Goal: Task Accomplishment & Management: Use online tool/utility

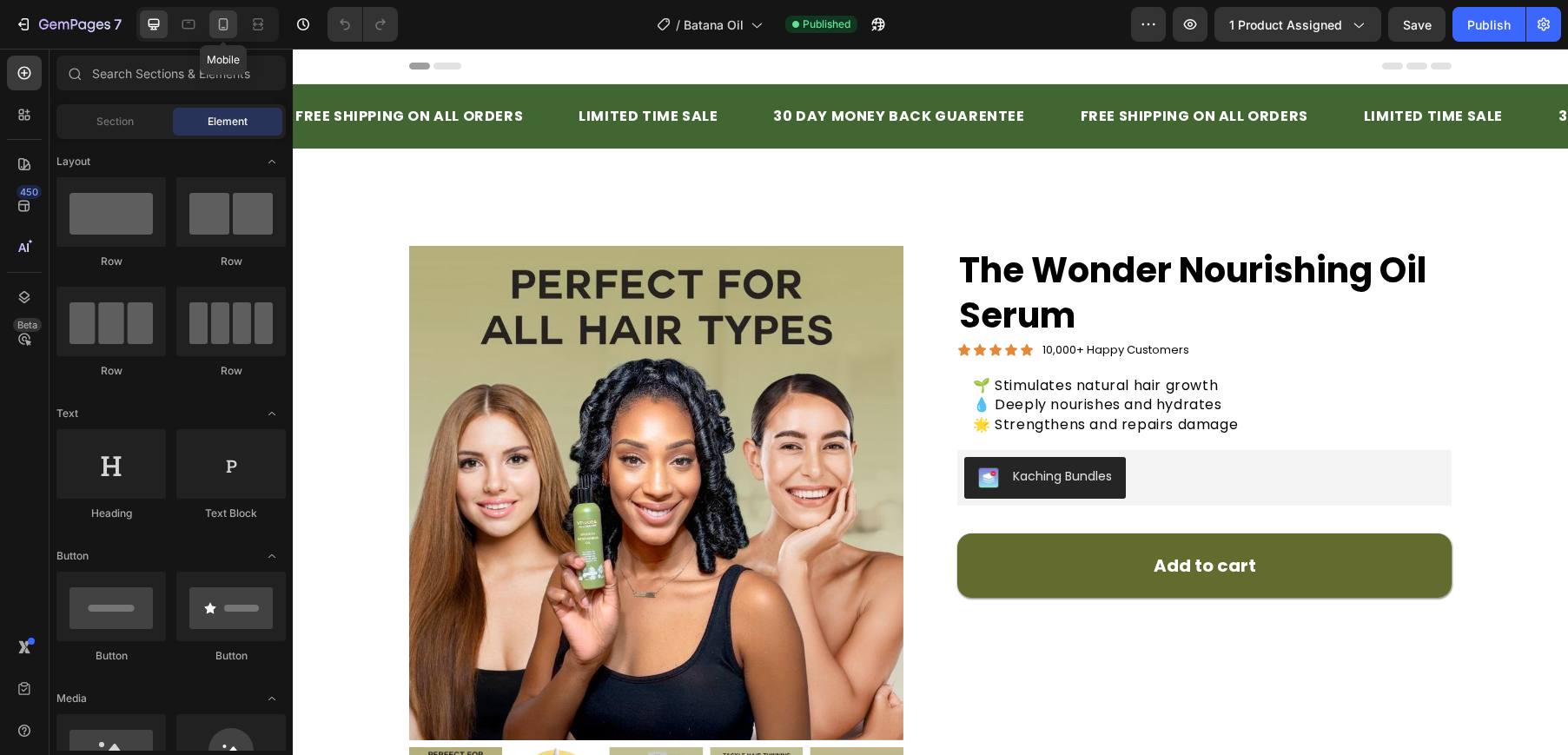
click at [211, 23] on div at bounding box center [223, 24] width 28 height 28
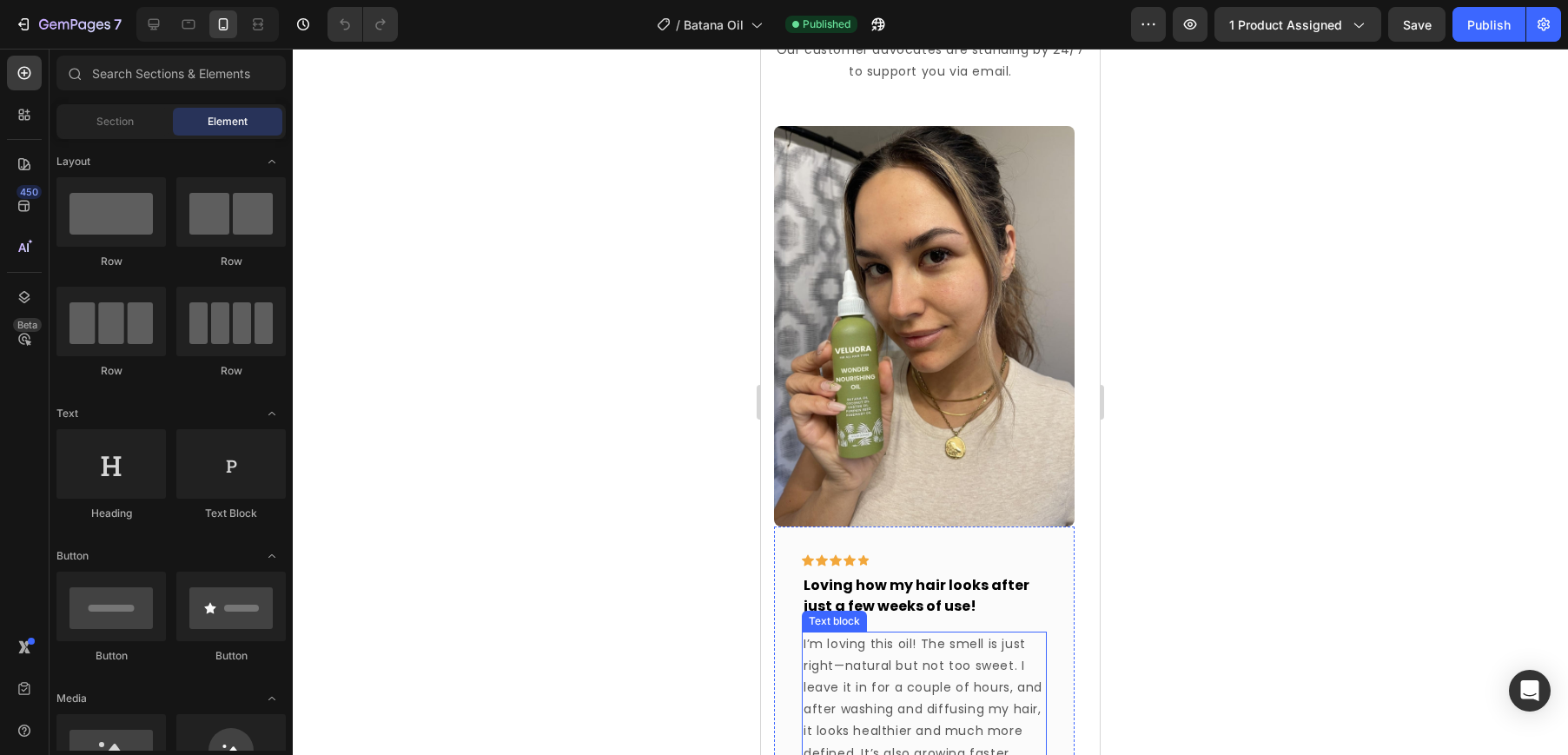
scroll to position [1338, 0]
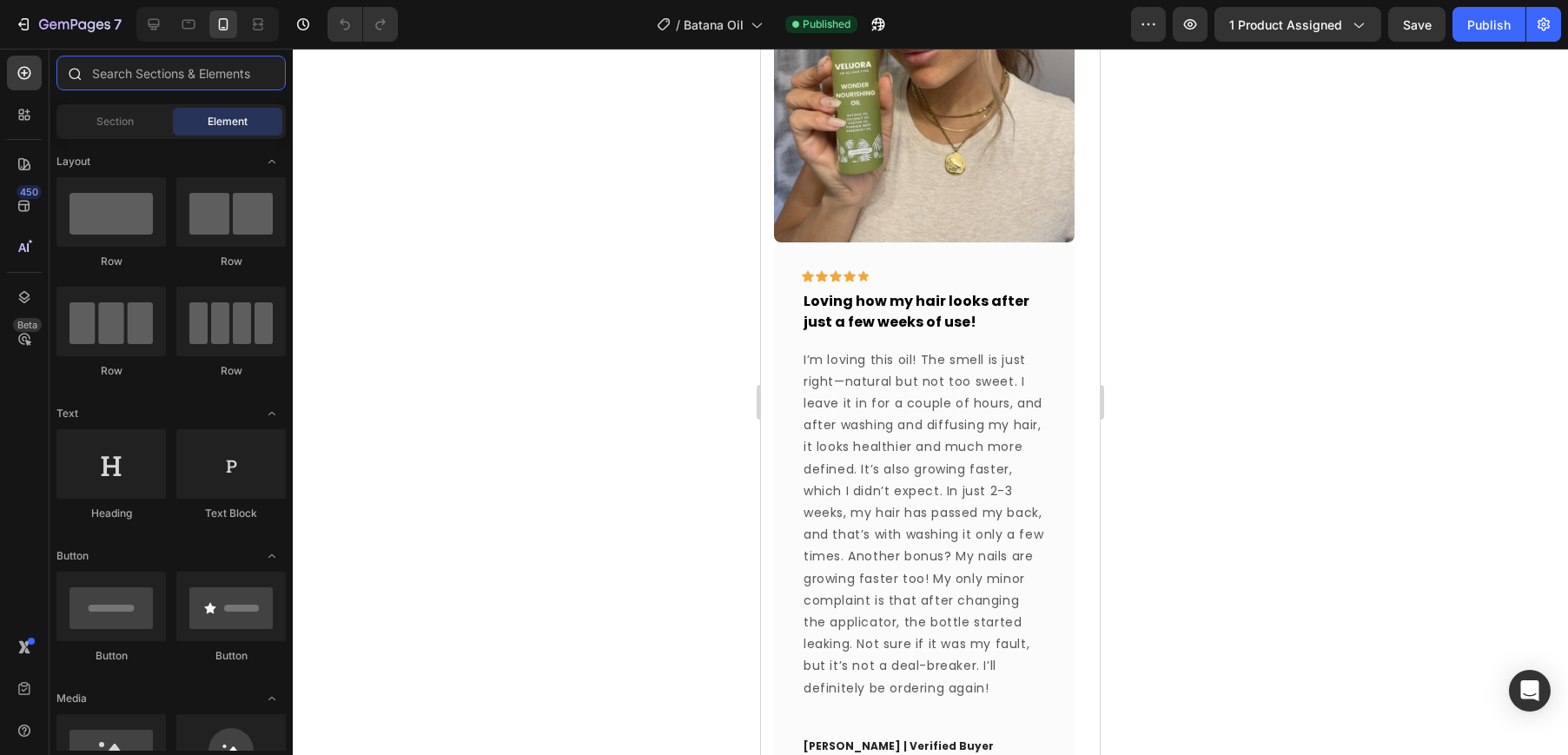
click at [147, 75] on input "text" at bounding box center [171, 73] width 230 height 34
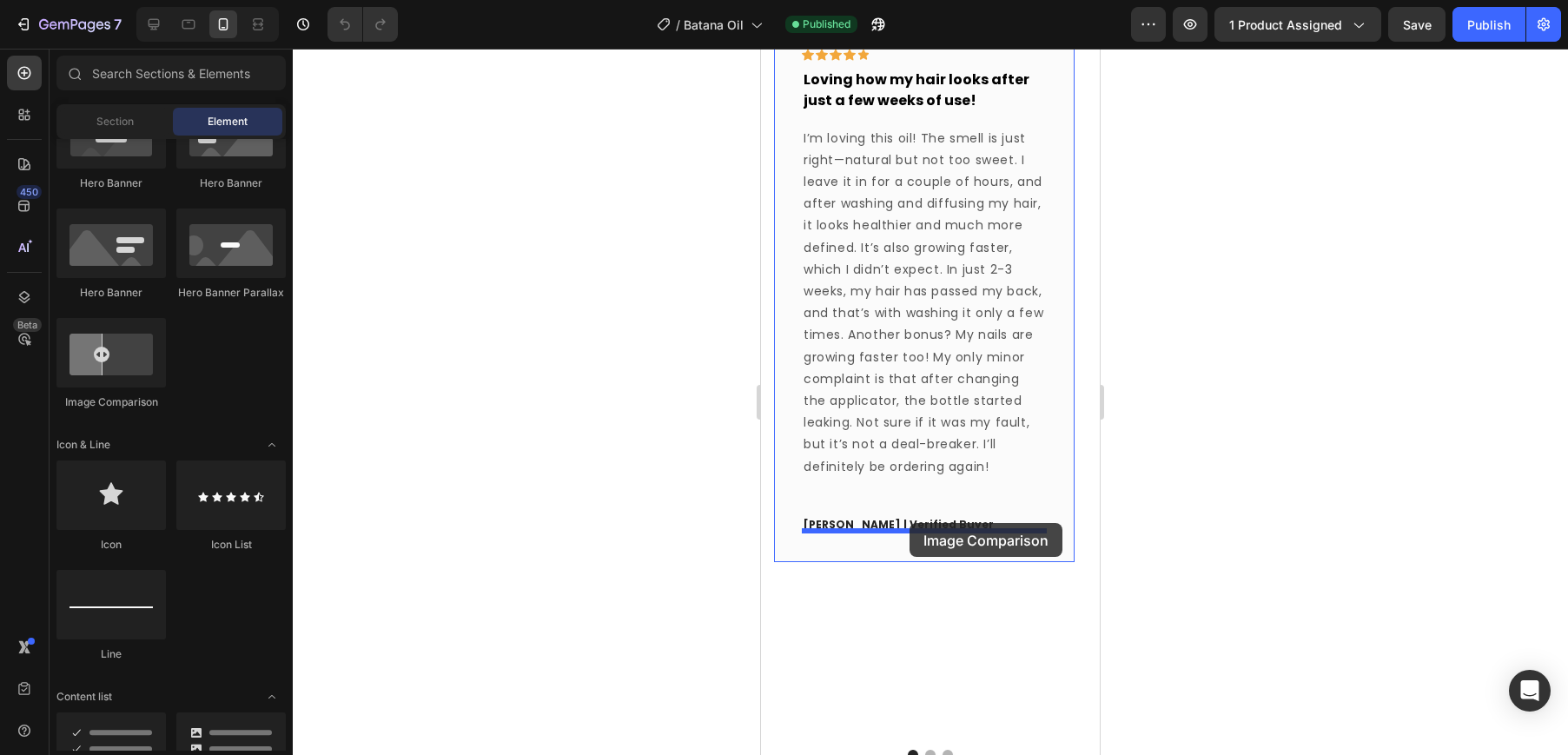
scroll to position [1589, 0]
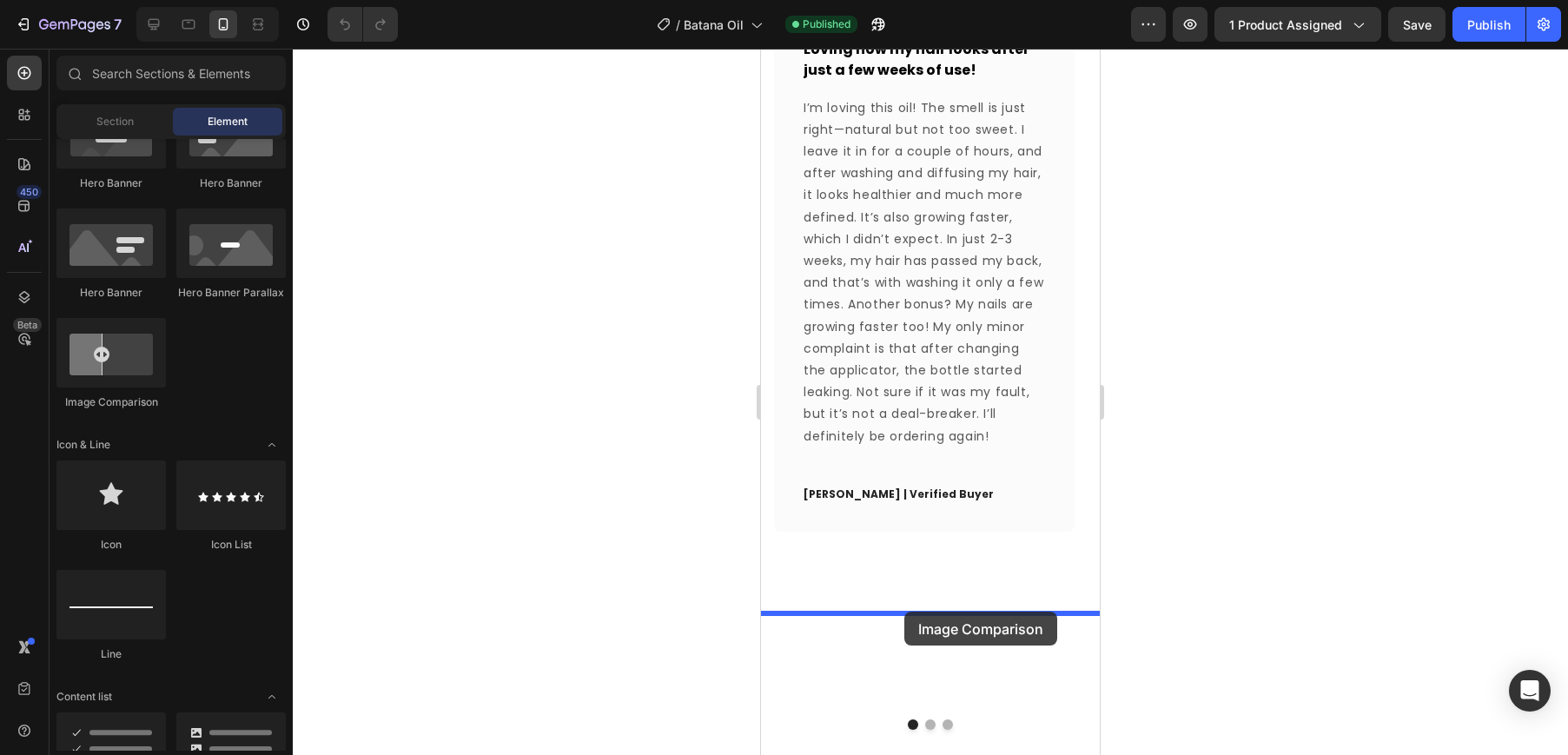
drag, startPoint x: 867, startPoint y: 422, endPoint x: 904, endPoint y: 611, distance: 192.6
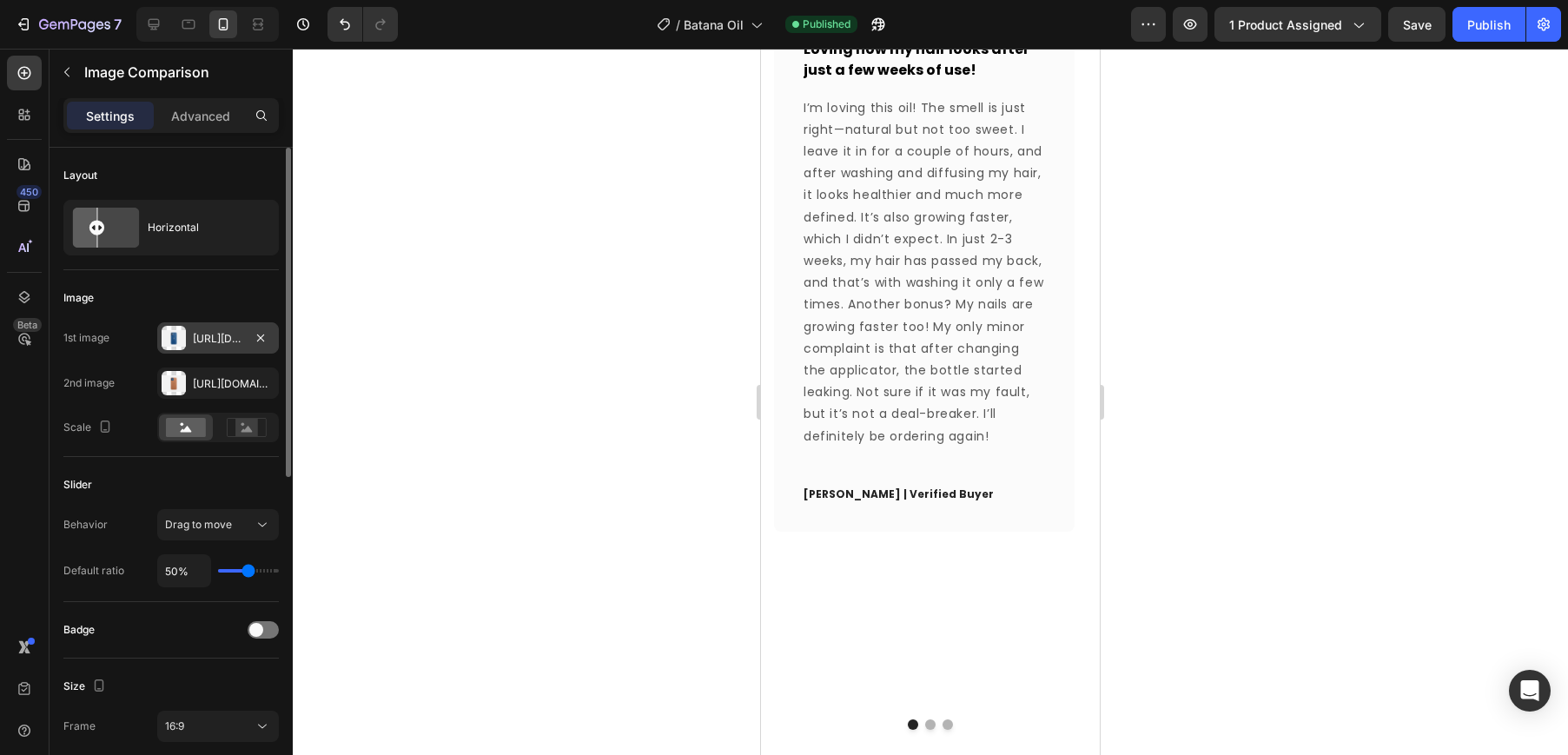
click at [174, 337] on div at bounding box center [173, 337] width 24 height 24
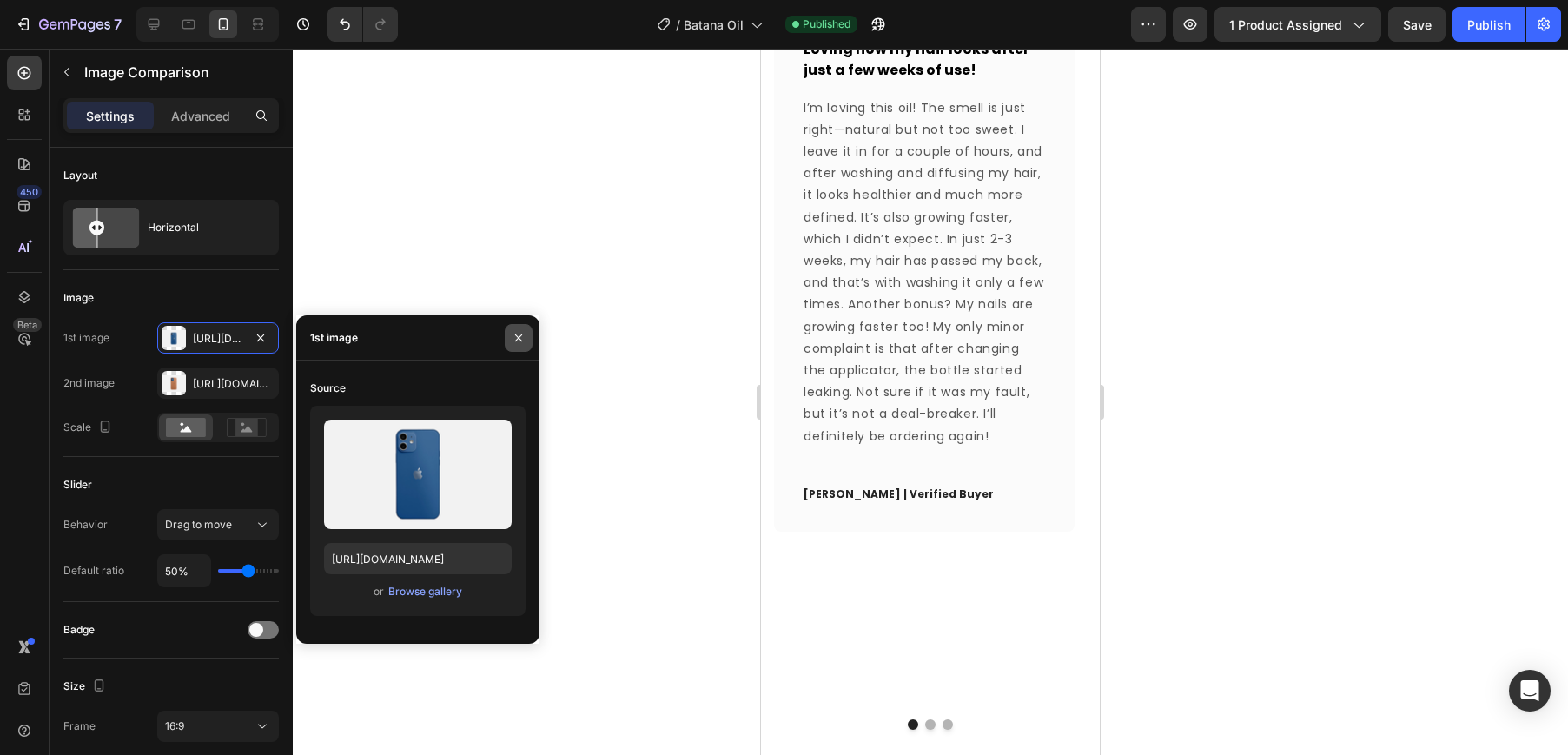
click at [520, 344] on icon "button" at bounding box center [519, 338] width 14 height 14
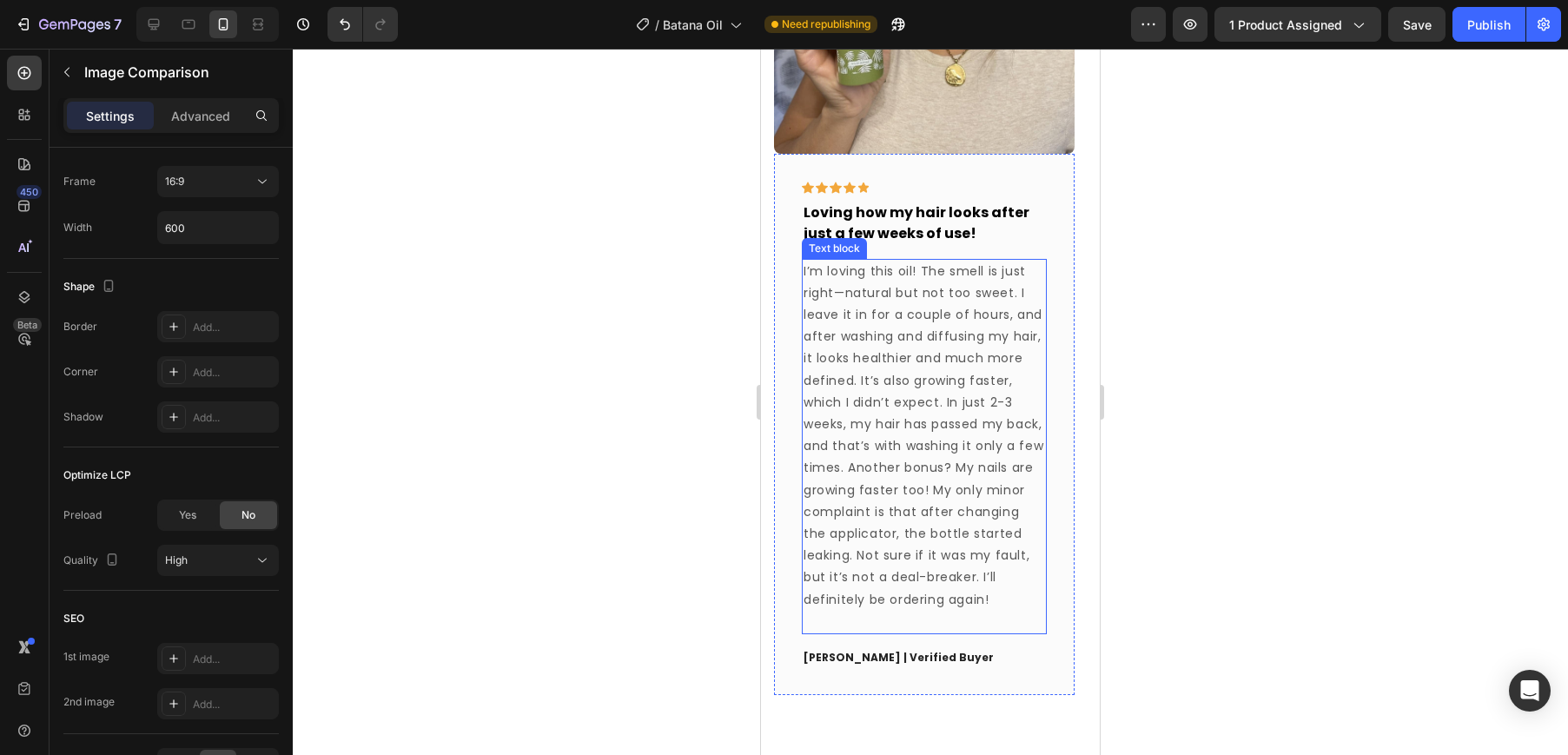
scroll to position [1786, 0]
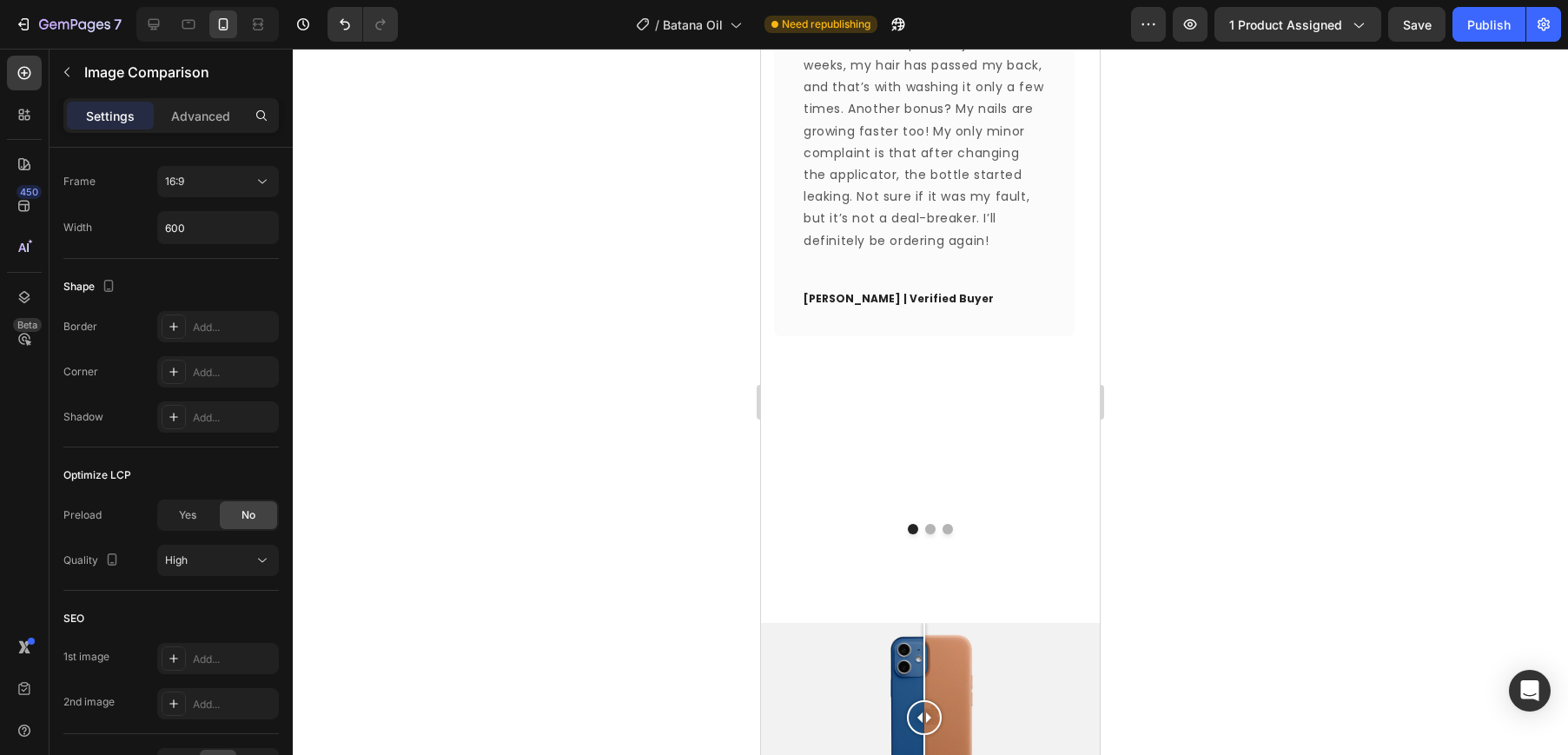
click at [828, 623] on div at bounding box center [930, 718] width 339 height 190
drag, startPoint x: 833, startPoint y: 548, endPoint x: 903, endPoint y: 554, distance: 70.3
click at [903, 623] on div at bounding box center [903, 718] width 34 height 190
click at [821, 623] on div at bounding box center [930, 718] width 339 height 190
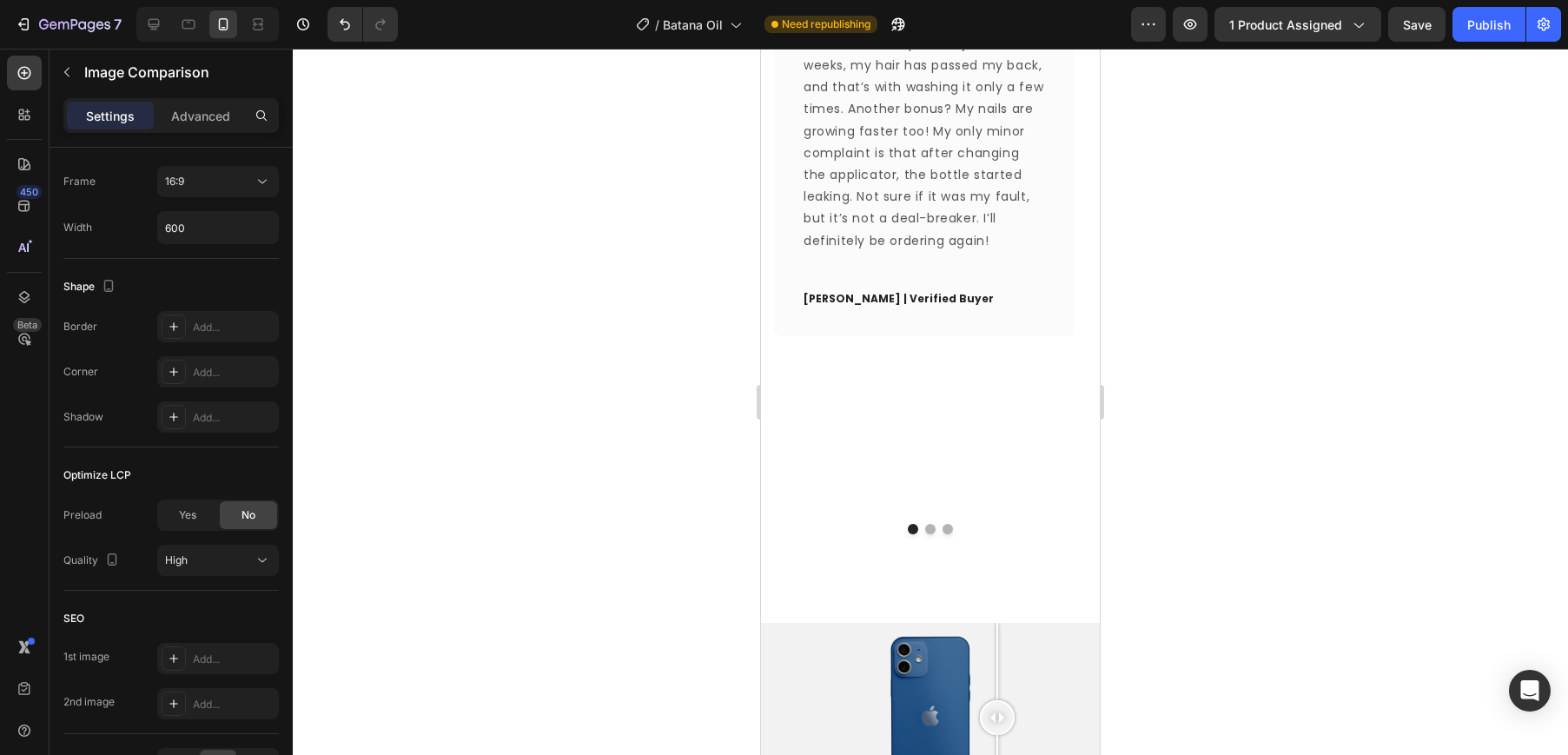
click at [997, 623] on div at bounding box center [930, 718] width 339 height 190
click at [80, 70] on button "button" at bounding box center [66, 72] width 28 height 28
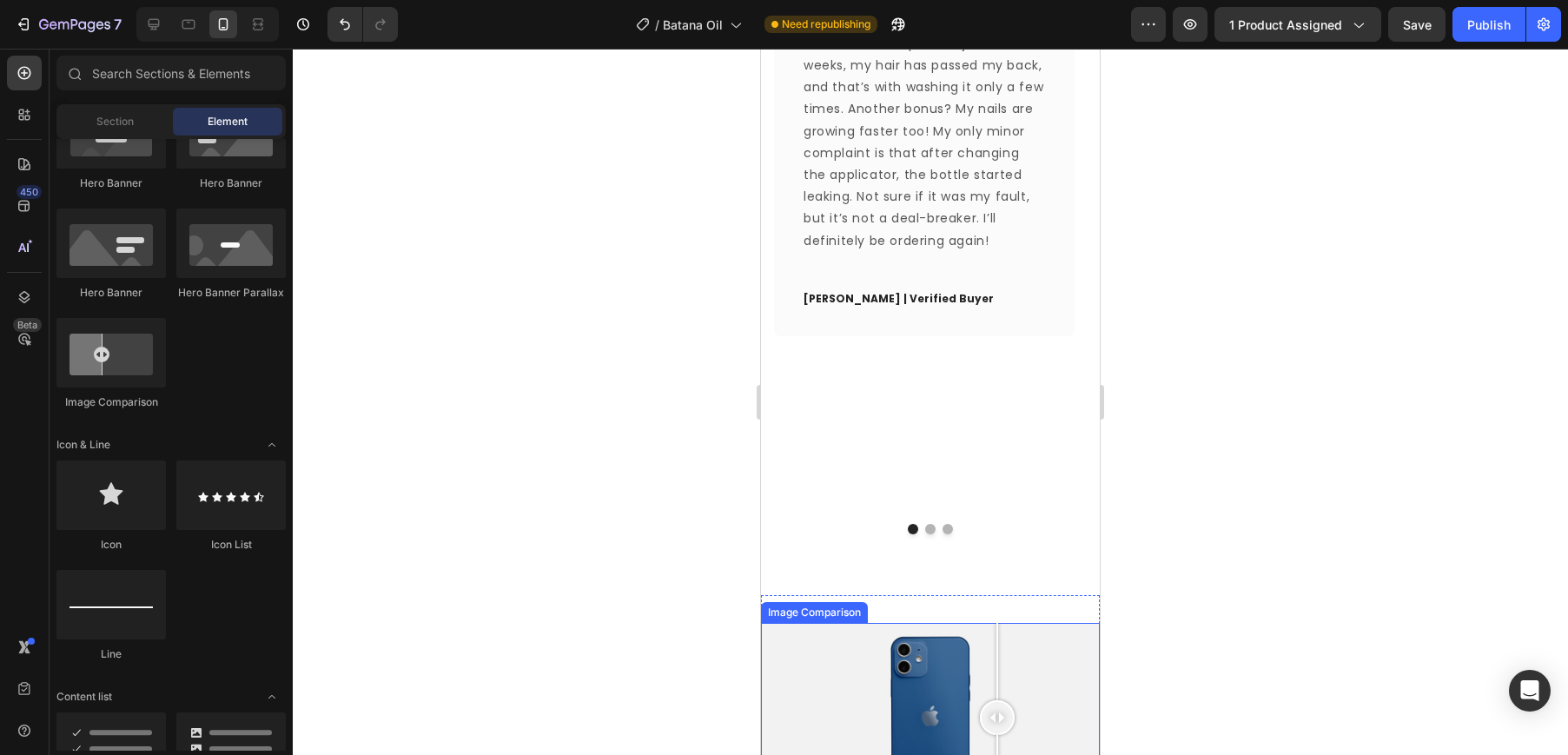
click at [877, 623] on div at bounding box center [930, 718] width 339 height 190
click at [906, 623] on div at bounding box center [930, 718] width 339 height 190
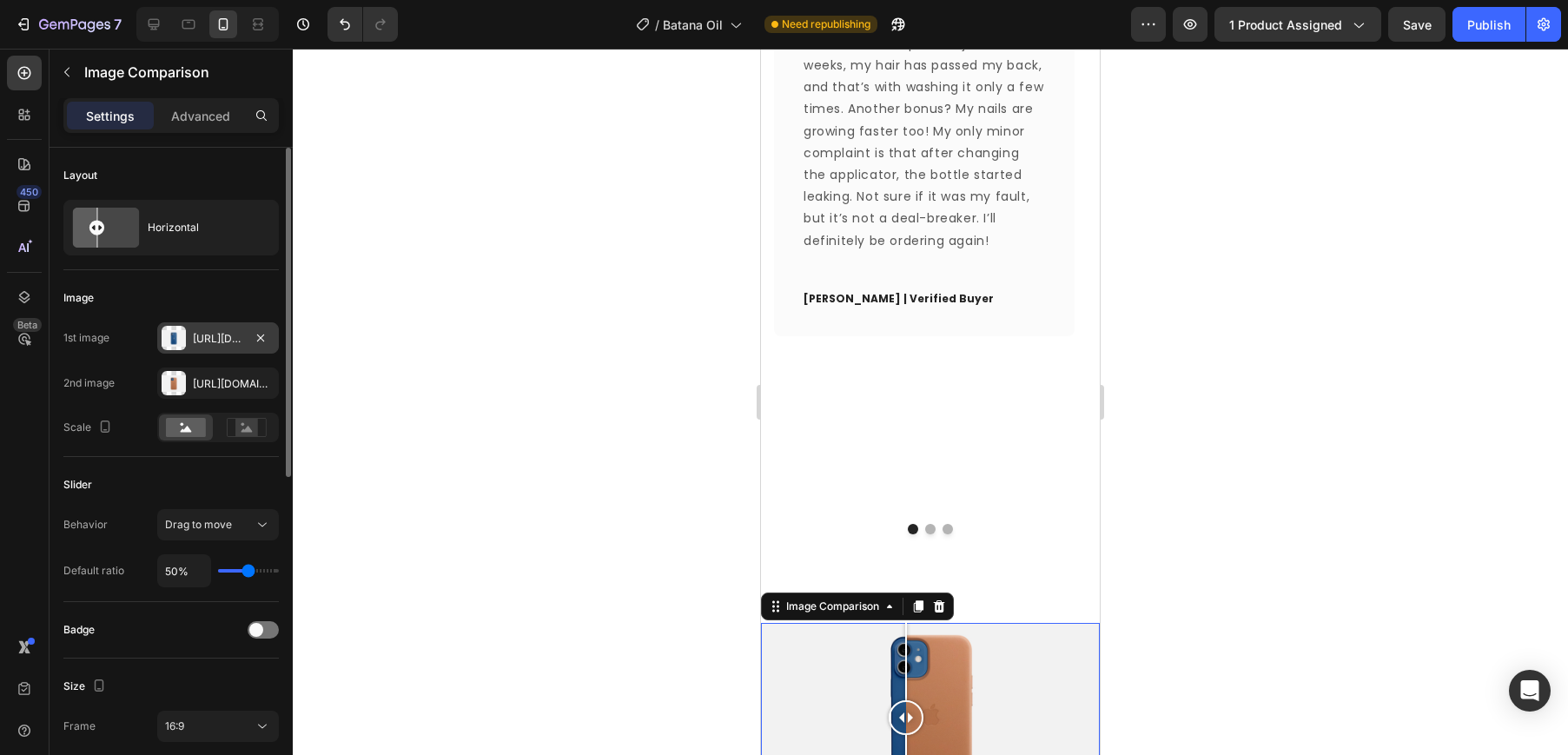
click at [168, 339] on div at bounding box center [173, 337] width 24 height 24
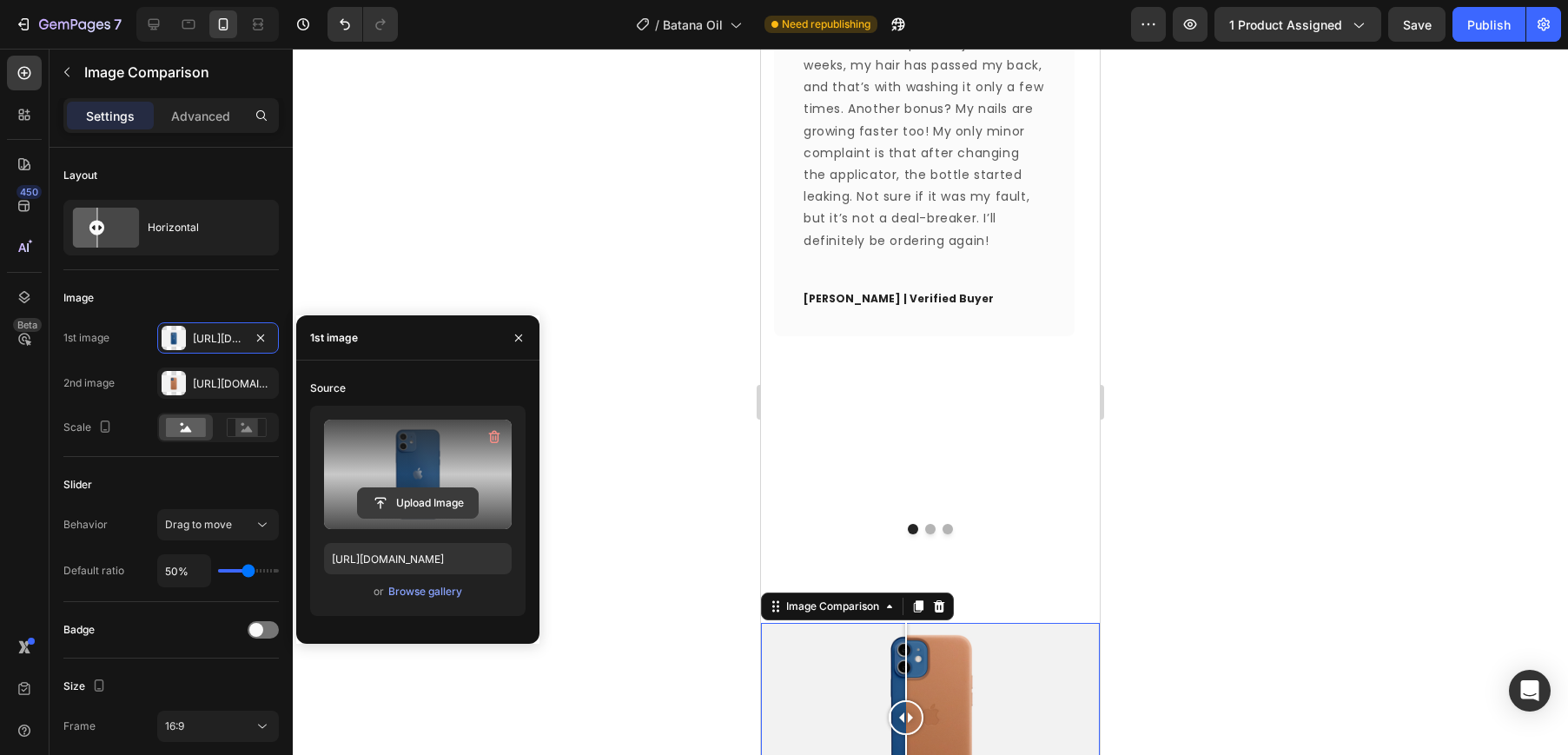
click at [427, 509] on input "file" at bounding box center [417, 502] width 120 height 30
click at [419, 487] on button "Upload Image" at bounding box center [417, 502] width 121 height 32
click at [405, 492] on input "file" at bounding box center [417, 502] width 120 height 30
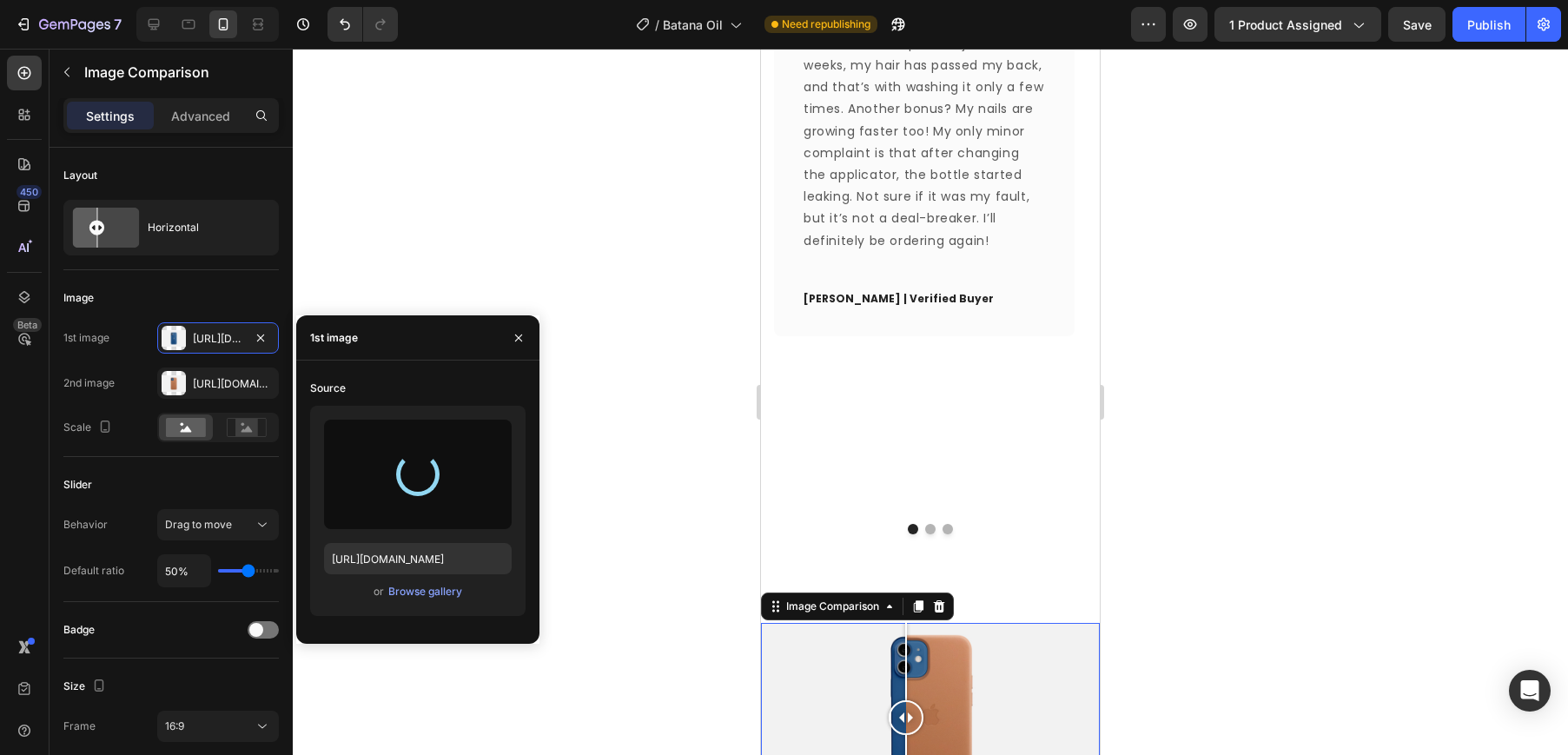
type input "[URL][DOMAIN_NAME]"
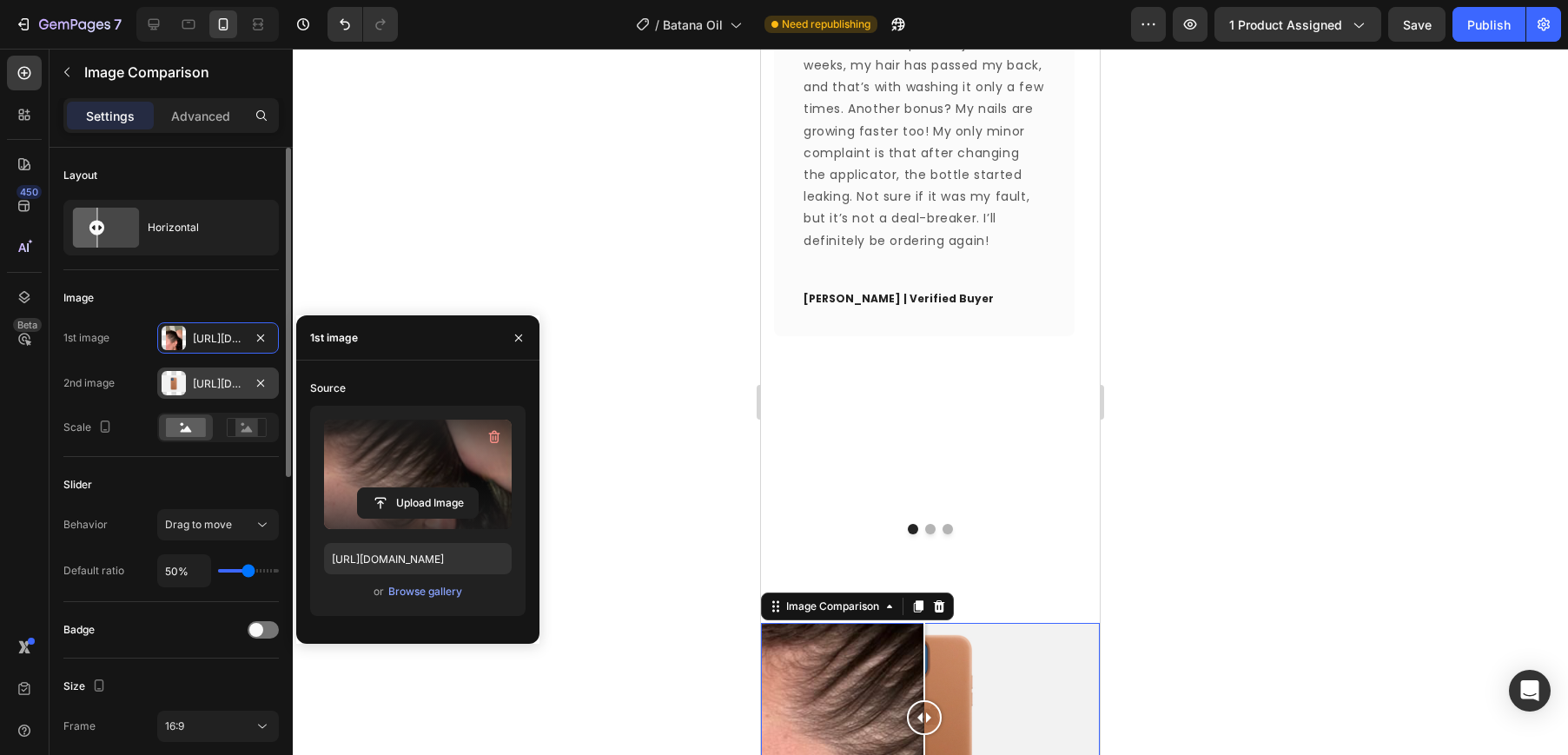
click at [176, 379] on div at bounding box center [173, 383] width 24 height 24
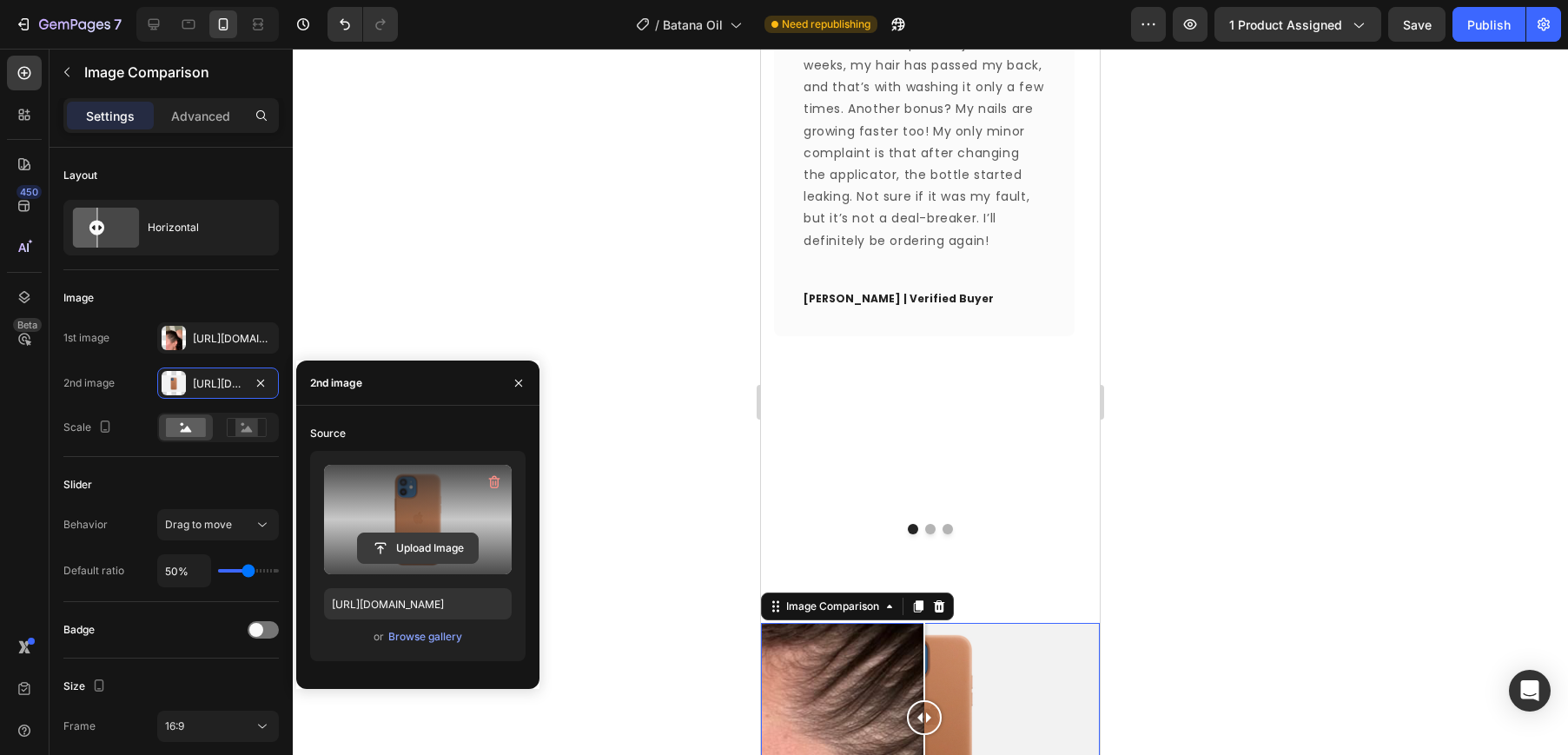
click at [408, 544] on input "file" at bounding box center [417, 547] width 120 height 30
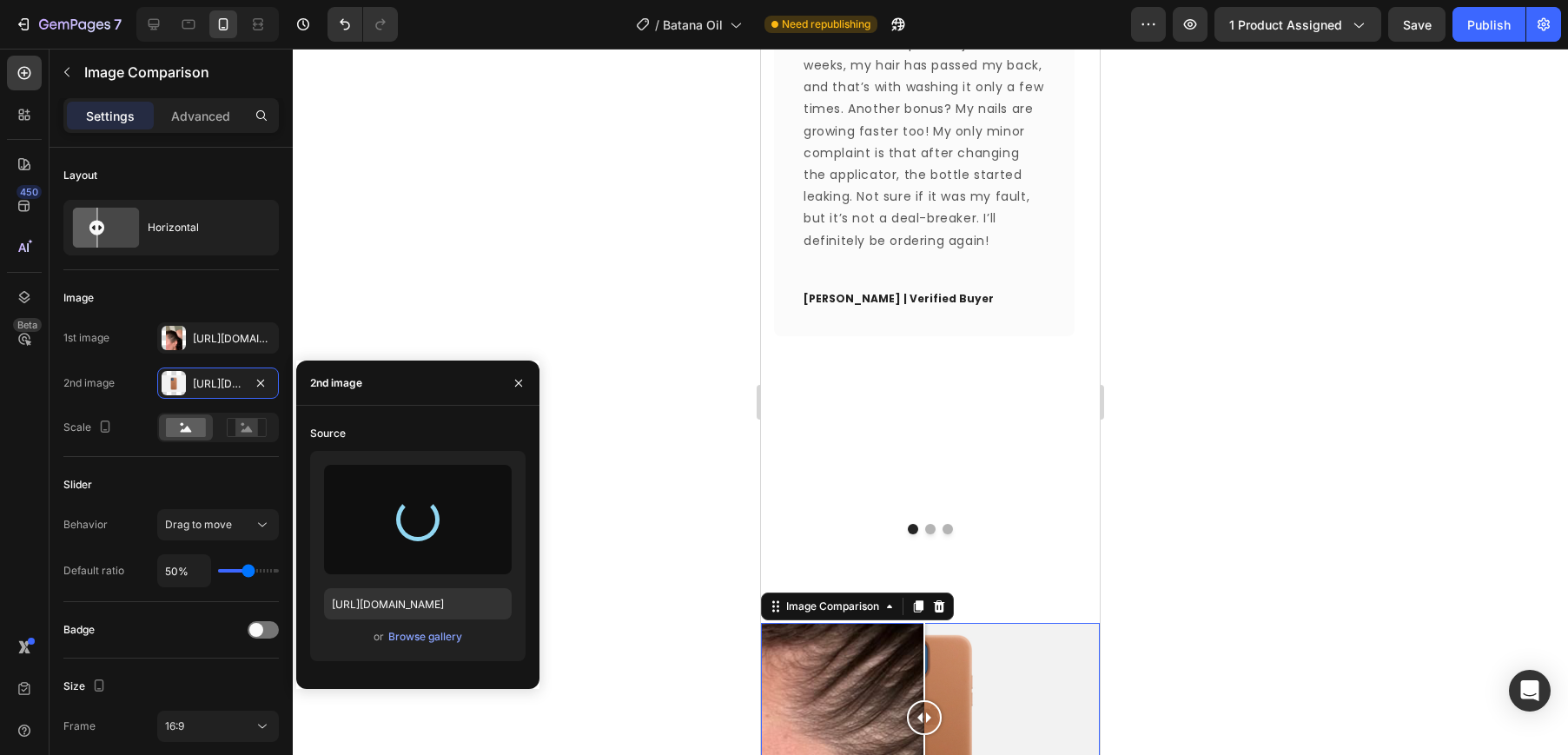
type input "[URL][DOMAIN_NAME]"
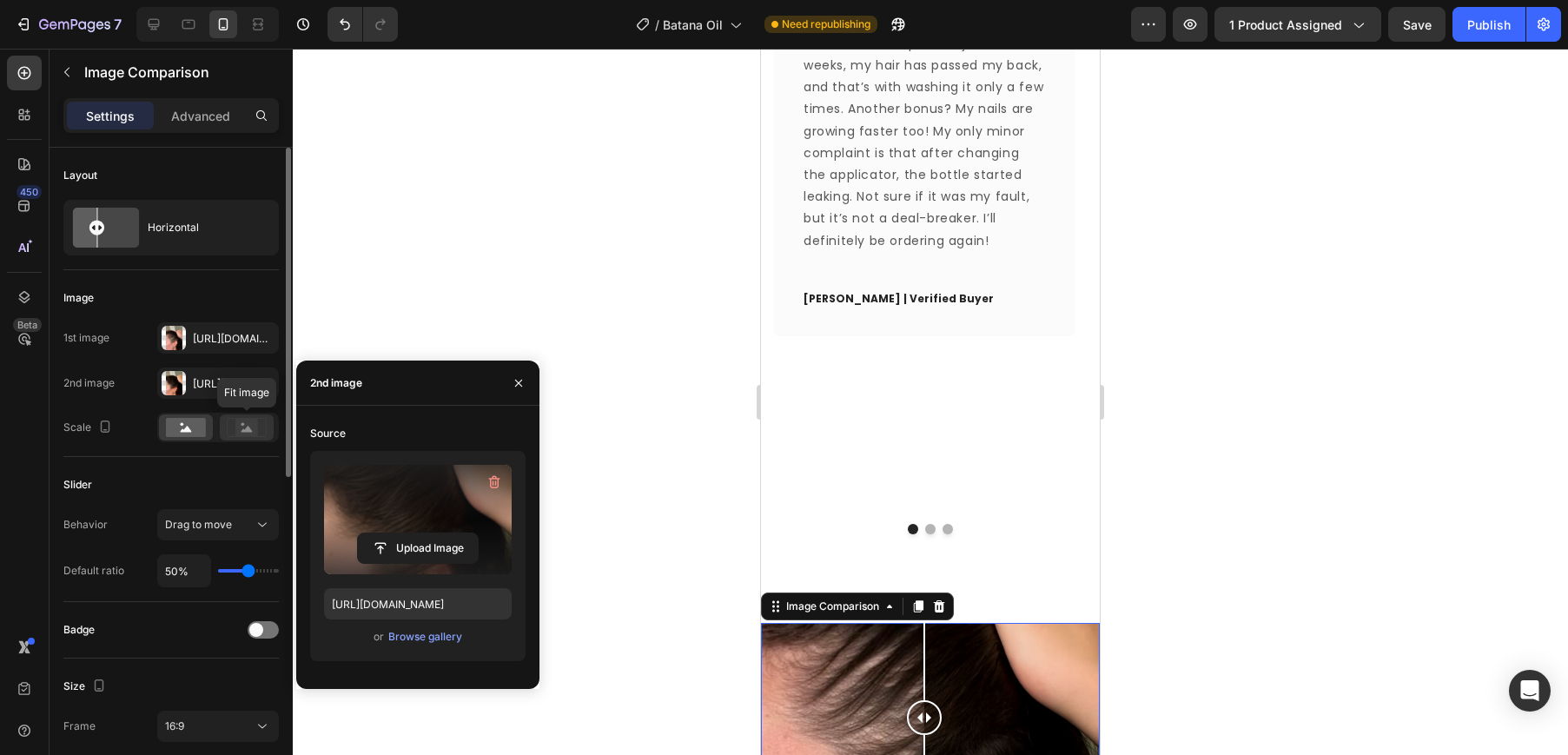
click at [239, 425] on rect at bounding box center [247, 428] width 23 height 17
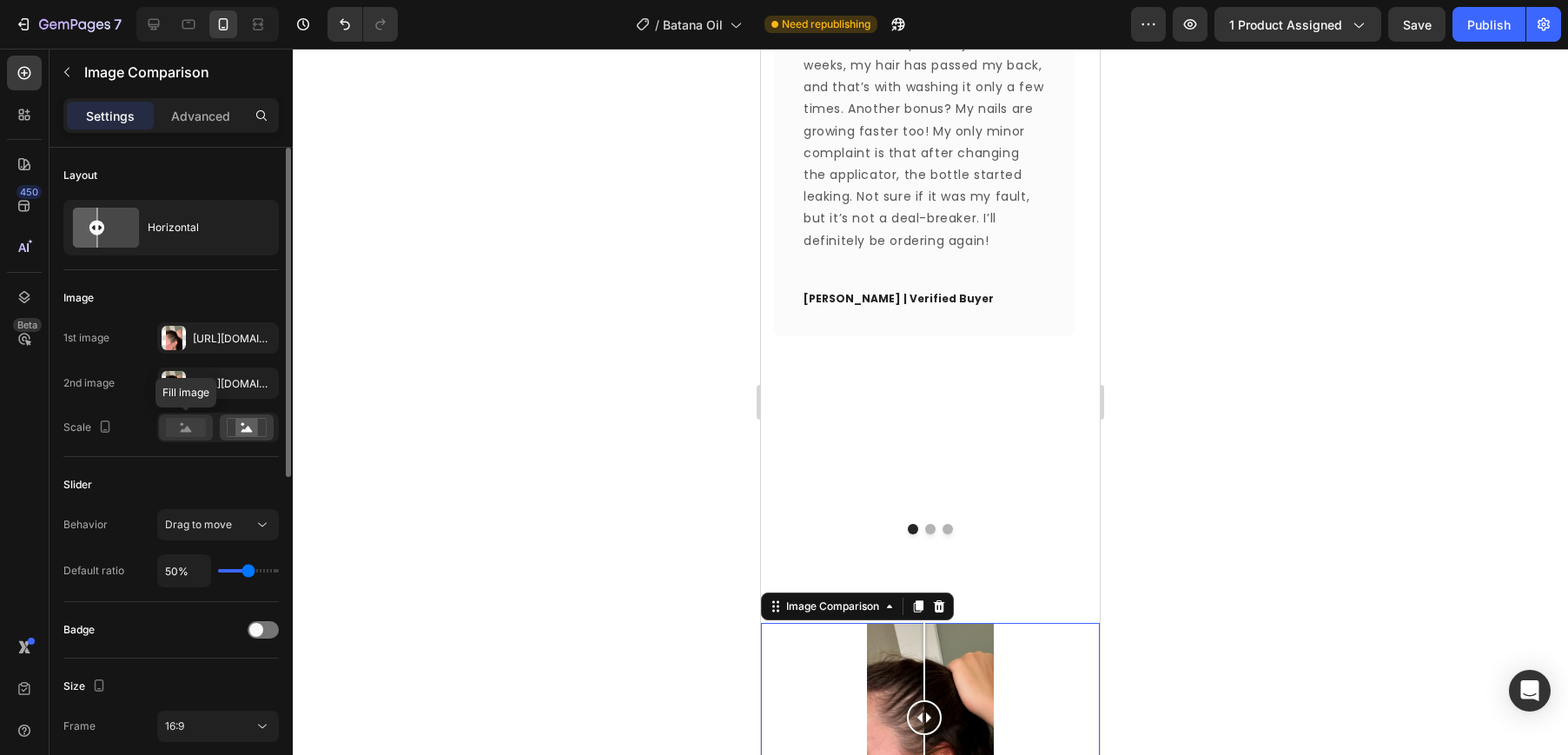
click at [181, 425] on circle at bounding box center [183, 425] width 4 height 4
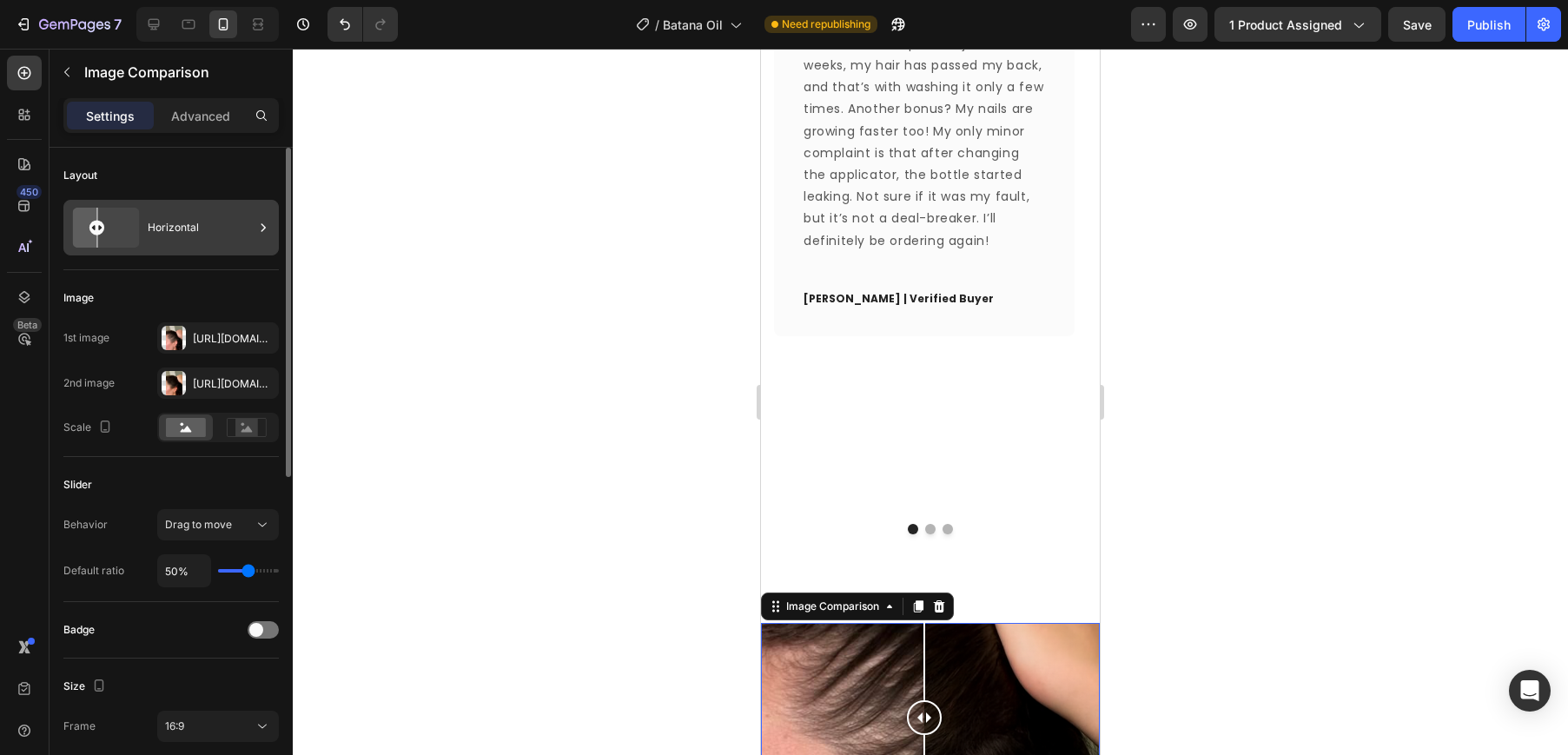
click at [201, 216] on div "Horizontal" at bounding box center [200, 228] width 106 height 40
click at [167, 277] on div "Image 1st image [URL][DOMAIN_NAME] 2nd image [URL][DOMAIN_NAME] Scale" at bounding box center [170, 363] width 215 height 187
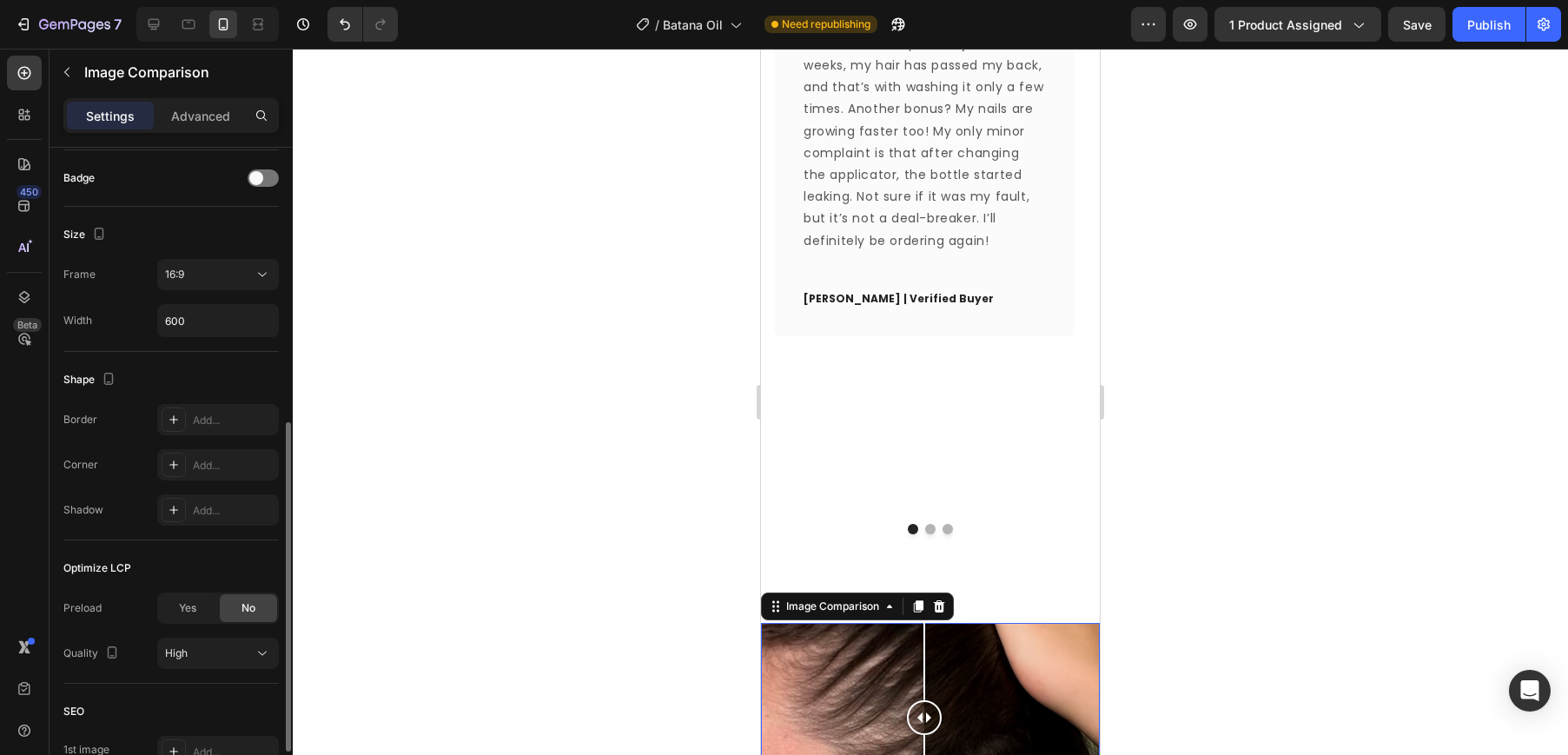
scroll to position [653, 0]
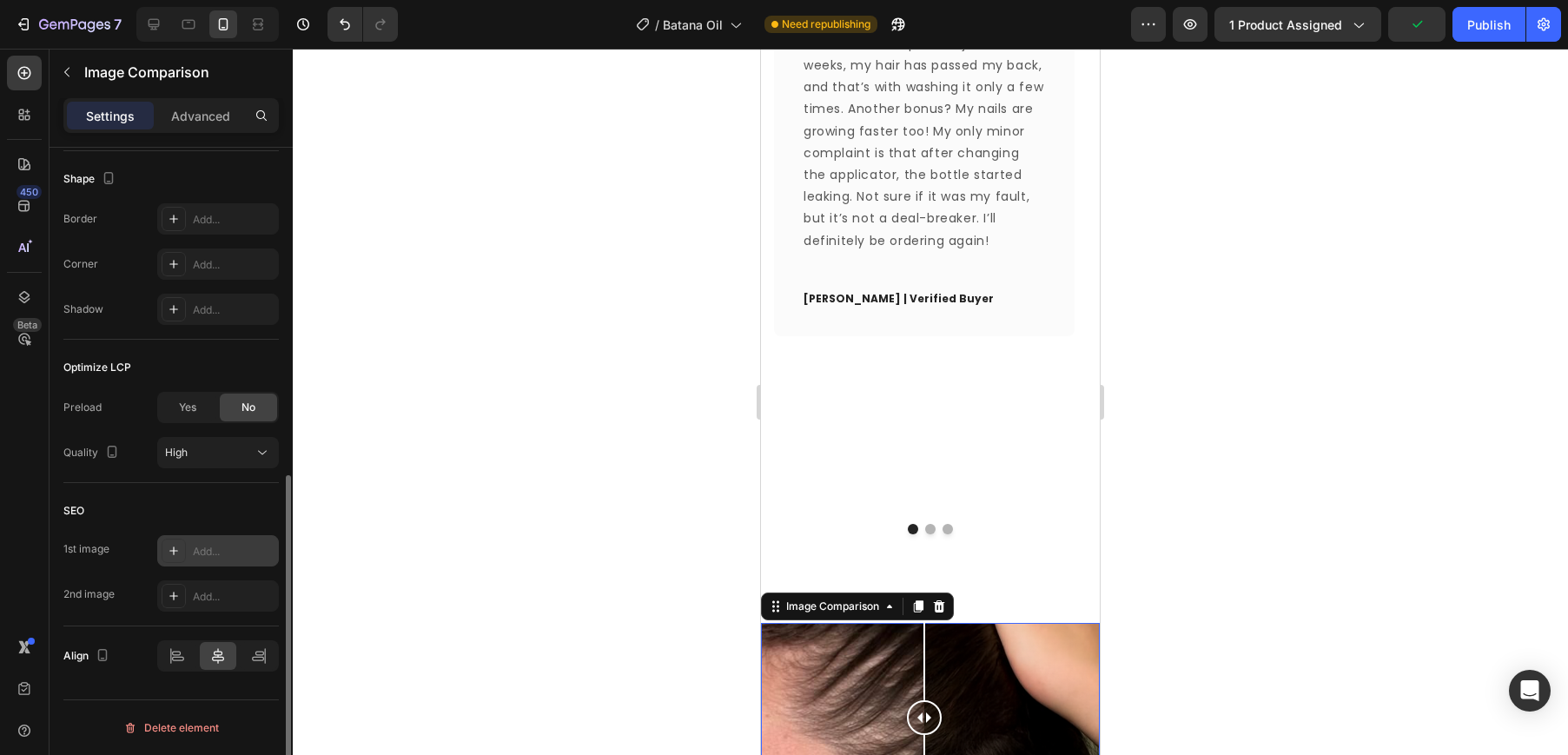
click at [181, 535] on div "Add..." at bounding box center [217, 550] width 121 height 32
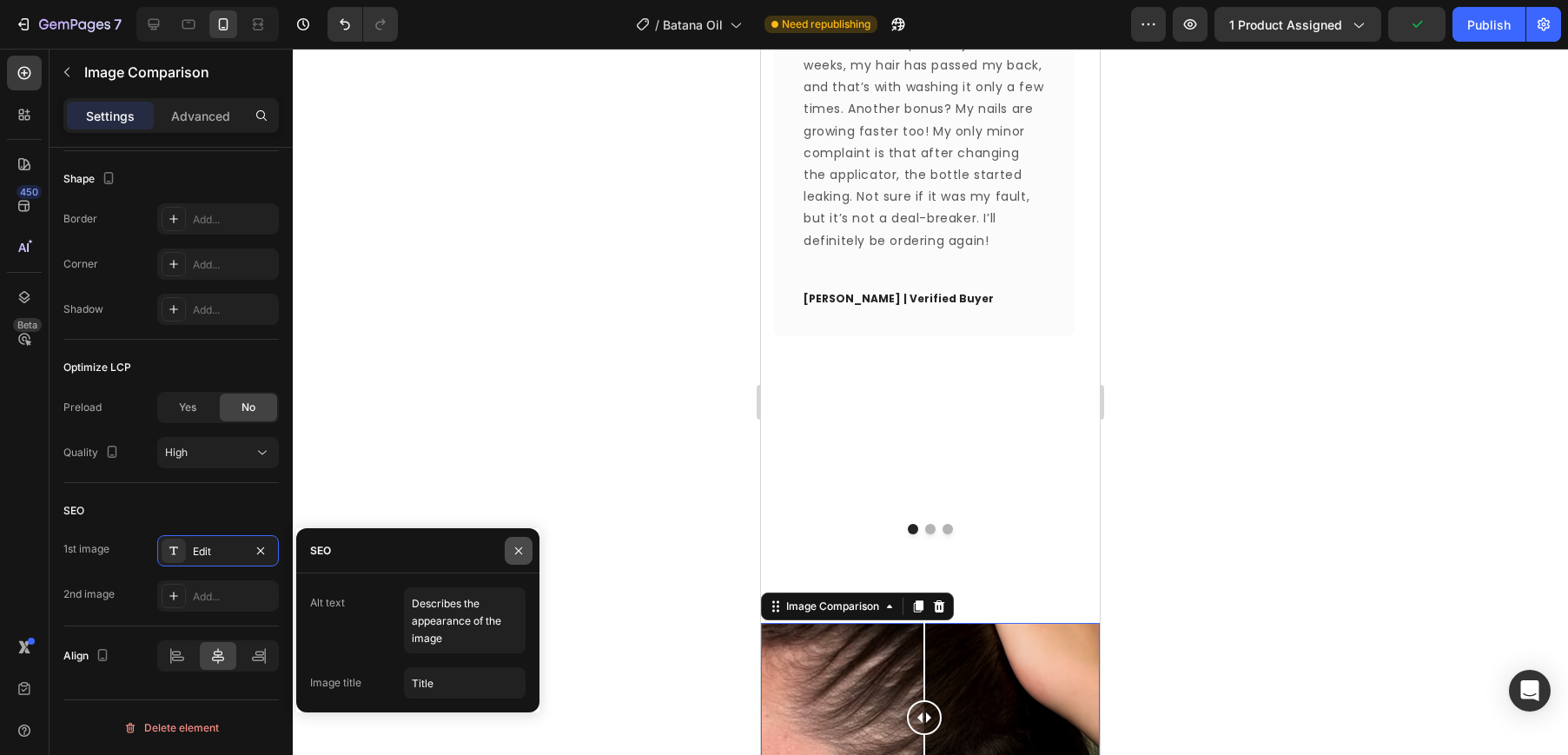
click at [518, 556] on icon "button" at bounding box center [519, 550] width 14 height 14
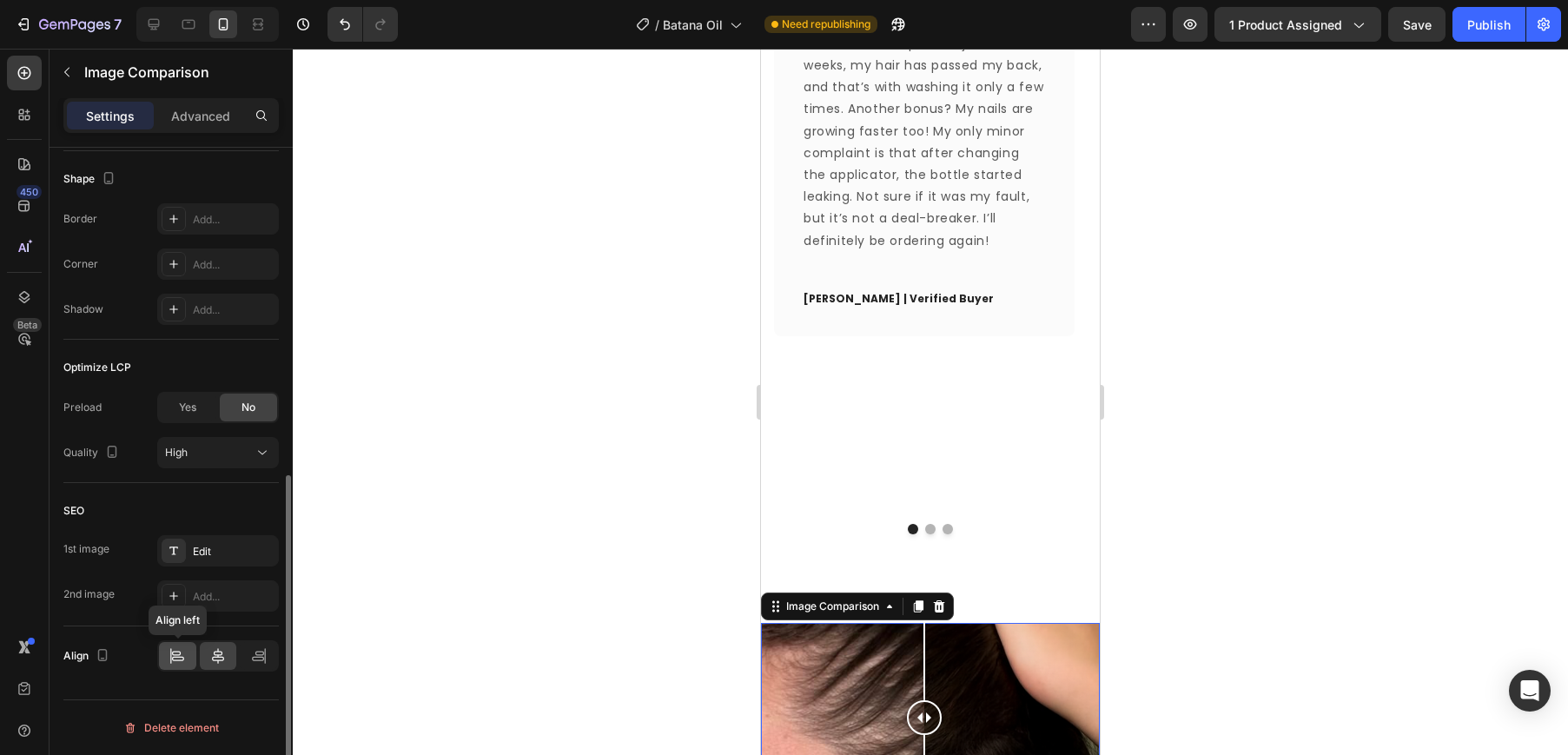
click at [178, 652] on icon at bounding box center [176, 653] width 9 height 5
click at [211, 657] on icon at bounding box center [218, 655] width 17 height 17
click at [182, 118] on p "Advanced" at bounding box center [201, 116] width 59 height 18
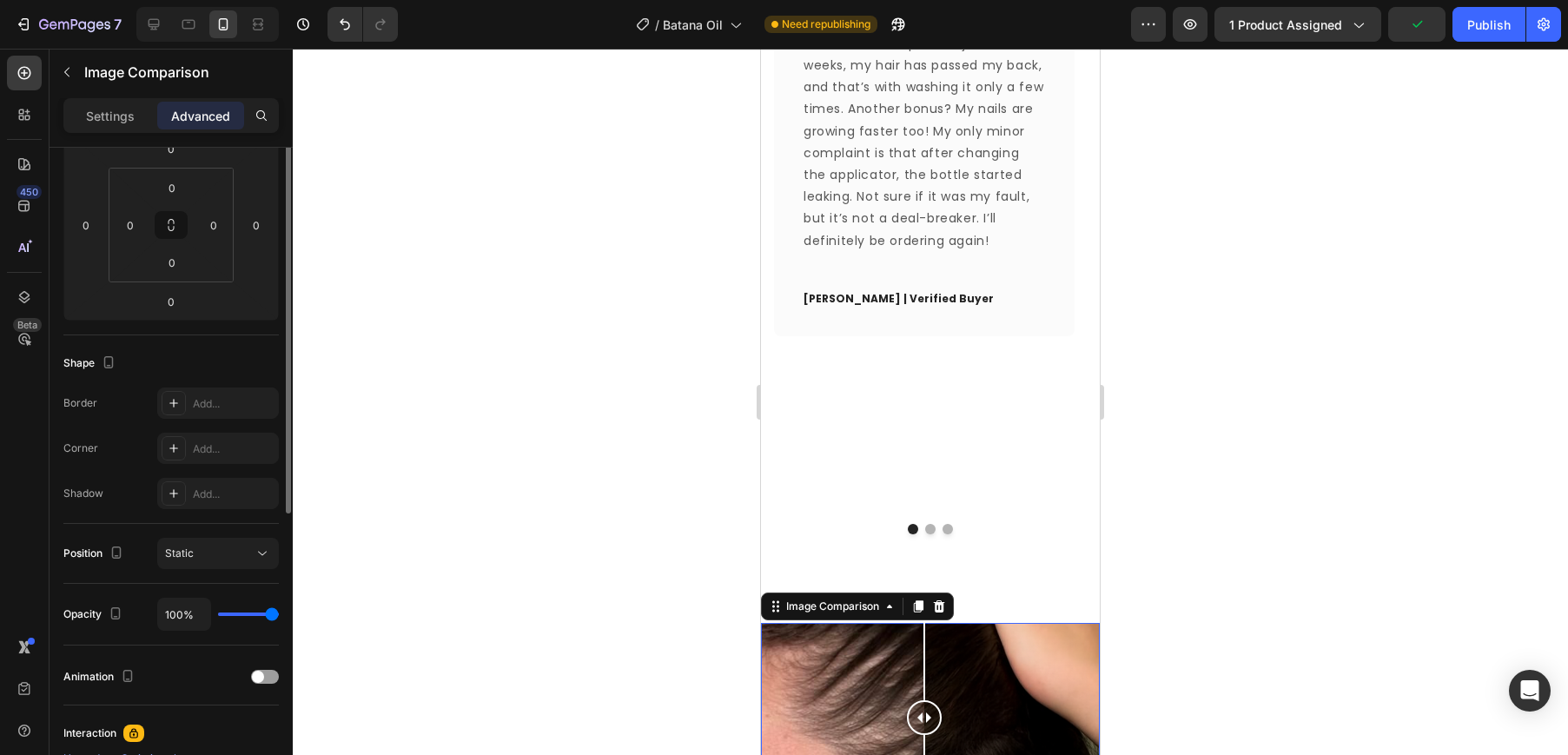
scroll to position [392, 0]
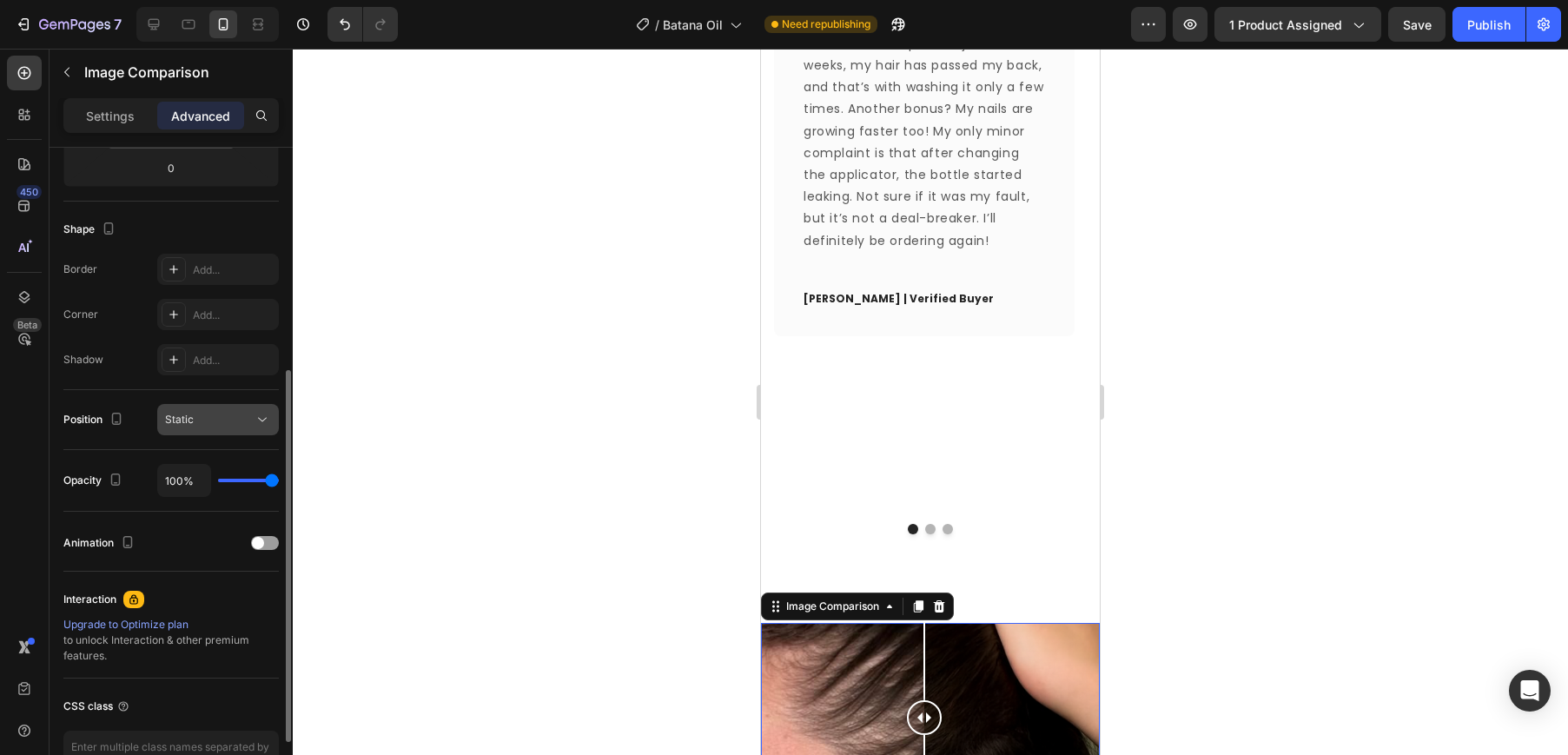
click at [221, 419] on div "Static" at bounding box center [209, 419] width 89 height 15
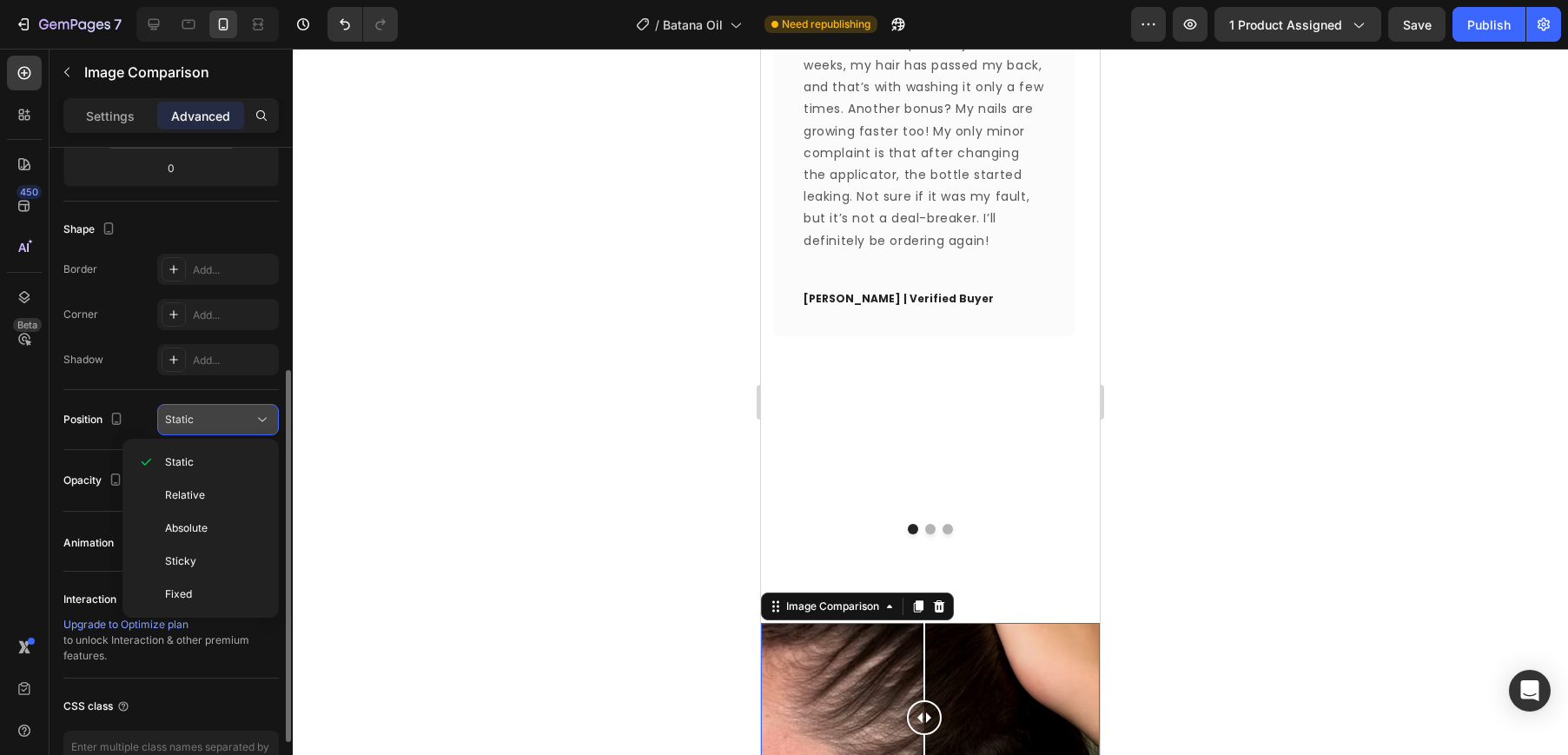
click at [221, 419] on div "Static" at bounding box center [209, 419] width 89 height 15
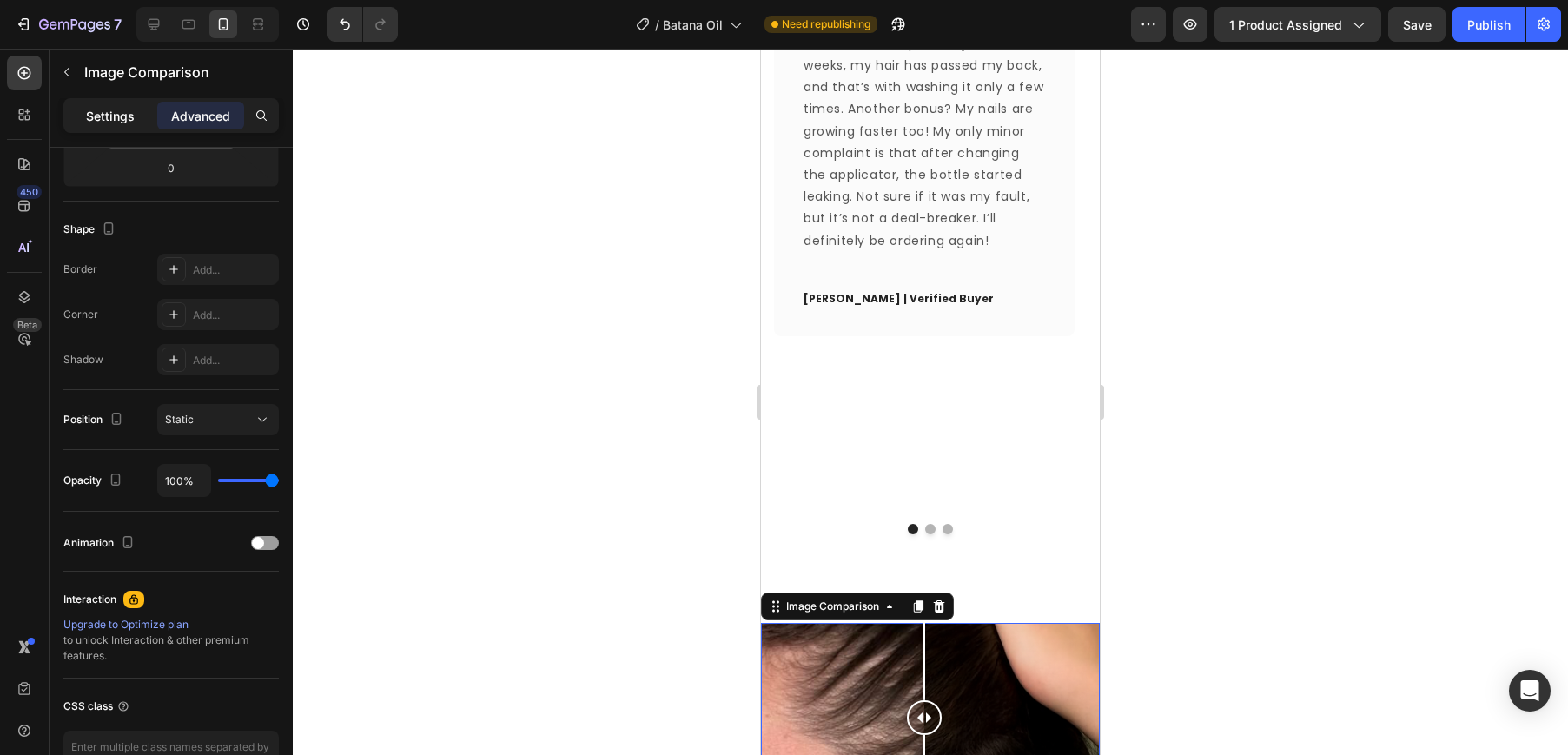
click at [90, 108] on p "Settings" at bounding box center [110, 116] width 49 height 18
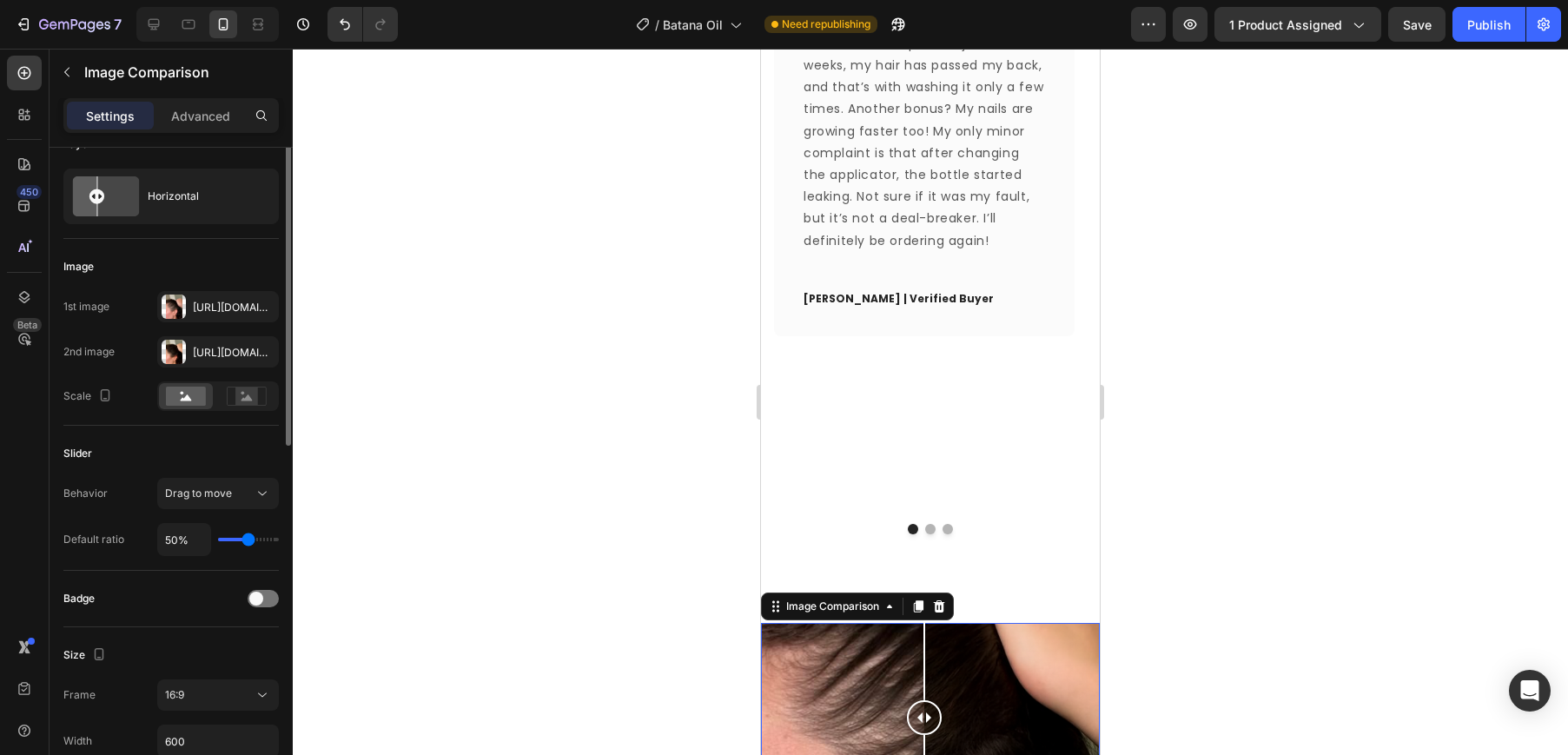
scroll to position [0, 0]
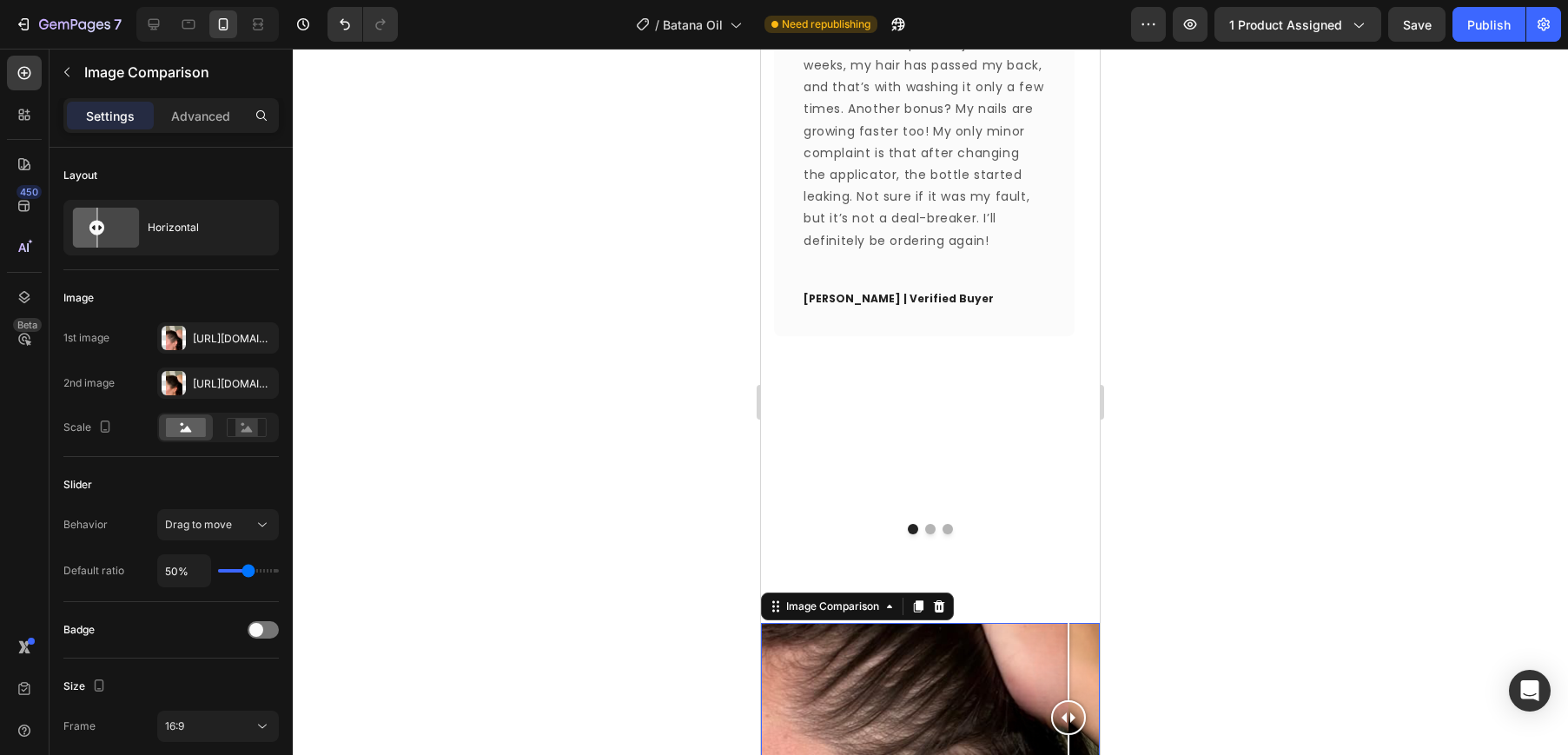
drag, startPoint x: 932, startPoint y: 534, endPoint x: 1123, endPoint y: 605, distance: 203.8
click at [1099, 605] on html "iPhone 13 Pro ( 390 px) iPhone 13 Mini iPhone 13 Pro iPhone 11 Pro Max iPhone 1…" at bounding box center [930, 293] width 339 height 4059
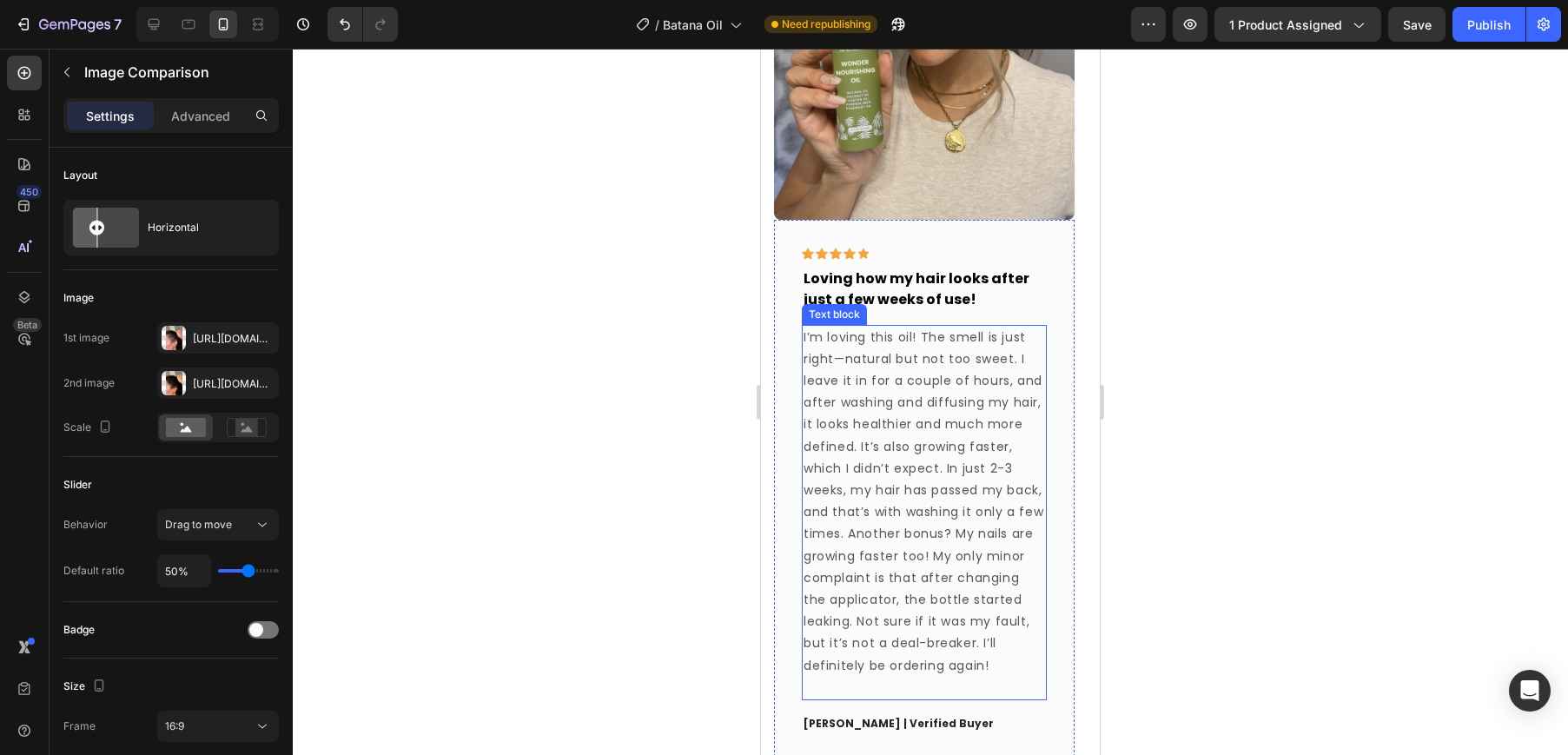
scroll to position [1710, 0]
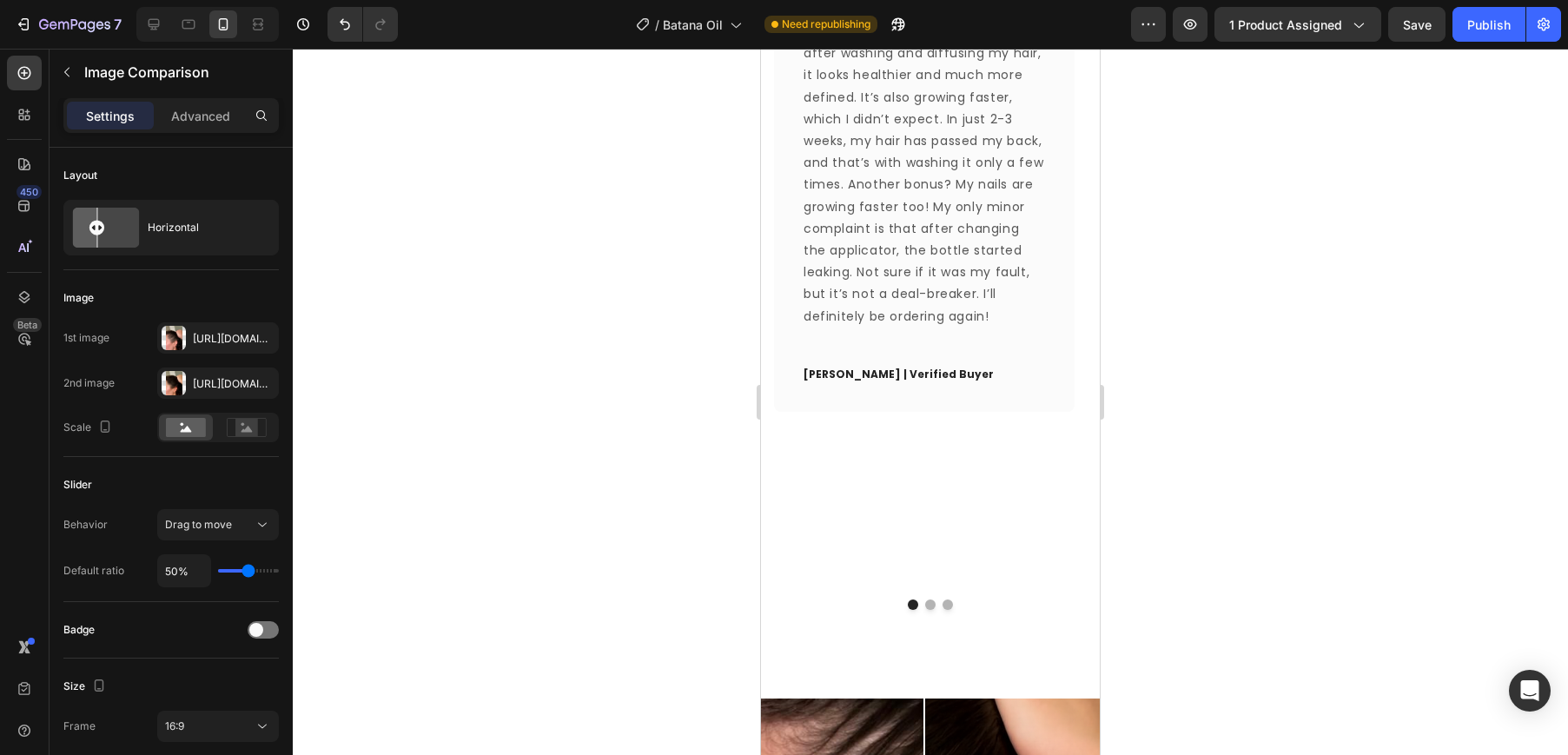
drag, startPoint x: 818, startPoint y: 589, endPoint x: 918, endPoint y: 602, distance: 100.8
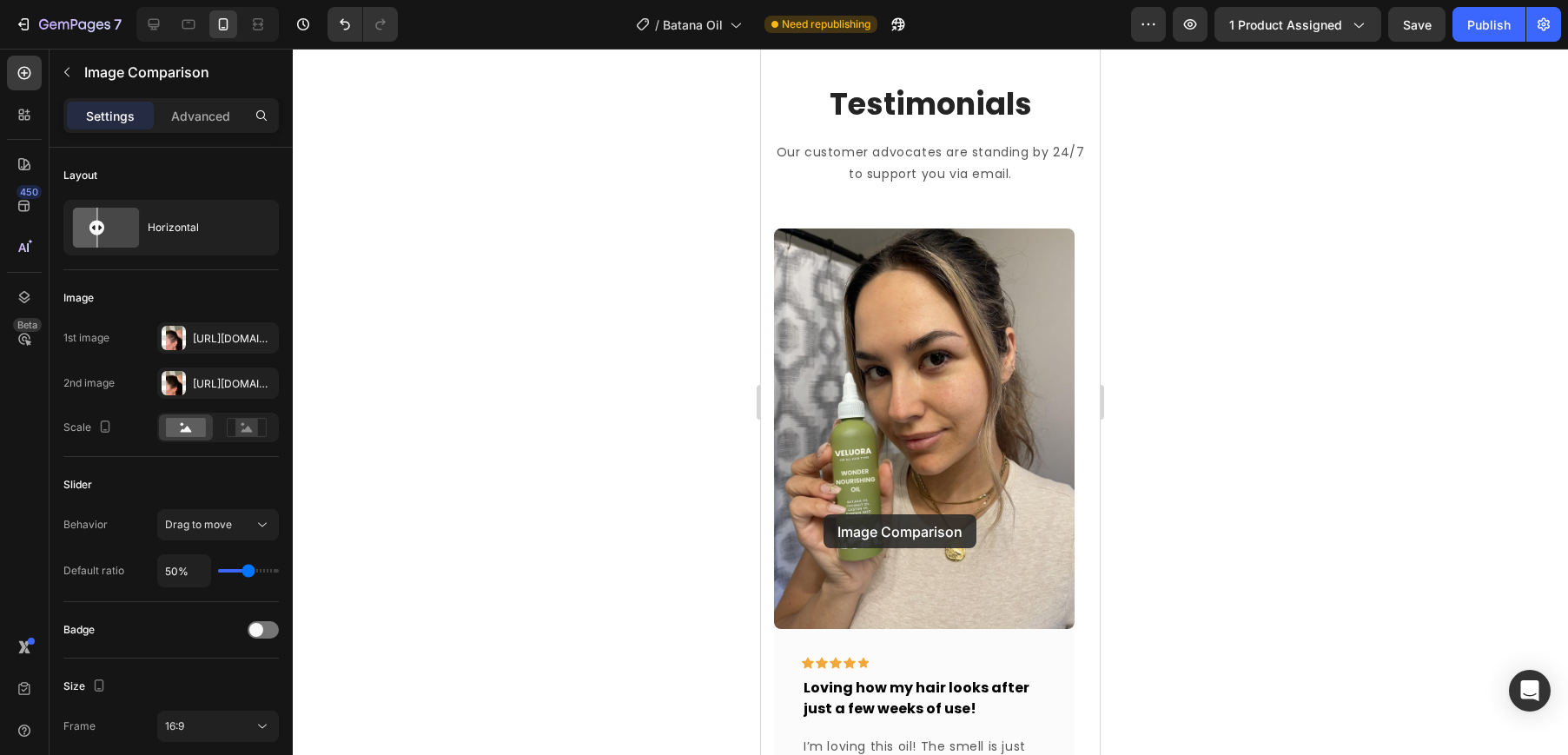
scroll to position [767, 0]
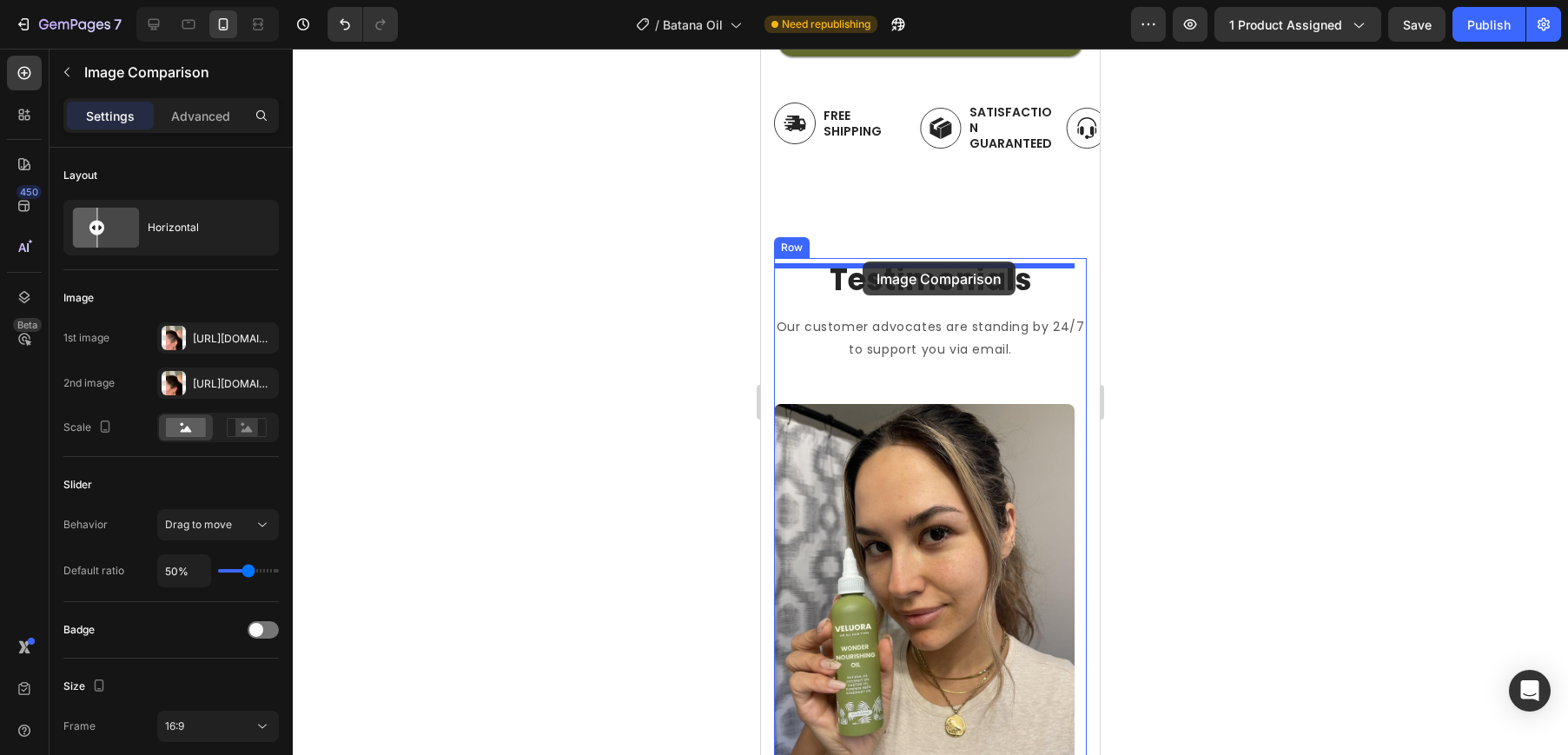
drag, startPoint x: 769, startPoint y: 517, endPoint x: 862, endPoint y: 261, distance: 272.4
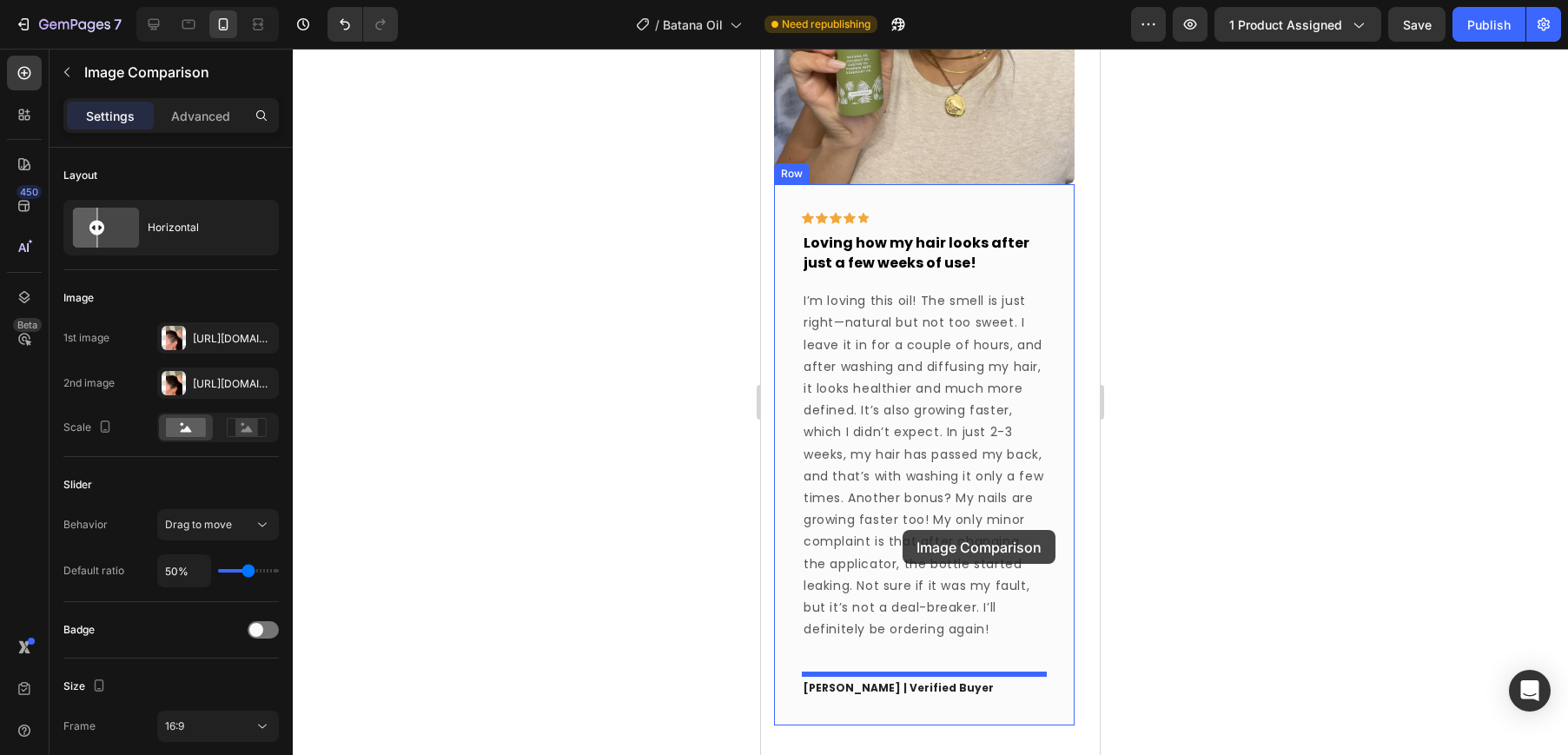
scroll to position [2105, 0]
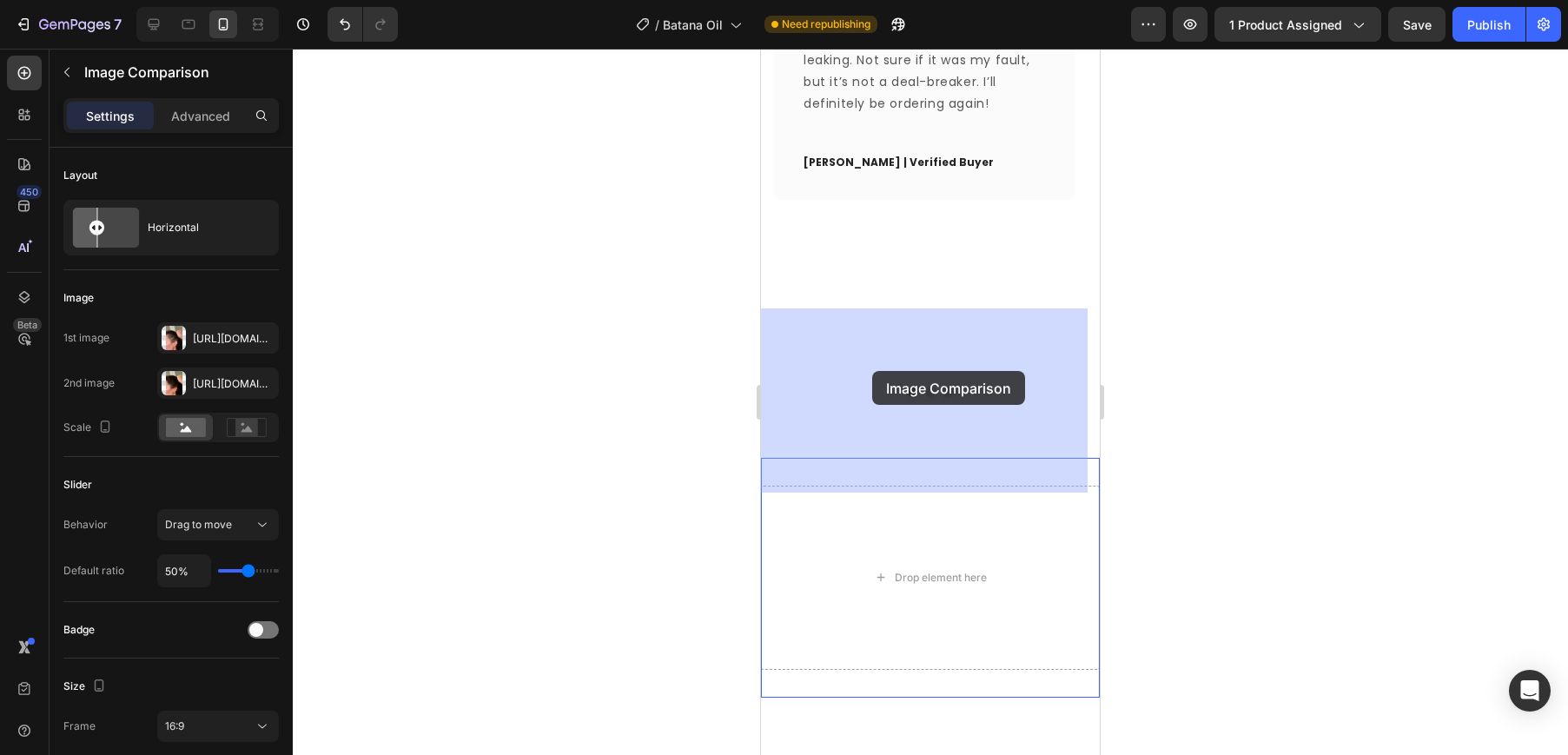
drag, startPoint x: 791, startPoint y: 249, endPoint x: 872, endPoint y: 371, distance: 146.4
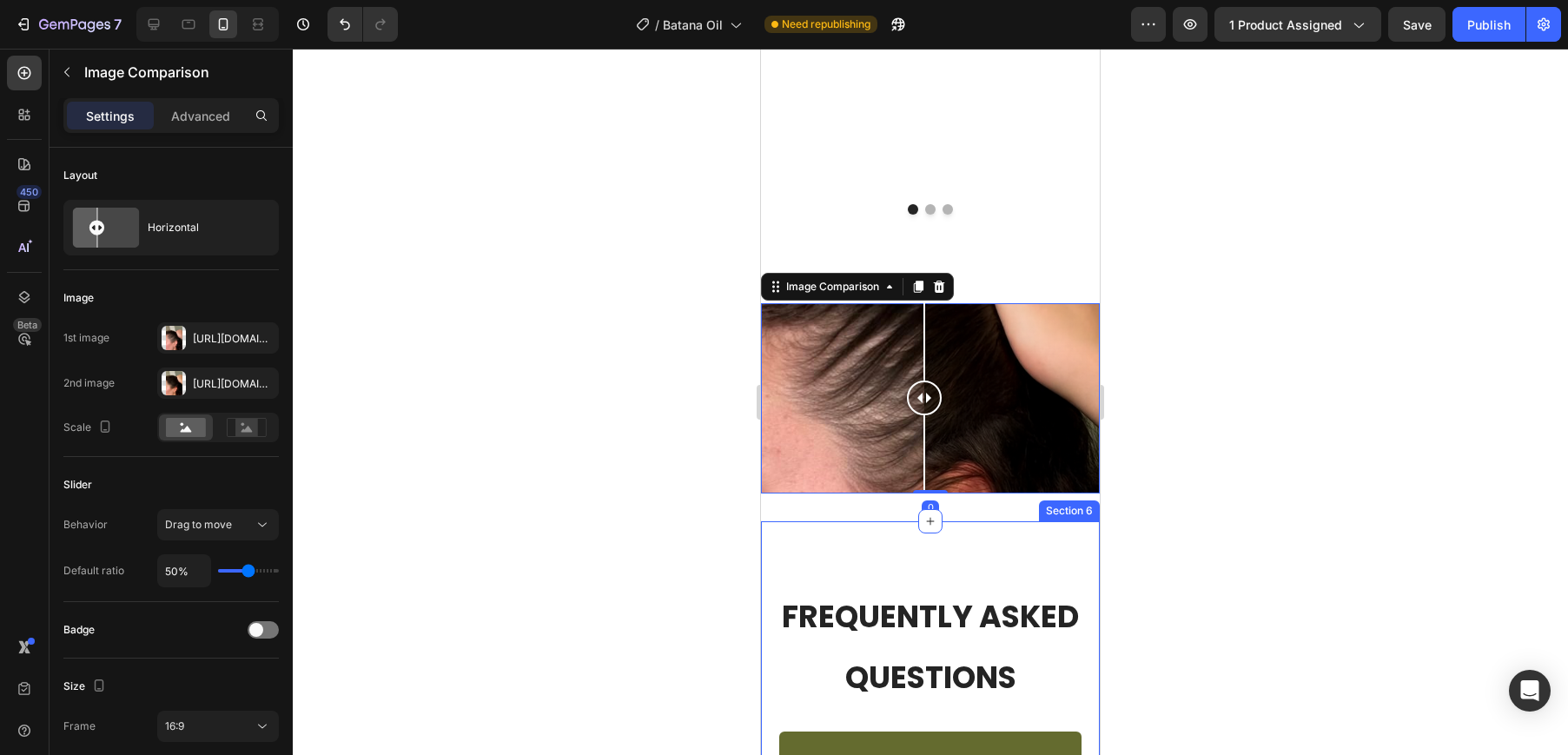
scroll to position [2010, 0]
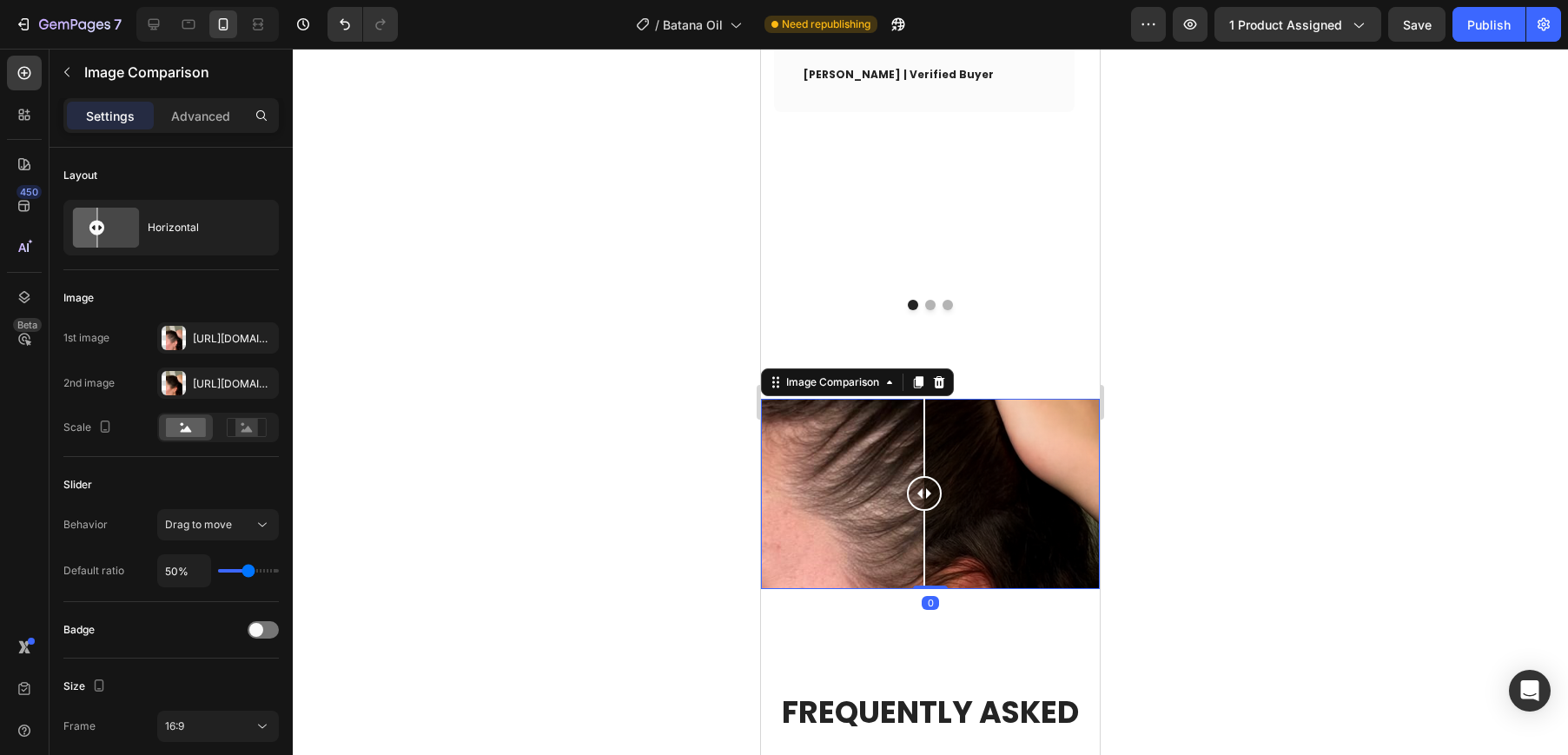
click at [1380, 327] on div at bounding box center [930, 402] width 1275 height 706
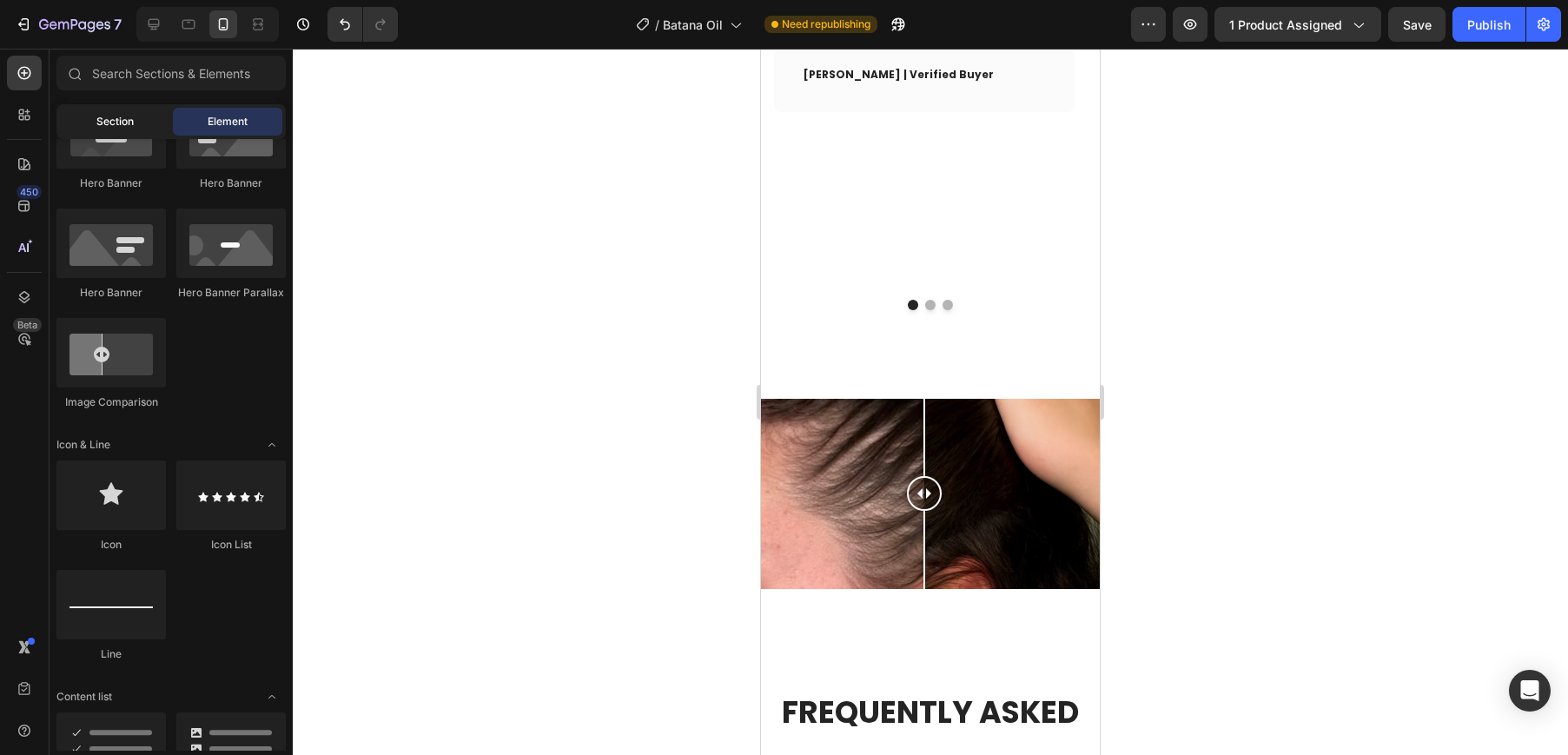
click at [128, 131] on div "Section" at bounding box center [115, 122] width 109 height 28
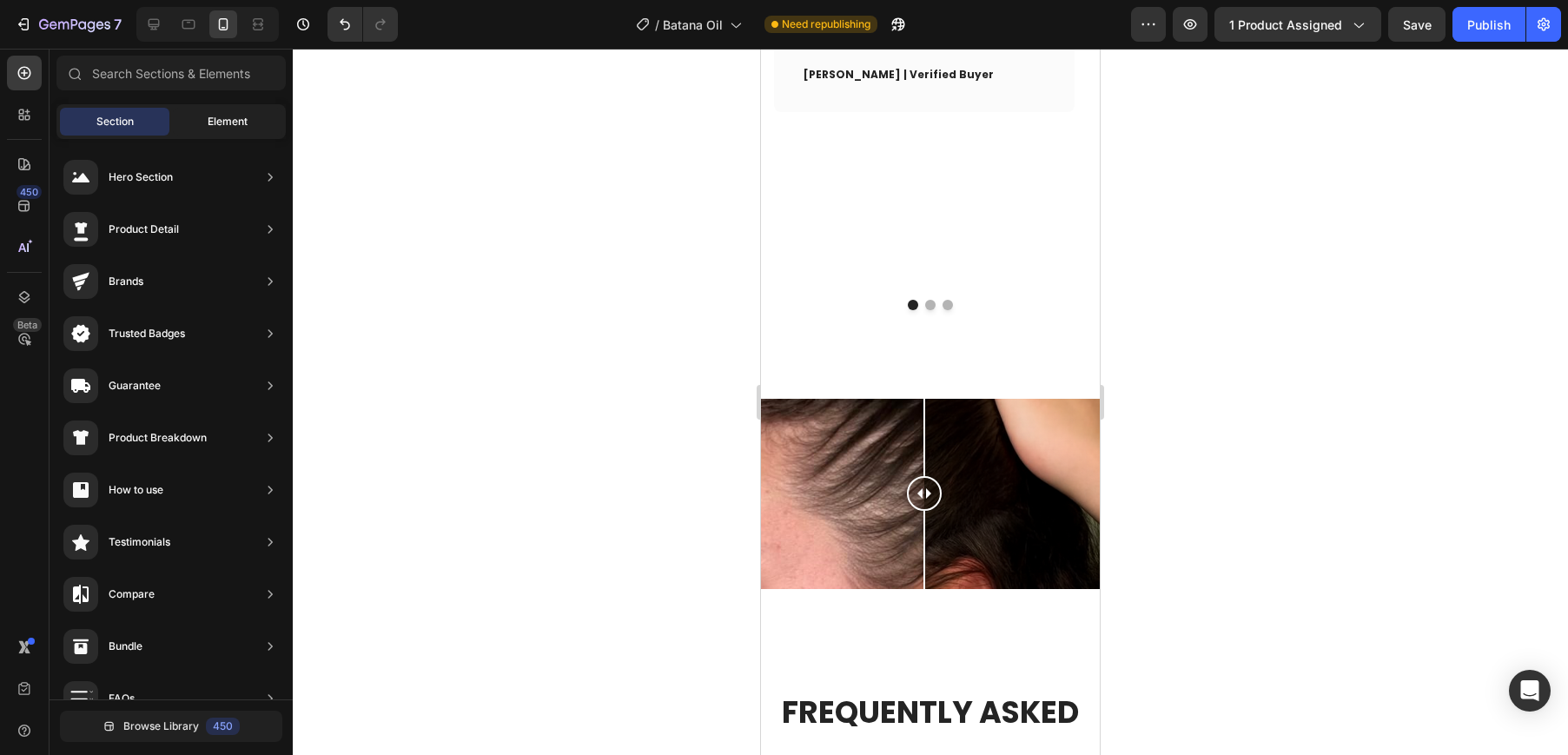
click at [208, 125] on span "Element" at bounding box center [228, 122] width 40 height 15
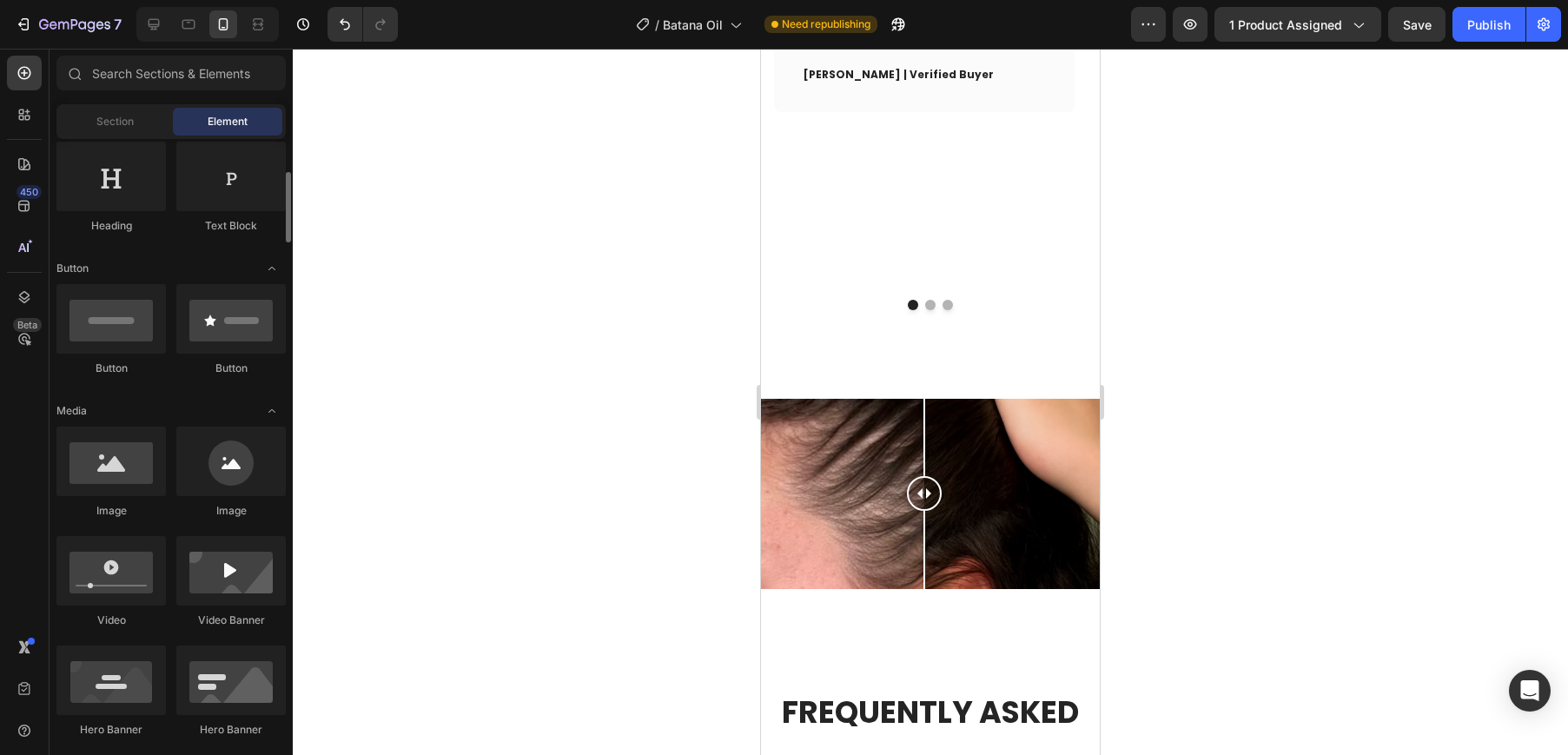
scroll to position [0, 0]
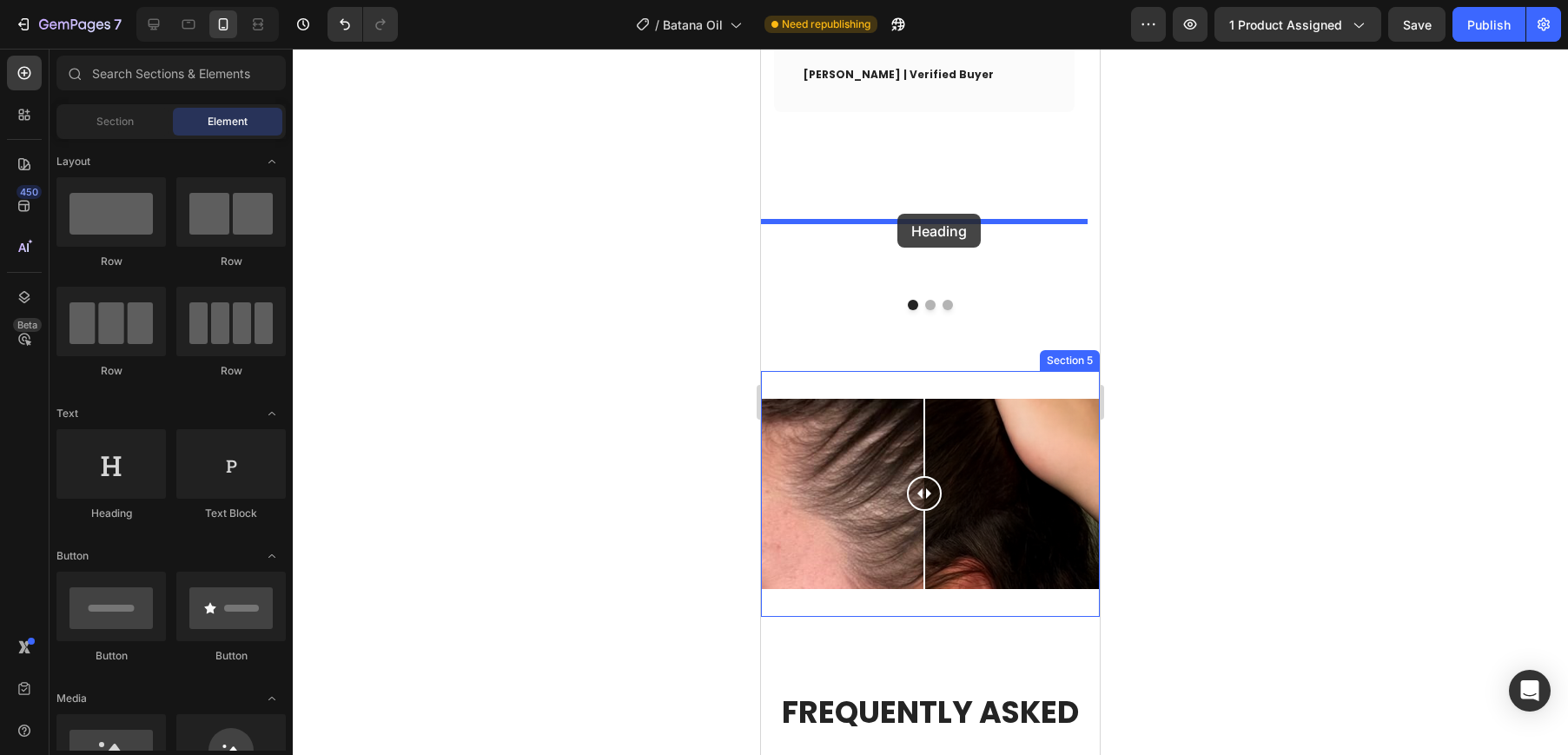
drag, startPoint x: 909, startPoint y: 508, endPoint x: 897, endPoint y: 213, distance: 295.2
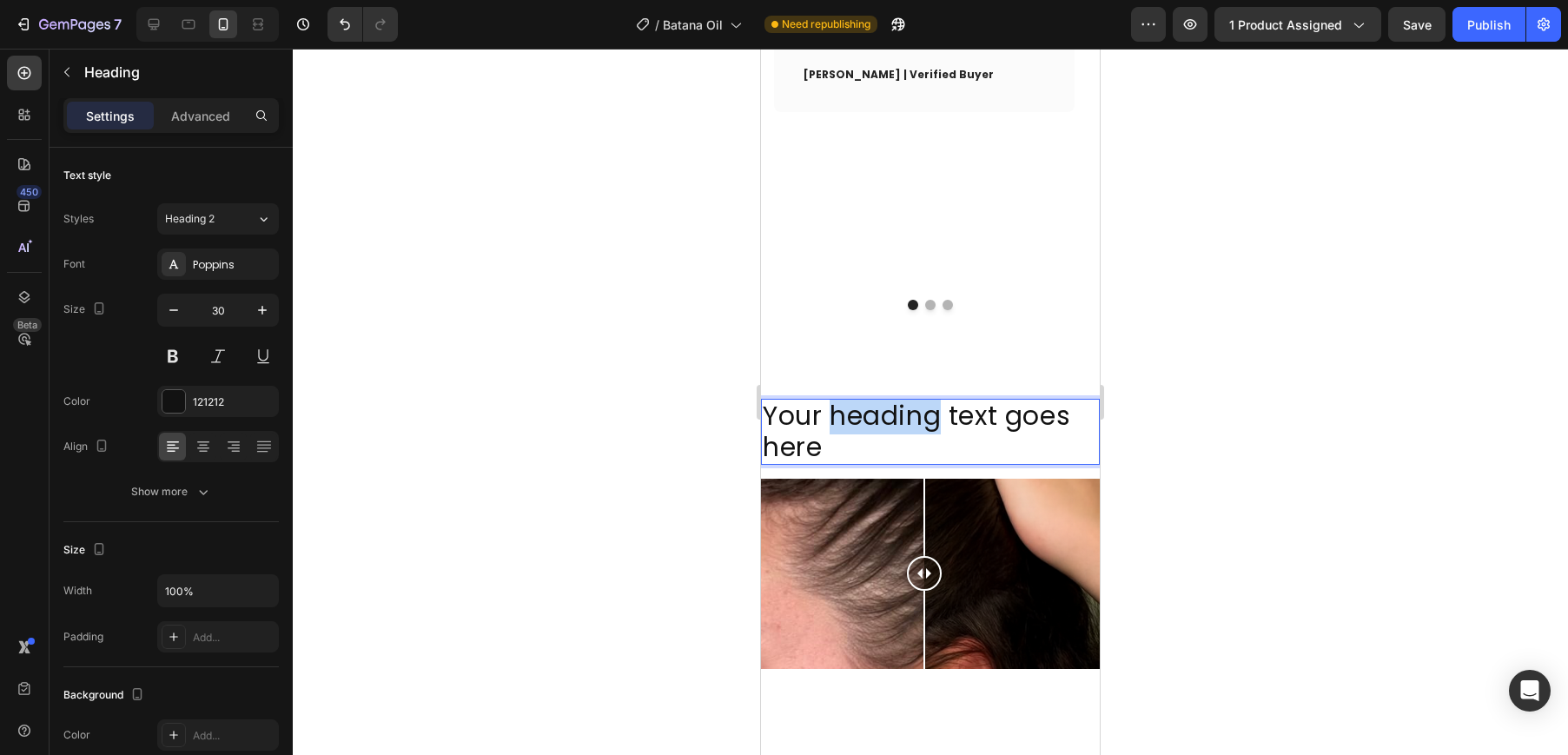
click at [854, 400] on p "Your heading text goes here" at bounding box center [930, 431] width 335 height 62
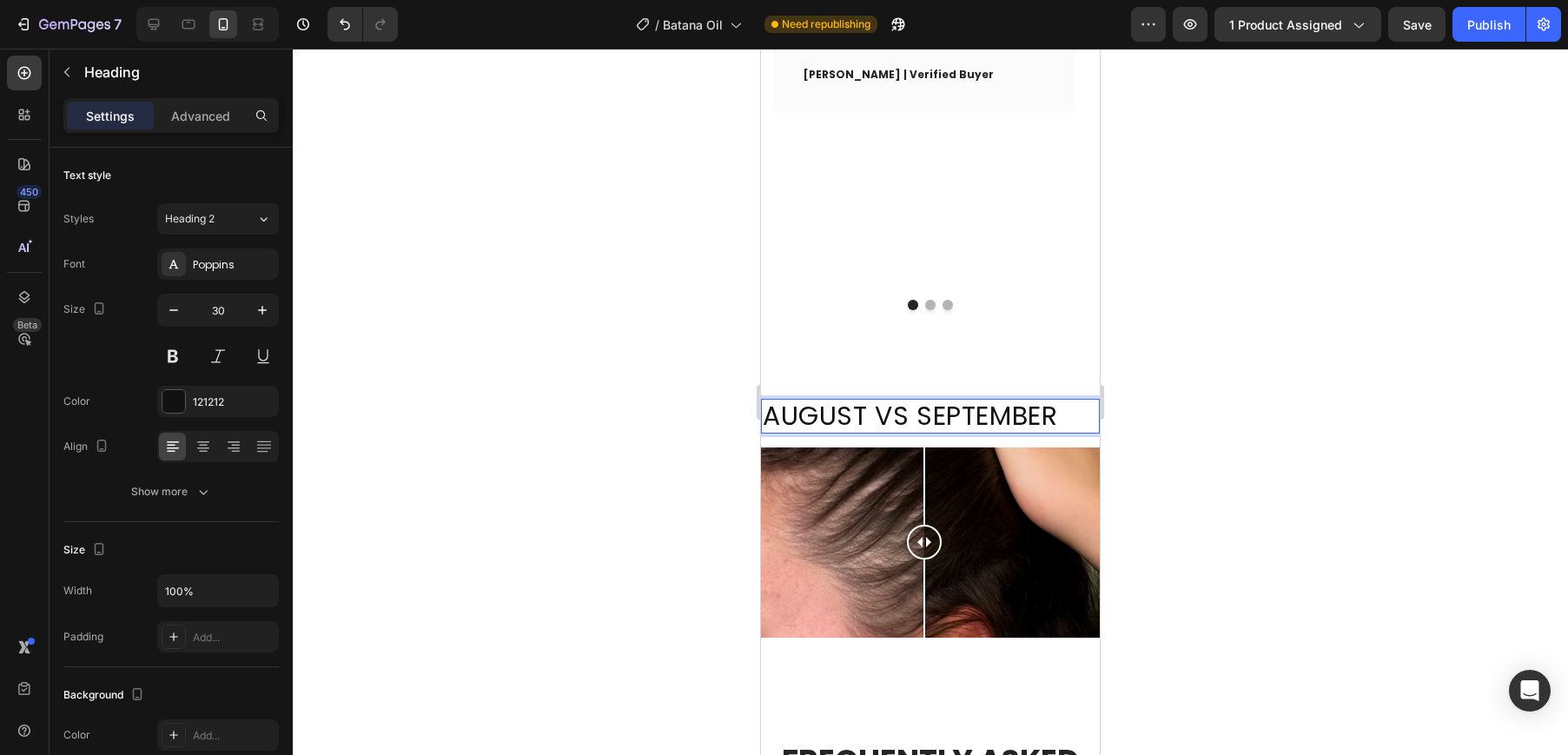
click at [983, 400] on p "AUGUST VS SEPTEMBER" at bounding box center [930, 415] width 335 height 32
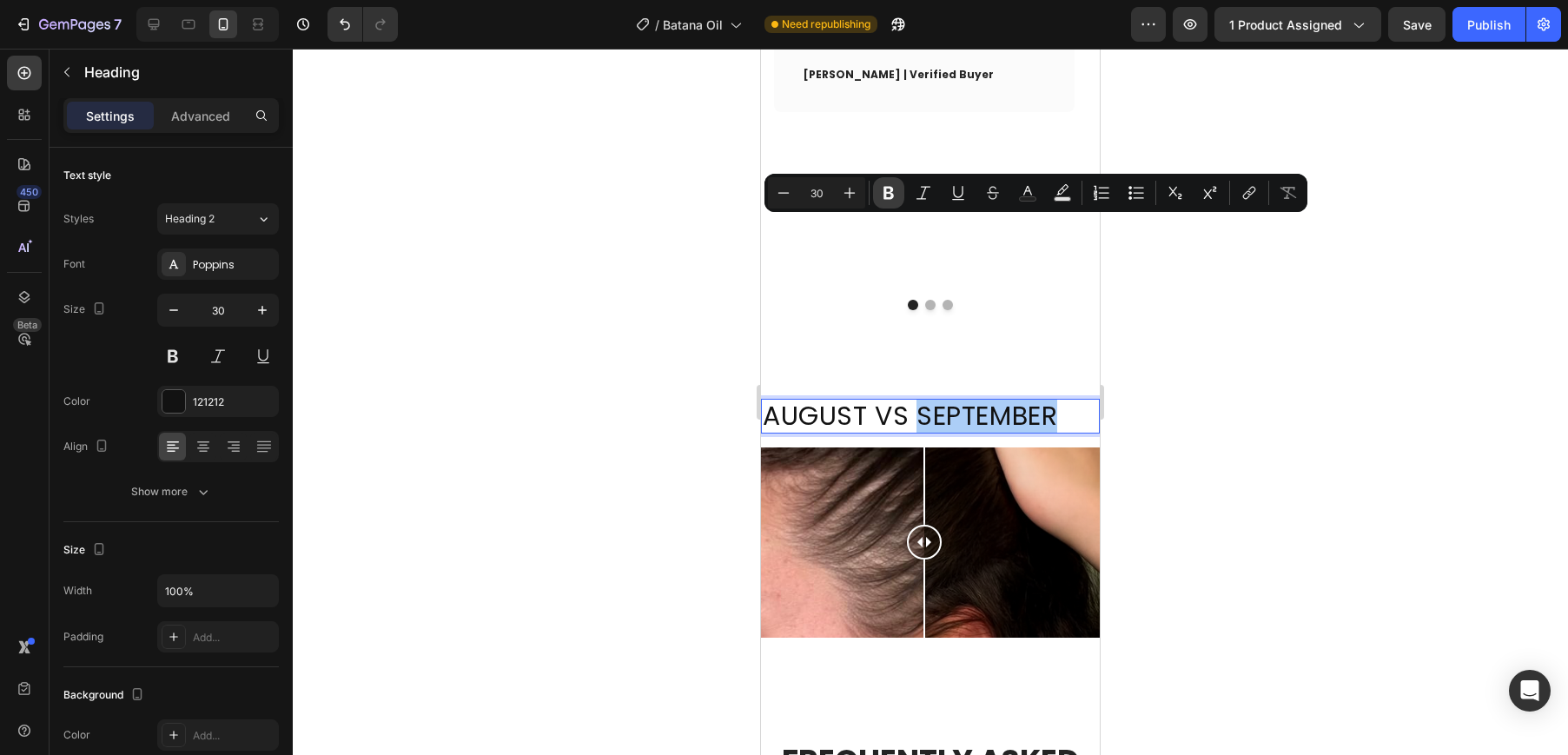
click at [898, 184] on button "Bold" at bounding box center [888, 192] width 32 height 32
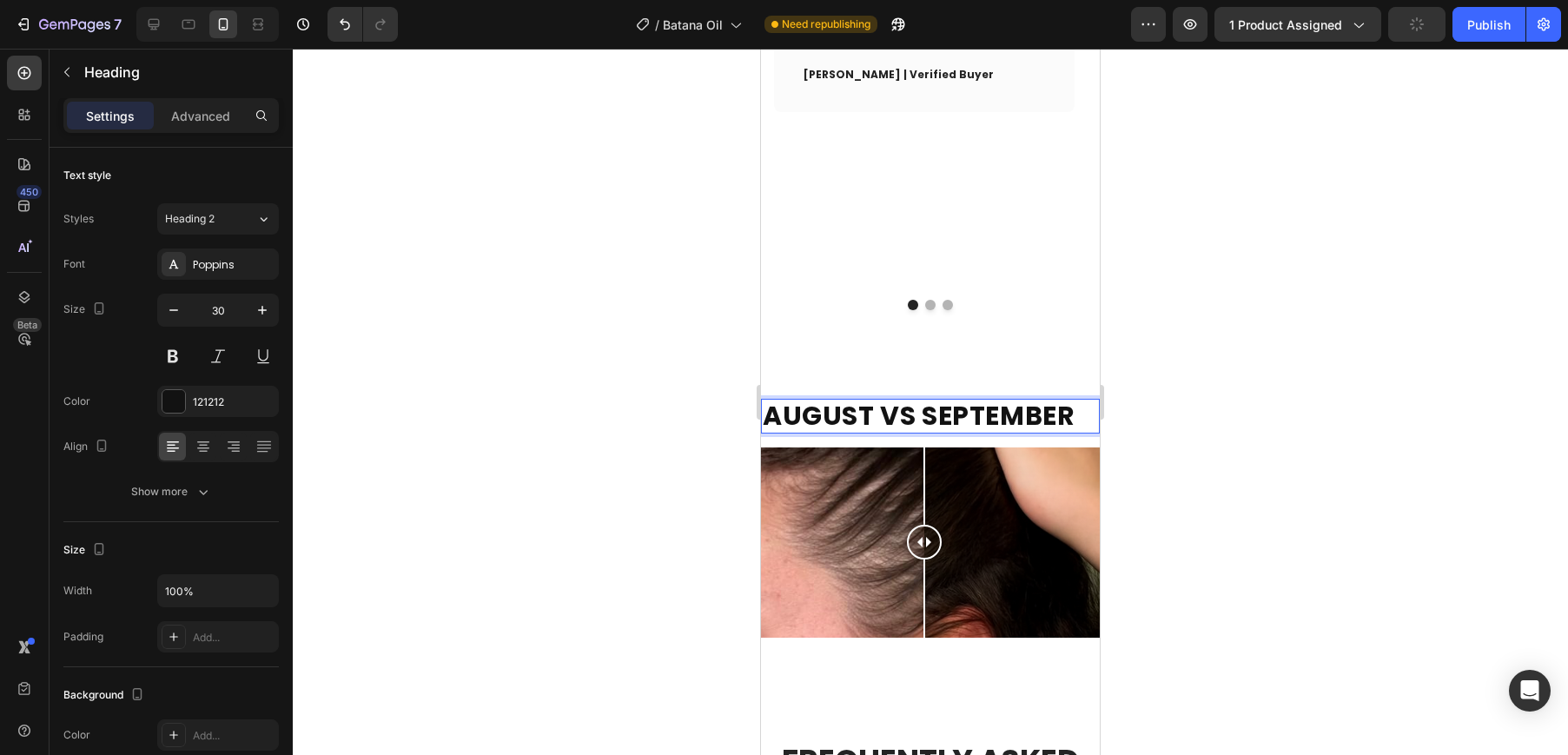
click at [871, 397] on strong "AUGUST VS SEPTEMBER" at bounding box center [918, 415] width 312 height 37
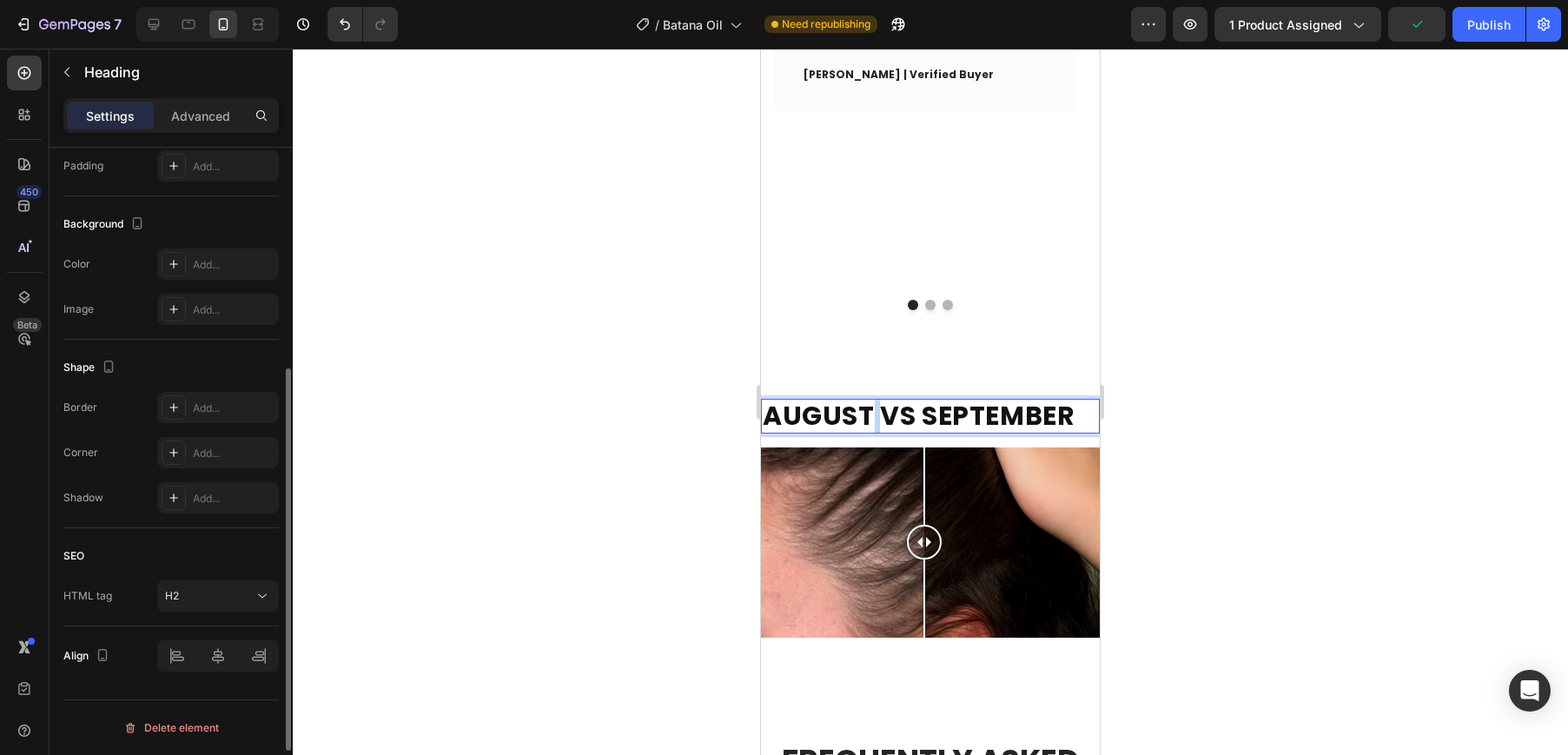
scroll to position [161, 0]
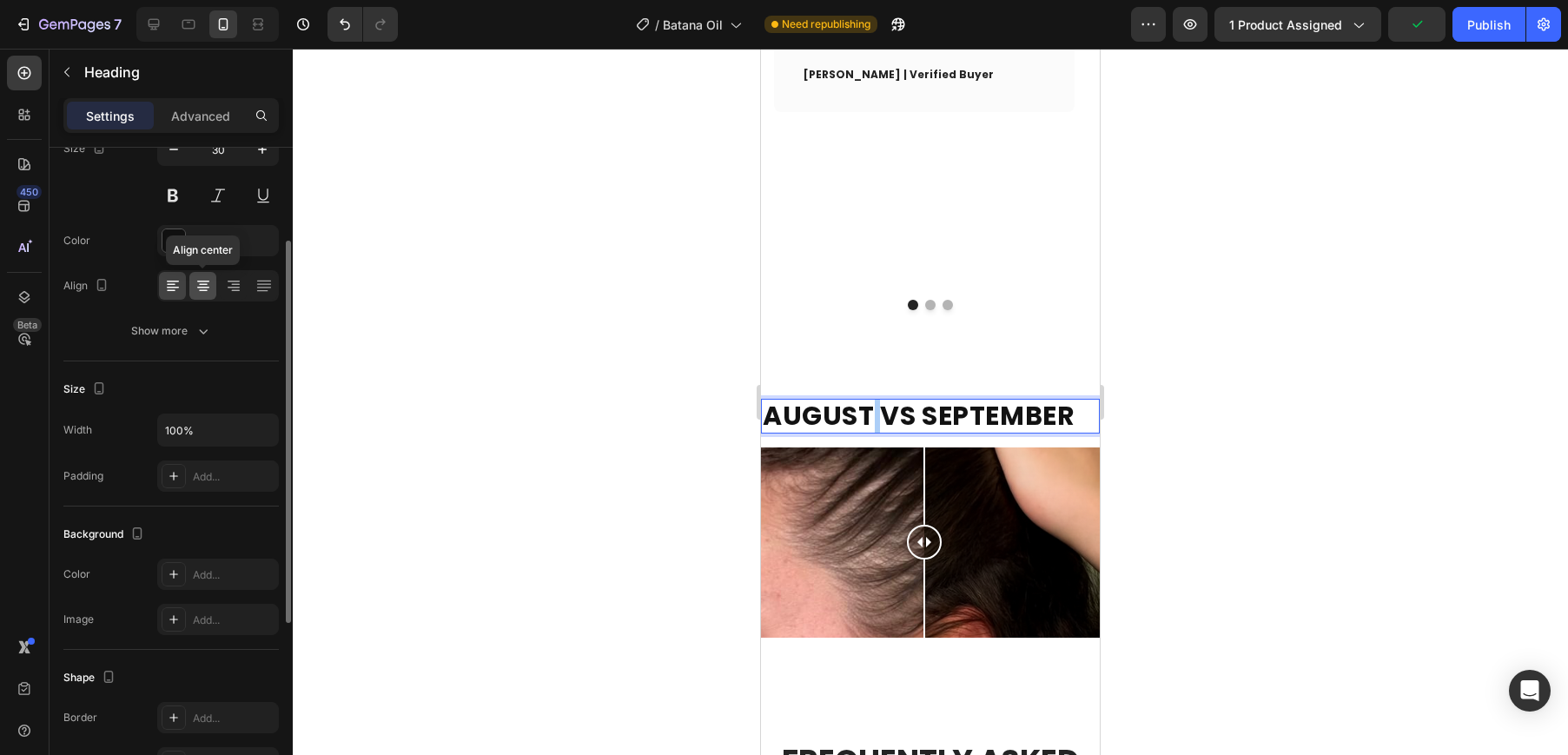
click at [208, 281] on icon at bounding box center [203, 281] width 12 height 2
click at [1228, 269] on div at bounding box center [930, 402] width 1275 height 706
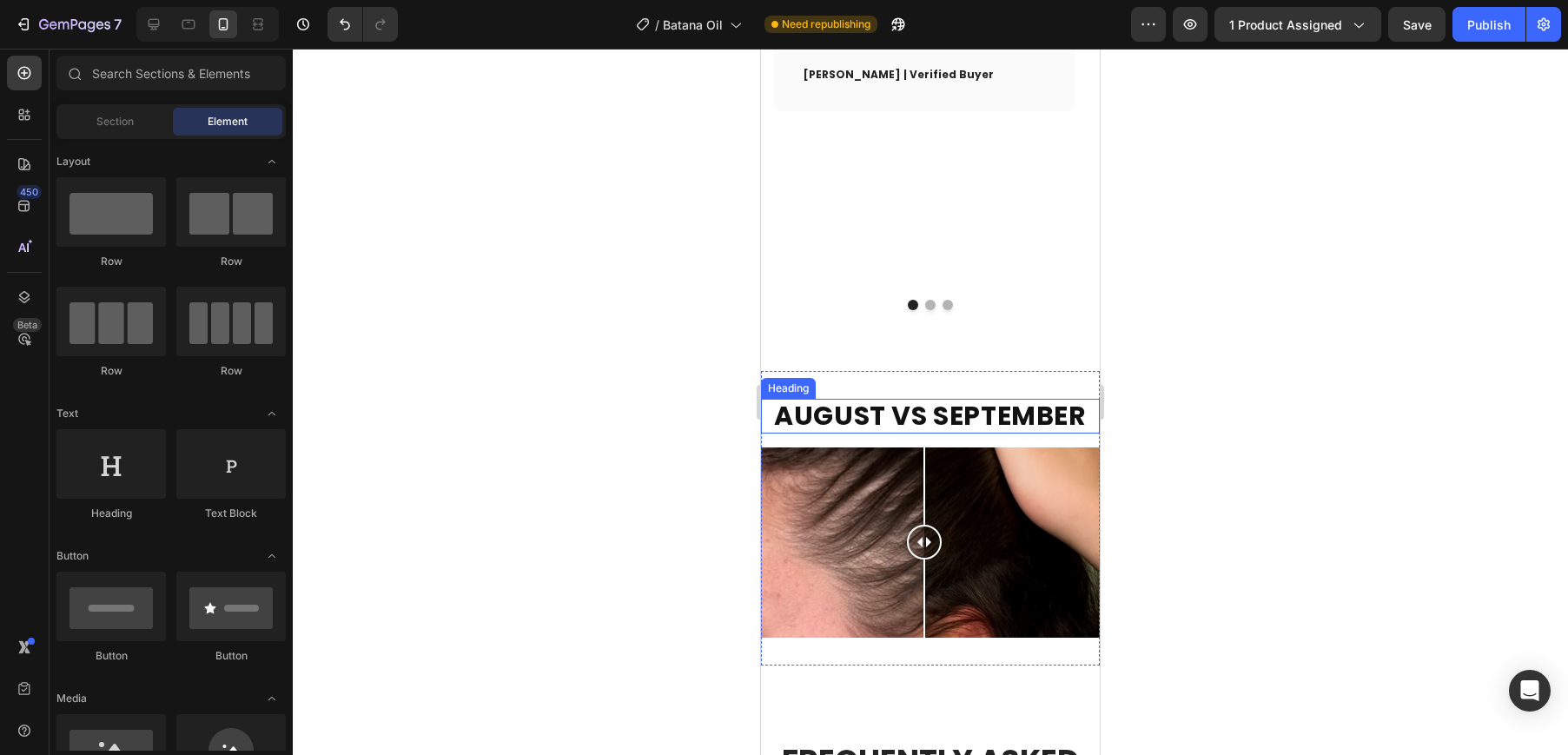
click at [846, 397] on strong "AUGUST VS SEPTEMBER" at bounding box center [930, 415] width 312 height 37
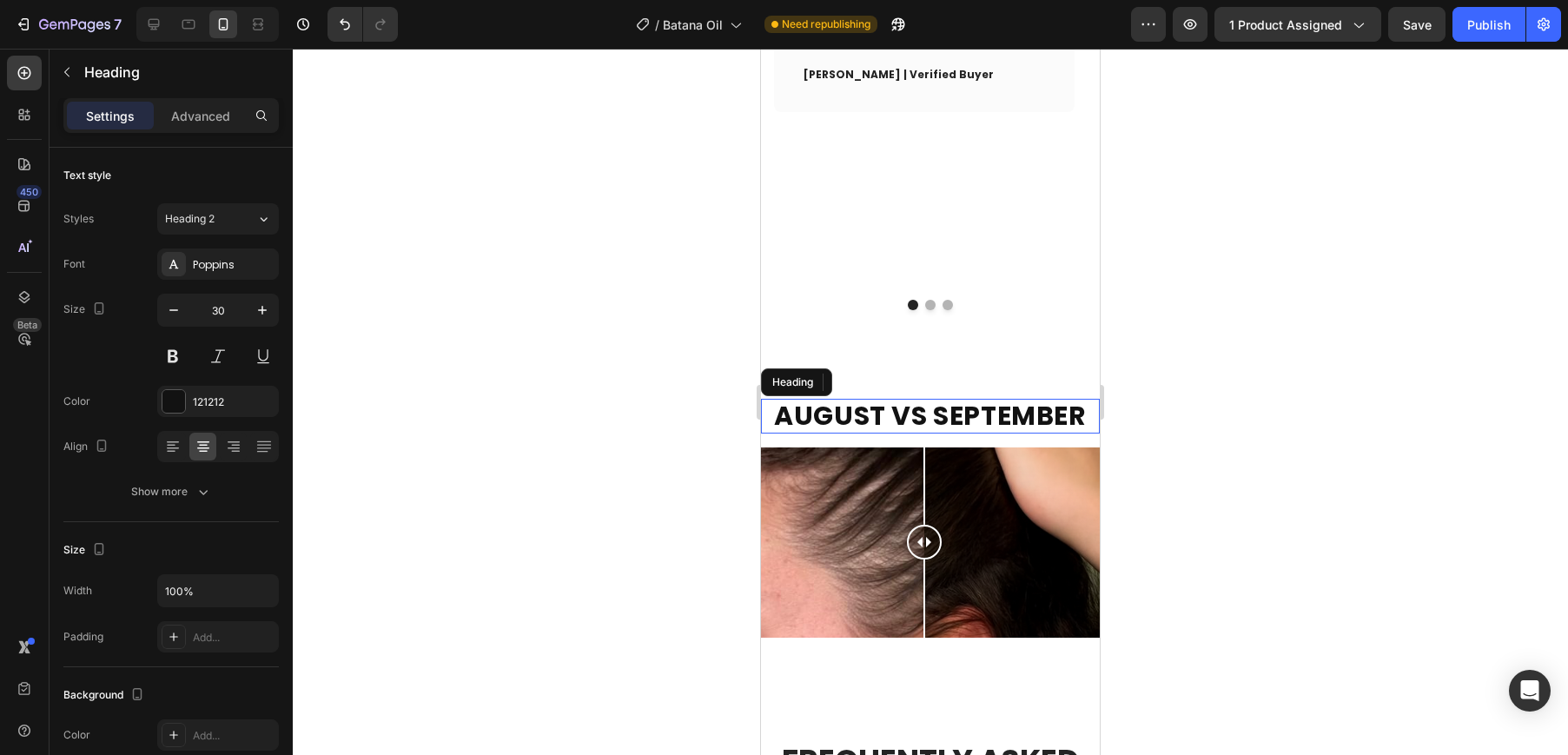
click at [846, 397] on strong "AUGUST VS SEPTEMBER" at bounding box center [930, 415] width 312 height 37
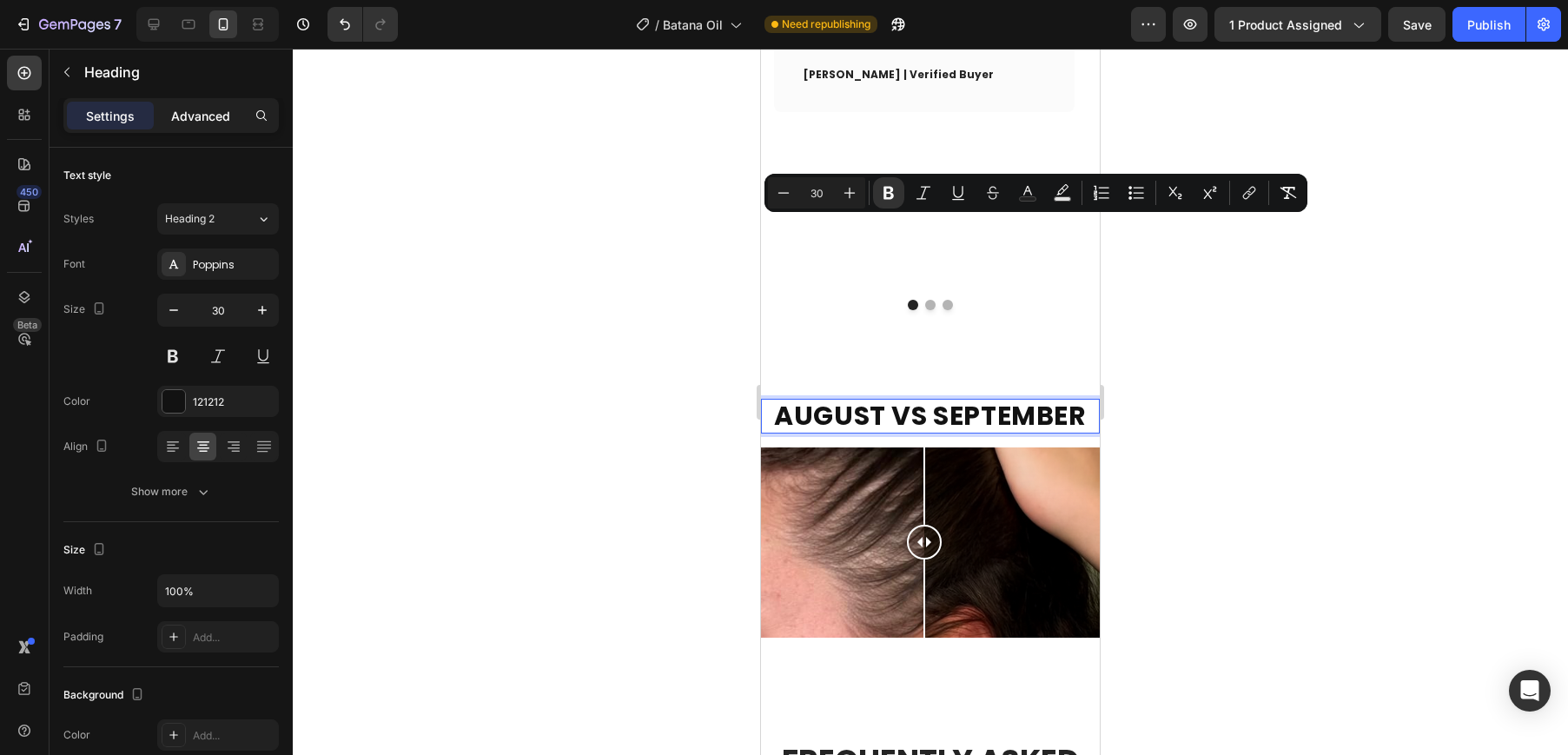
click at [195, 112] on p "Advanced" at bounding box center [201, 116] width 59 height 18
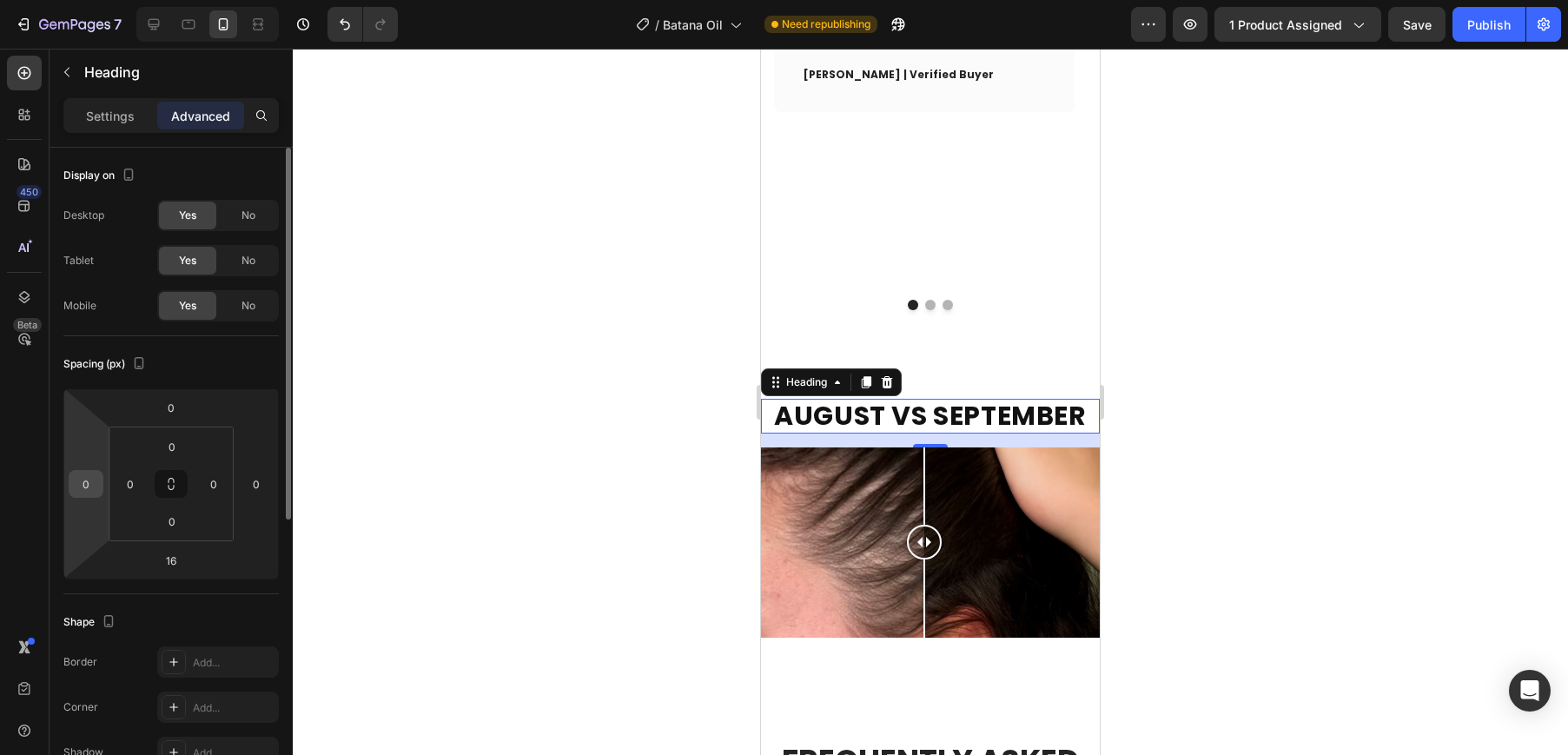
click at [102, 487] on div "0" at bounding box center [86, 483] width 34 height 28
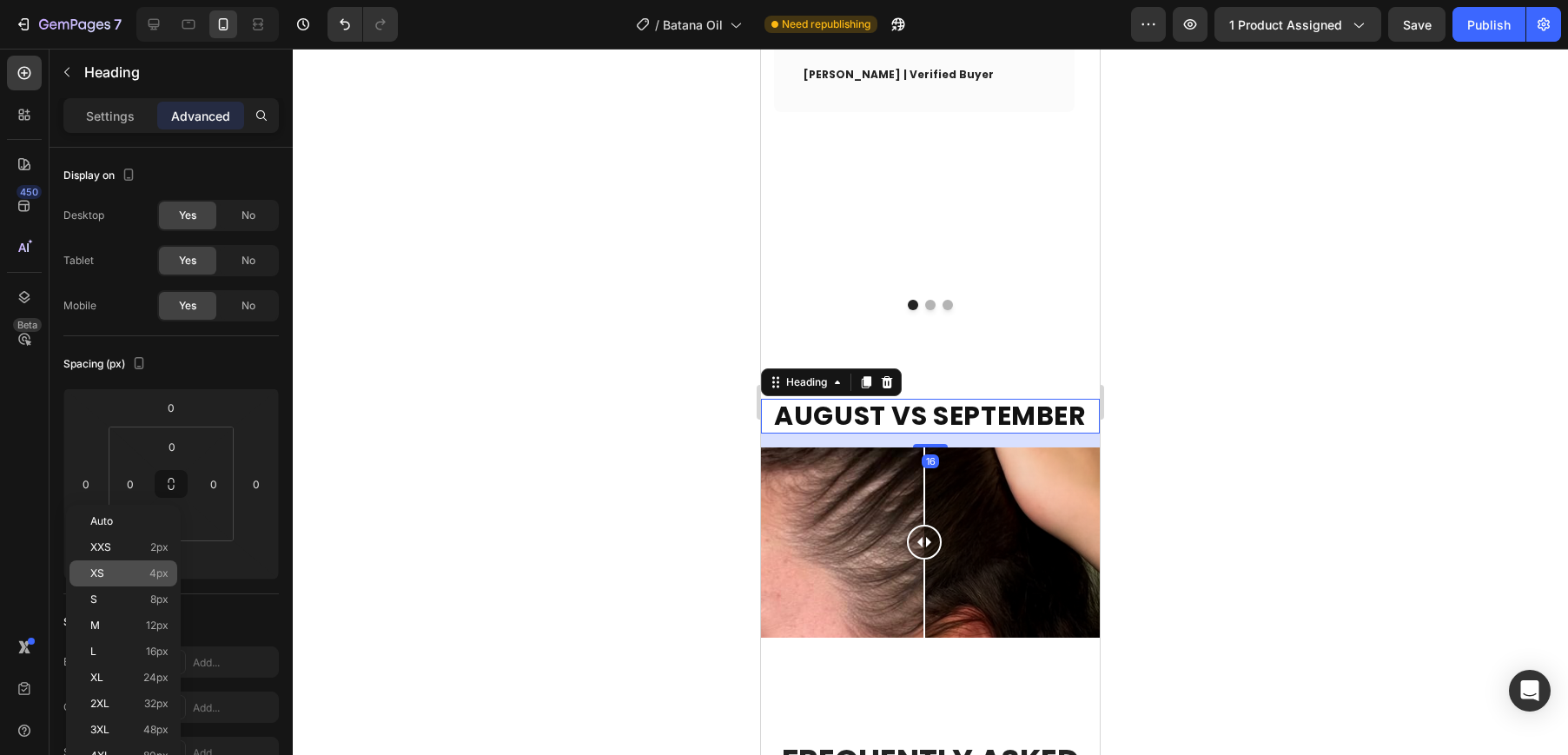
click at [115, 564] on div "XS 4px" at bounding box center [123, 573] width 108 height 26
type input "4"
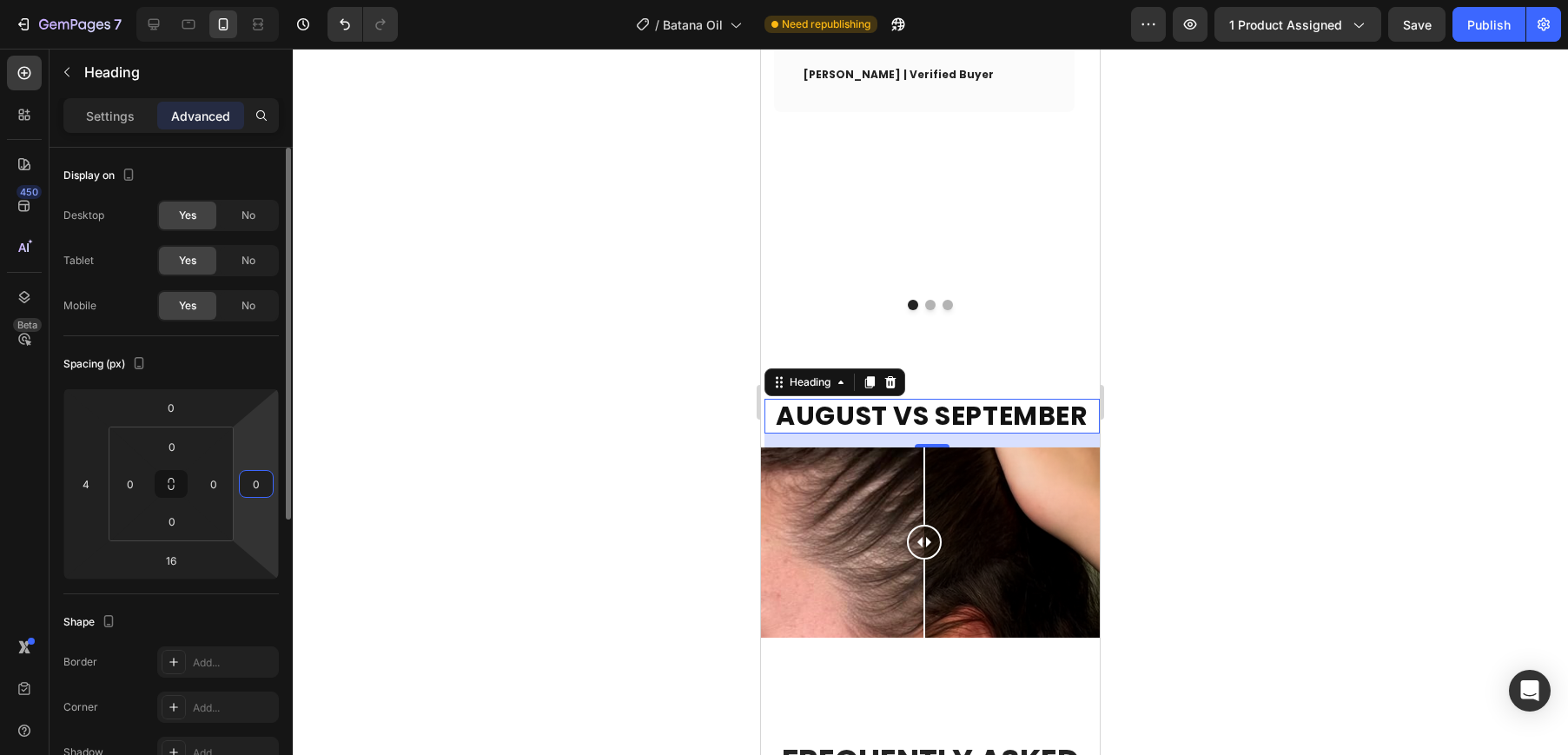
click at [254, 491] on input "0" at bounding box center [255, 483] width 26 height 26
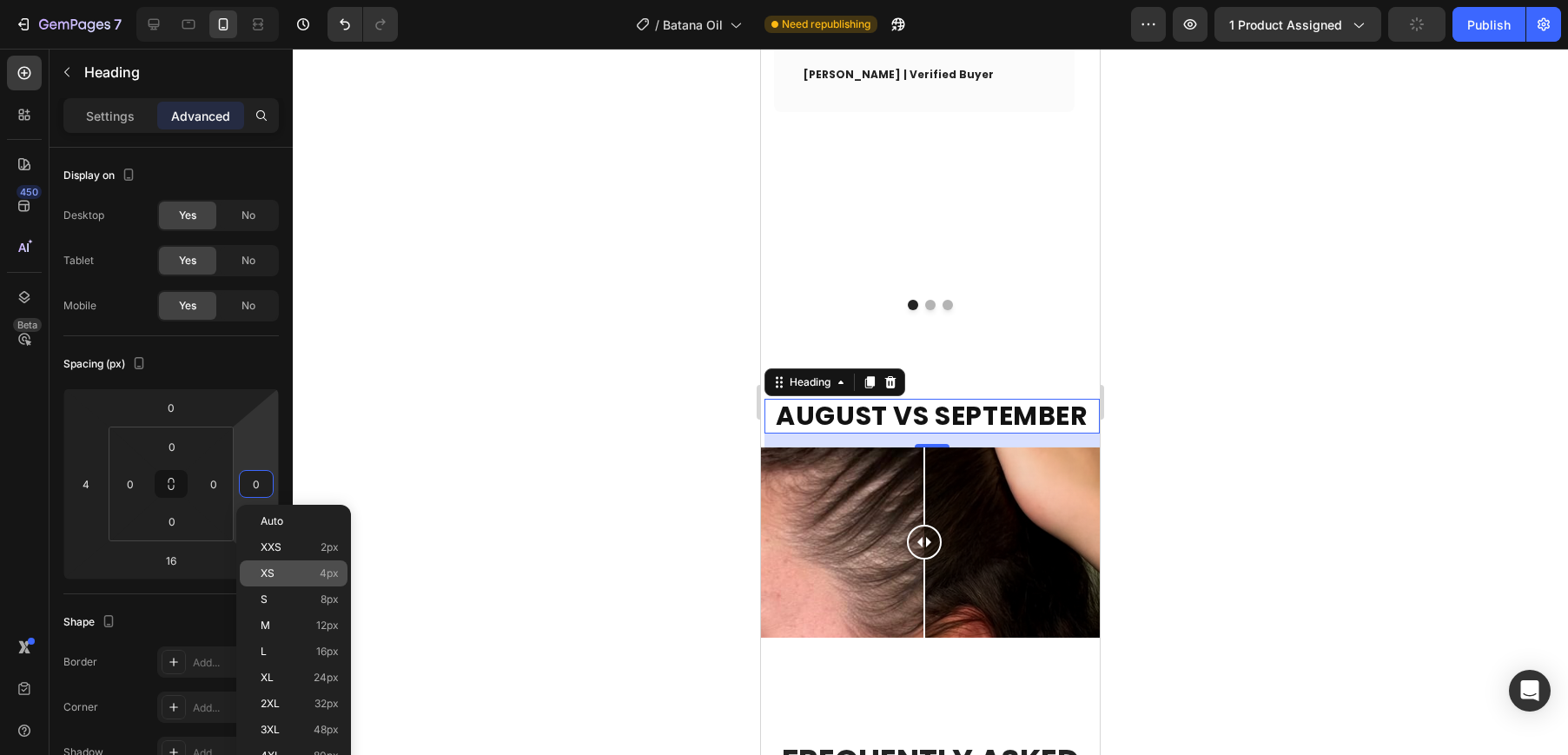
click at [294, 575] on p "XS 4px" at bounding box center [299, 573] width 78 height 12
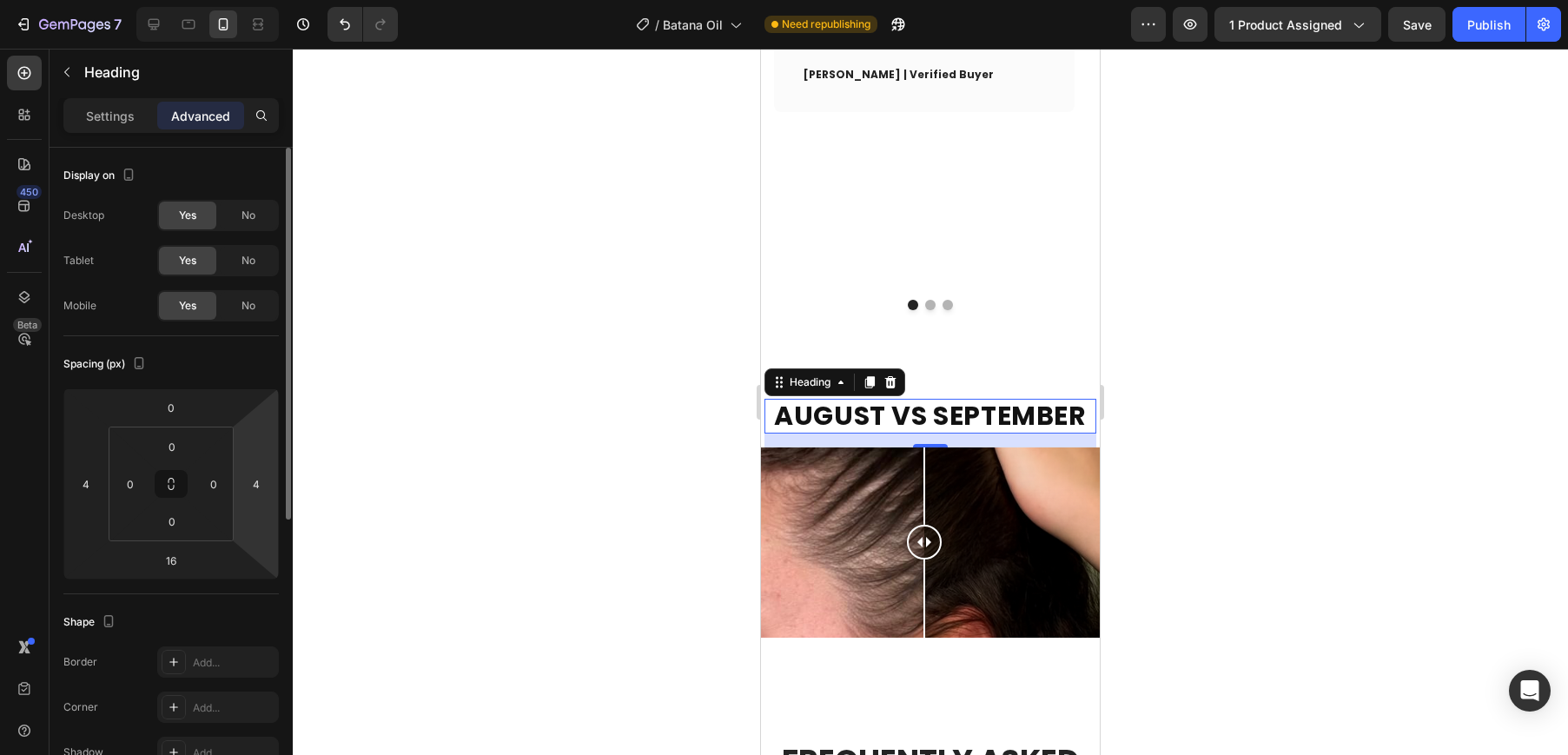
click at [260, 0] on html "7 Version history / Batana Oil Need republishing Preview 1 product assigned Sav…" at bounding box center [784, 0] width 1568 height 0
click at [252, 0] on html "7 Version history / Batana Oil Need republishing Preview 1 product assigned Sav…" at bounding box center [784, 0] width 1568 height 0
click at [256, 485] on input "4" at bounding box center [255, 483] width 26 height 26
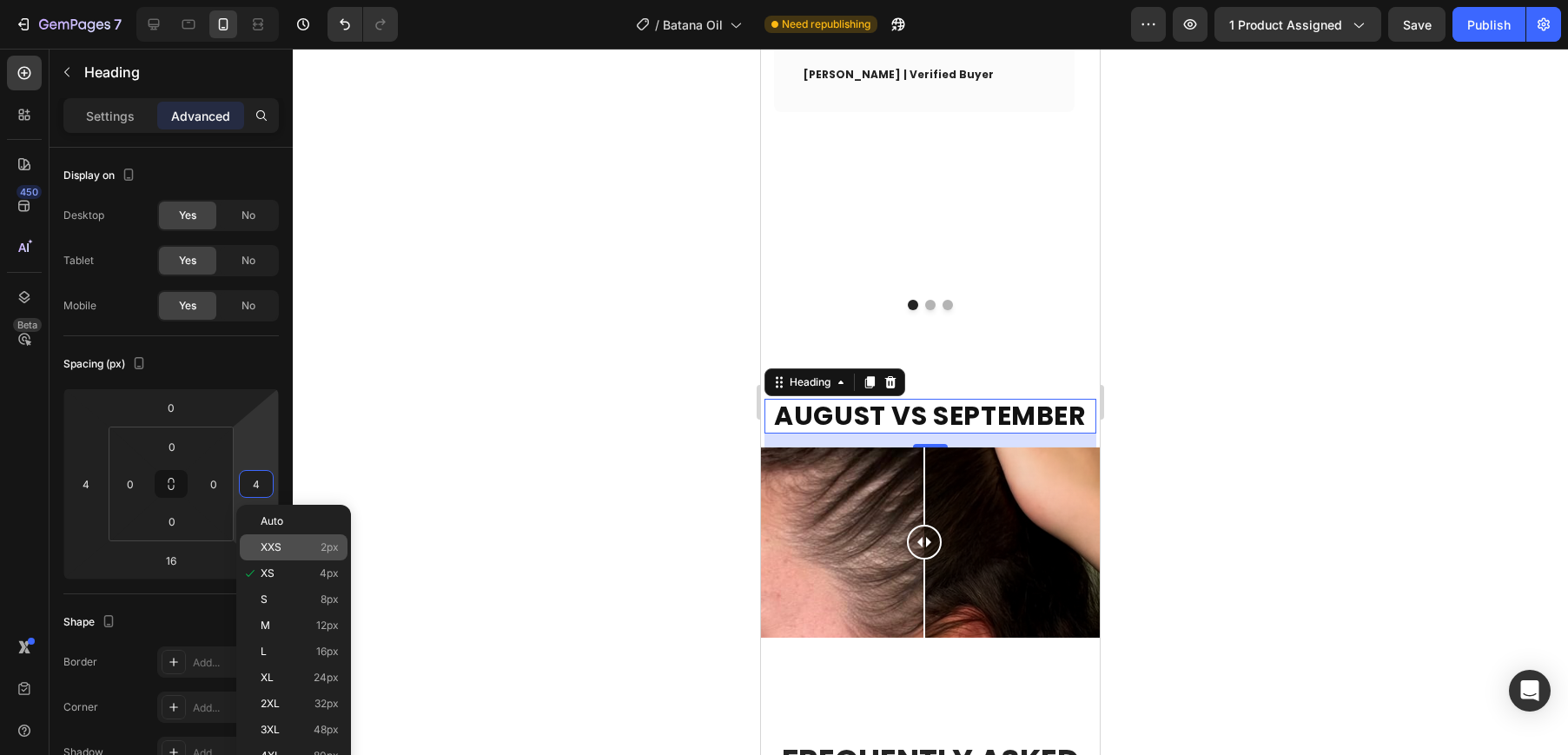
click at [296, 542] on p "XXS 2px" at bounding box center [299, 547] width 78 height 12
type input "2"
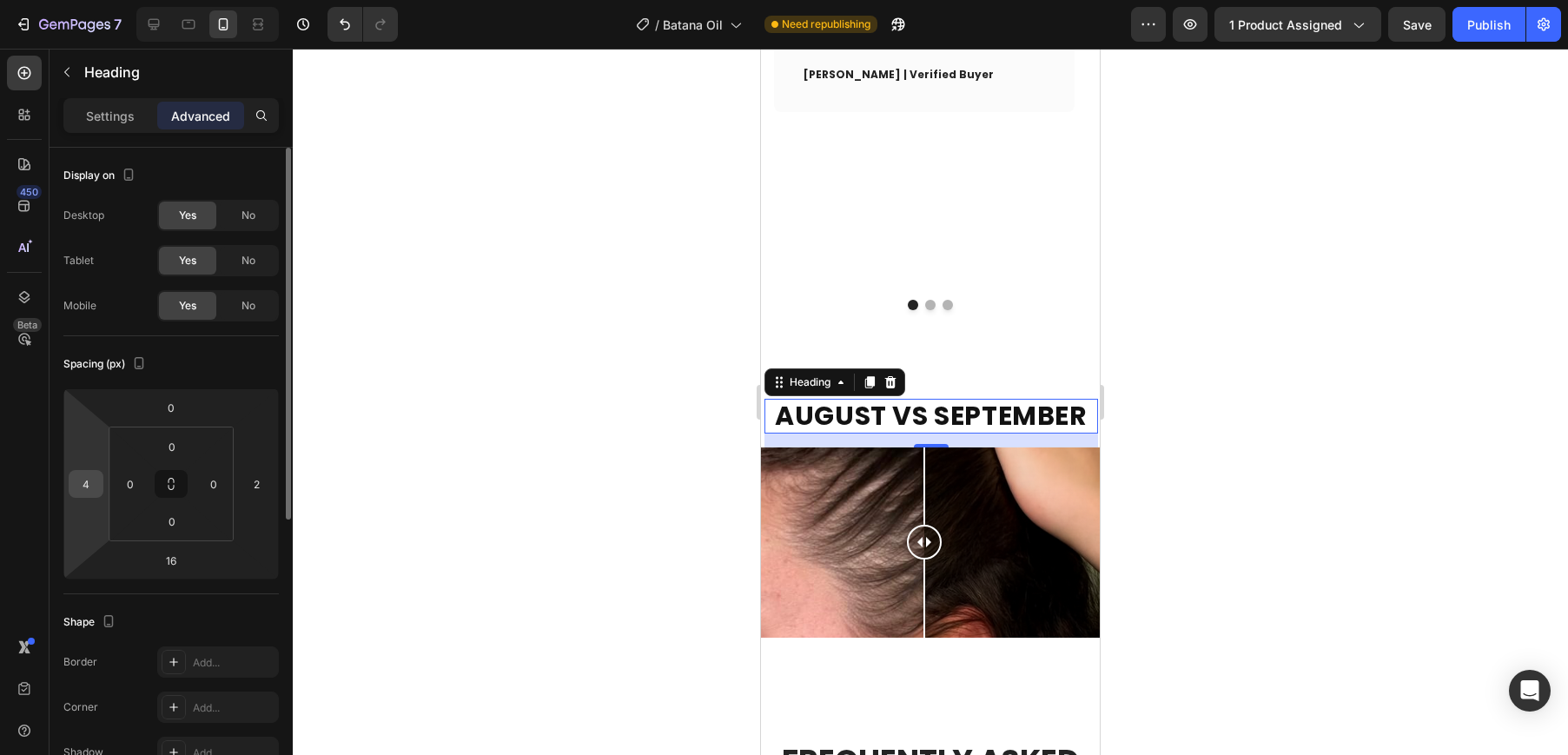
click at [80, 486] on input "4" at bounding box center [85, 483] width 26 height 26
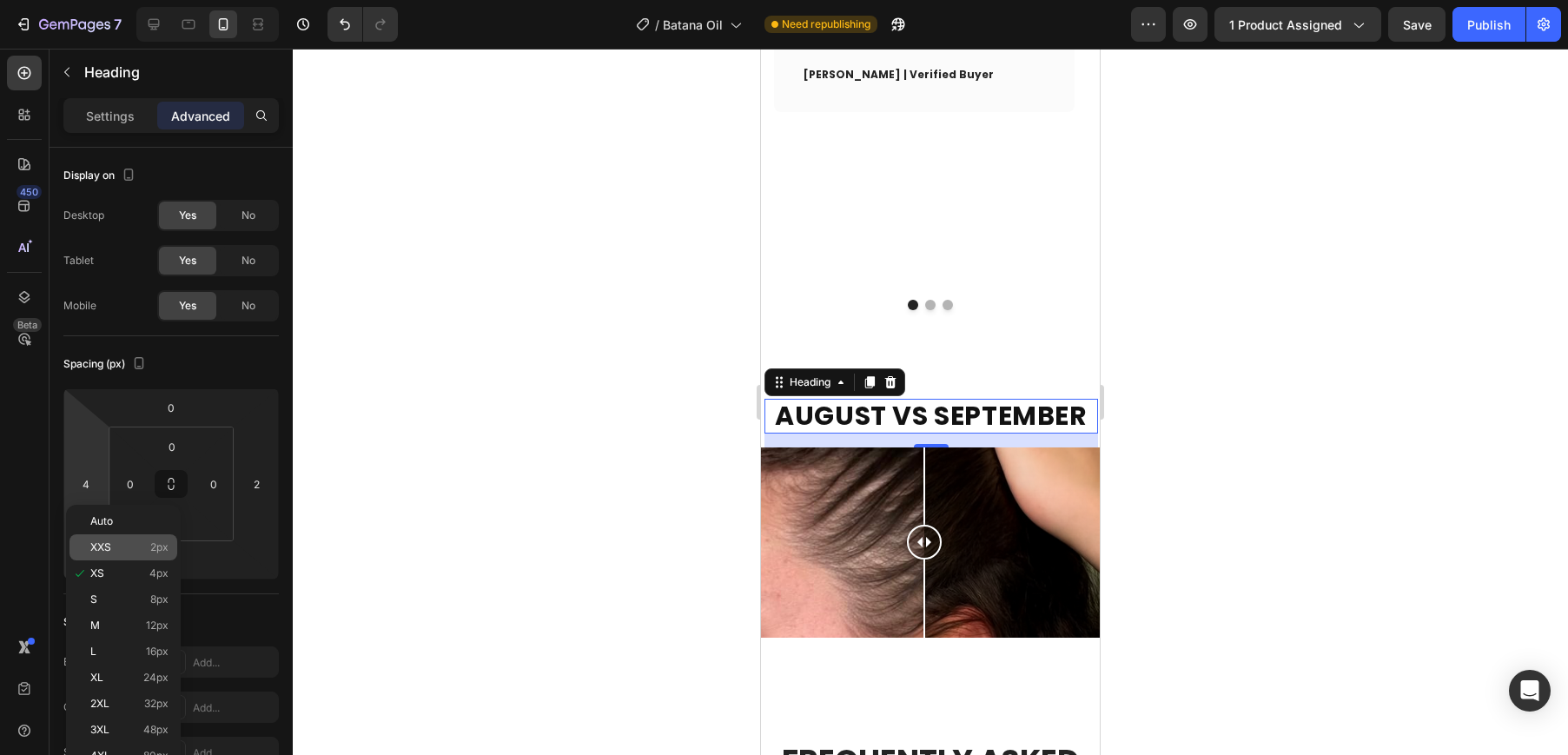
click at [121, 543] on p "XXS 2px" at bounding box center [129, 547] width 78 height 12
type input "2"
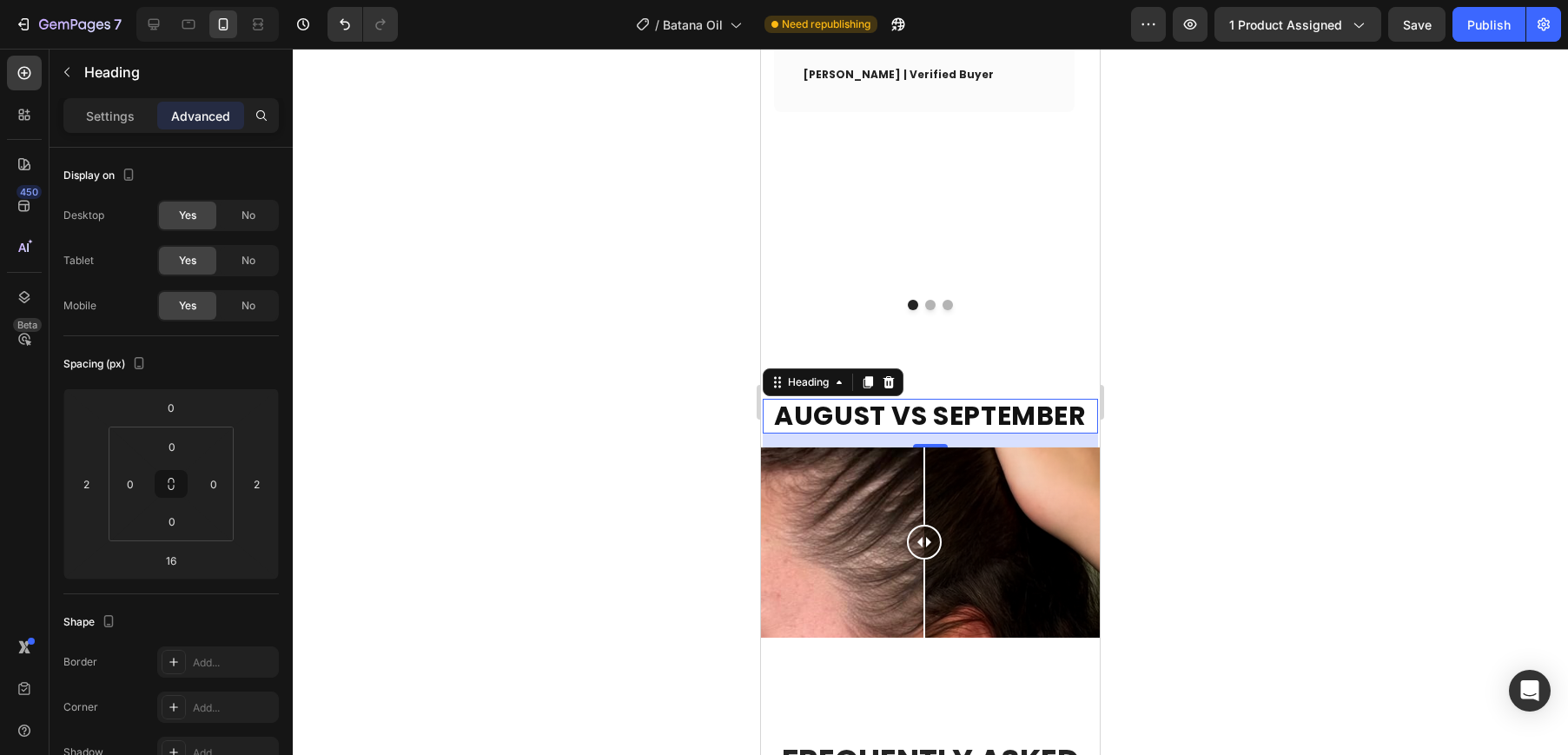
click at [1201, 352] on div at bounding box center [930, 402] width 1275 height 706
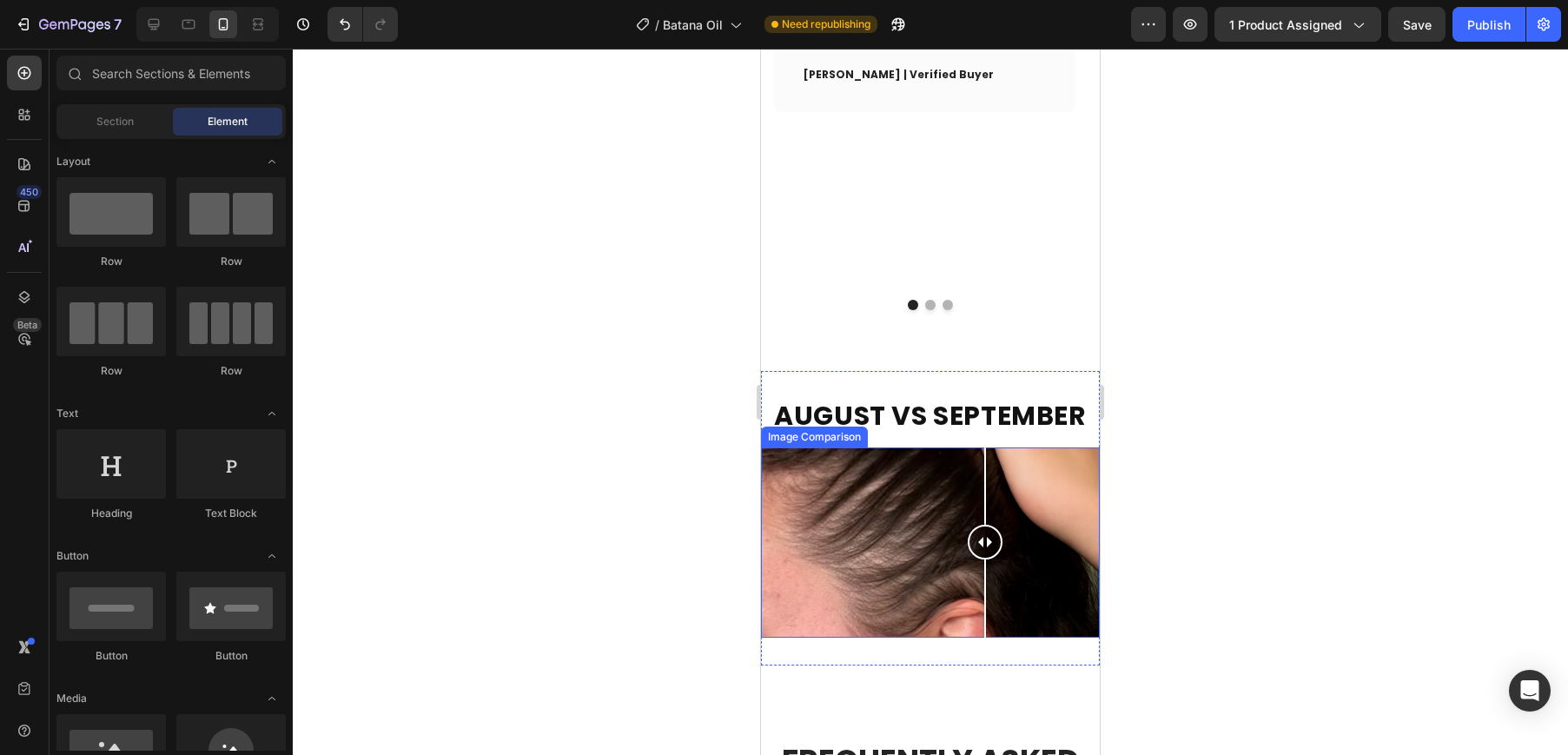
click at [984, 448] on div at bounding box center [930, 543] width 339 height 190
drag, startPoint x: 958, startPoint y: 343, endPoint x: 916, endPoint y: 344, distance: 42.0
click at [916, 448] on div at bounding box center [930, 543] width 339 height 190
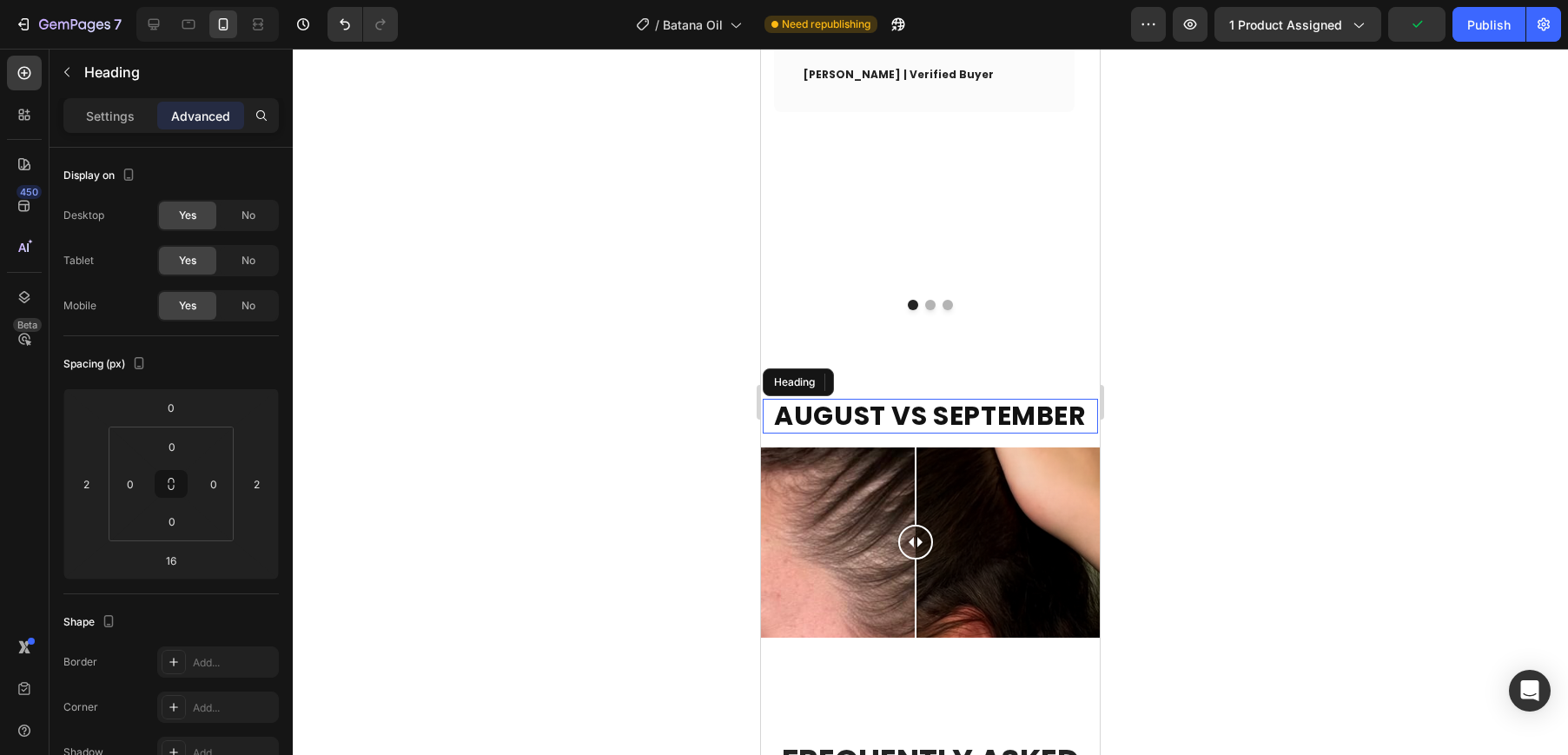
click at [1038, 397] on strong "AUGUST VS SEPTEMBER" at bounding box center [930, 415] width 312 height 37
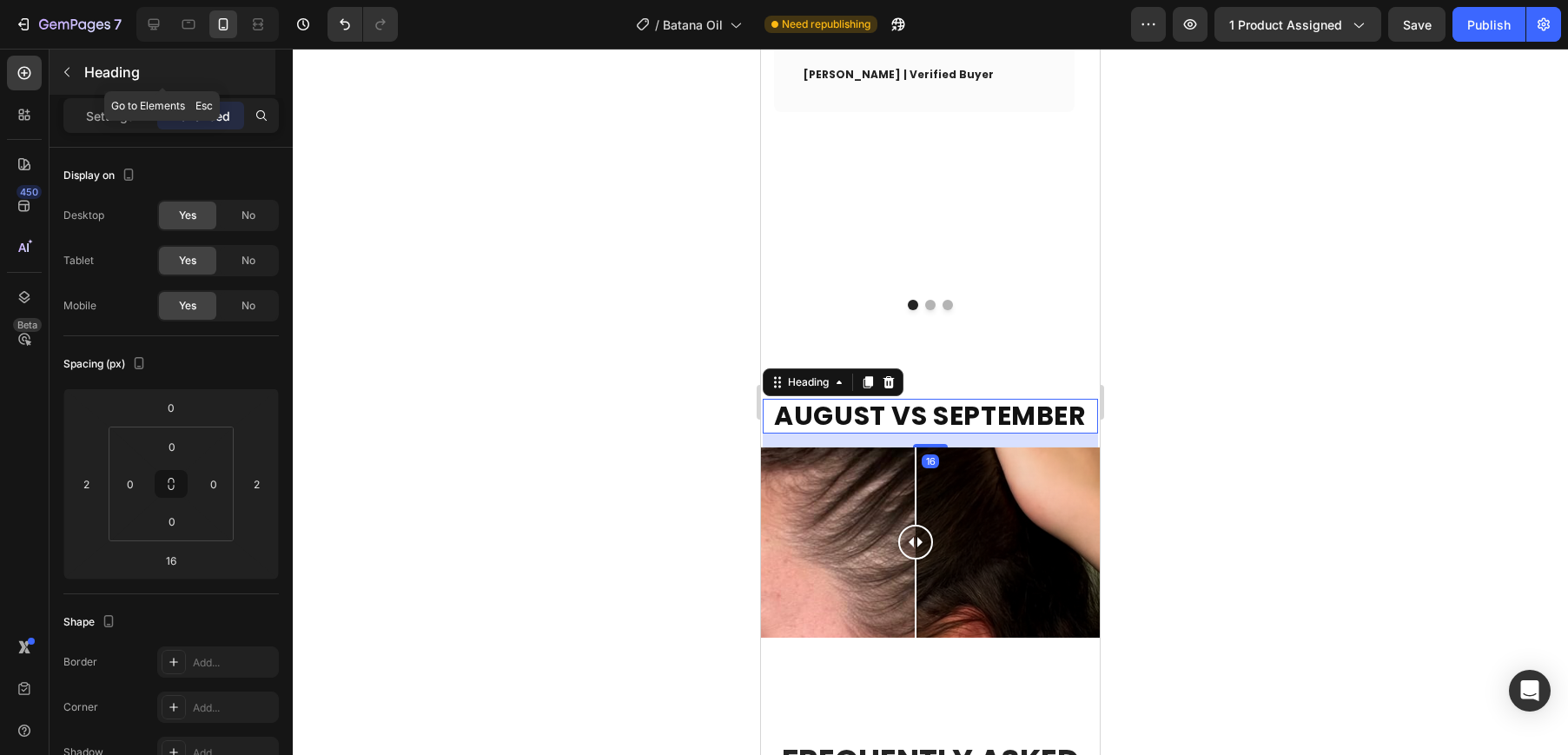
click at [61, 67] on icon "button" at bounding box center [67, 72] width 14 height 14
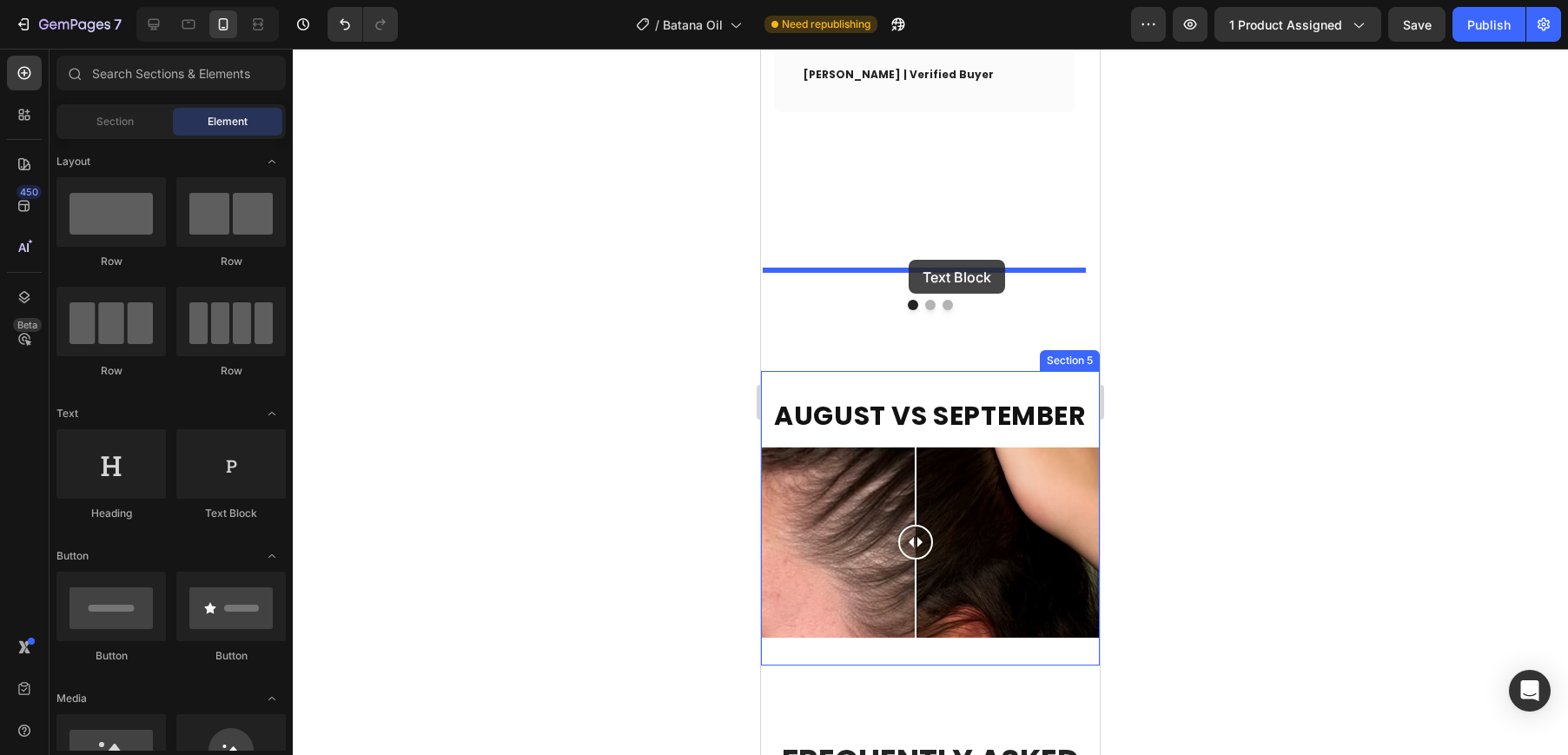
drag, startPoint x: 959, startPoint y: 527, endPoint x: 907, endPoint y: 263, distance: 269.1
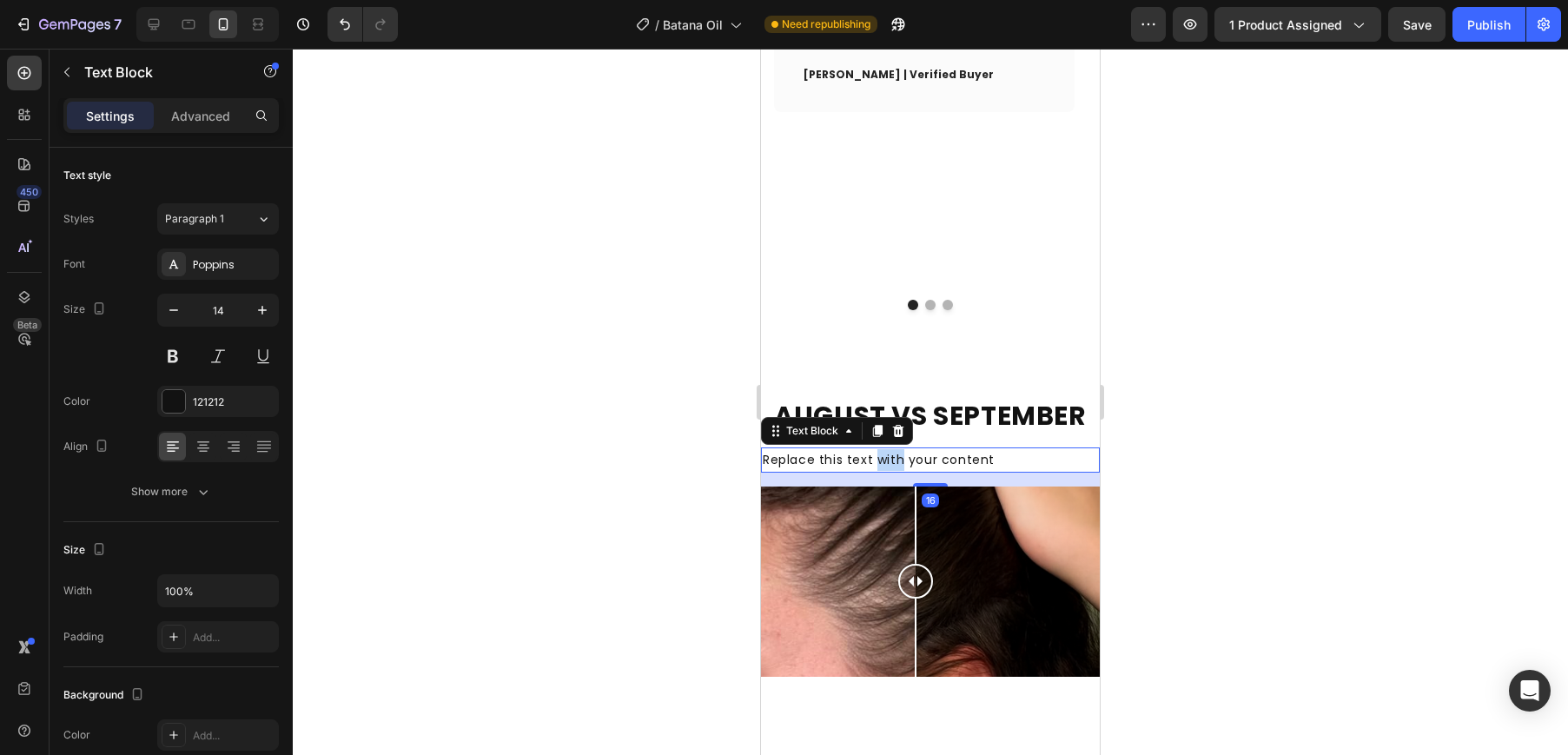
click at [891, 449] on p "Replace this text with your content" at bounding box center [930, 459] width 335 height 22
click at [793, 449] on p "REAL RESULTS FROM REAL CUSTOMERS" at bounding box center [930, 459] width 335 height 22
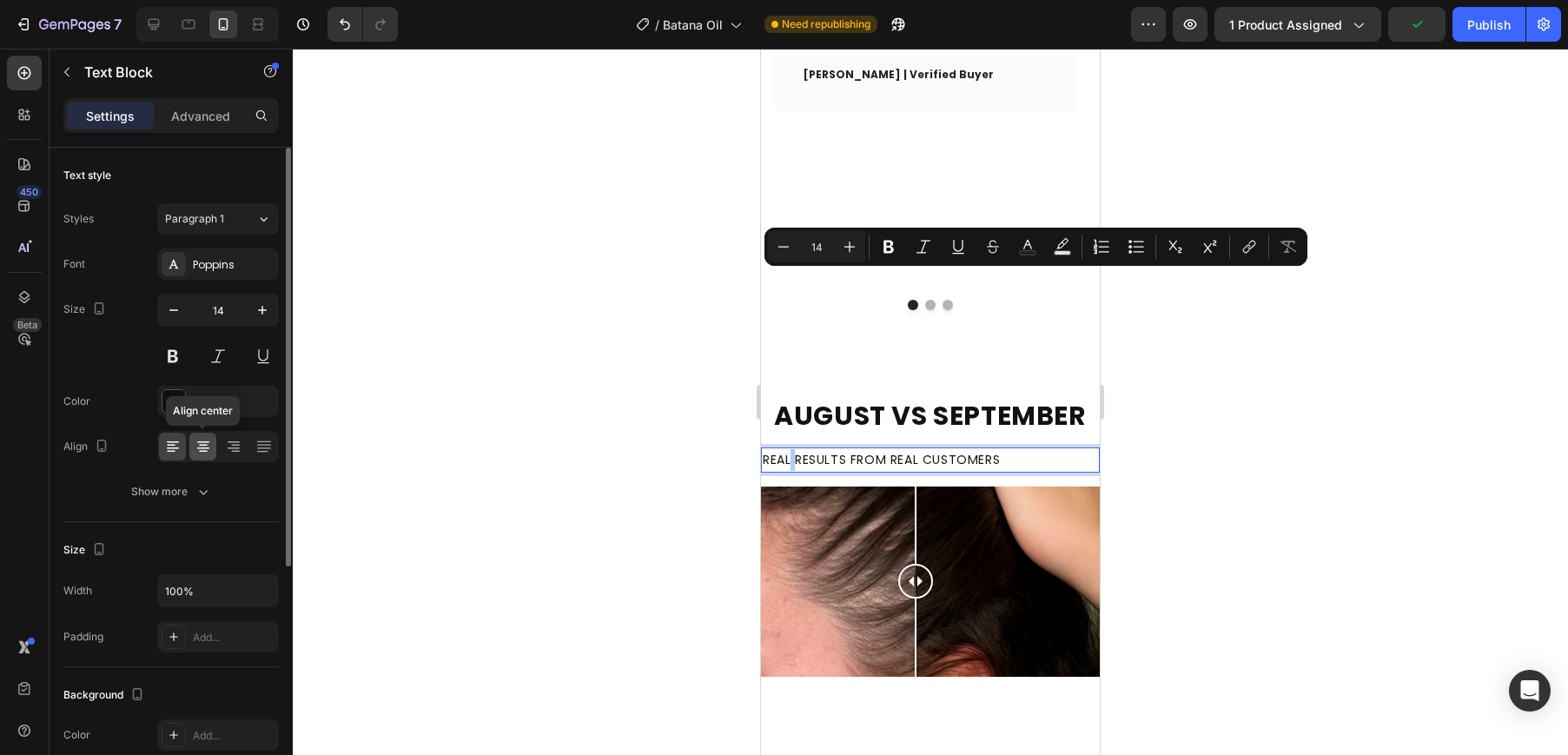
click at [204, 442] on icon at bounding box center [203, 442] width 12 height 2
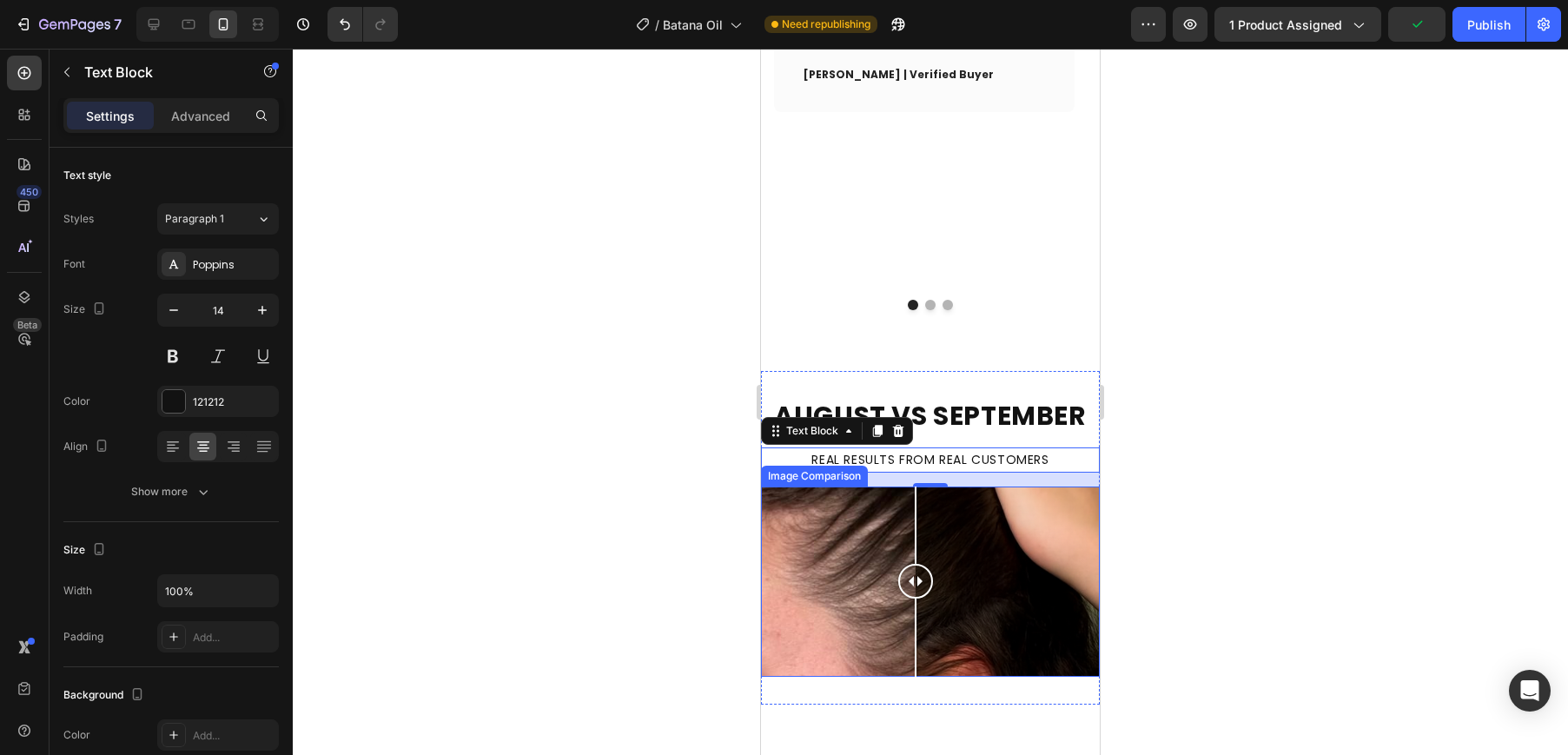
click at [1379, 359] on div at bounding box center [930, 402] width 1275 height 706
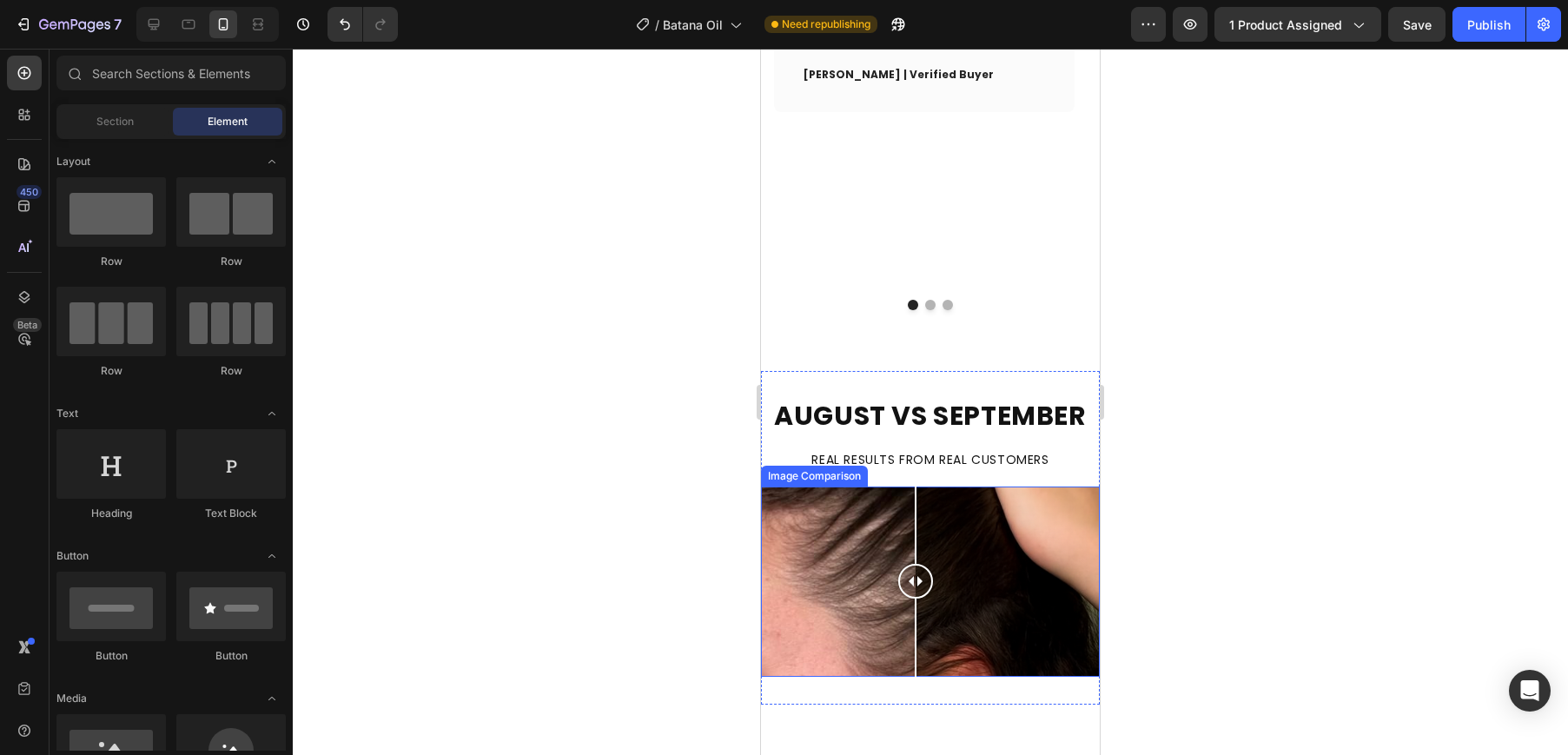
click at [878, 486] on div at bounding box center [930, 581] width 339 height 190
drag, startPoint x: 879, startPoint y: 400, endPoint x: 929, endPoint y: 397, distance: 50.1
click at [929, 564] on div at bounding box center [929, 581] width 34 height 34
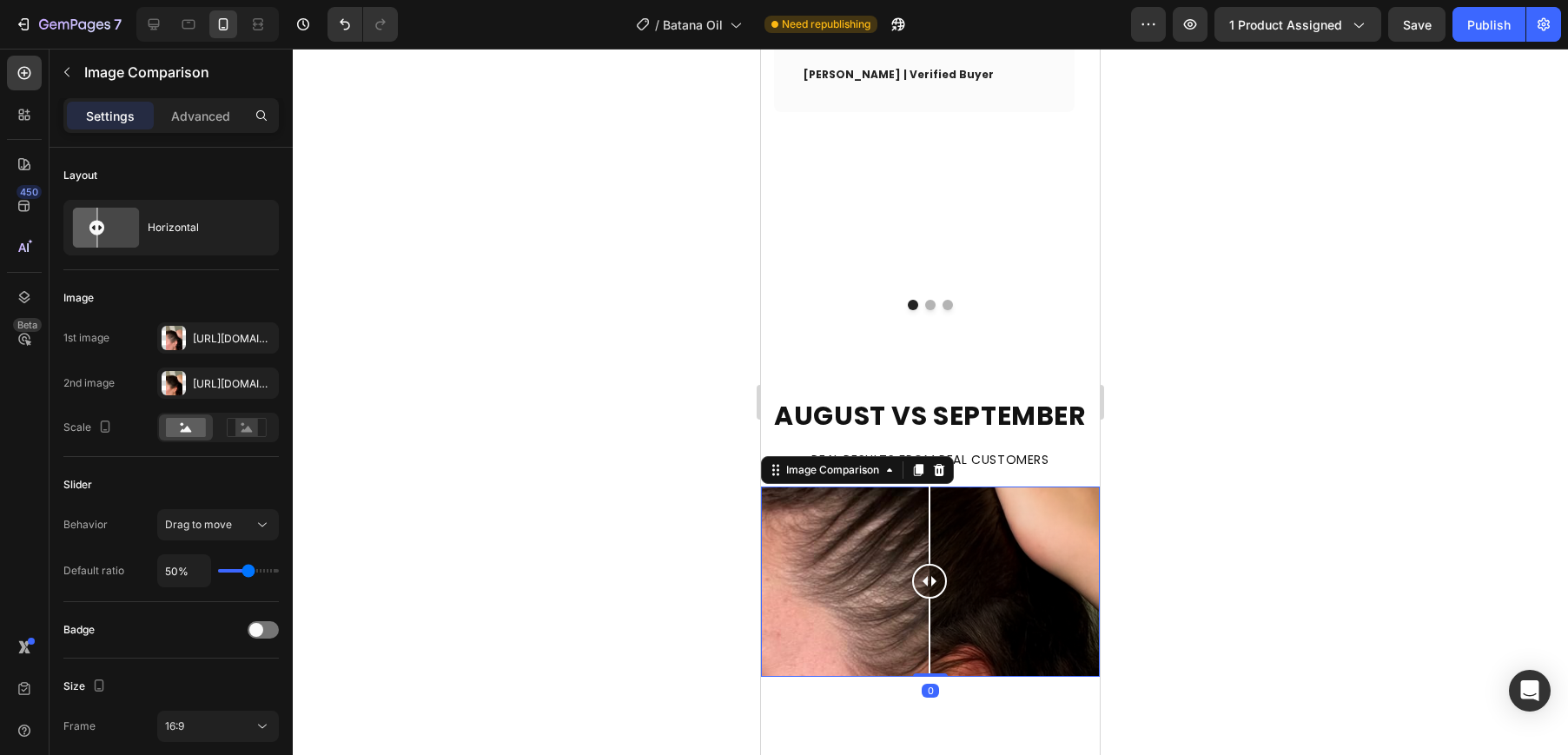
click at [770, 486] on div at bounding box center [930, 581] width 339 height 190
drag, startPoint x: 788, startPoint y: 392, endPoint x: 928, endPoint y: 409, distance: 141.0
click at [921, 564] on div at bounding box center [904, 581] width 34 height 34
click at [929, 486] on div "Image Comparison 0" at bounding box center [930, 581] width 339 height 190
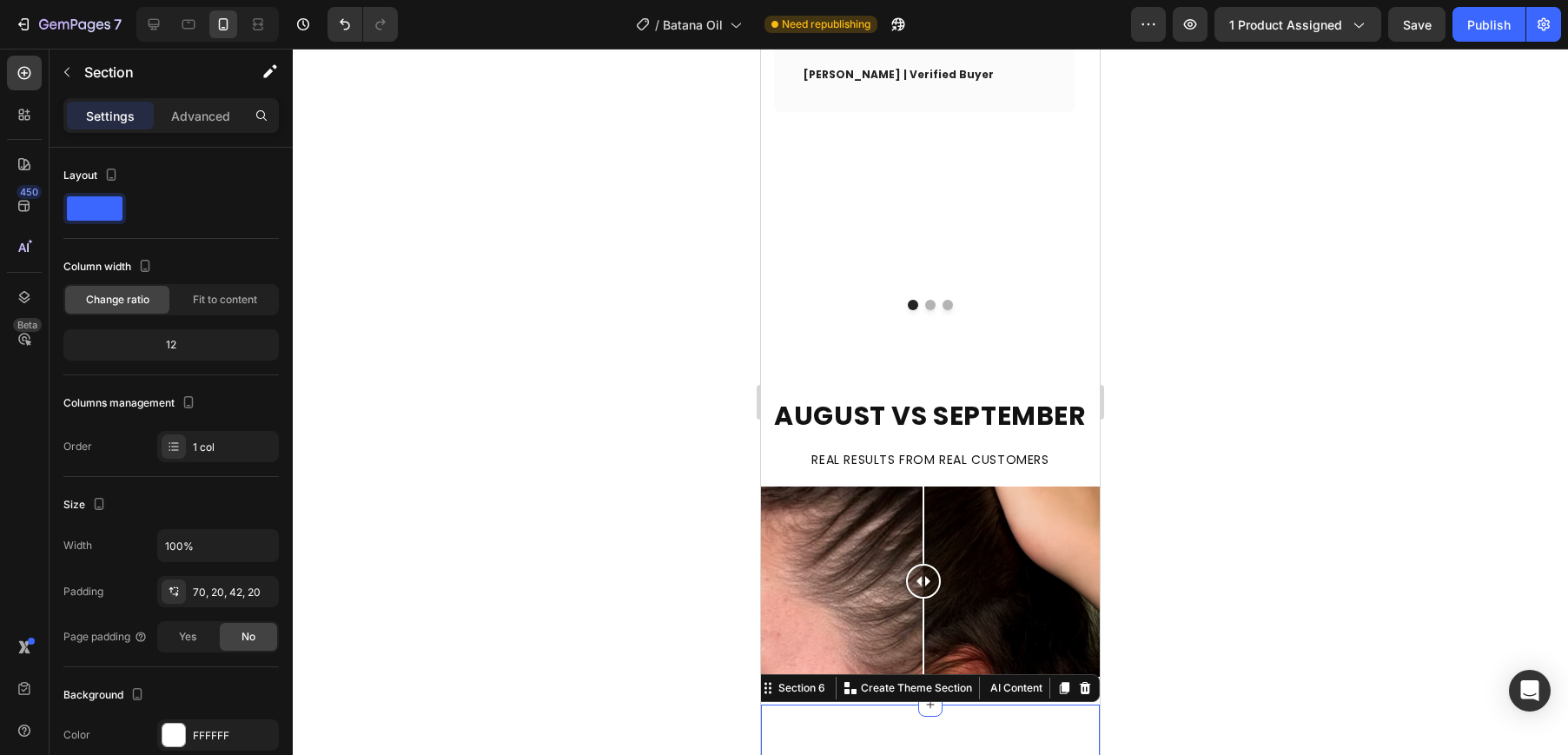
click at [672, 549] on div at bounding box center [930, 402] width 1275 height 706
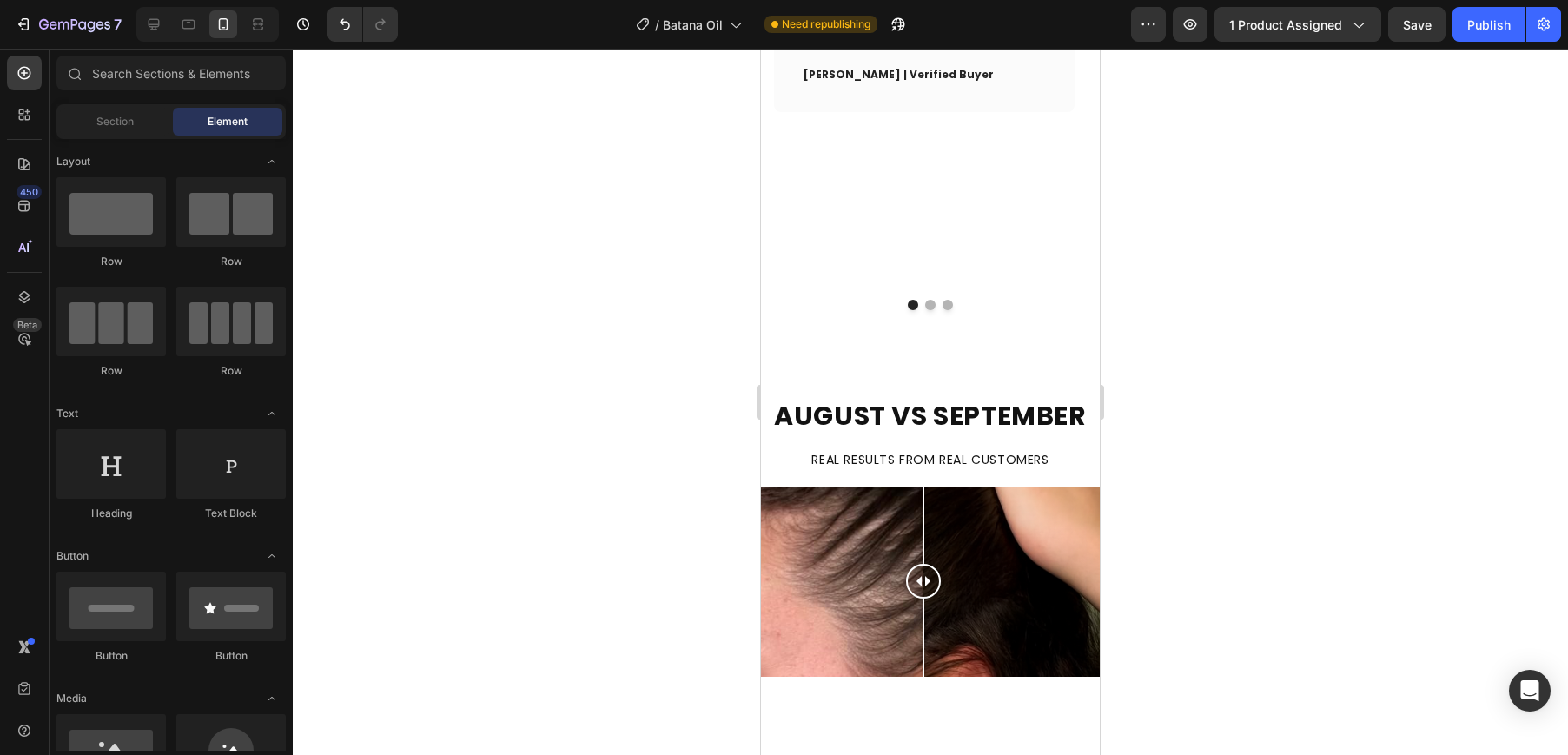
click at [837, 486] on div at bounding box center [930, 581] width 339 height 190
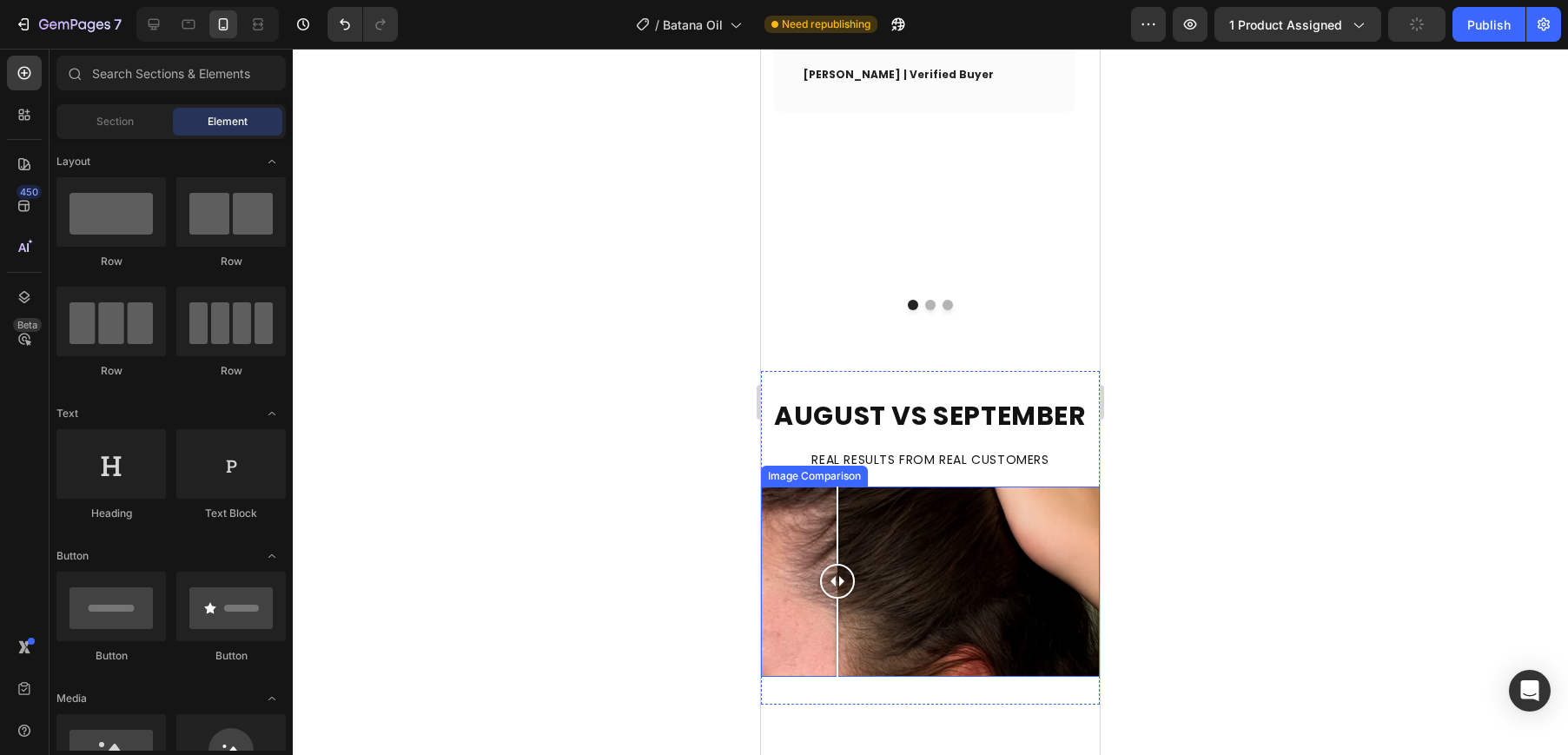
click at [915, 486] on div at bounding box center [930, 581] width 339 height 190
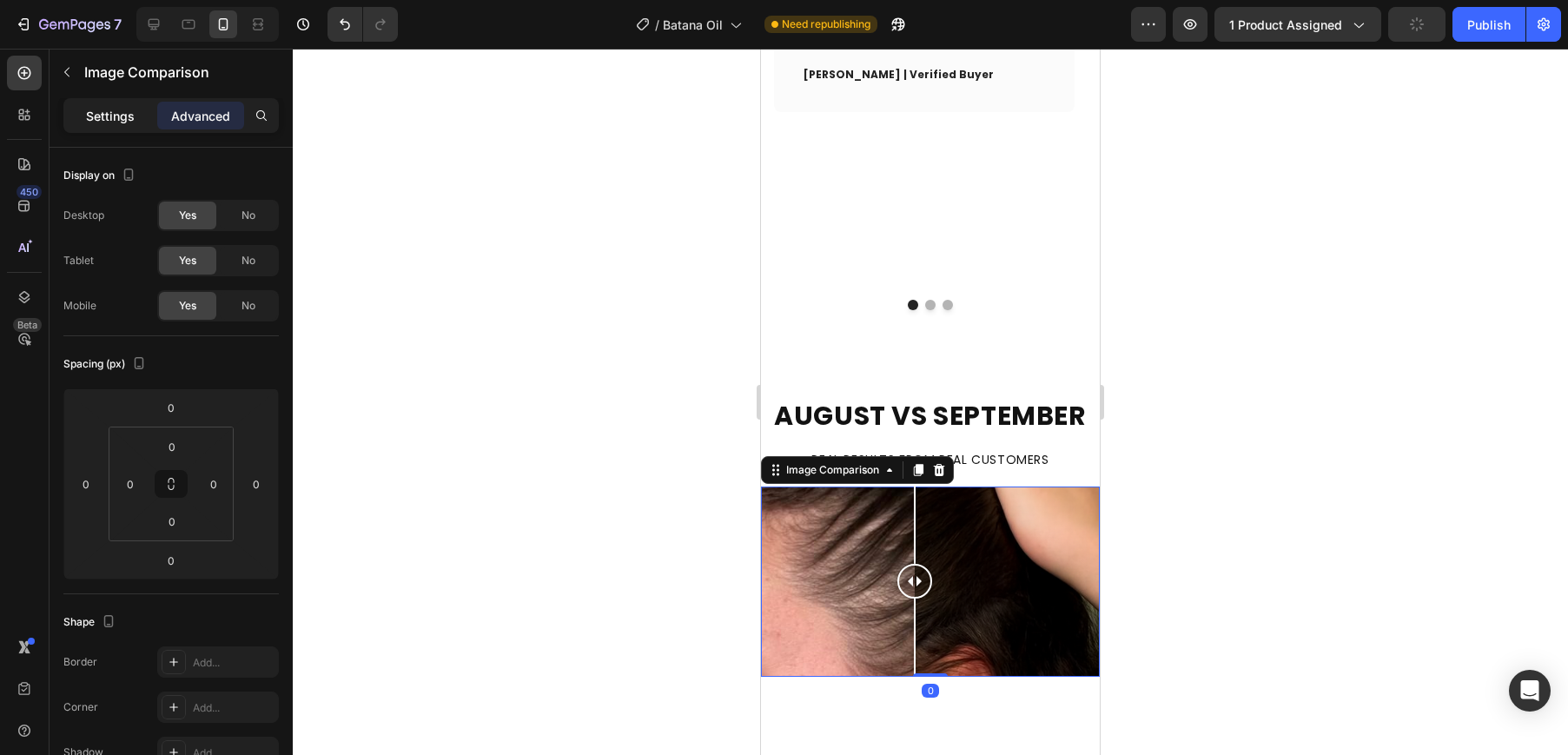
click at [130, 123] on p "Settings" at bounding box center [110, 116] width 49 height 18
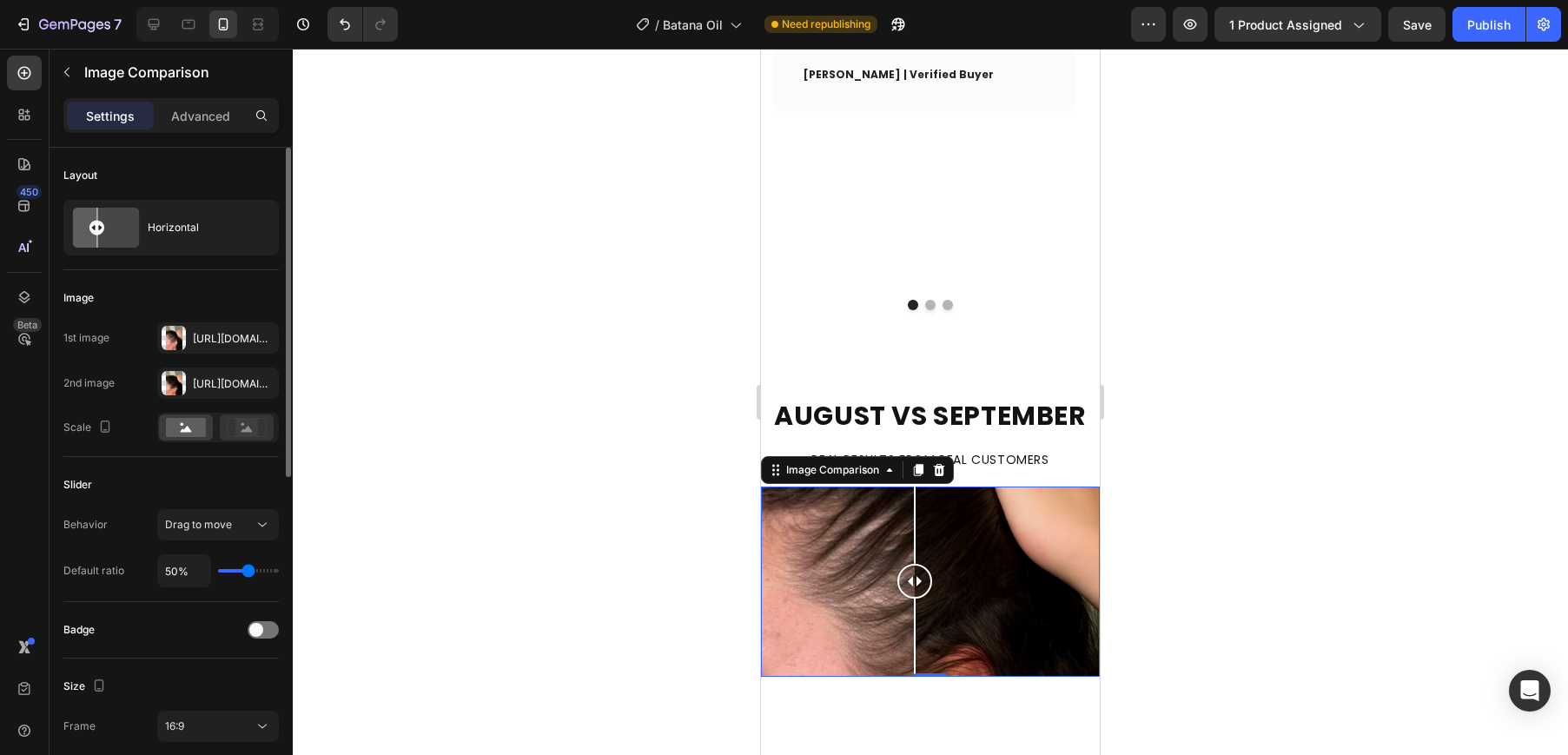
click at [240, 438] on div at bounding box center [247, 427] width 54 height 26
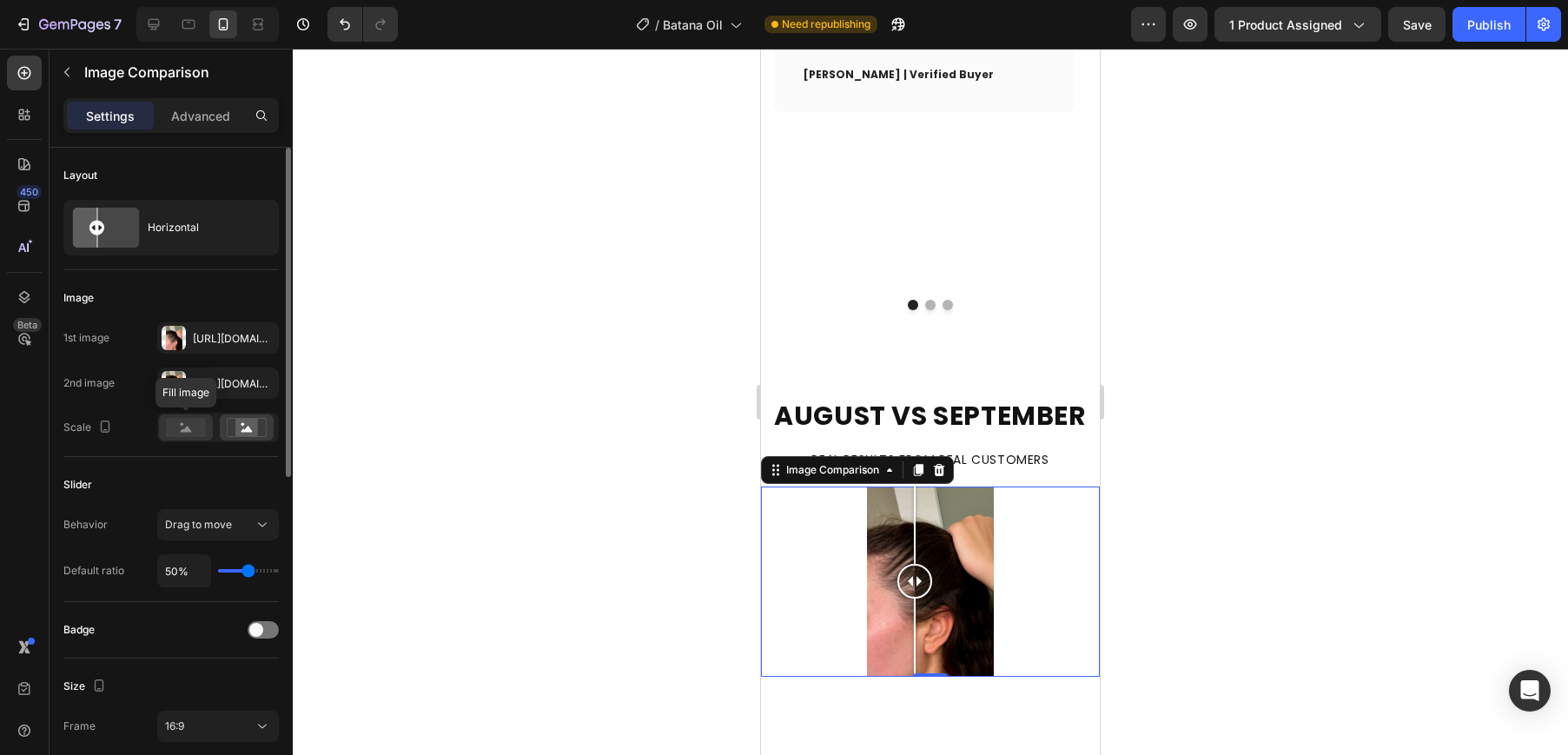
scroll to position [120, 0]
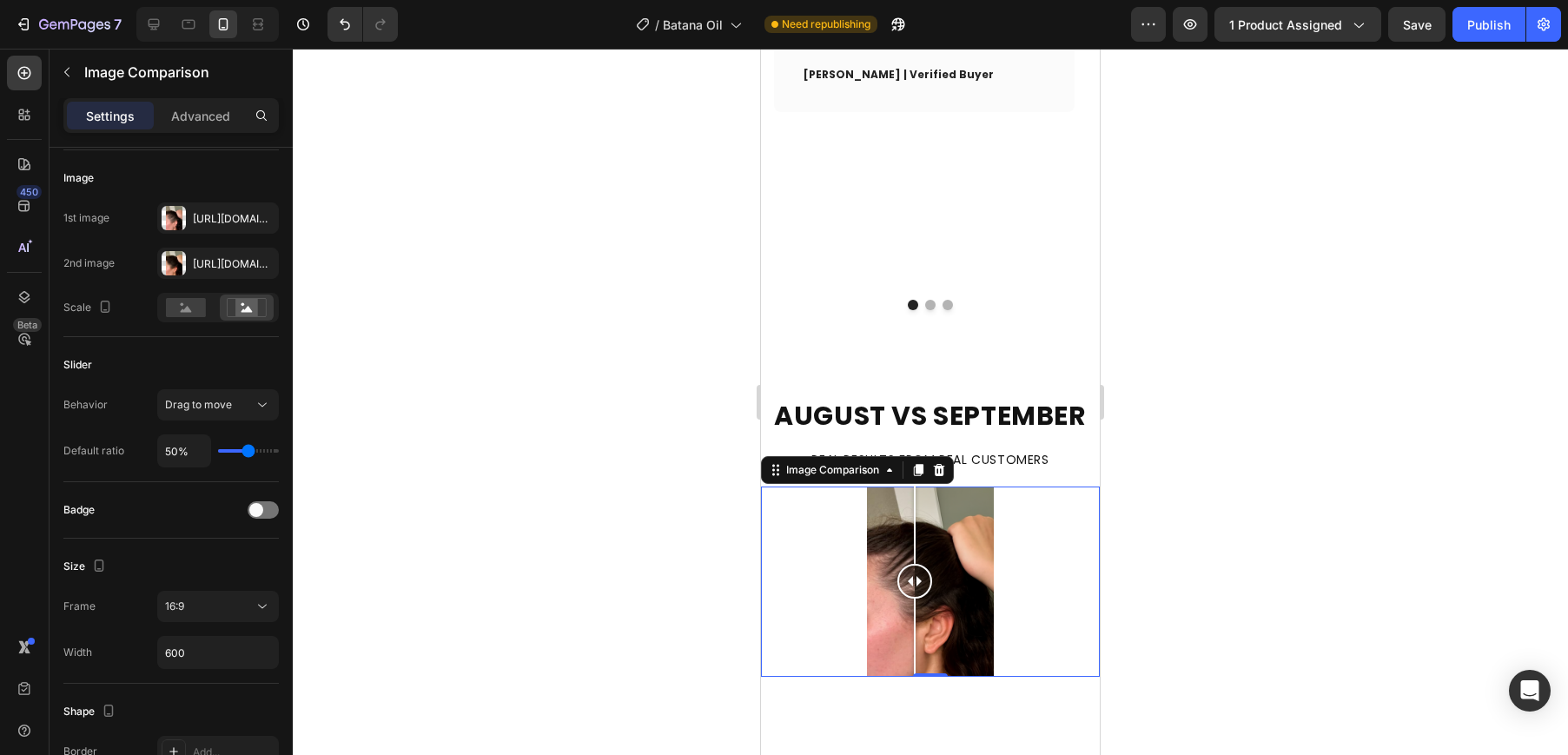
click at [1397, 443] on div at bounding box center [930, 402] width 1275 height 706
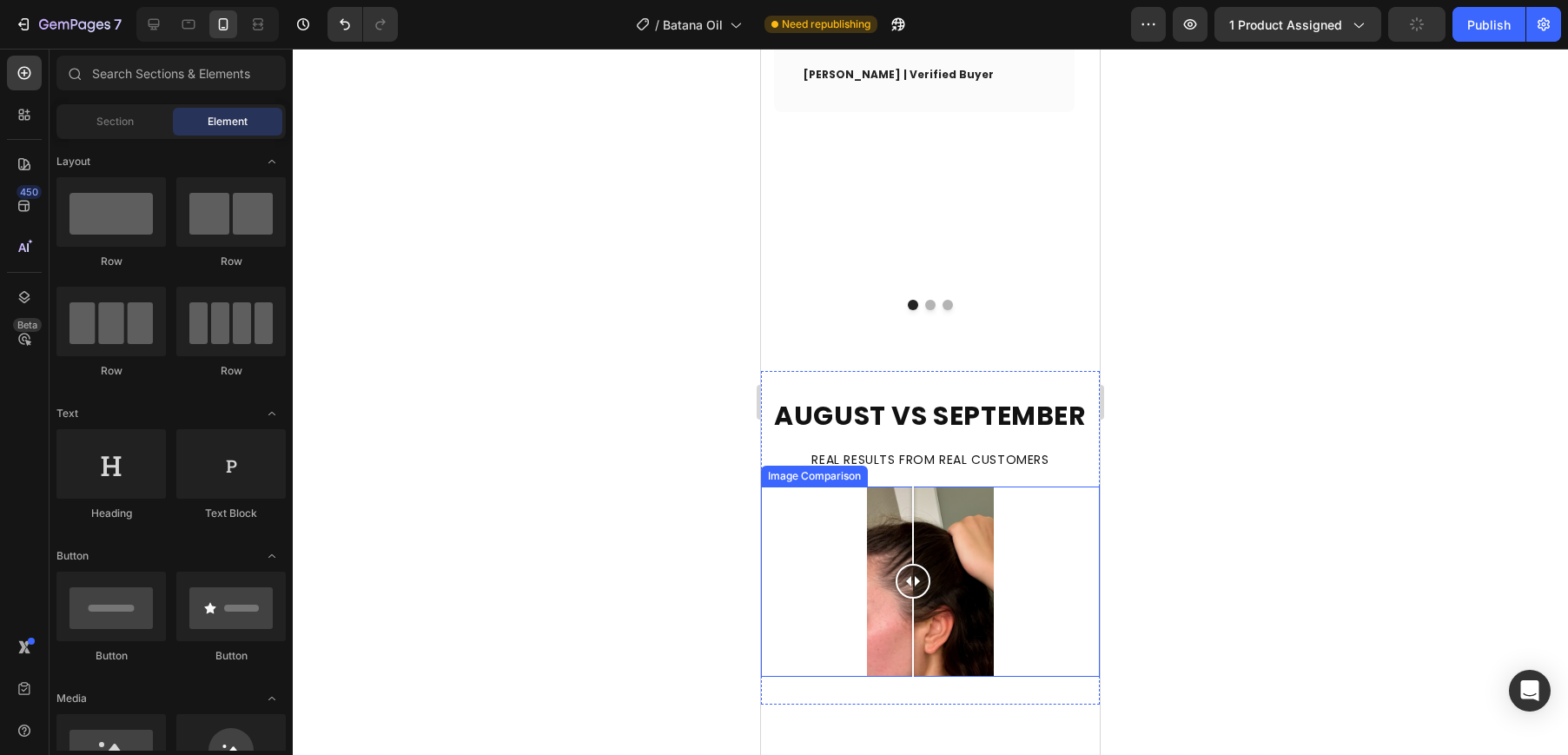
drag, startPoint x: 918, startPoint y: 406, endPoint x: 913, endPoint y: 345, distance: 61.2
click at [913, 486] on div at bounding box center [913, 581] width 34 height 190
click at [907, 564] on div at bounding box center [913, 581] width 34 height 34
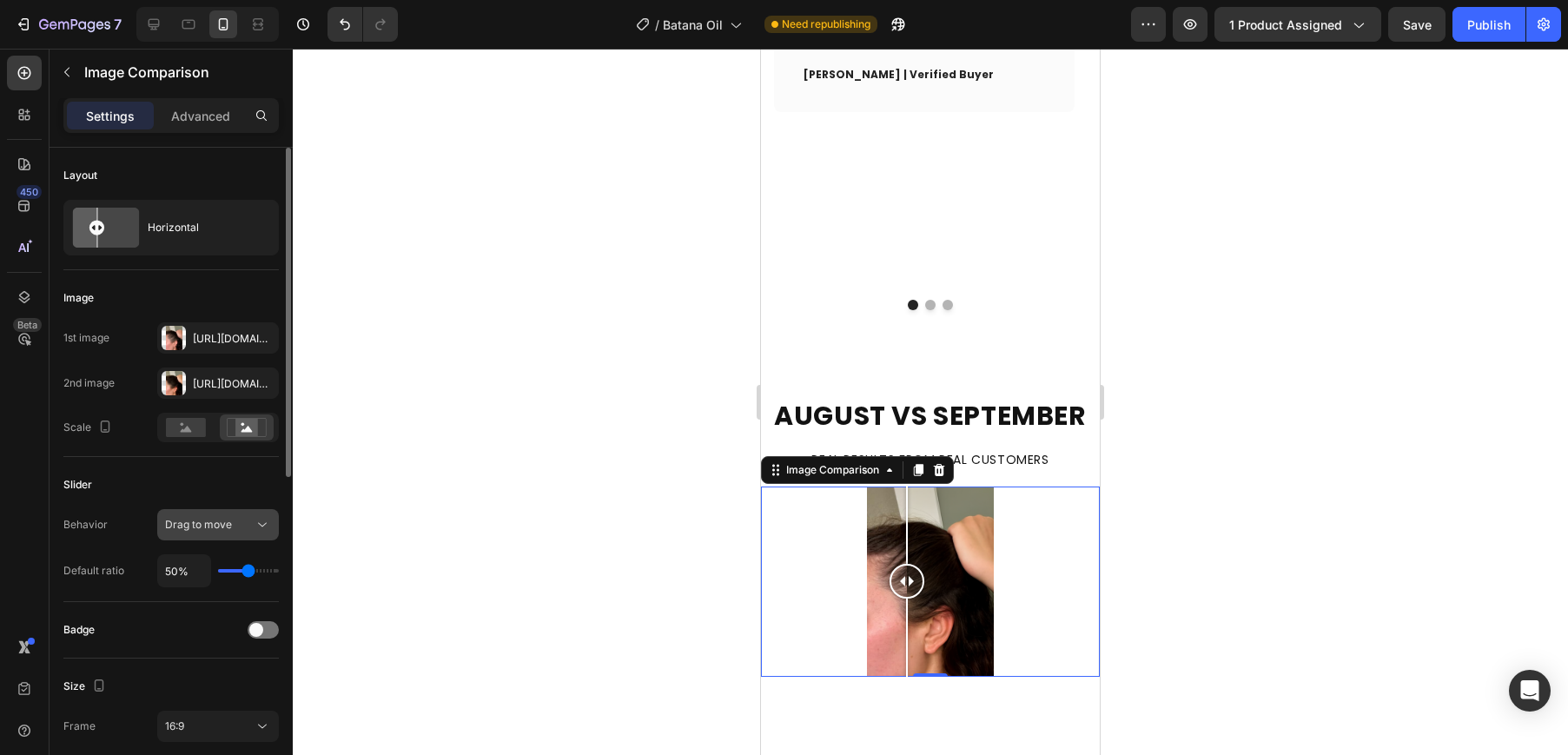
scroll to position [140, 0]
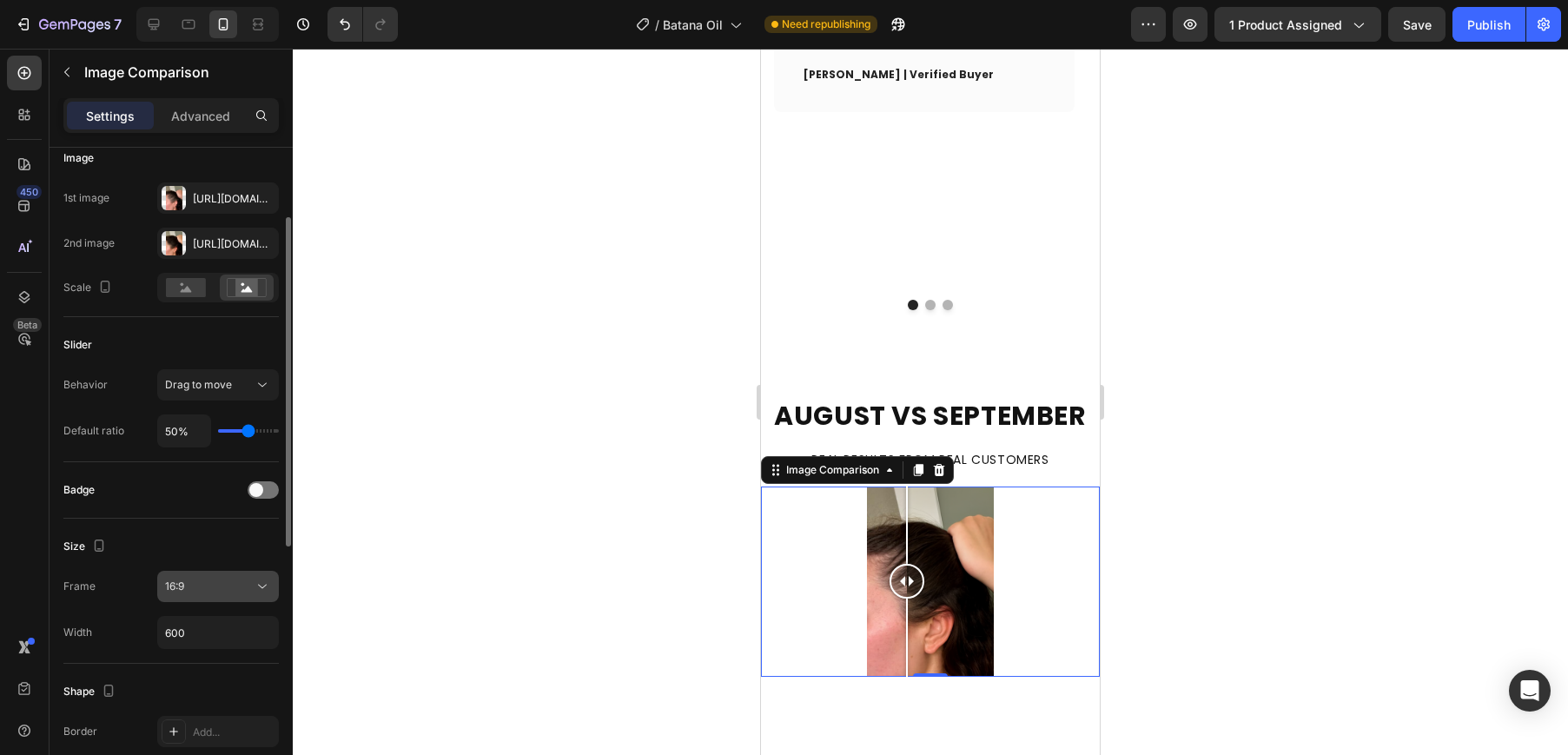
click at [254, 588] on icon at bounding box center [262, 587] width 17 height 17
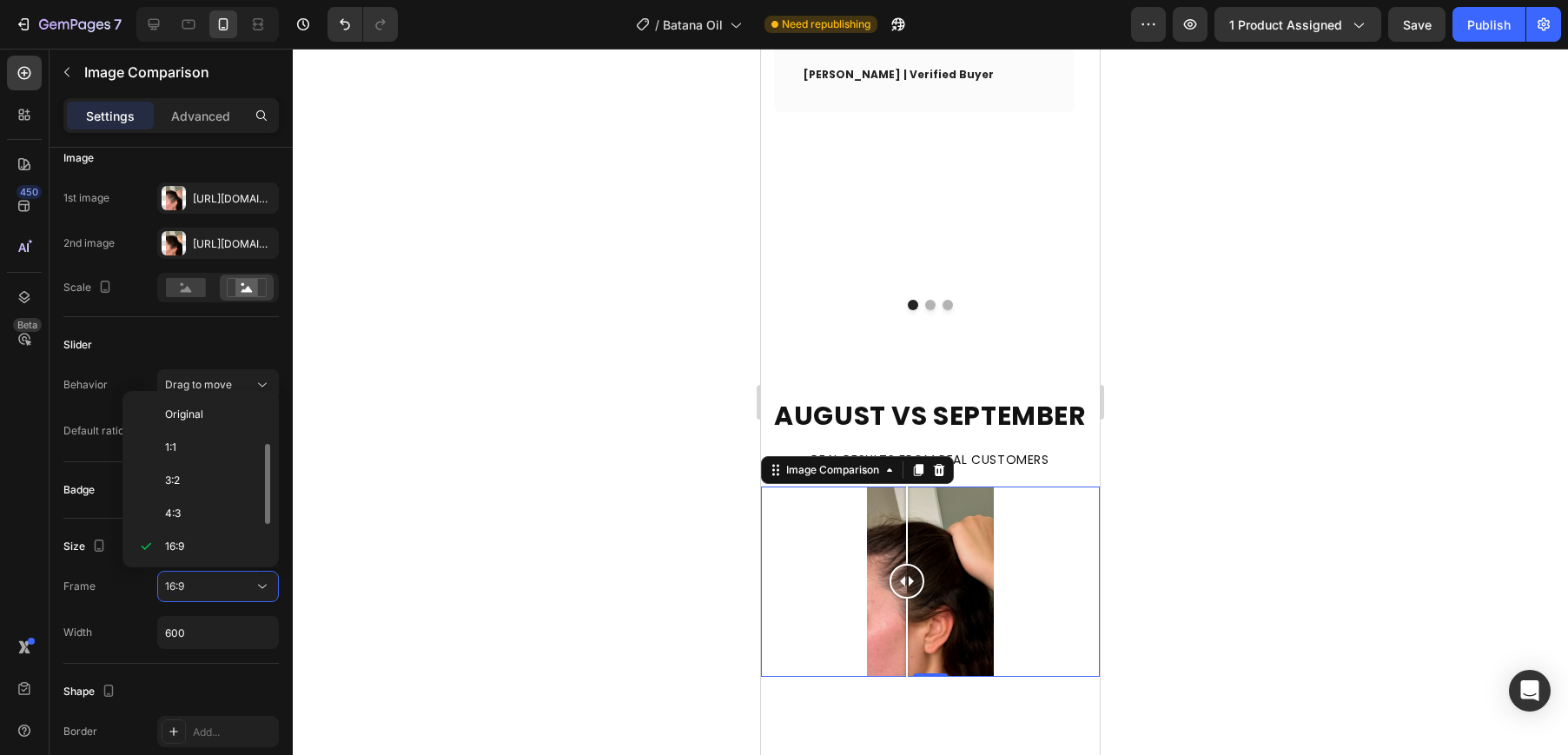
scroll to position [32, 0]
click at [215, 537] on div "21:9" at bounding box center [197, 548] width 136 height 33
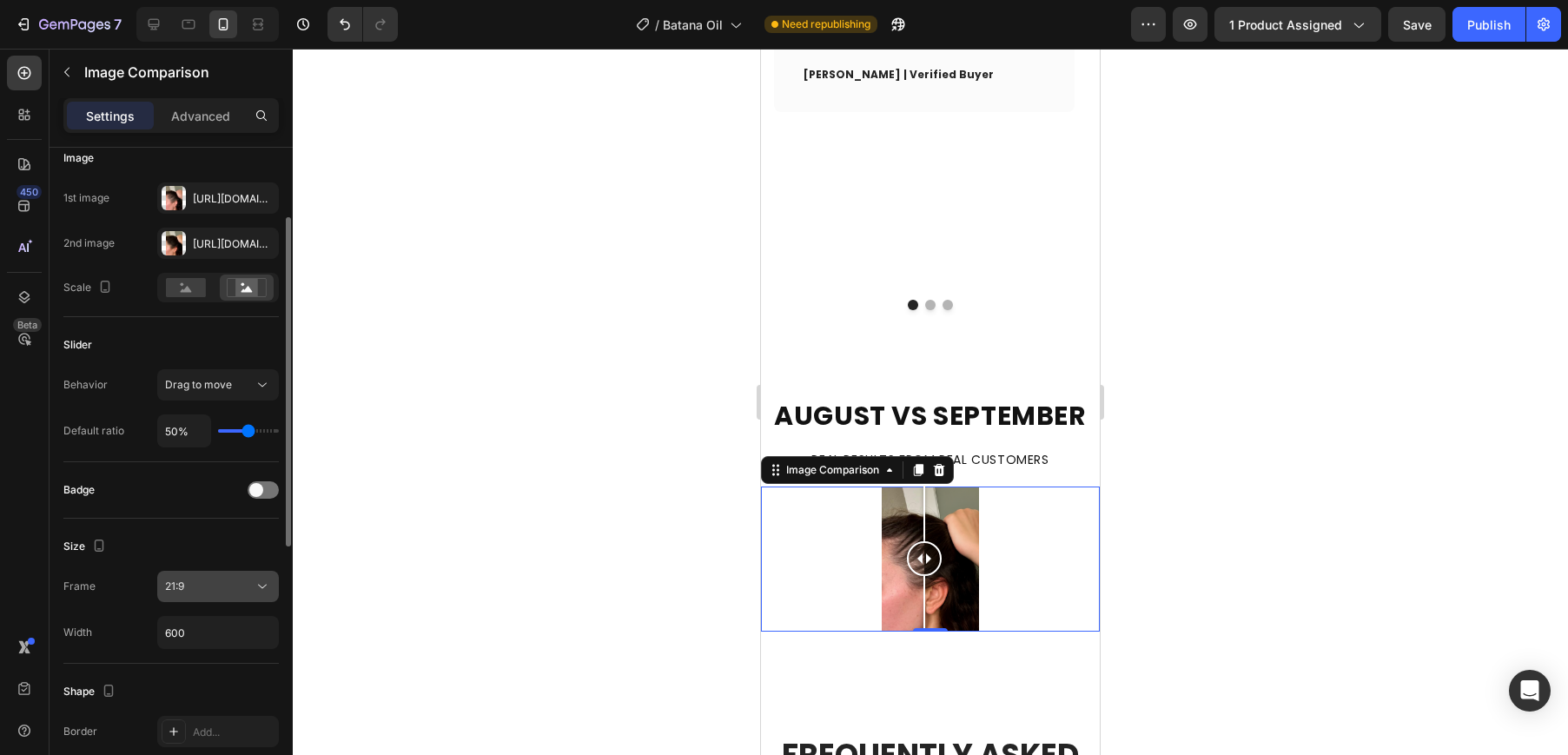
click at [212, 597] on button "21:9" at bounding box center [217, 586] width 121 height 32
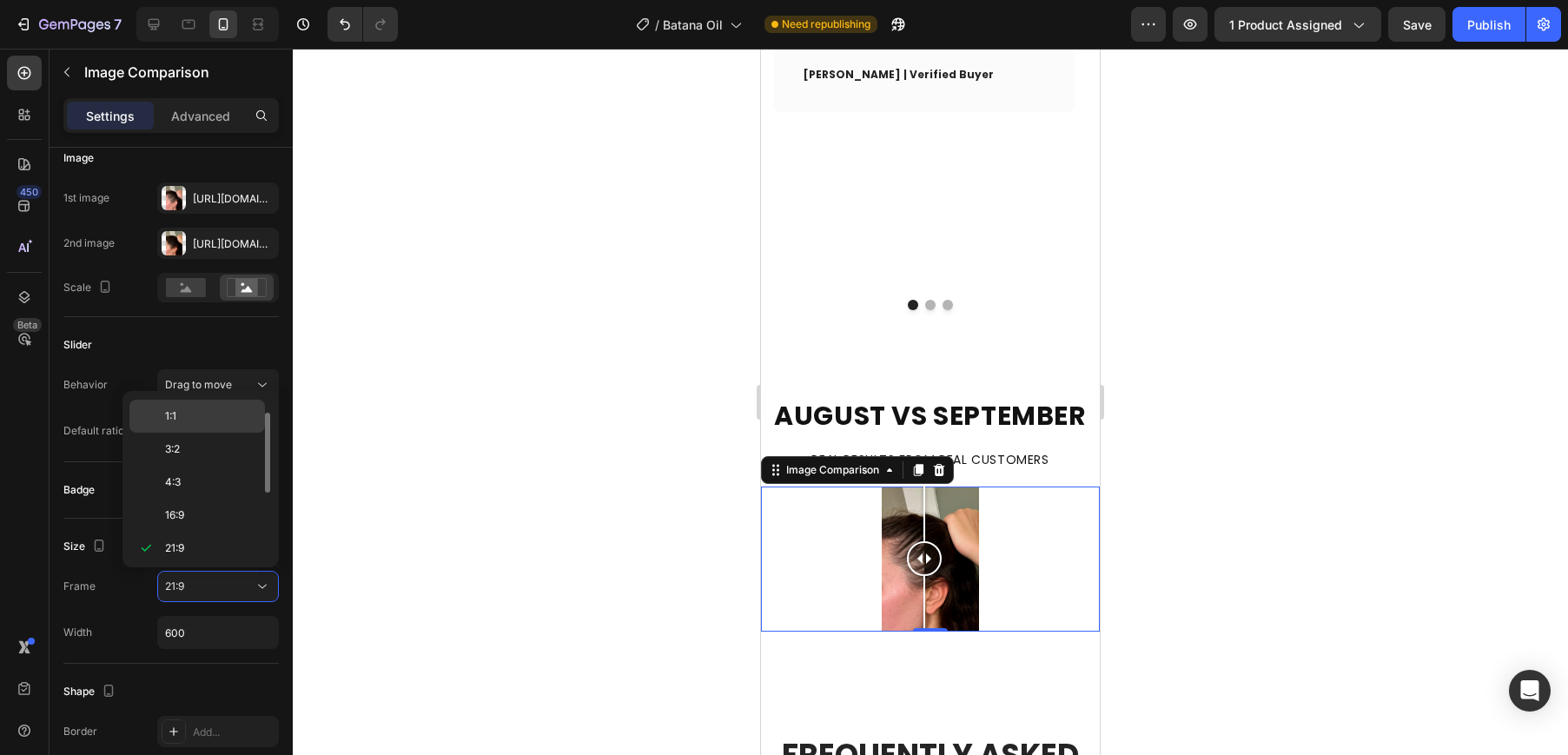
click at [192, 404] on div "1:1" at bounding box center [197, 416] width 136 height 33
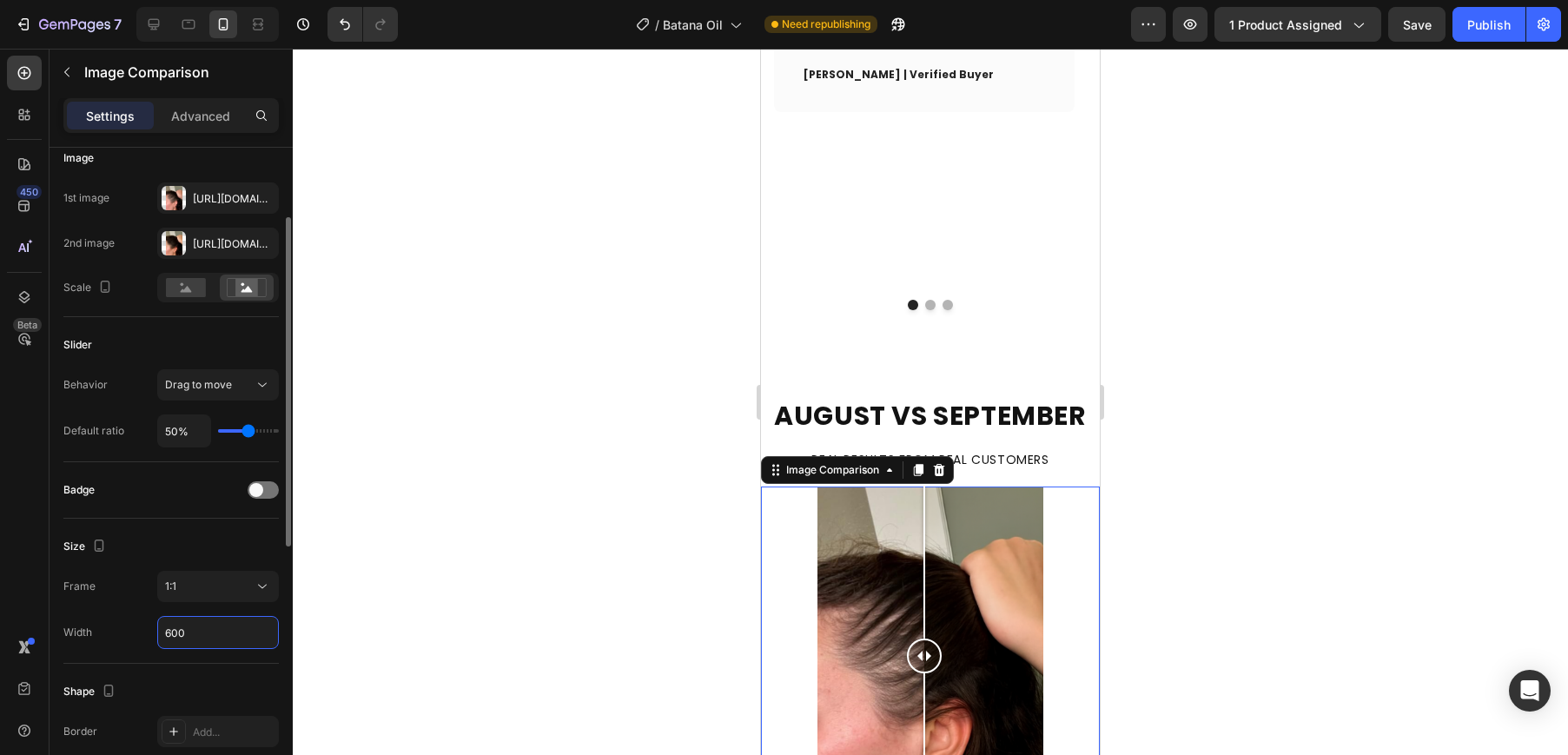
click at [223, 630] on input "600" at bounding box center [217, 633] width 120 height 32
click at [219, 632] on input "600" at bounding box center [217, 633] width 120 height 32
type input "5"
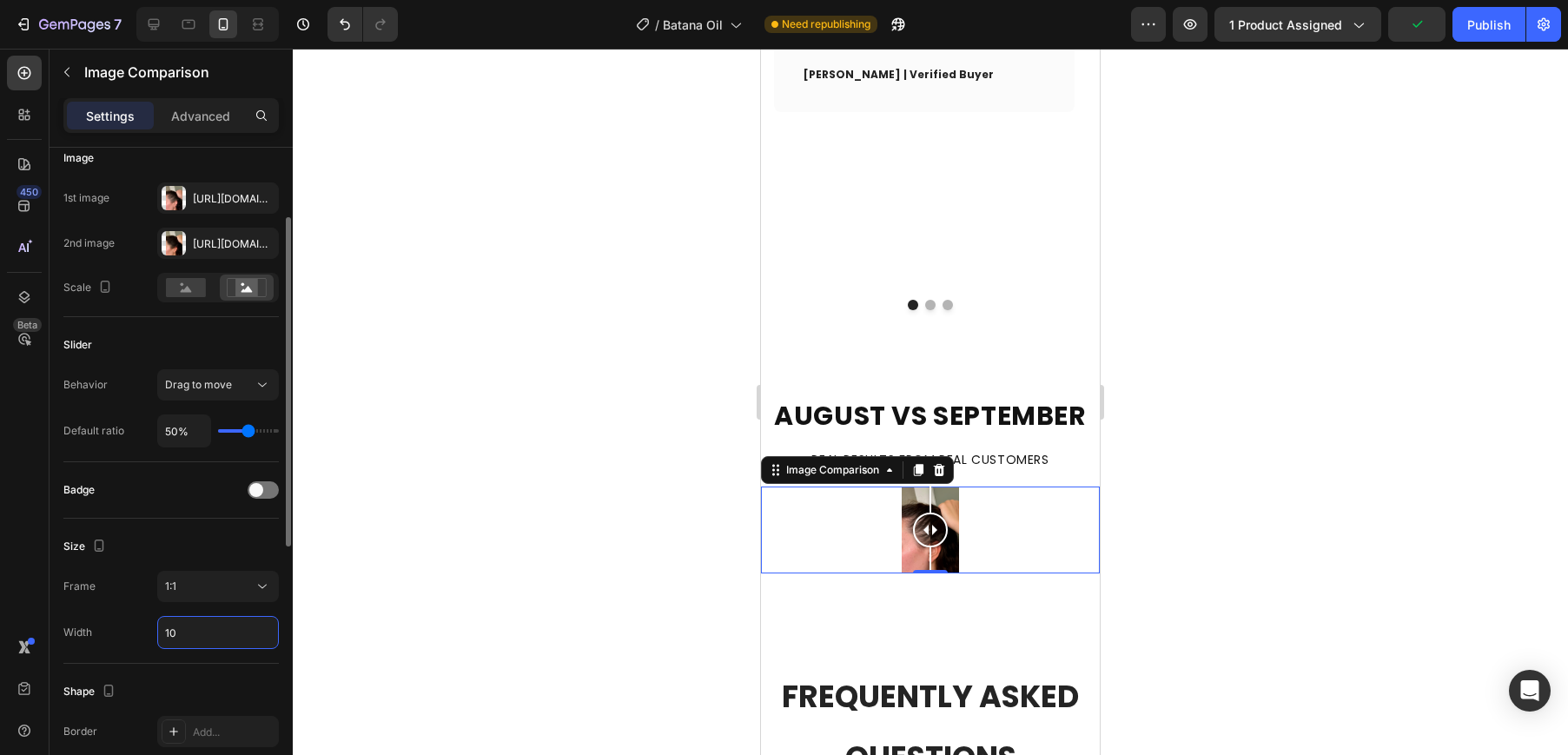
type input "1"
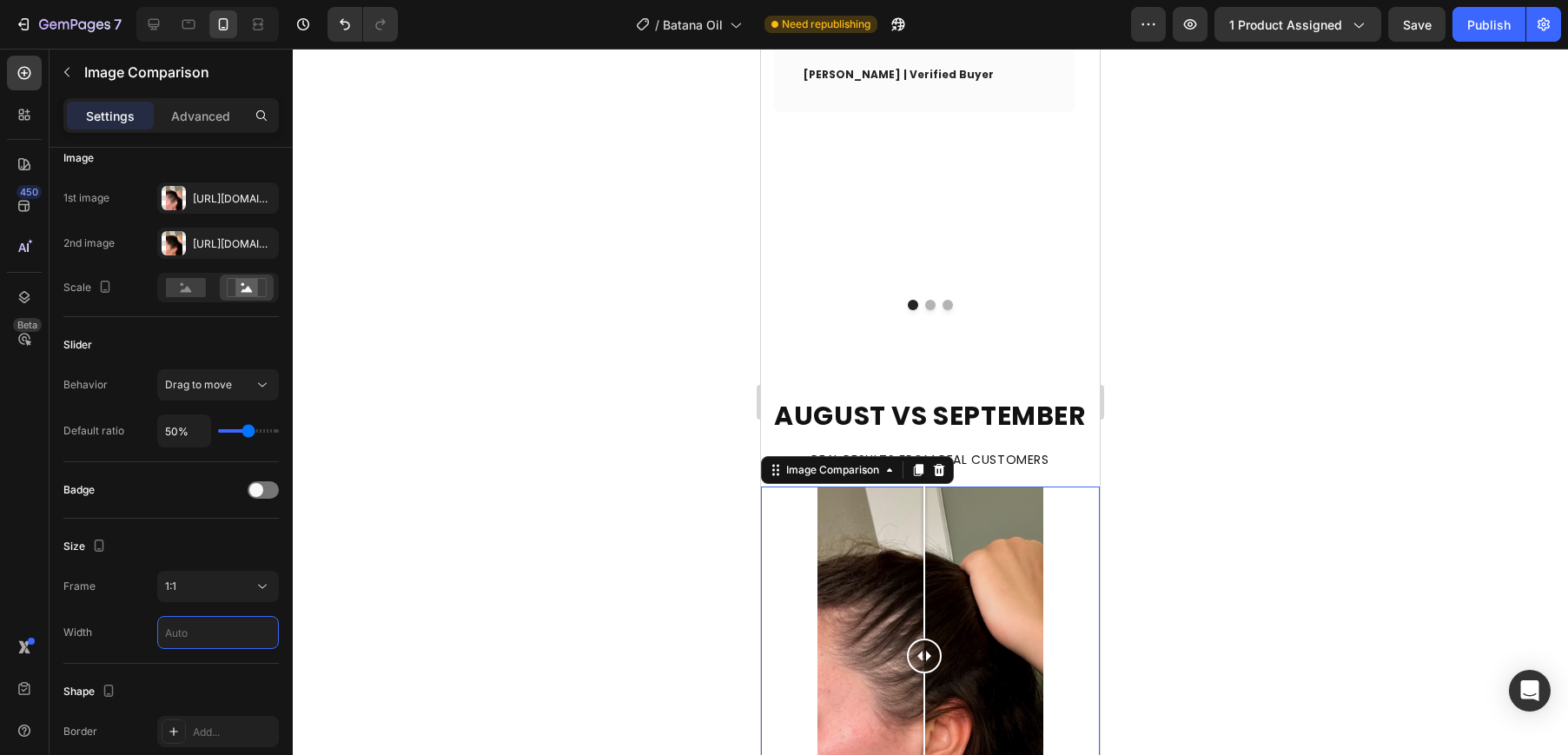
click at [462, 608] on div at bounding box center [930, 402] width 1275 height 706
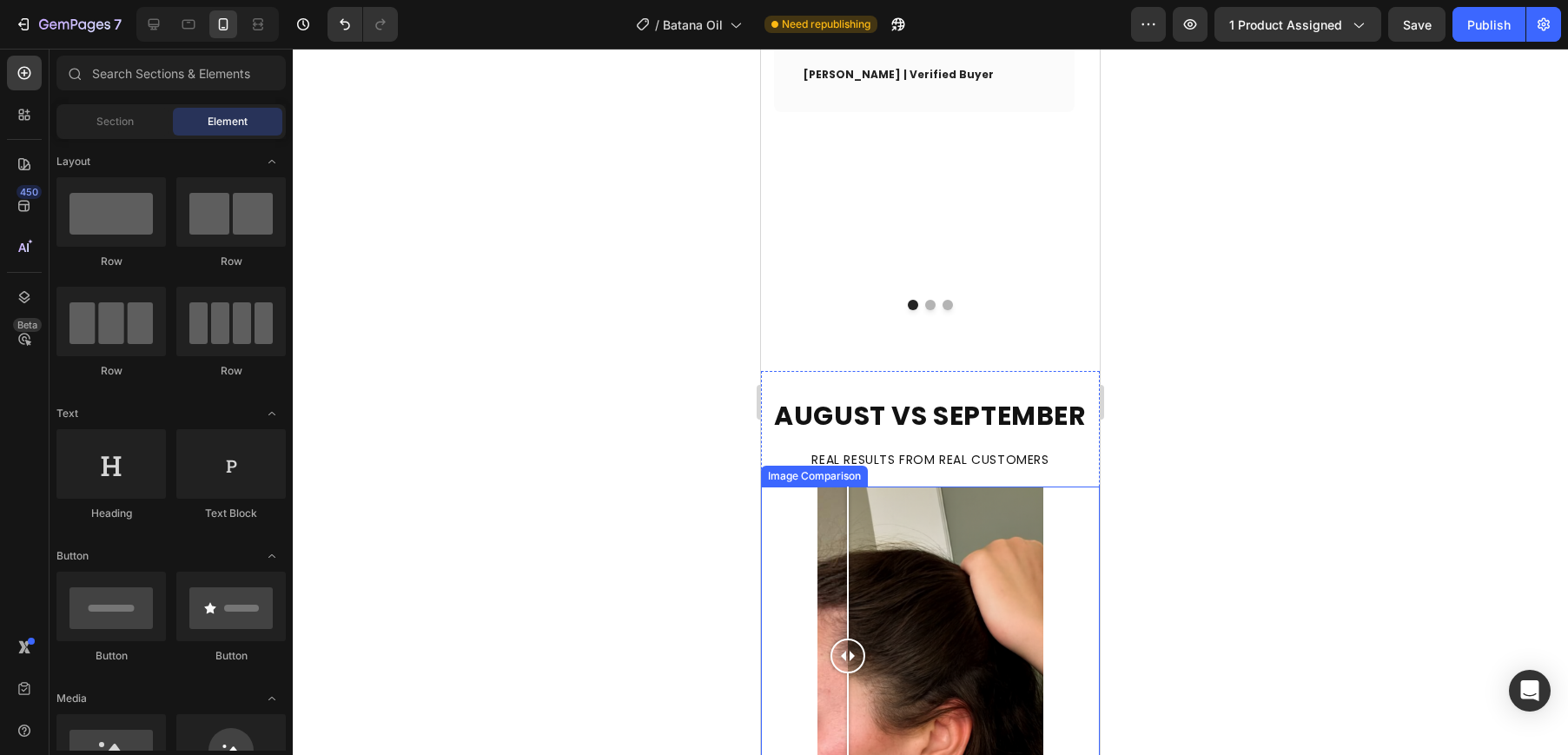
click at [848, 513] on div at bounding box center [930, 655] width 339 height 339
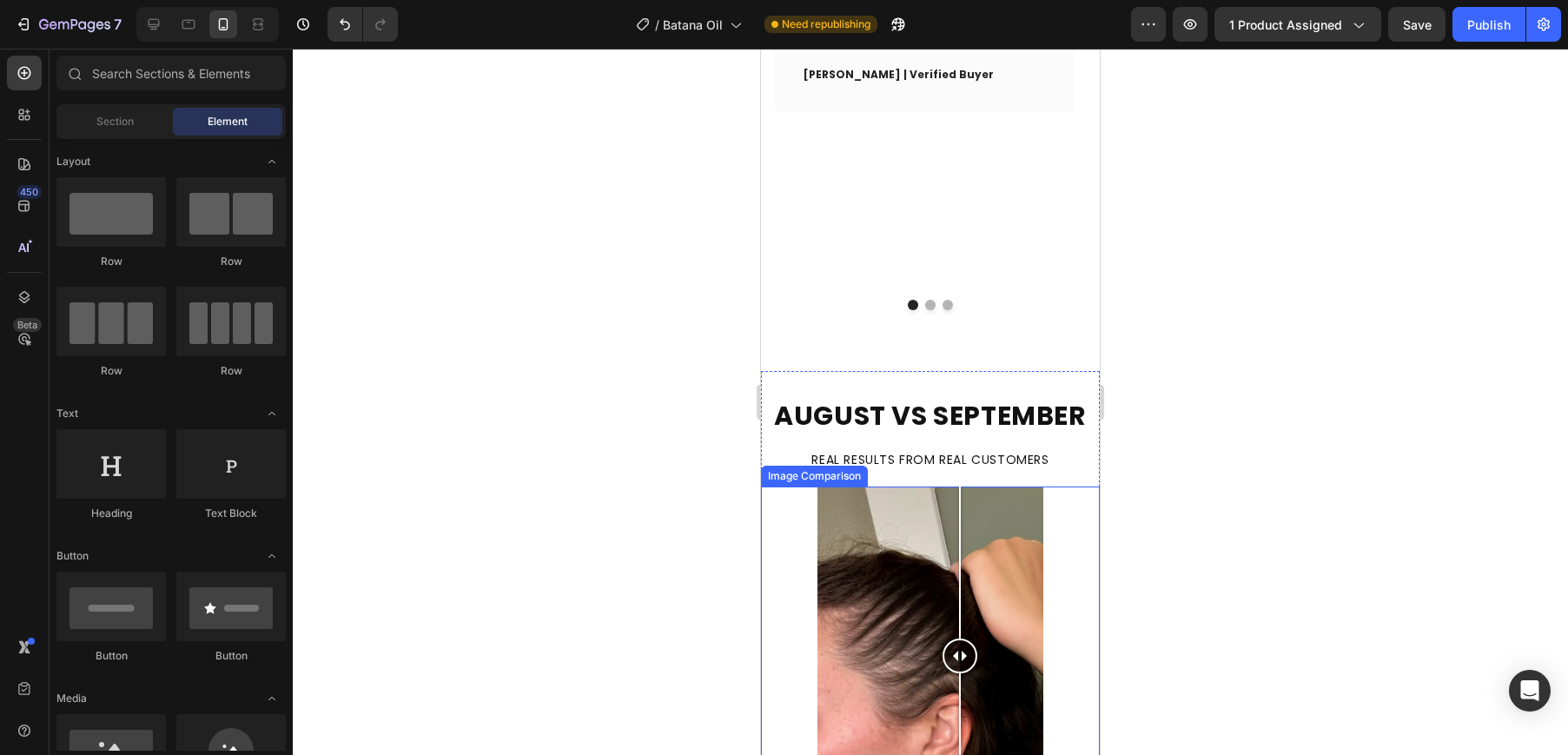
drag, startPoint x: 869, startPoint y: 489, endPoint x: 901, endPoint y: 482, distance: 32.8
click at [901, 486] on div at bounding box center [930, 655] width 339 height 339
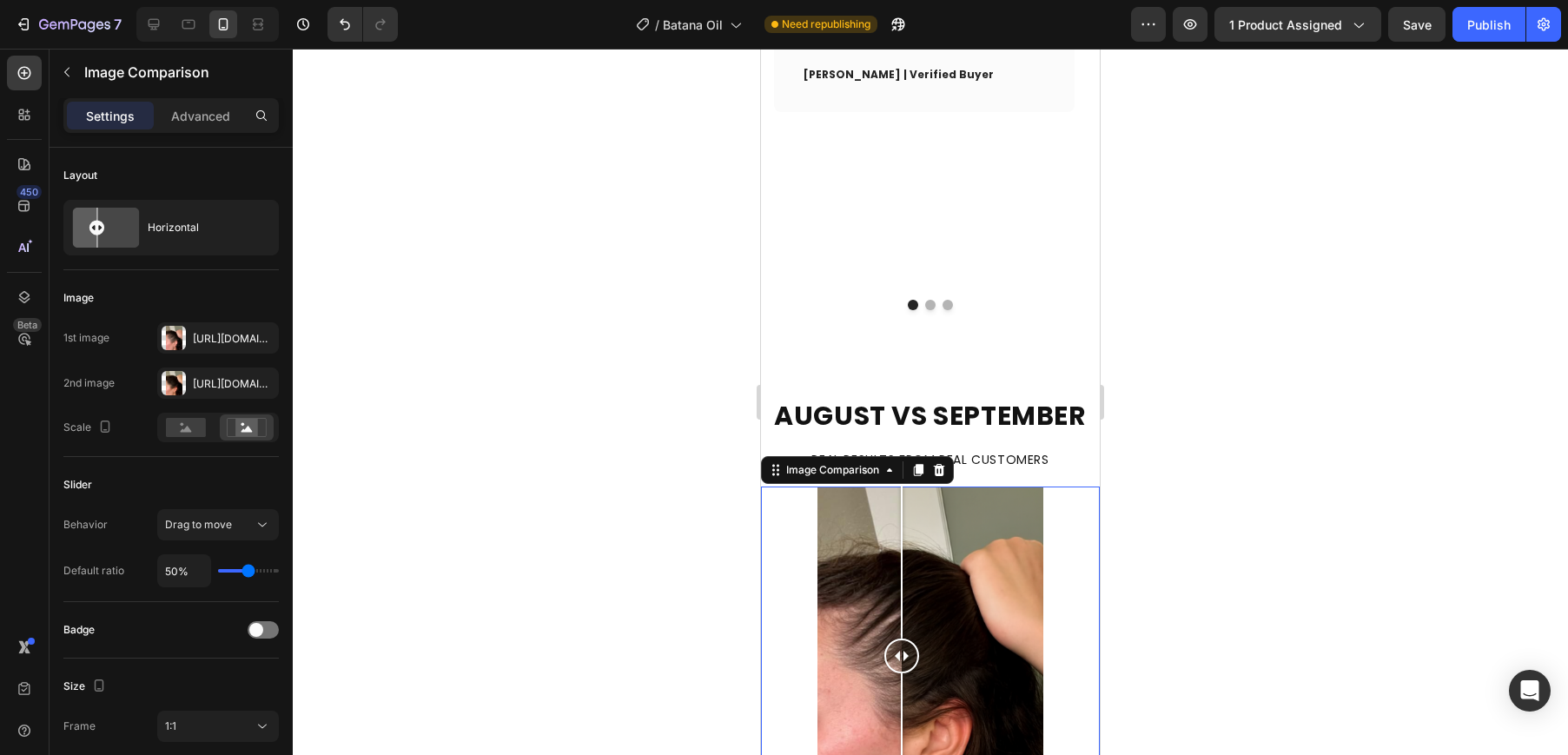
click at [1037, 486] on div at bounding box center [930, 655] width 339 height 339
drag, startPoint x: 1053, startPoint y: 488, endPoint x: 856, endPoint y: 493, distance: 197.1
click at [922, 493] on div at bounding box center [939, 655] width 34 height 339
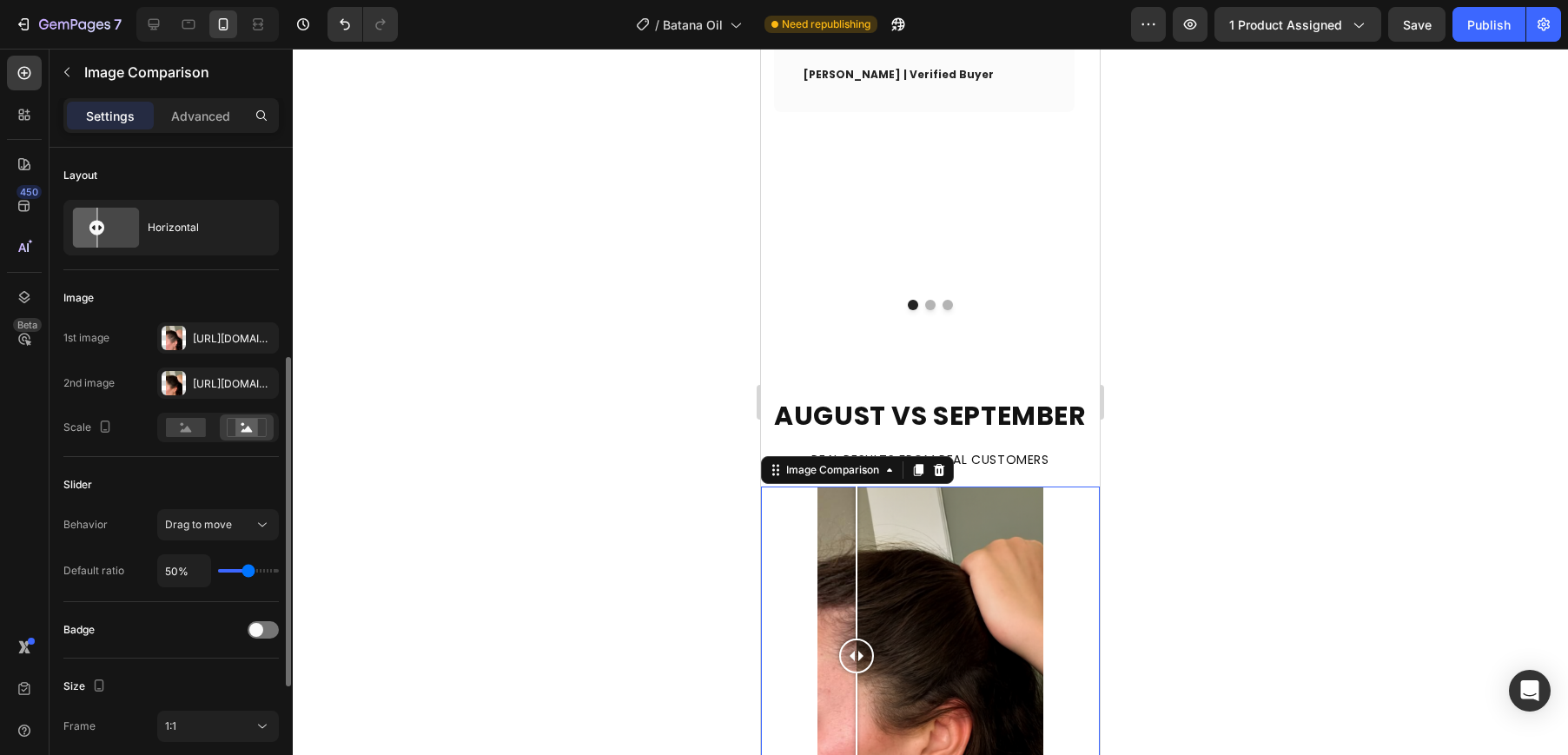
scroll to position [304, 0]
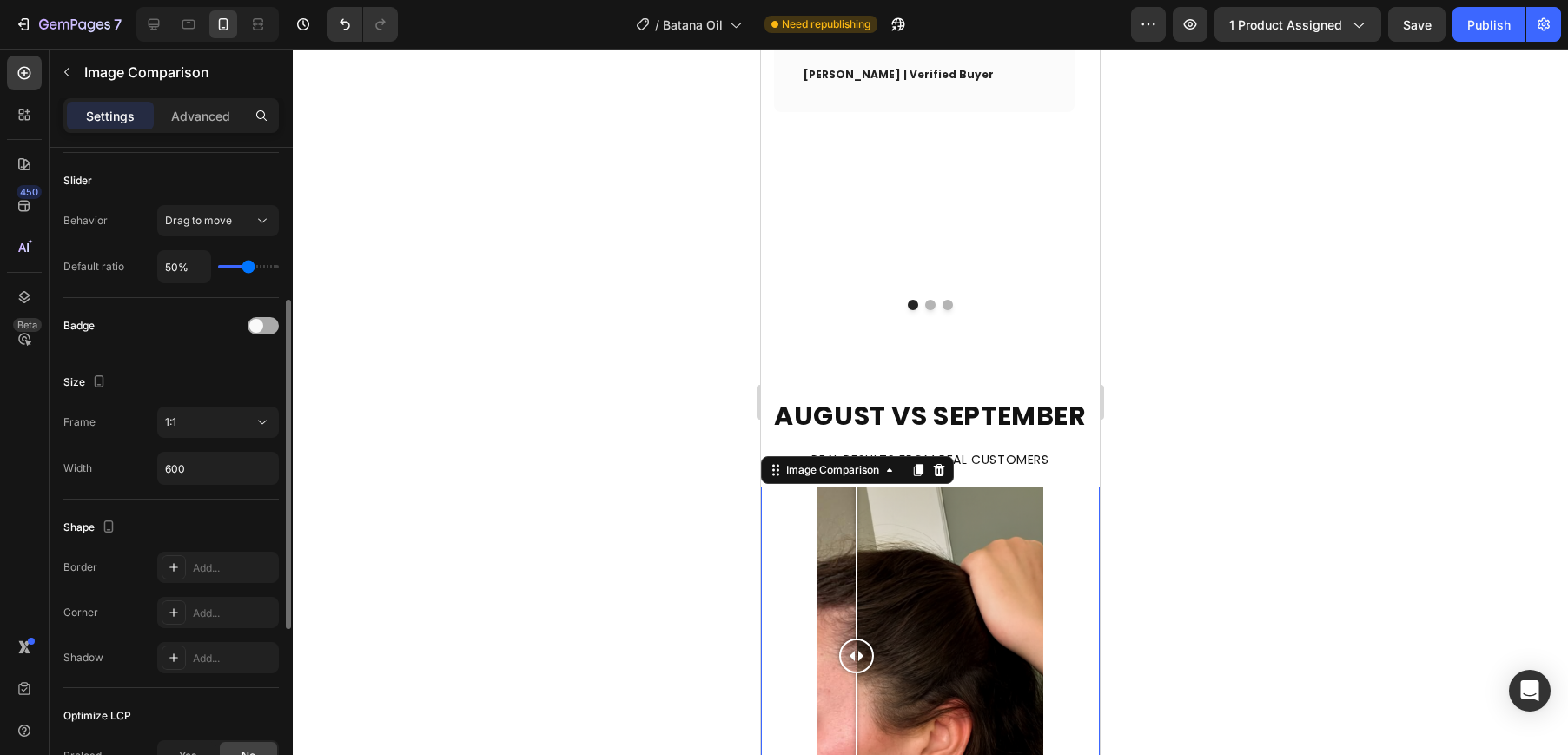
click at [259, 321] on span at bounding box center [256, 325] width 14 height 14
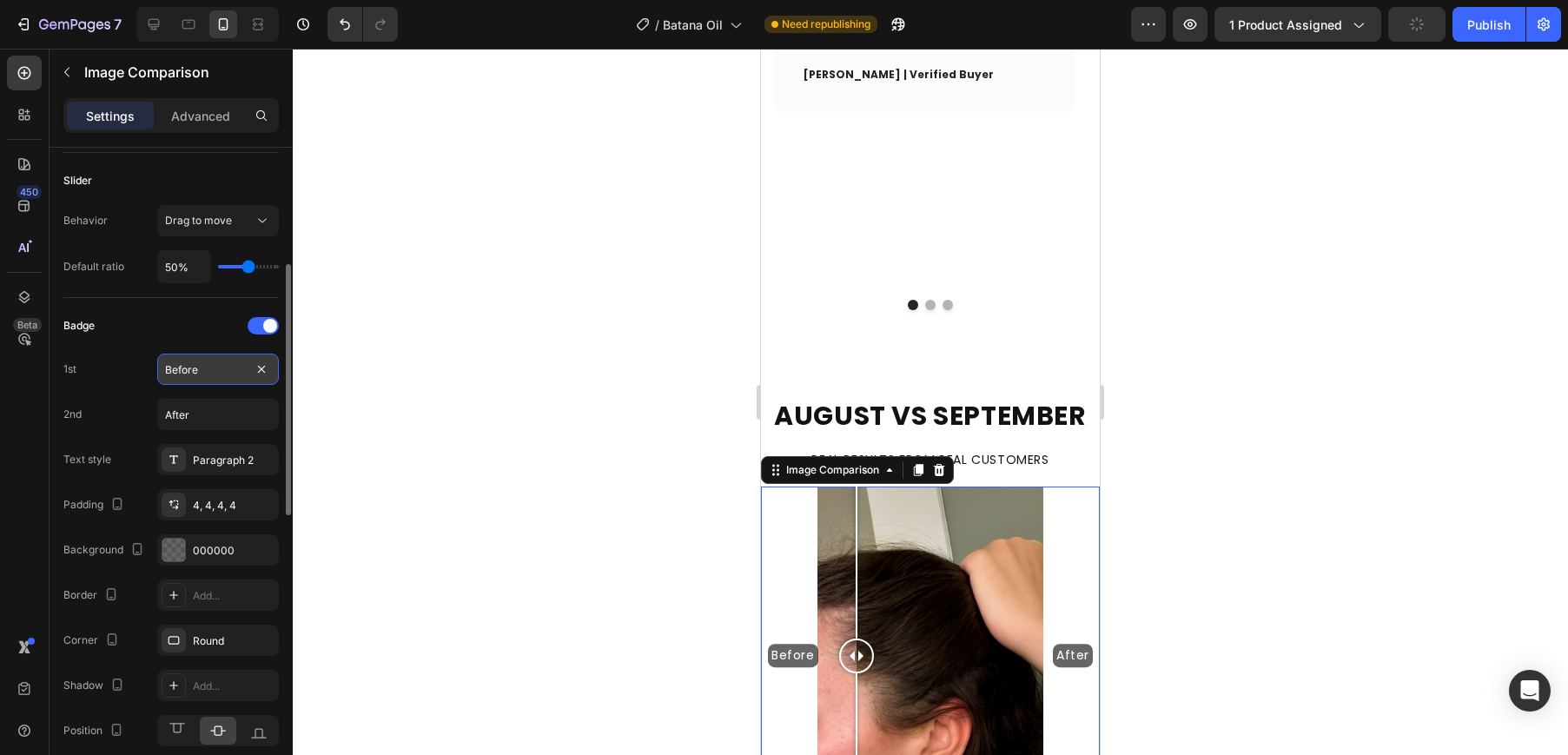
click at [181, 378] on input "Before" at bounding box center [217, 368] width 121 height 32
click at [202, 419] on input "After" at bounding box center [217, 414] width 121 height 32
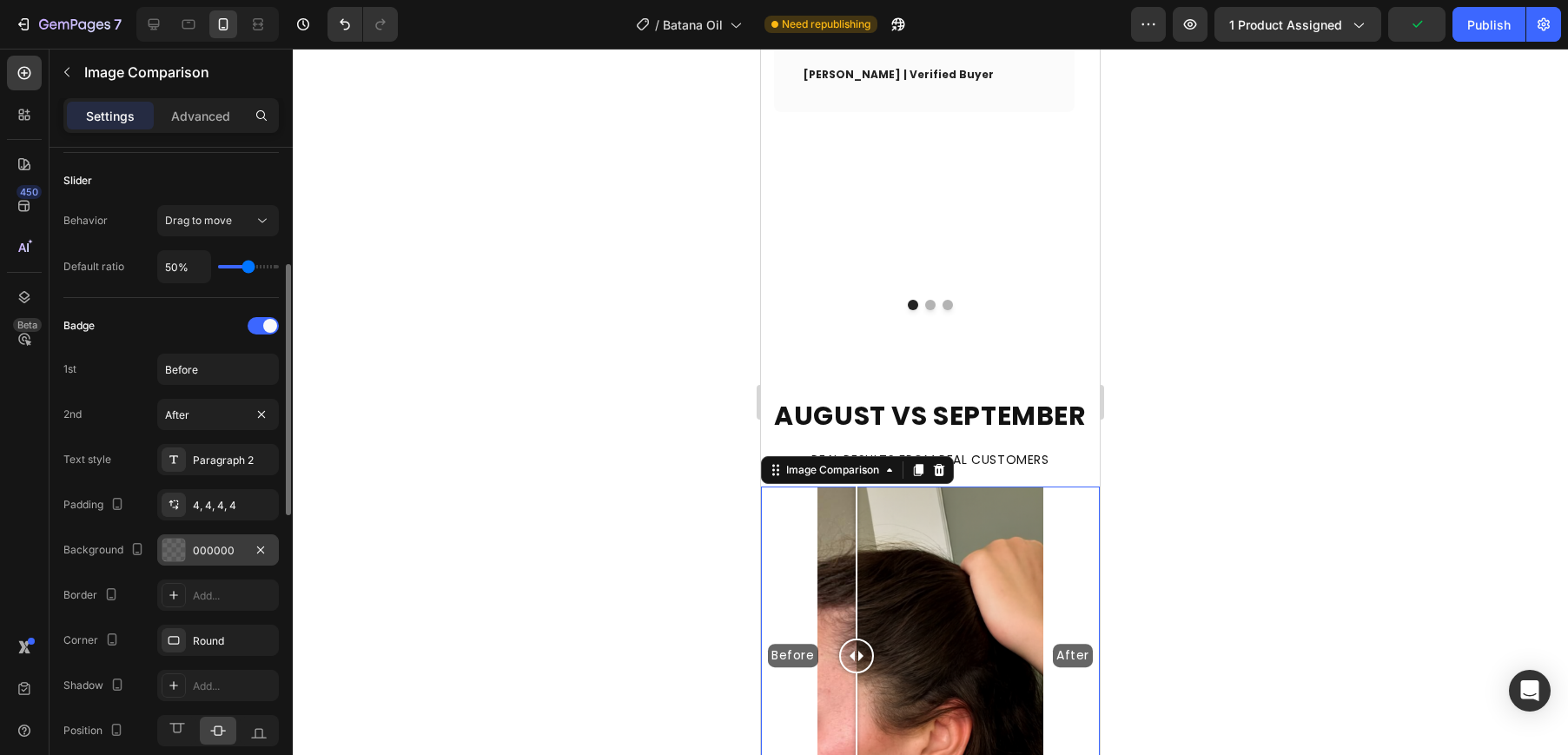
click at [173, 543] on div at bounding box center [174, 550] width 23 height 23
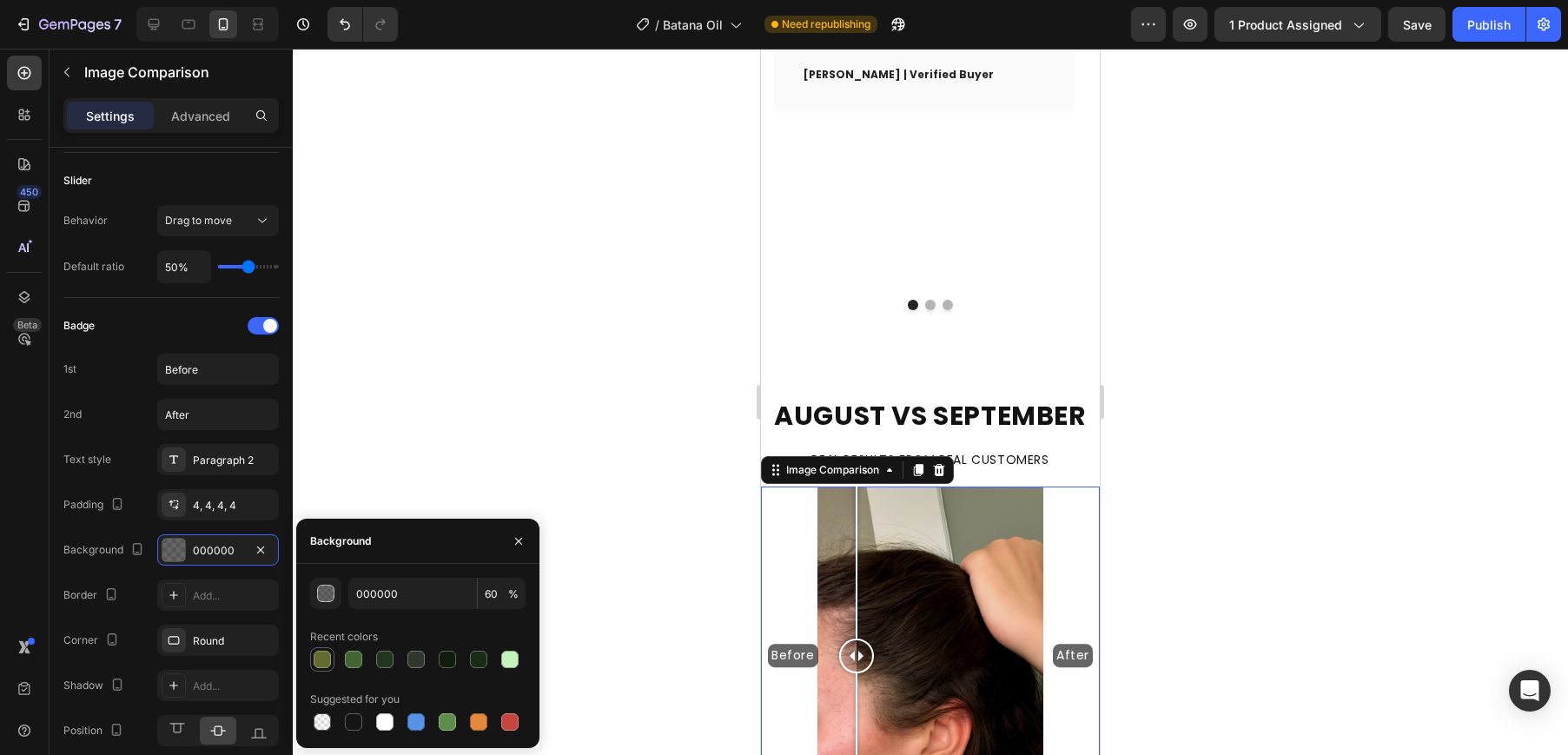
click at [321, 657] on div at bounding box center [322, 659] width 17 height 17
type input "646B2F"
type input "100"
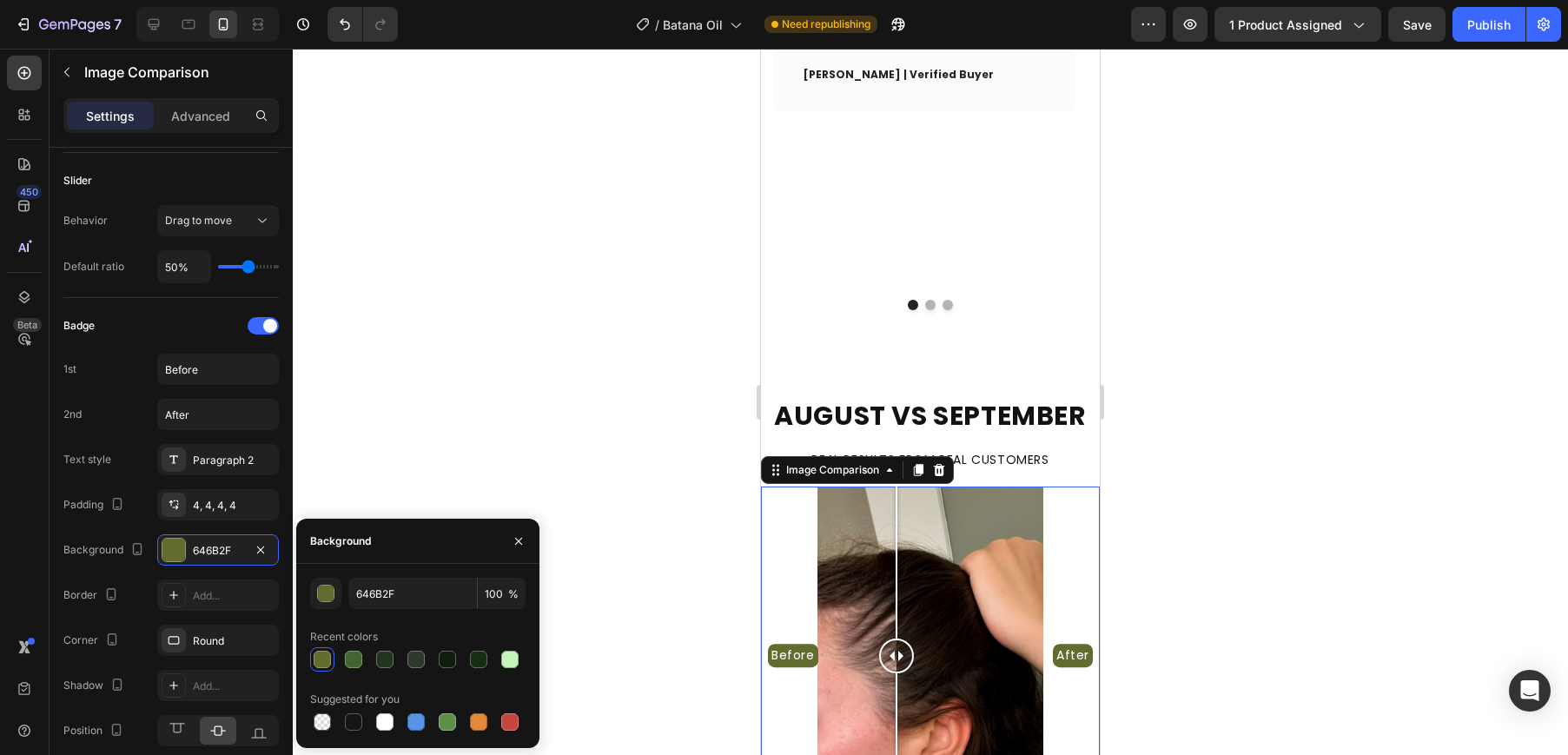
drag, startPoint x: 862, startPoint y: 477, endPoint x: 845, endPoint y: 483, distance: 18.0
click at [888, 638] on div at bounding box center [896, 655] width 34 height 34
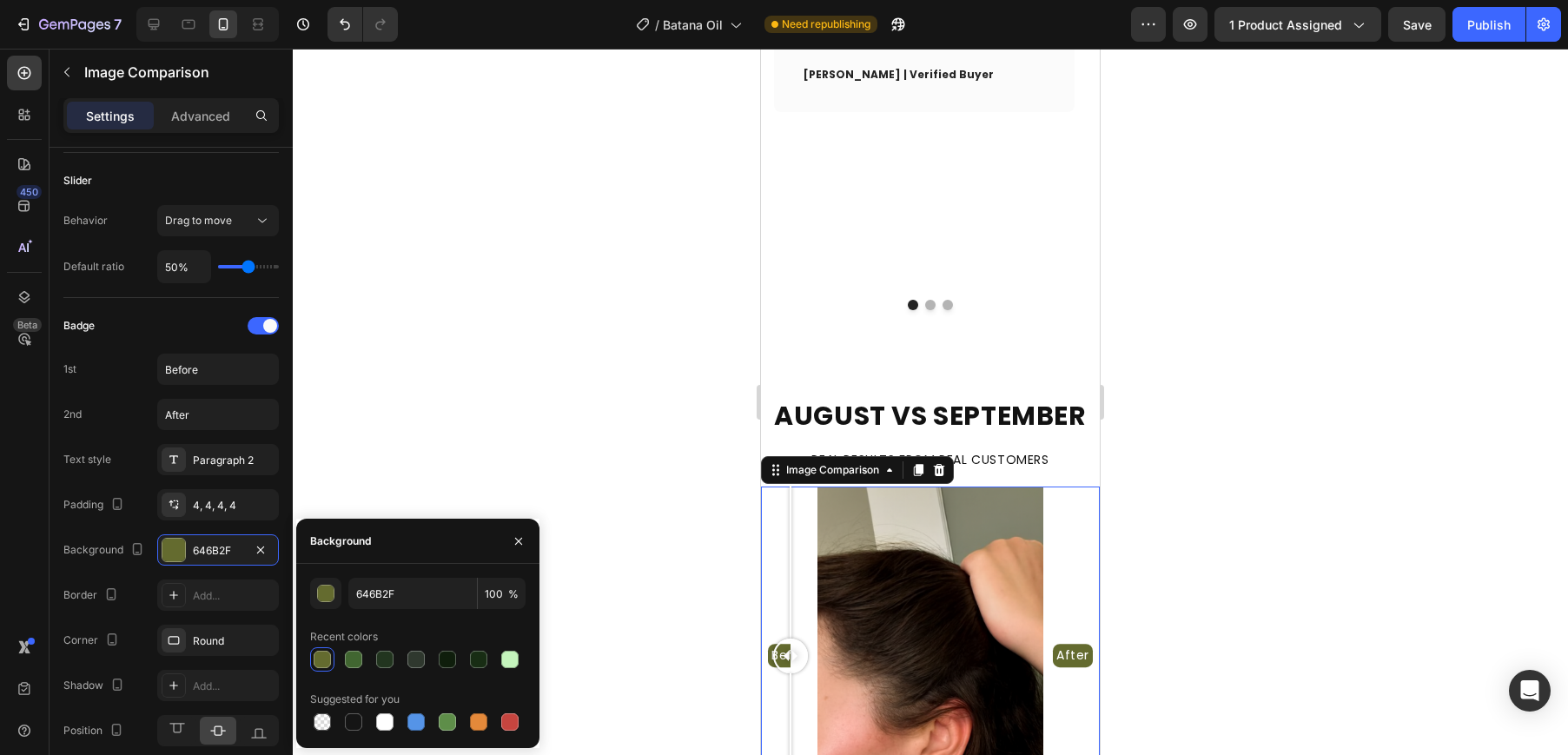
click at [790, 486] on div "Before After" at bounding box center [930, 655] width 339 height 339
drag, startPoint x: 869, startPoint y: 471, endPoint x: 941, endPoint y: 466, distance: 72.2
click at [886, 638] on div at bounding box center [869, 655] width 34 height 34
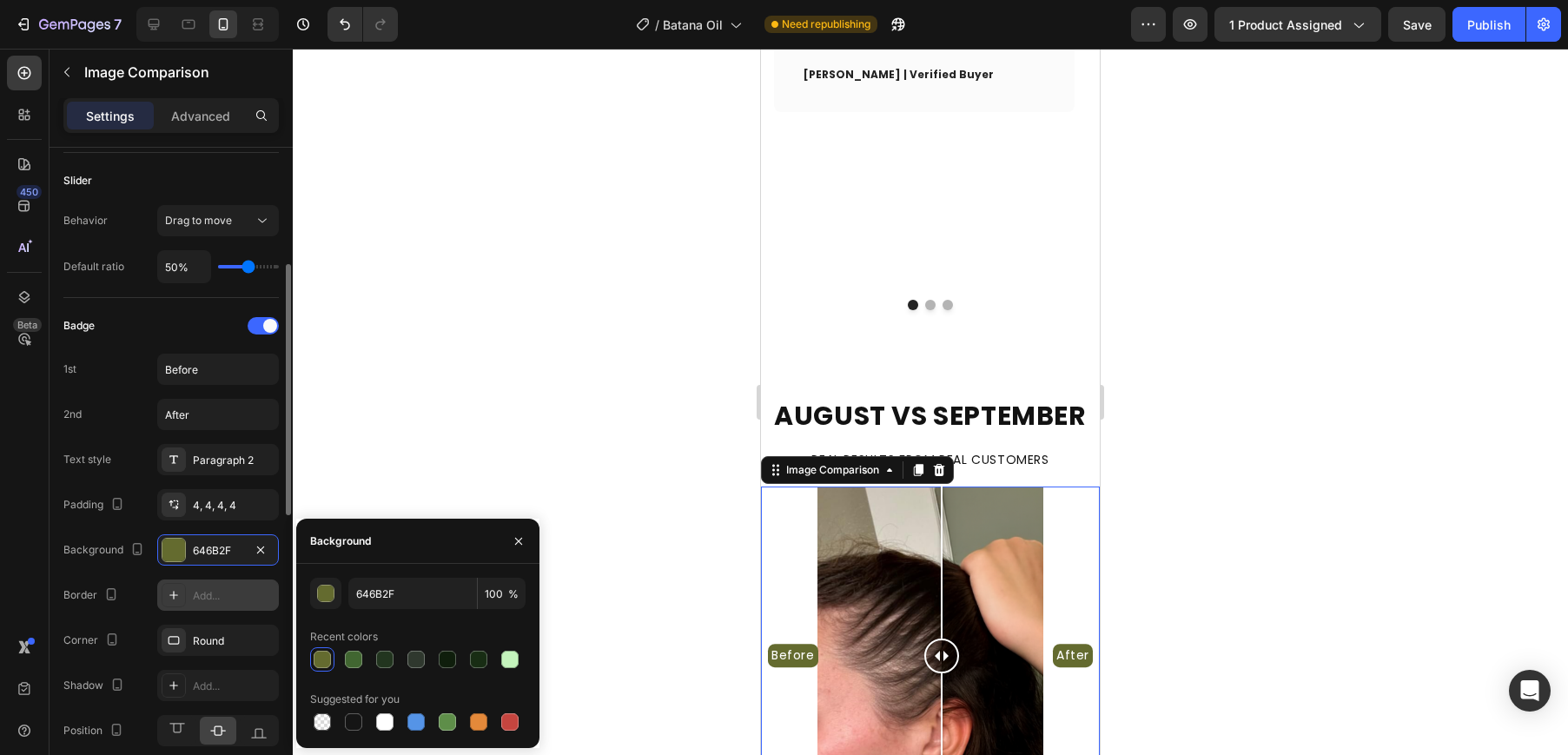
click at [172, 598] on icon at bounding box center [173, 595] width 14 height 14
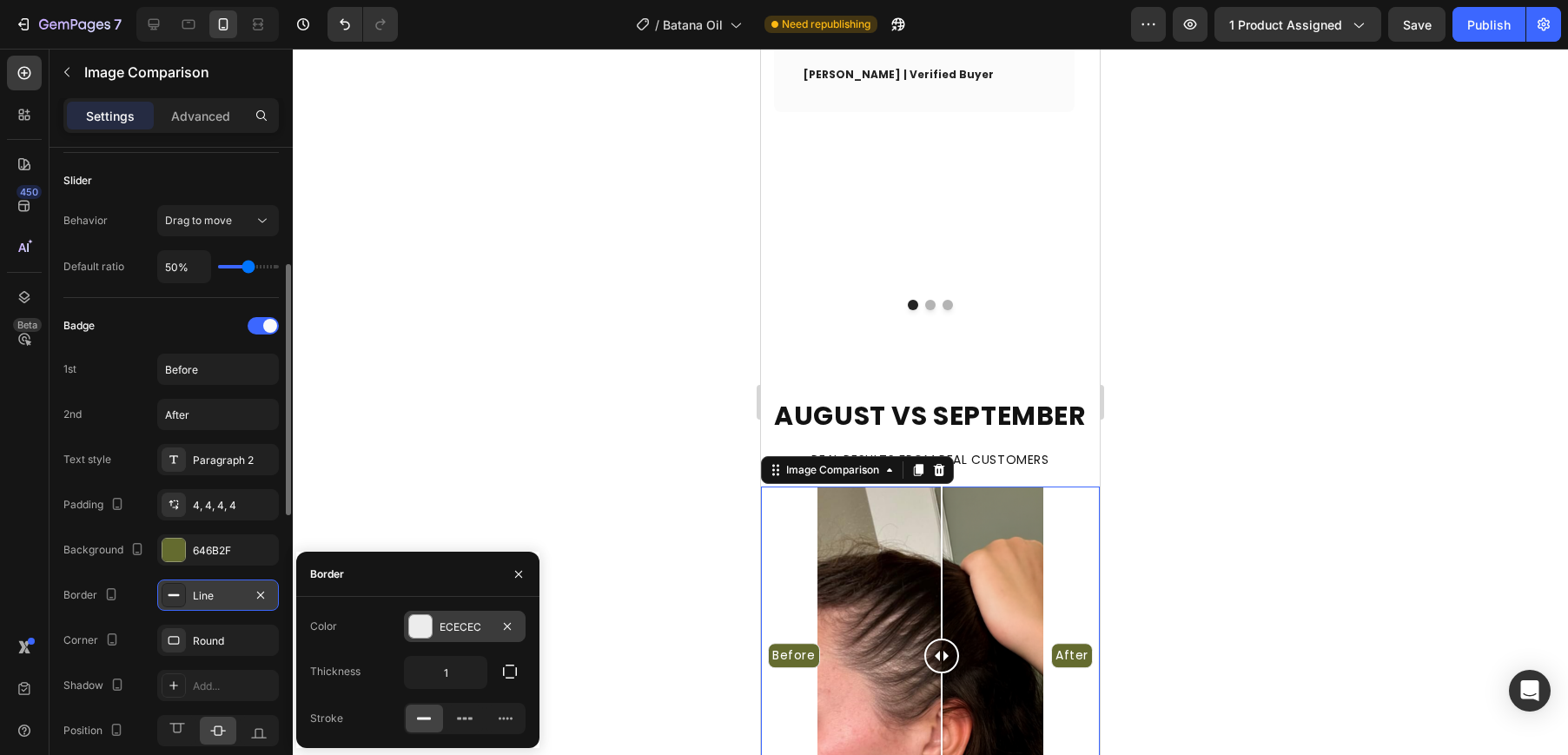
click at [421, 639] on div "ECECEC" at bounding box center [464, 626] width 121 height 32
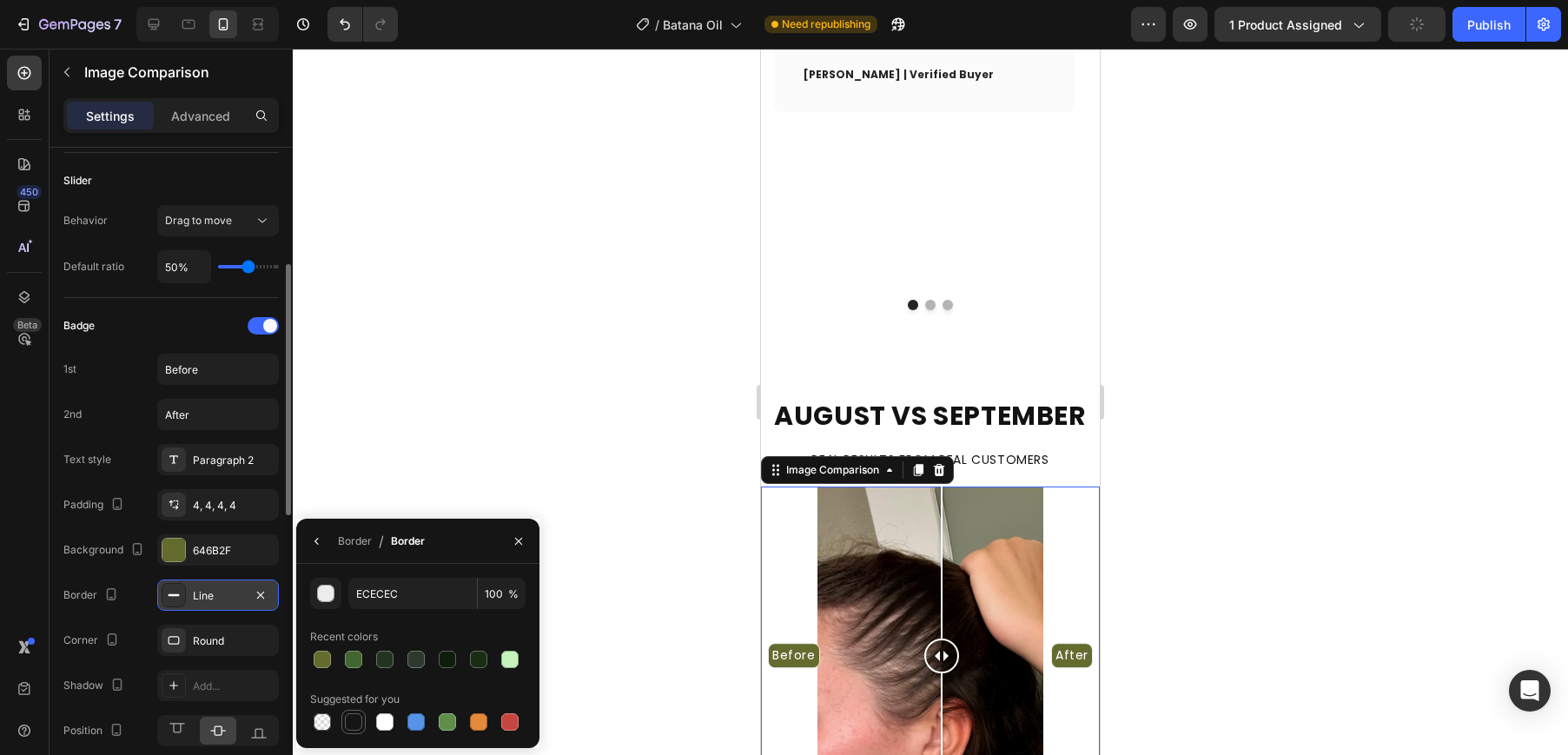
click at [346, 714] on div at bounding box center [353, 722] width 17 height 17
click at [325, 657] on div at bounding box center [322, 659] width 17 height 17
click at [495, 722] on div at bounding box center [417, 722] width 215 height 24
click at [485, 721] on div at bounding box center [478, 722] width 17 height 17
click at [452, 723] on div at bounding box center [447, 722] width 17 height 17
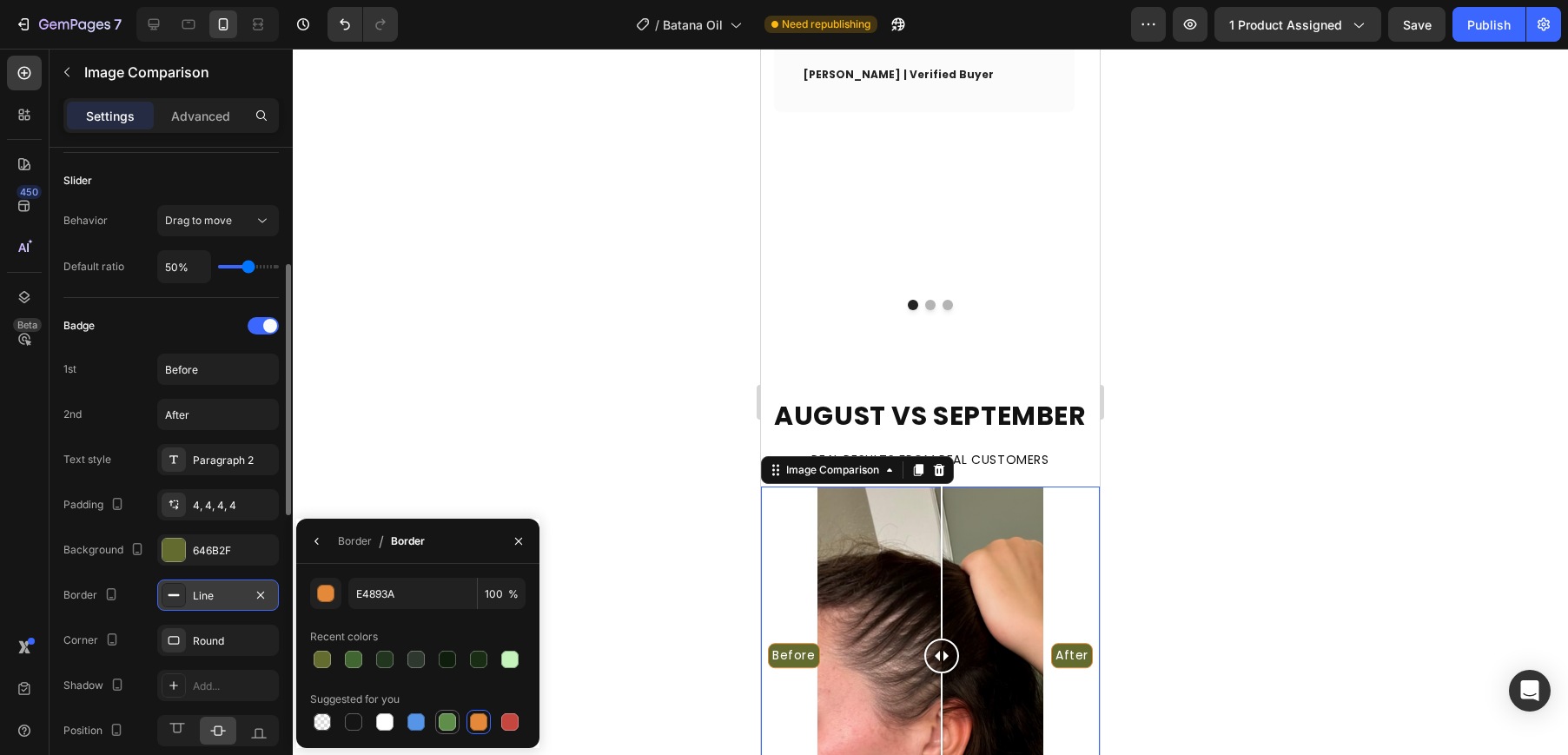
type input "5E8E49"
click at [260, 593] on icon "button" at bounding box center [260, 595] width 14 height 14
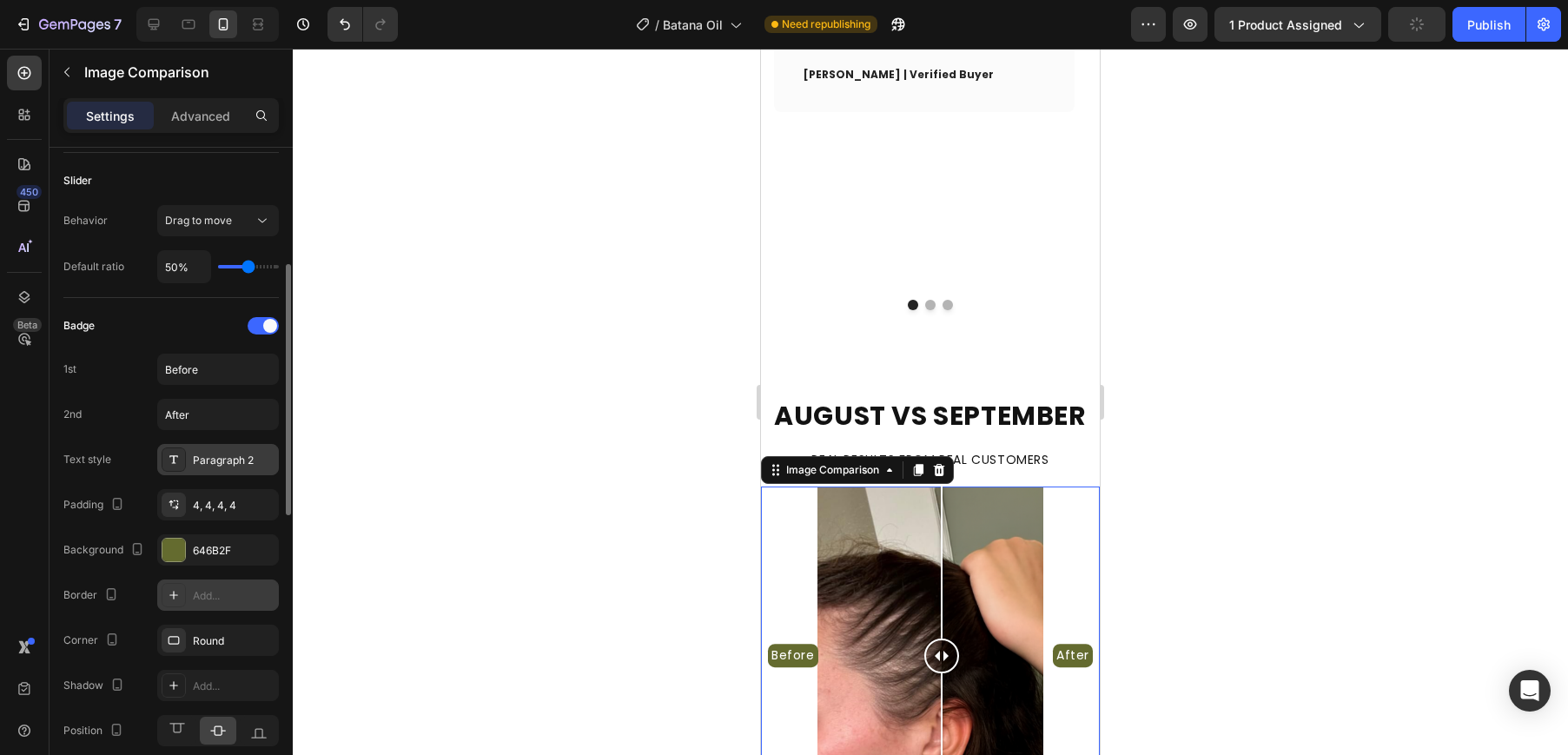
click at [231, 456] on div "Paragraph 2" at bounding box center [233, 460] width 81 height 15
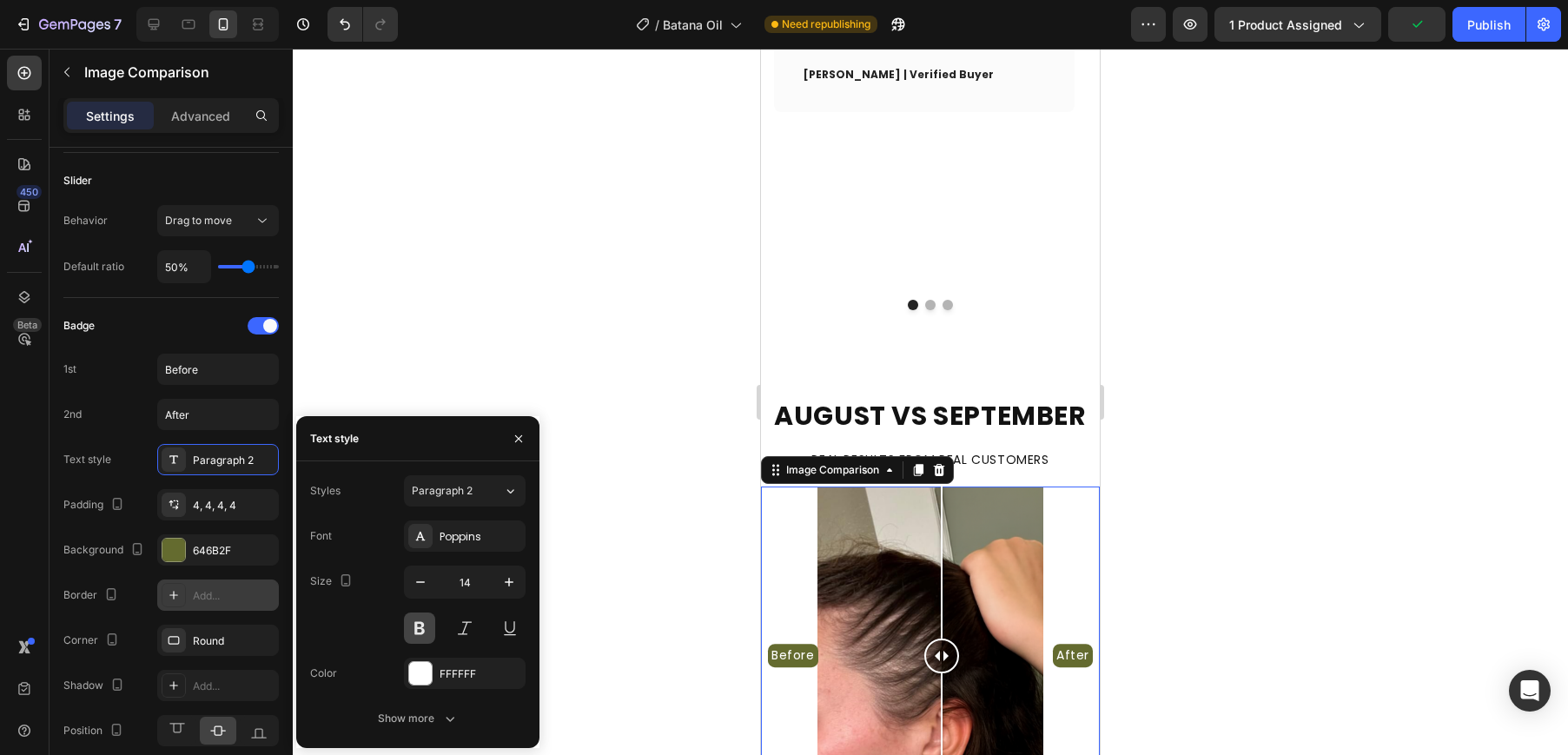
click at [414, 620] on button at bounding box center [419, 628] width 32 height 32
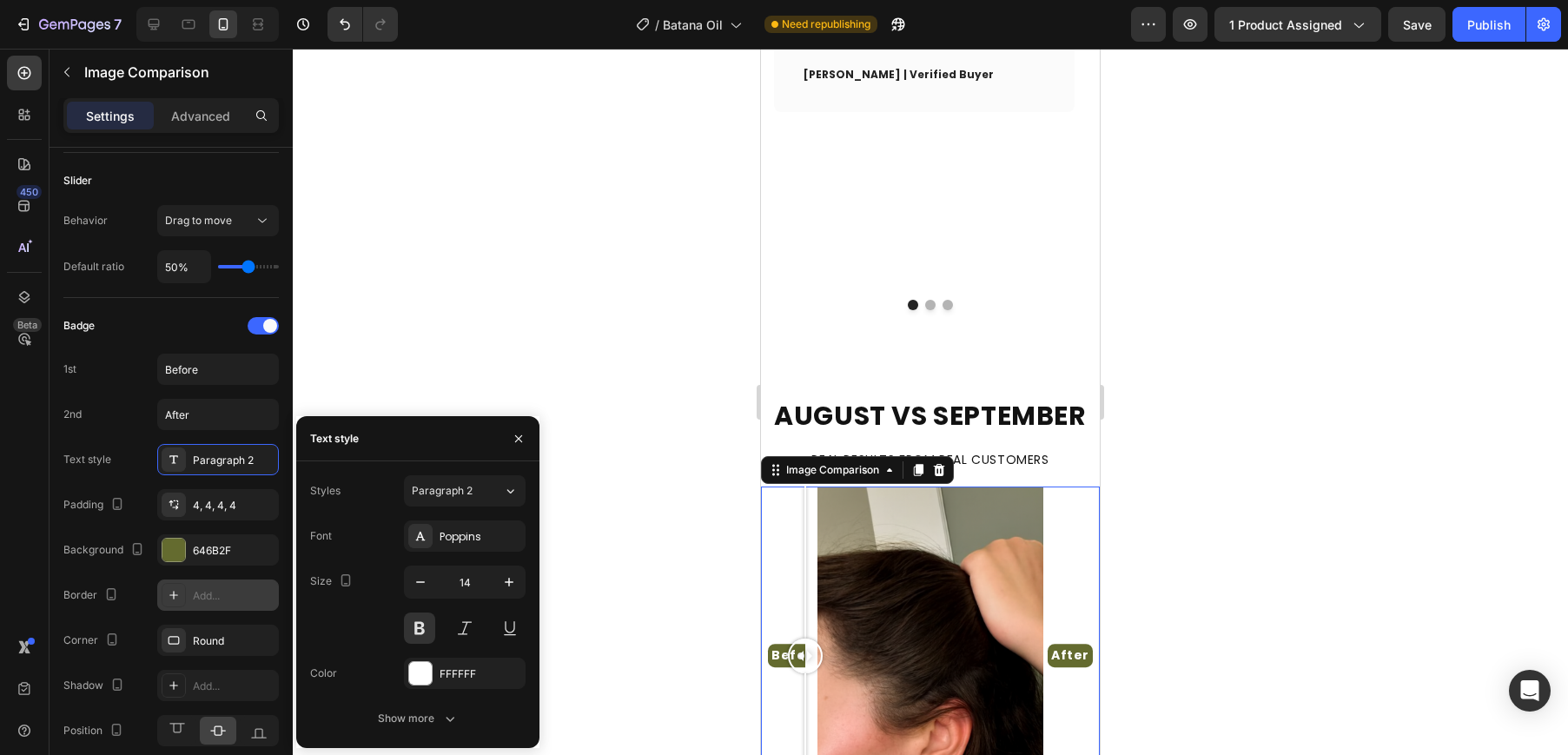
click at [806, 486] on div "Before After" at bounding box center [930, 655] width 339 height 339
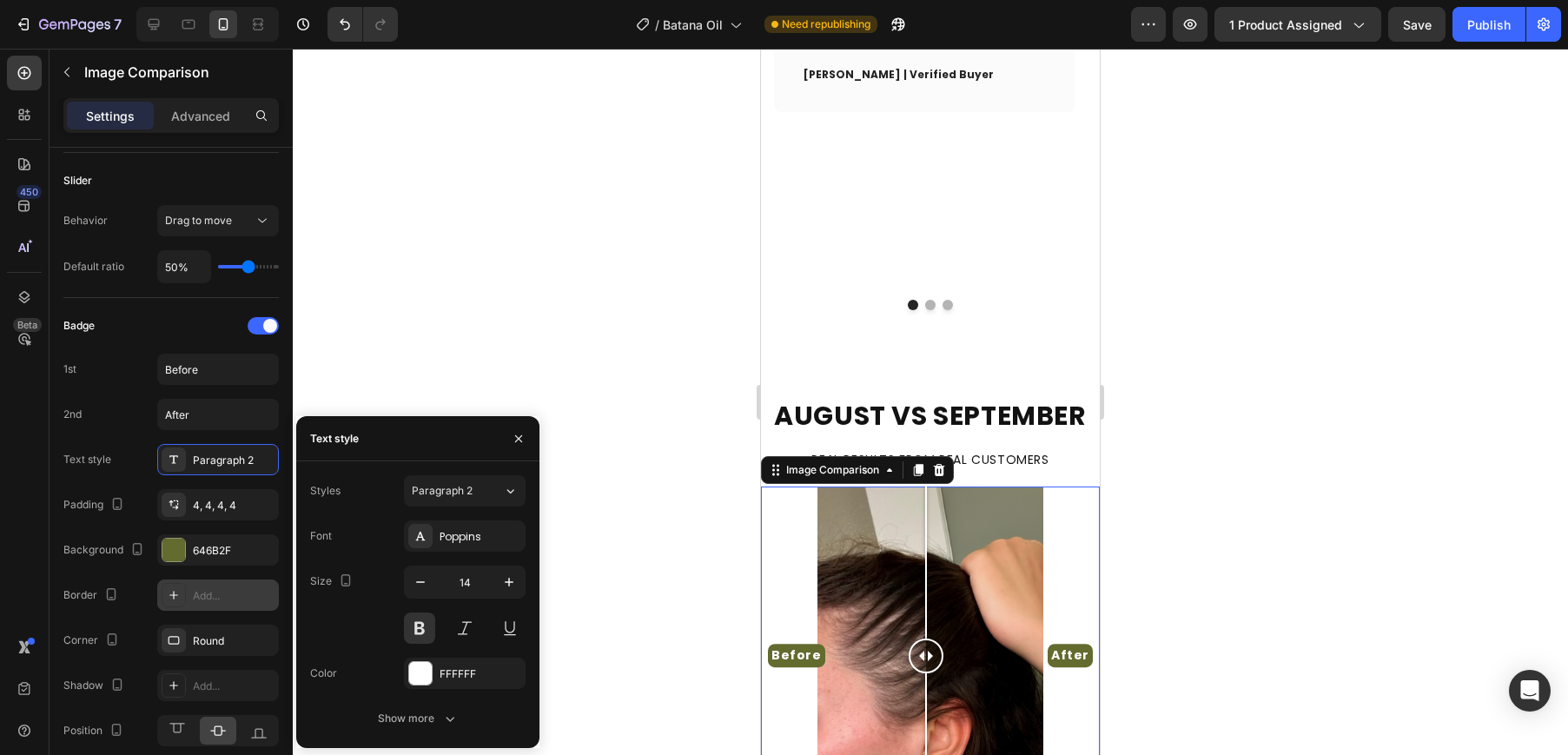
drag, startPoint x: 797, startPoint y: 470, endPoint x: 926, endPoint y: 470, distance: 129.0
click at [926, 638] on div at bounding box center [926, 655] width 34 height 34
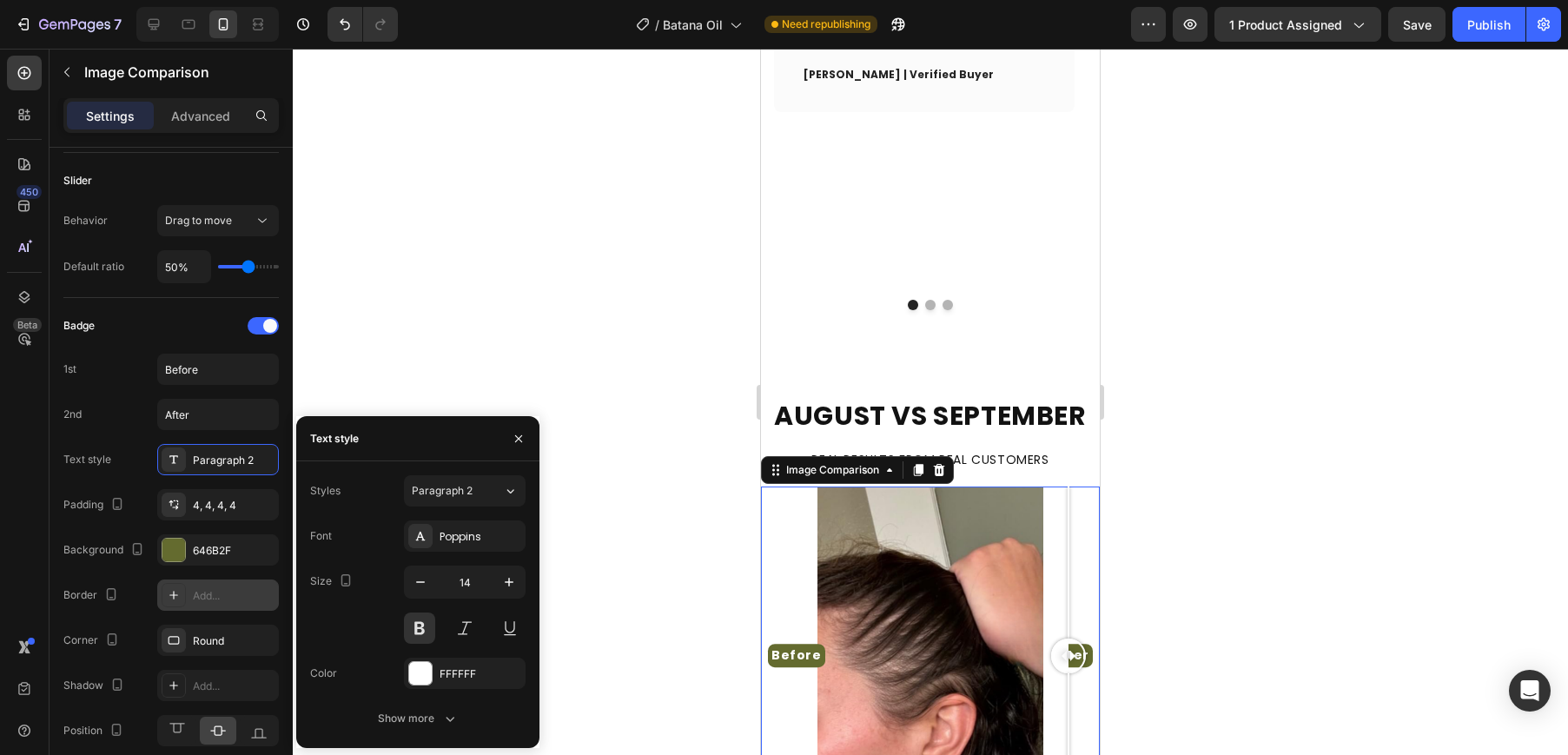
drag, startPoint x: 852, startPoint y: 472, endPoint x: 2082, endPoint y: 496, distance: 1230.2
click at [1099, 445] on html "iPhone 13 Pro ( 390 px) iPhone 13 Mini iPhone 13 Pro iPhone 11 Pro Max iPhone 1…" at bounding box center [930, 187] width 339 height 4296
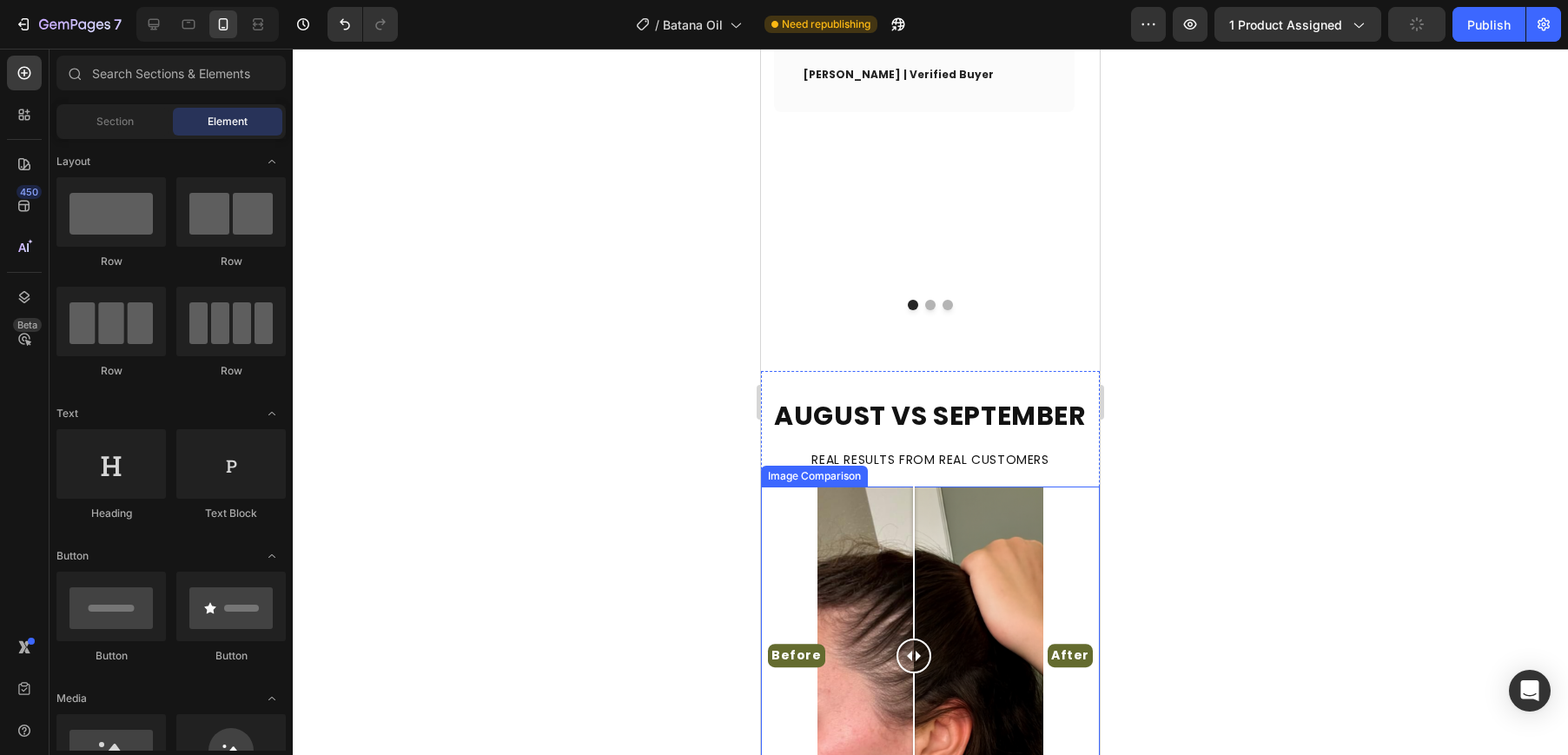
drag, startPoint x: 1014, startPoint y: 457, endPoint x: 914, endPoint y: 471, distance: 101.0
click at [914, 486] on div "Before After" at bounding box center [930, 655] width 339 height 339
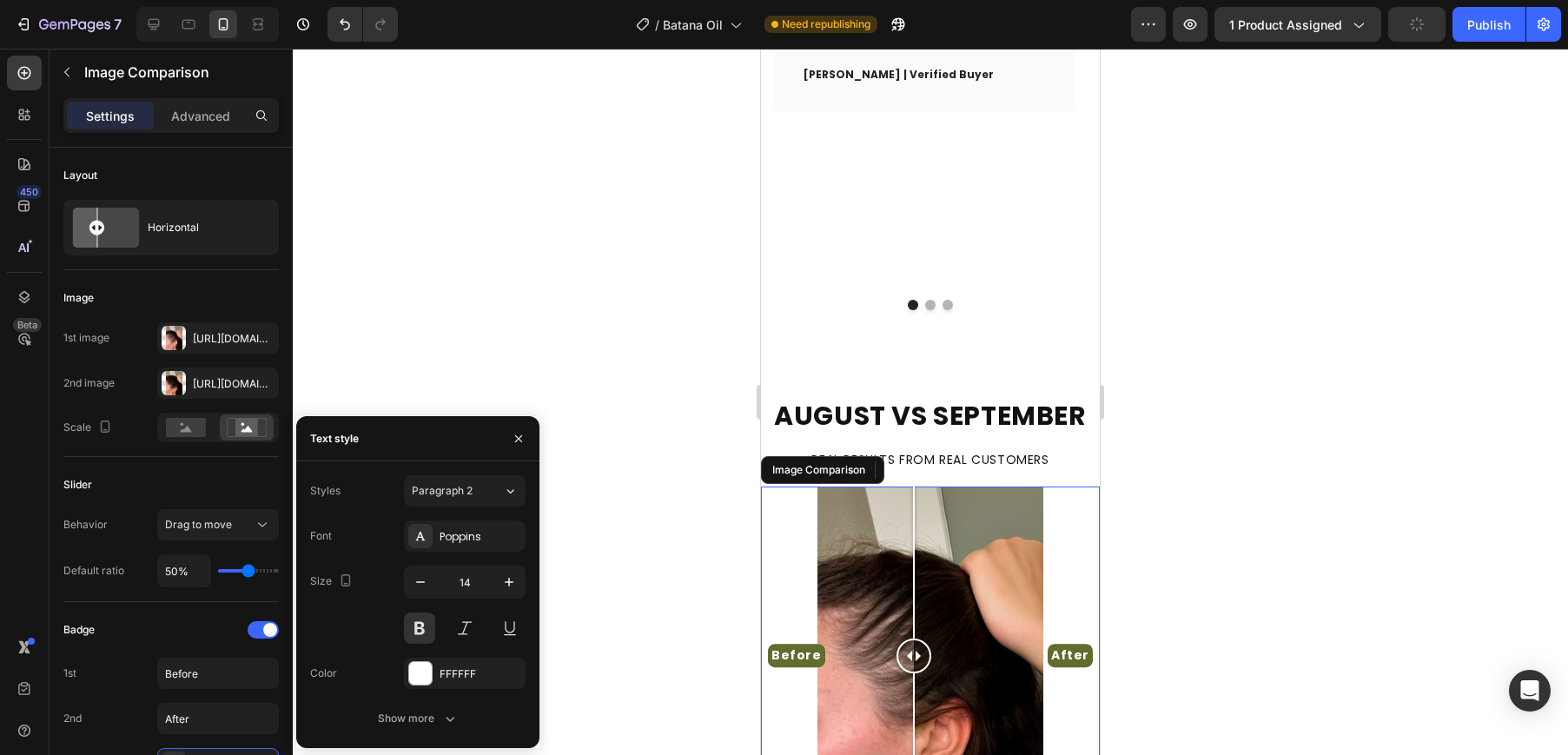
click at [806, 486] on div "Before After" at bounding box center [930, 655] width 339 height 339
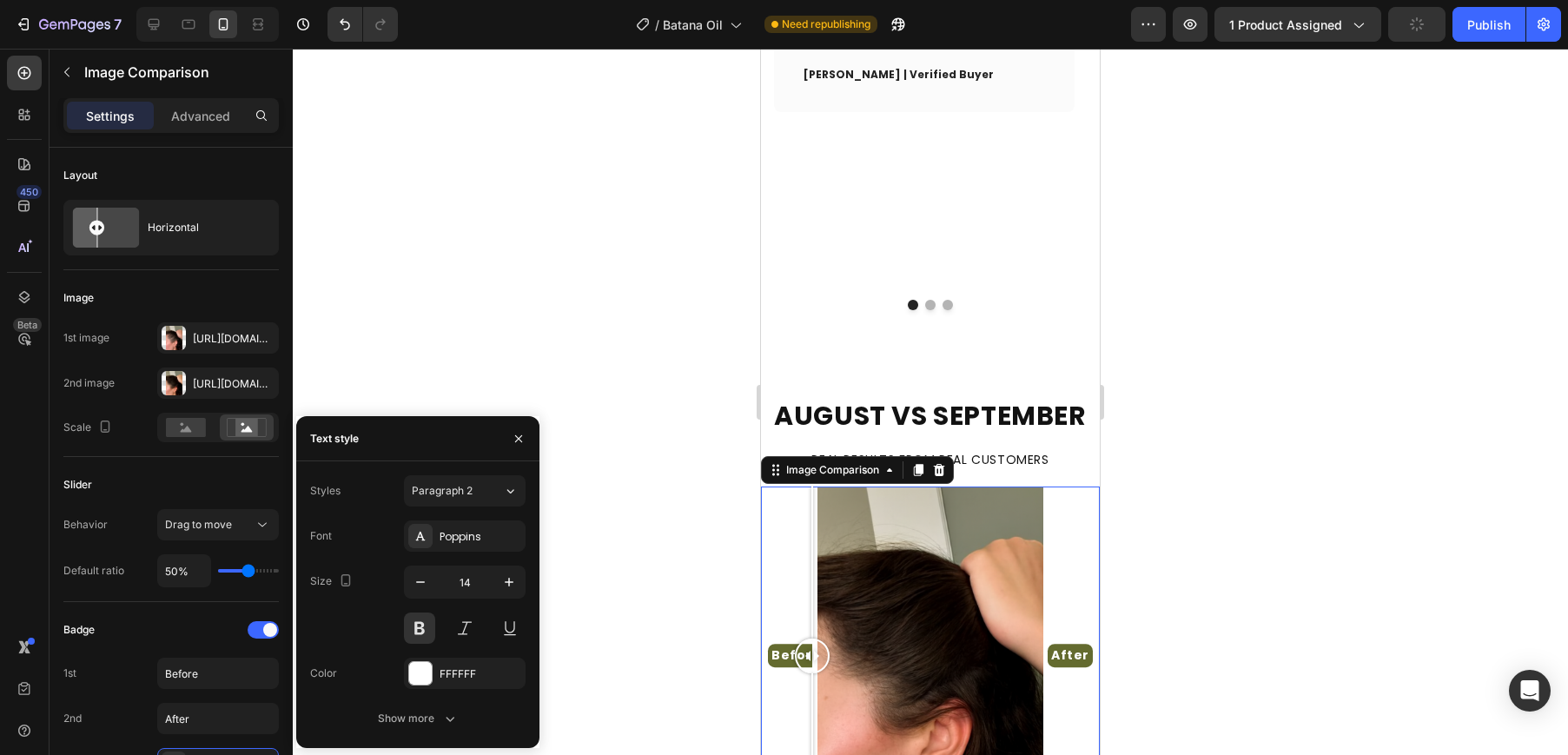
drag, startPoint x: 812, startPoint y: 475, endPoint x: 889, endPoint y: 468, distance: 77.3
click at [829, 638] on div at bounding box center [812, 655] width 34 height 34
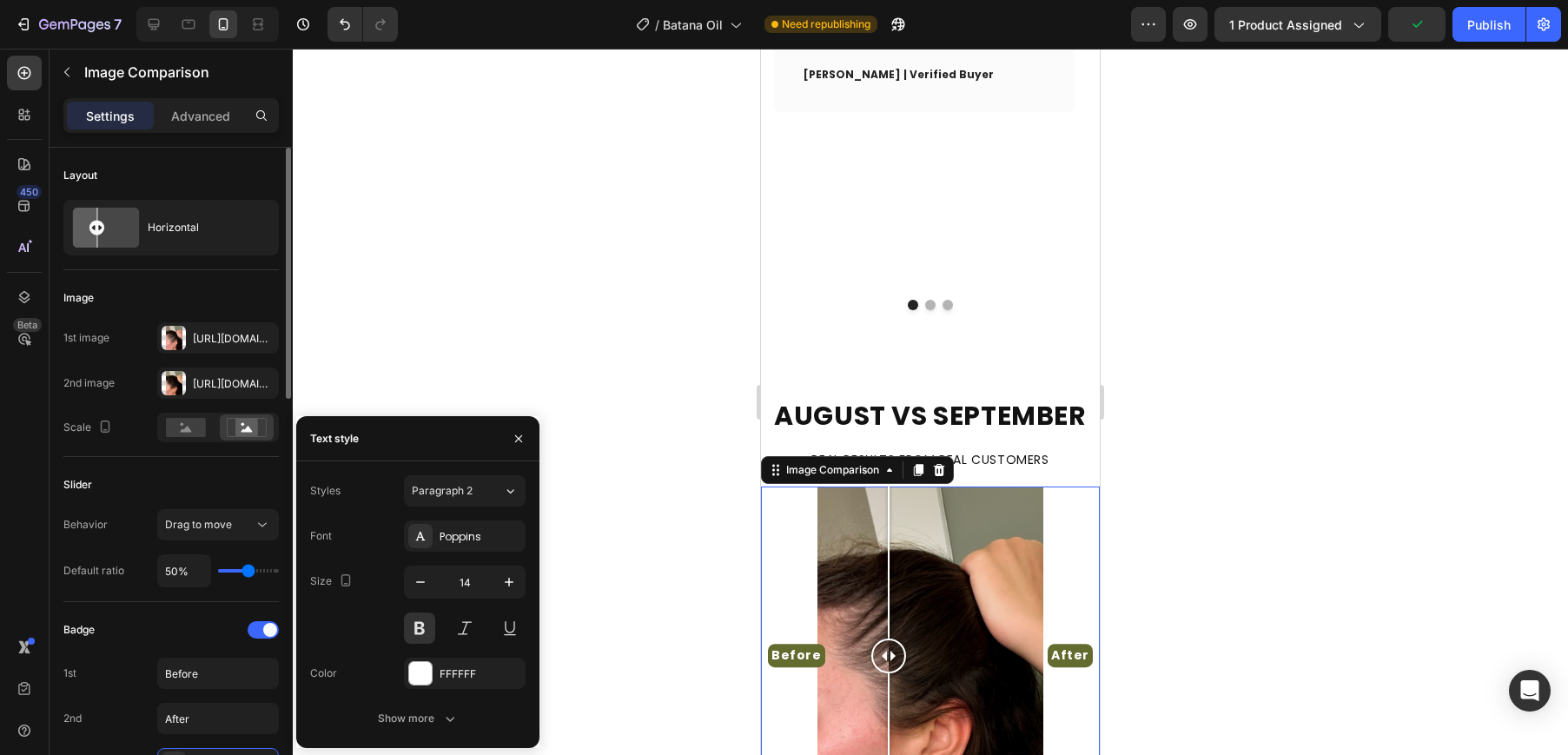
click at [127, 520] on div "Behavior Drag to move" at bounding box center [170, 524] width 215 height 32
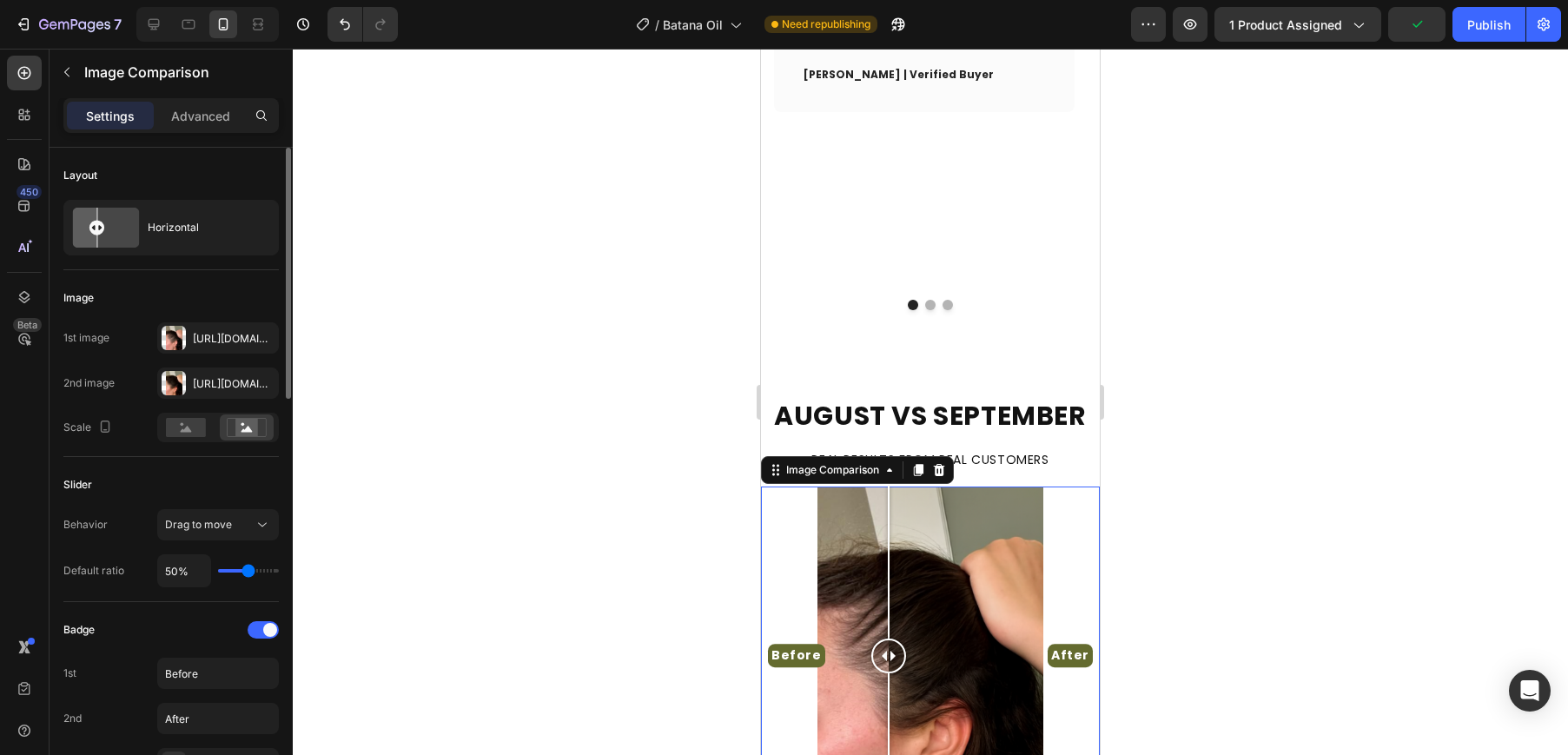
click at [243, 569] on input "range" at bounding box center [249, 571] width 61 height 4
click at [186, 568] on input "50%" at bounding box center [184, 570] width 52 height 32
type input "5"
type input "1"
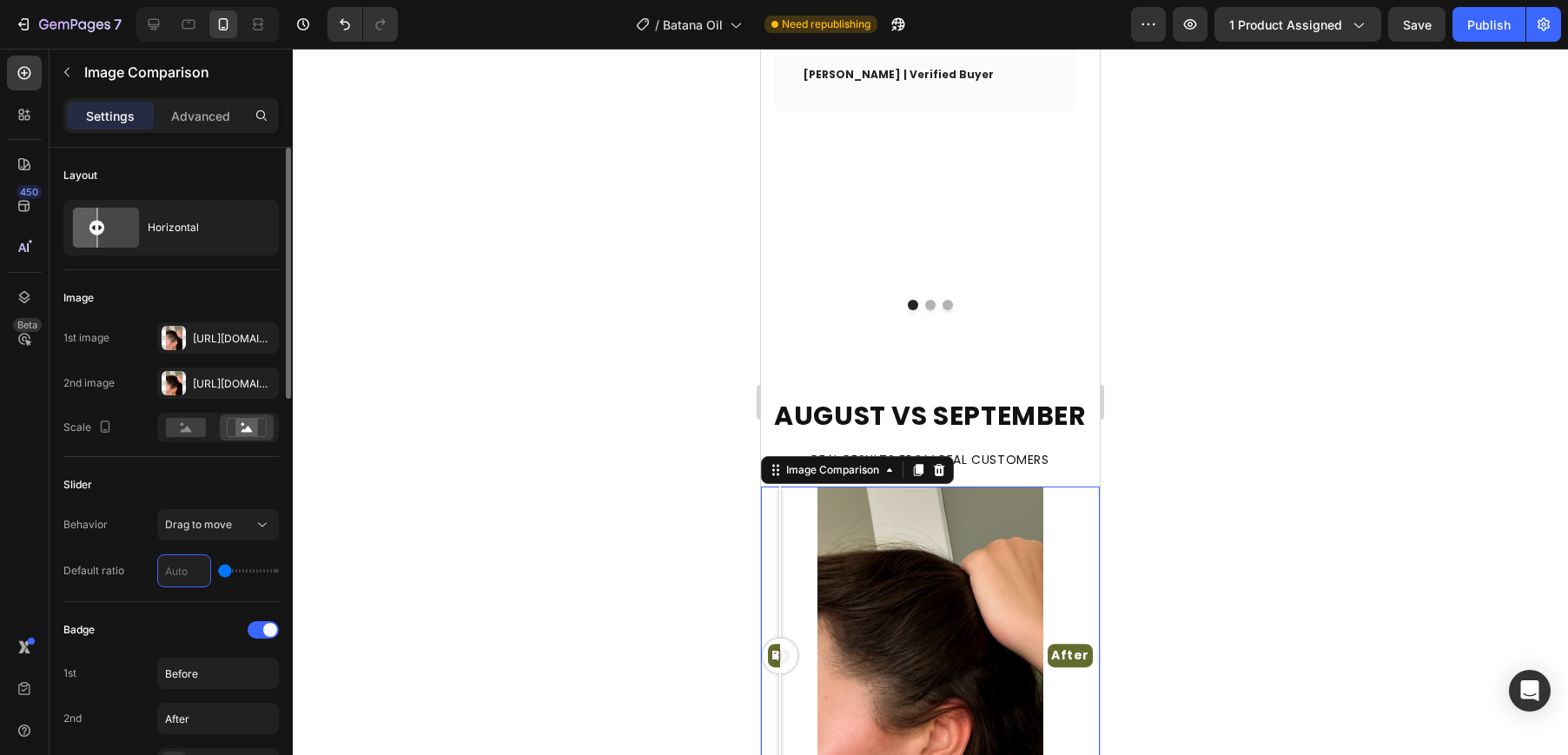
type input "7"
type input "70"
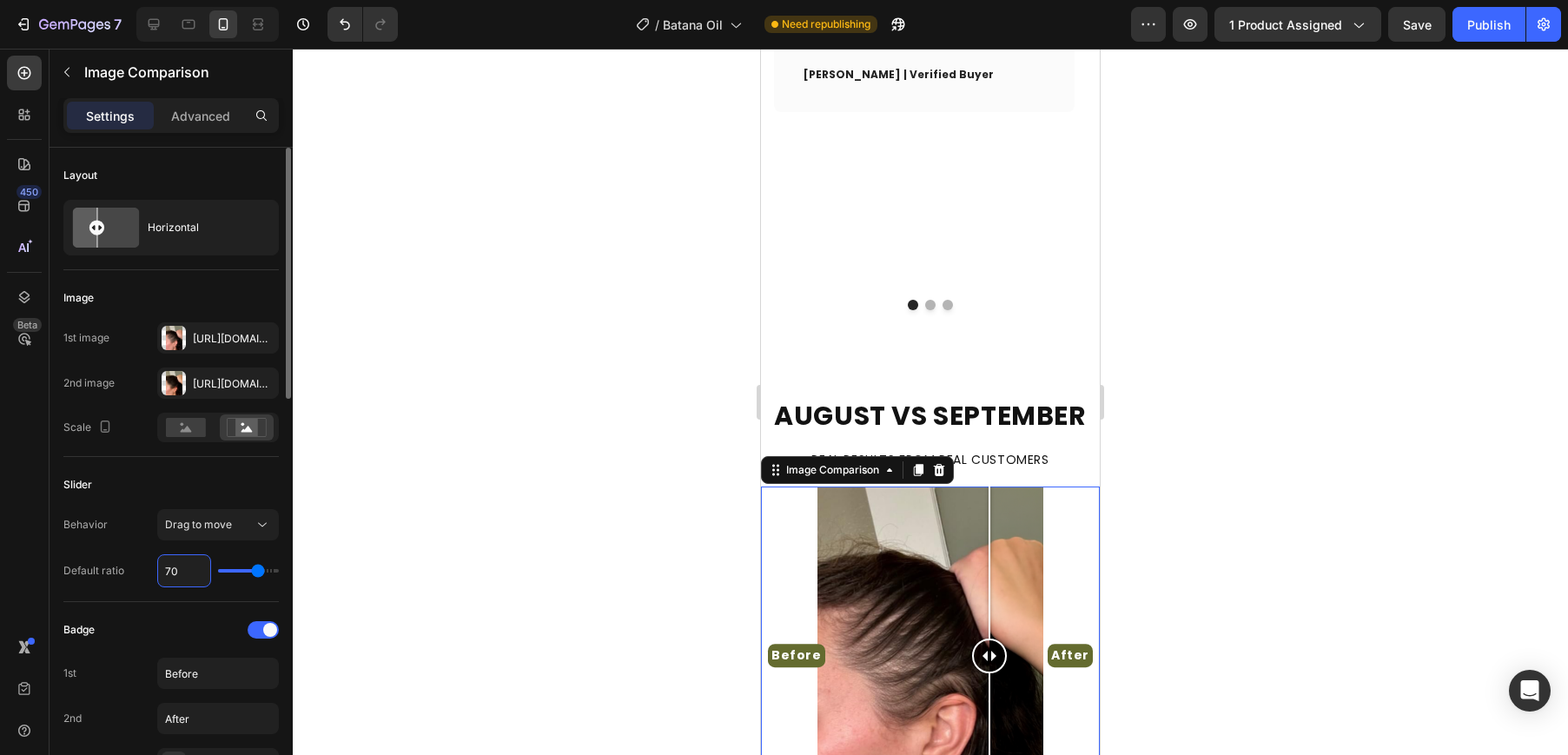
type input "7"
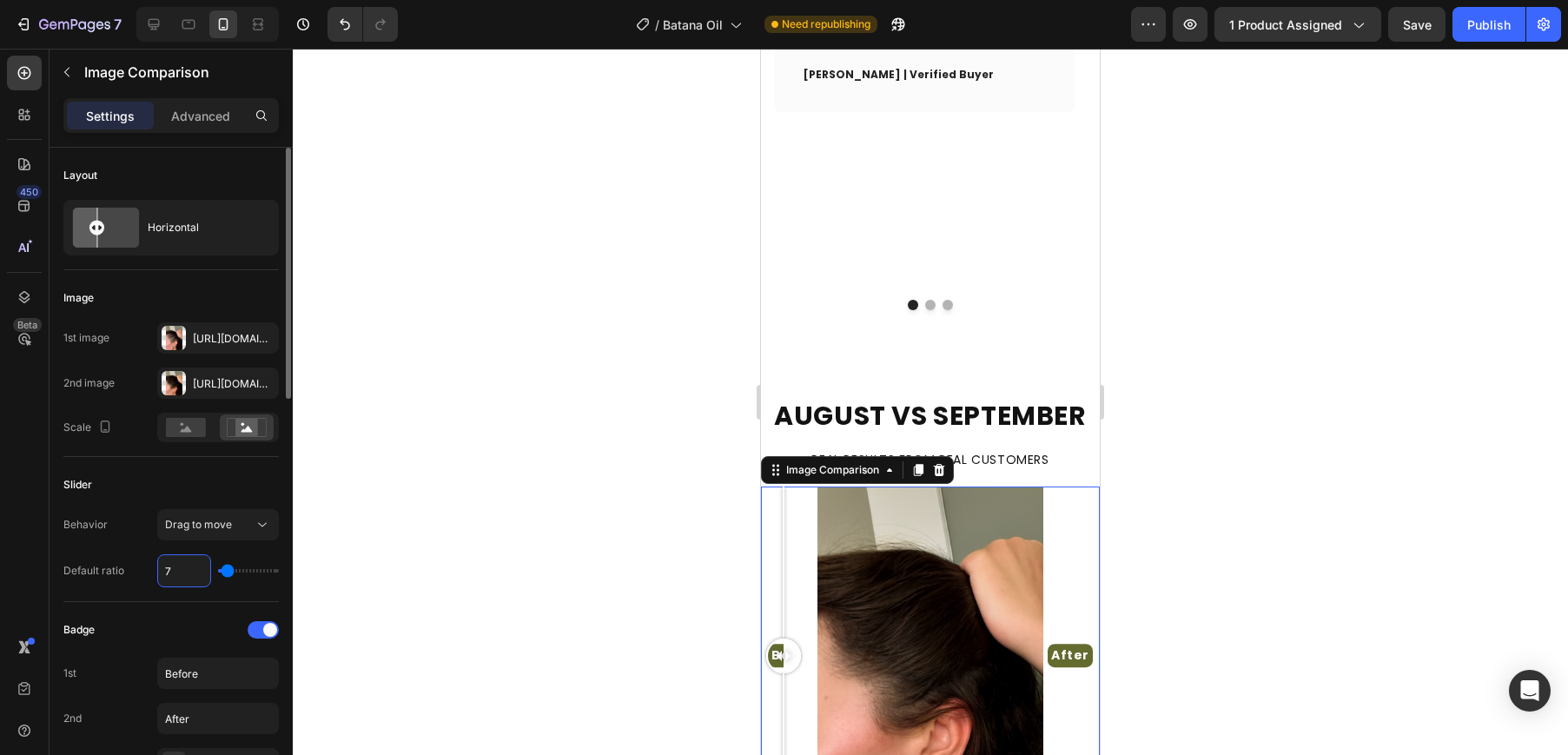
type input "1"
type input "5"
type input "50"
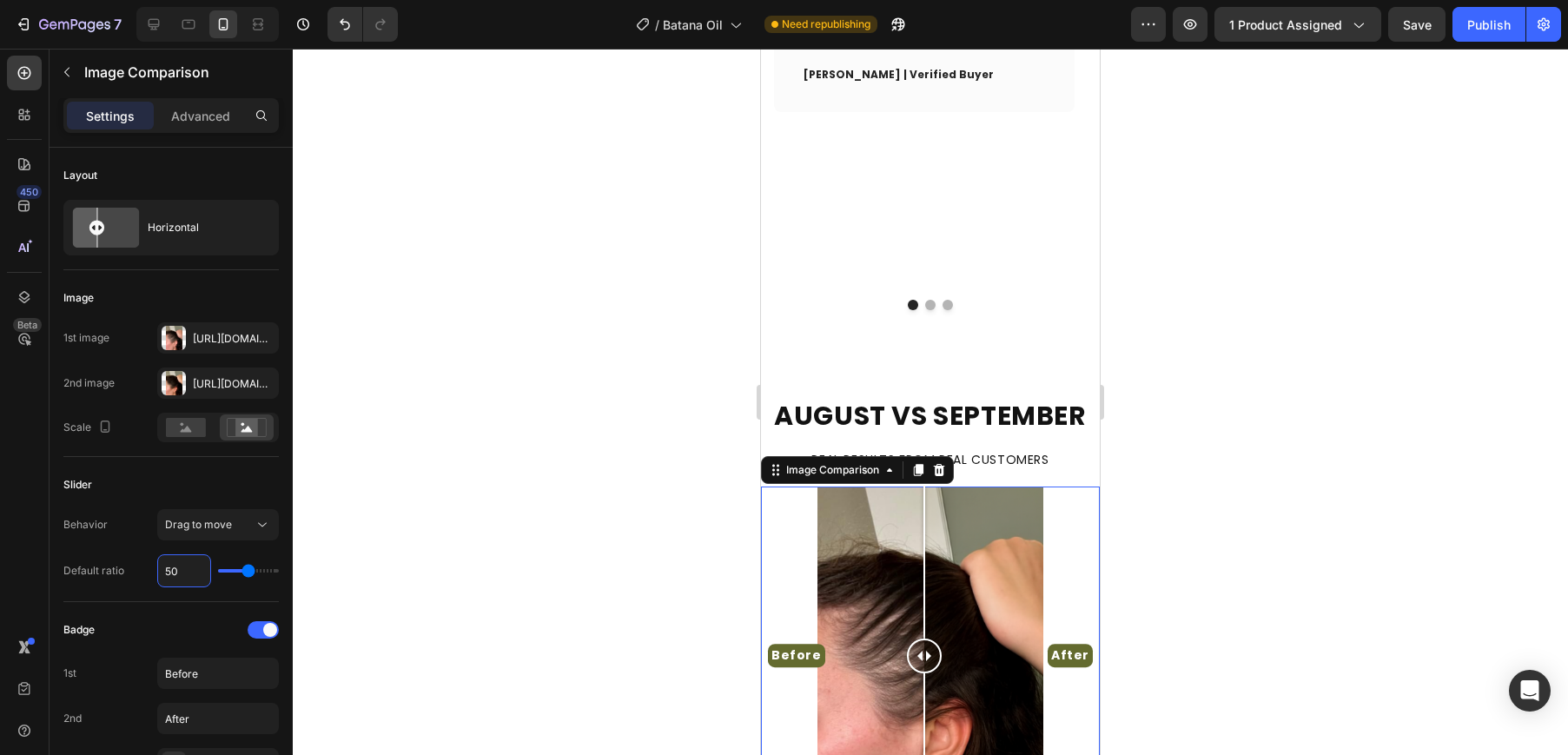
click at [411, 580] on div at bounding box center [930, 402] width 1275 height 706
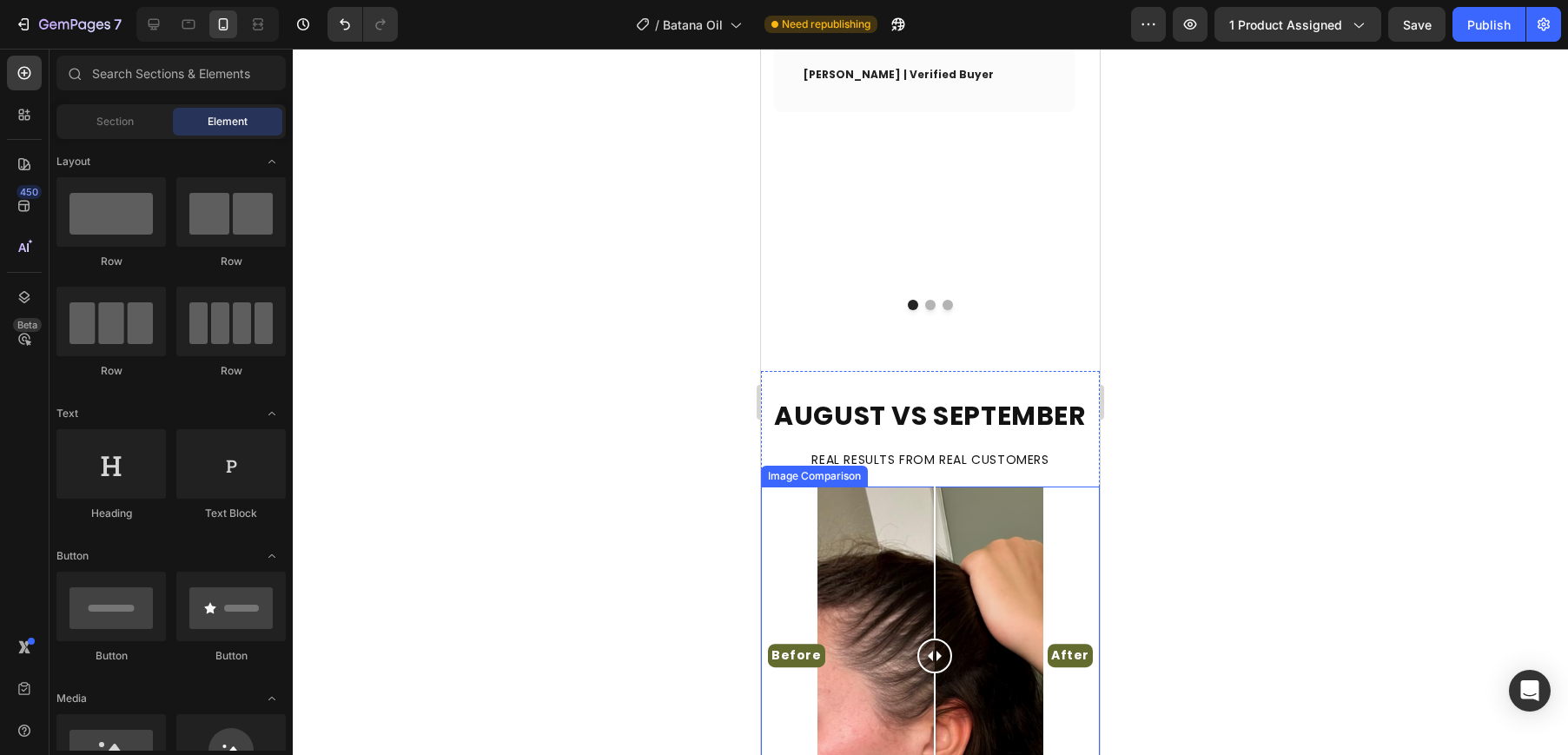
click at [935, 486] on div at bounding box center [935, 655] width 34 height 339
click at [838, 486] on div "Before After" at bounding box center [930, 655] width 339 height 339
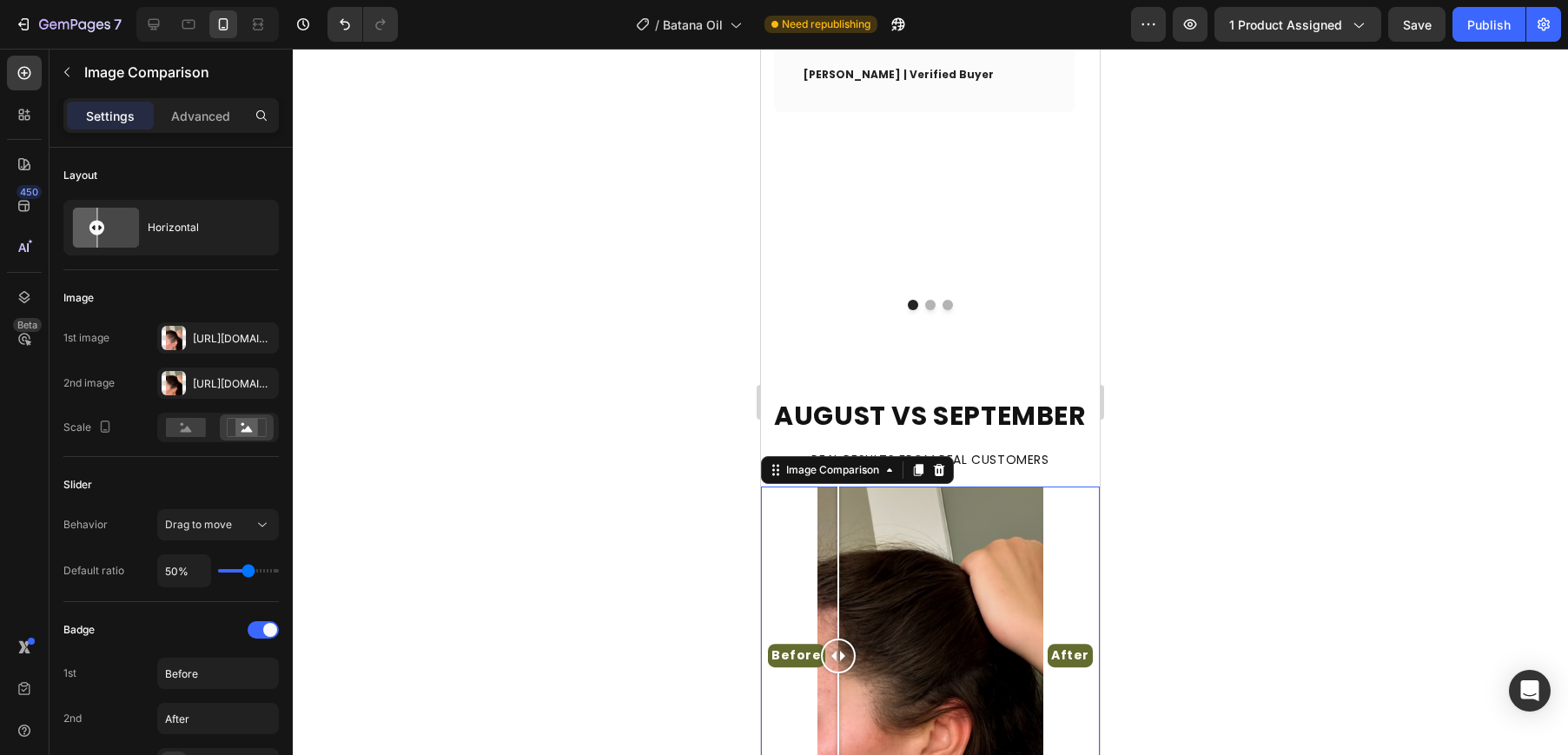
click at [1013, 486] on div "Before After" at bounding box center [930, 655] width 339 height 339
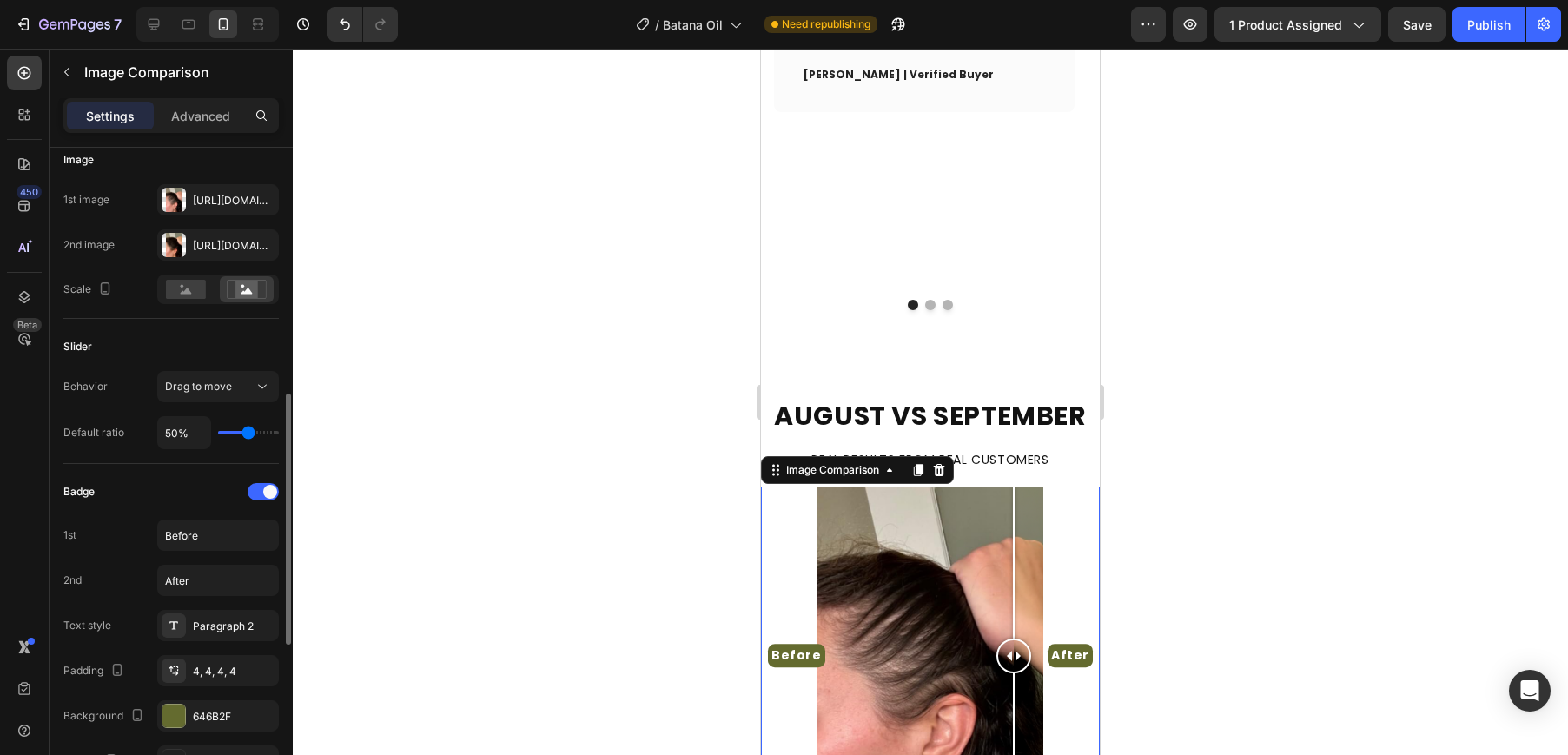
scroll to position [278, 0]
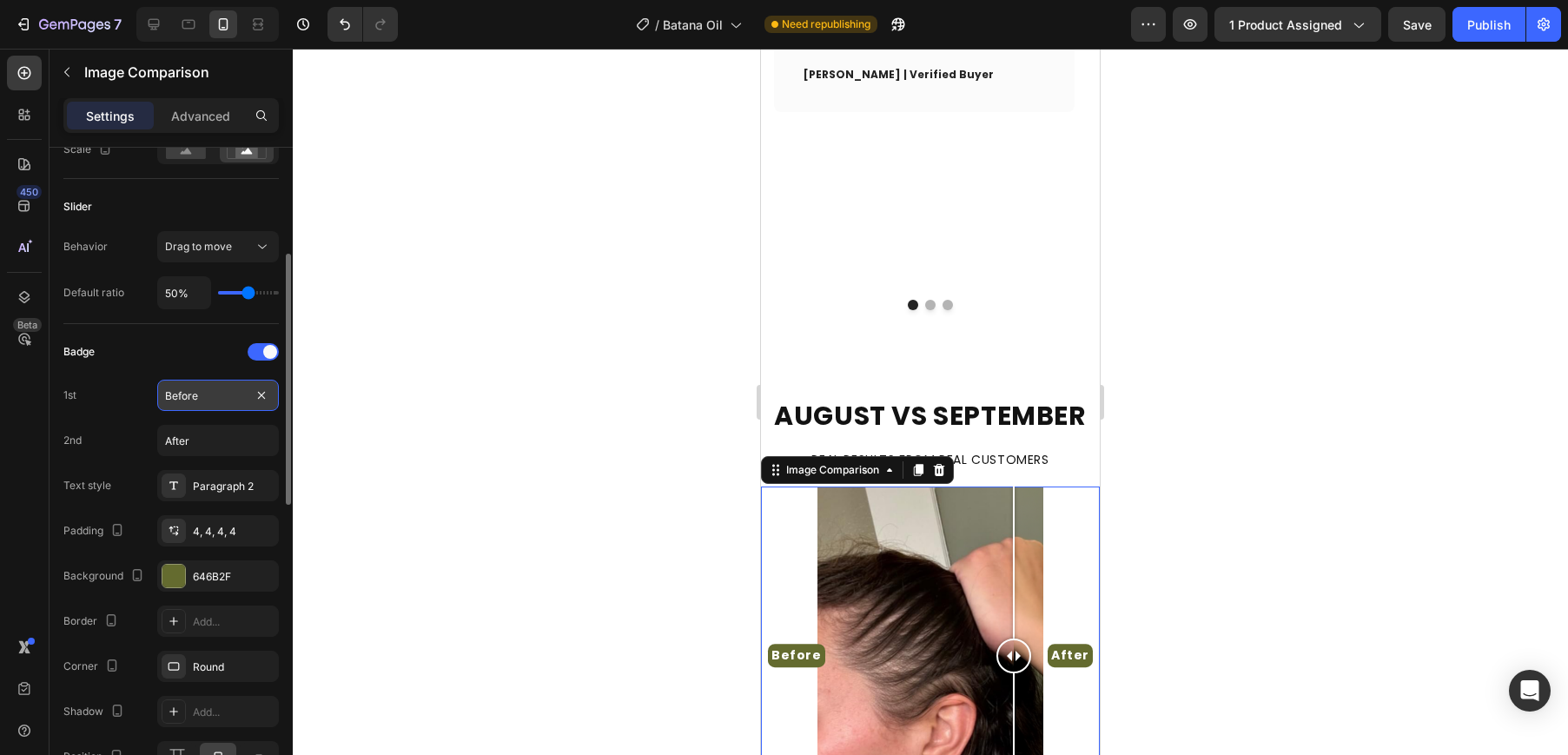
click at [182, 398] on input "Before" at bounding box center [217, 395] width 121 height 32
type input "BEFORE"
click at [201, 443] on input "After" at bounding box center [217, 440] width 121 height 32
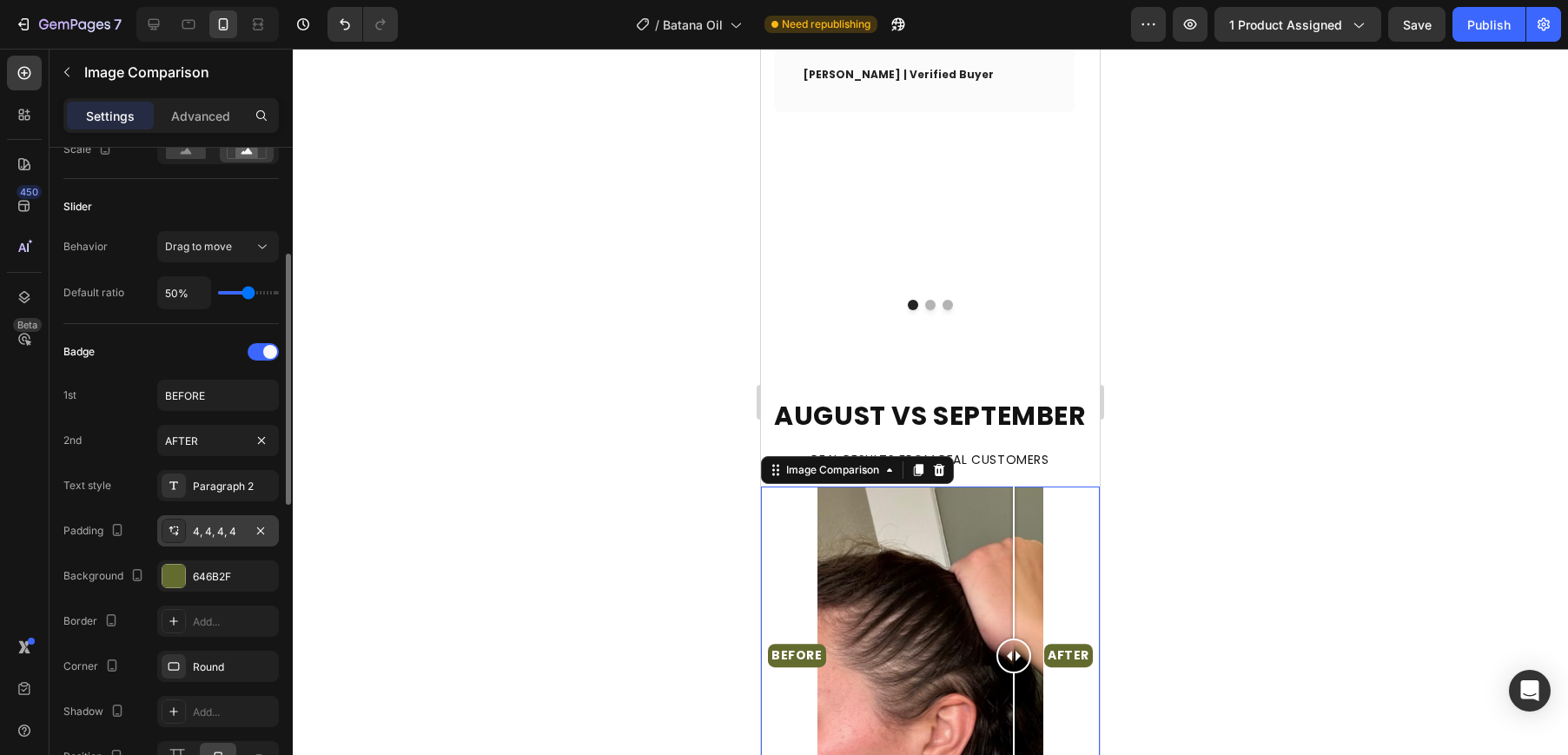
type input "AFTER"
click at [239, 524] on div "4, 4, 4, 4" at bounding box center [218, 531] width 51 height 15
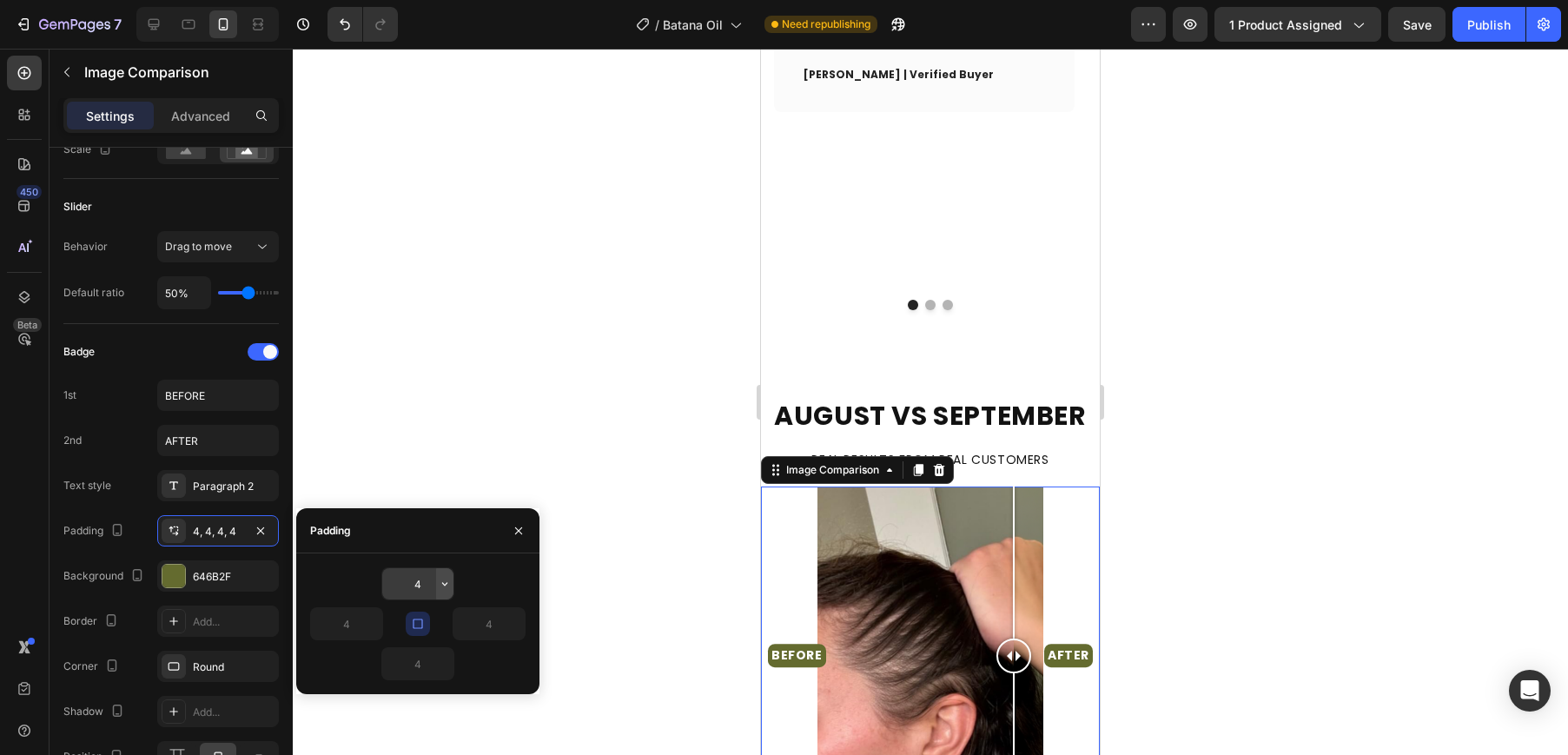
click at [445, 581] on icon "button" at bounding box center [445, 584] width 14 height 14
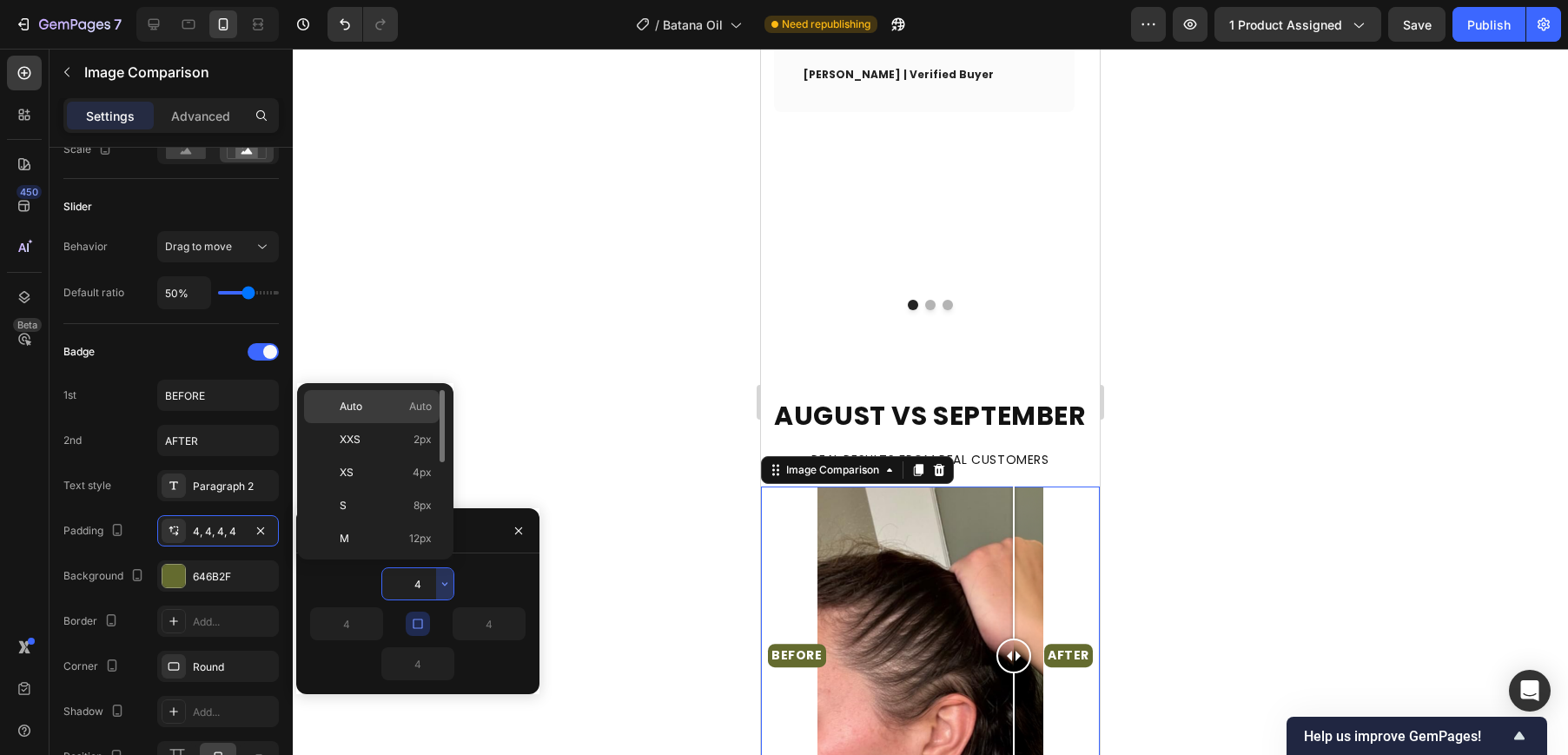
click at [368, 390] on div "Auto Auto" at bounding box center [372, 407] width 136 height 33
type input "Auto"
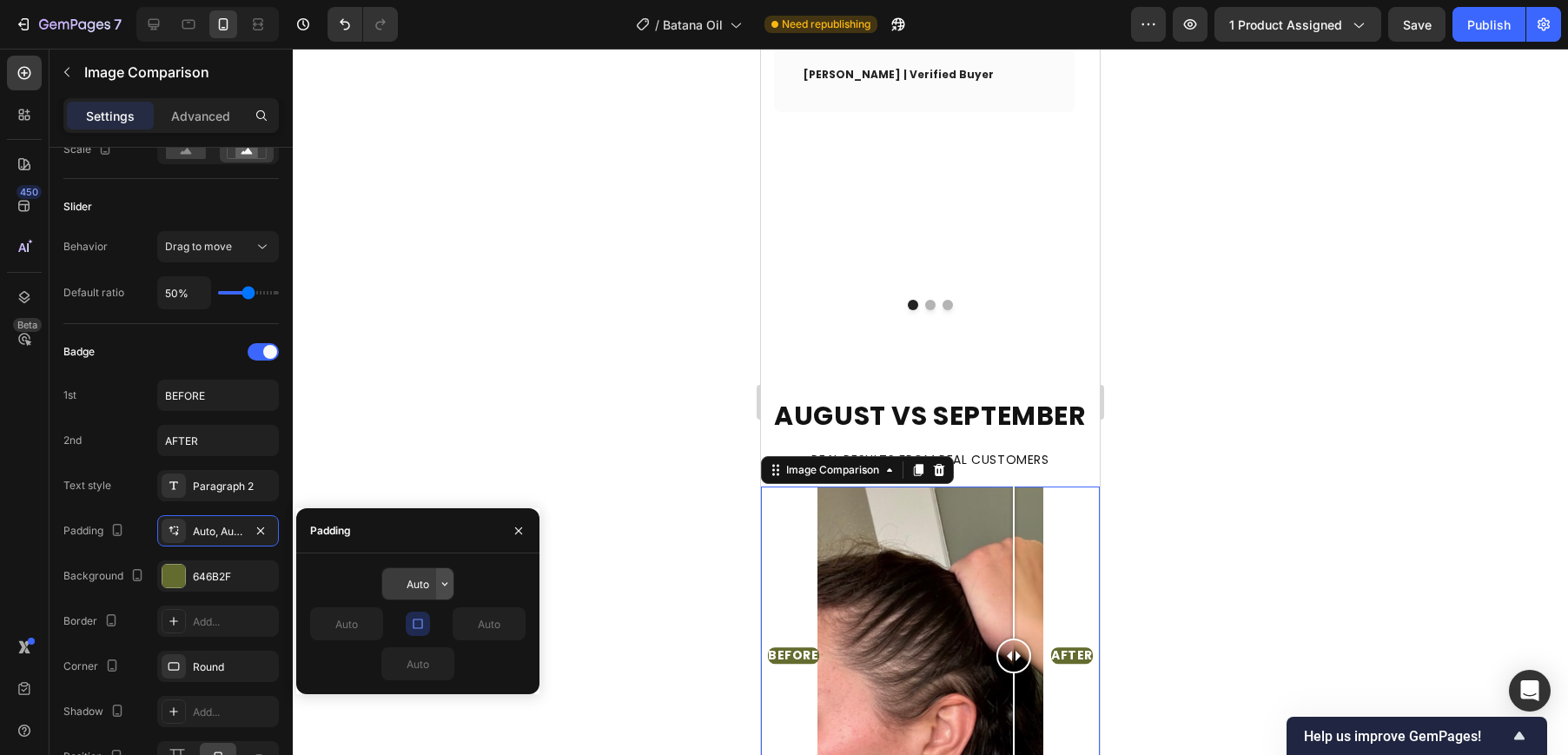
click at [439, 587] on icon "button" at bounding box center [445, 584] width 14 height 14
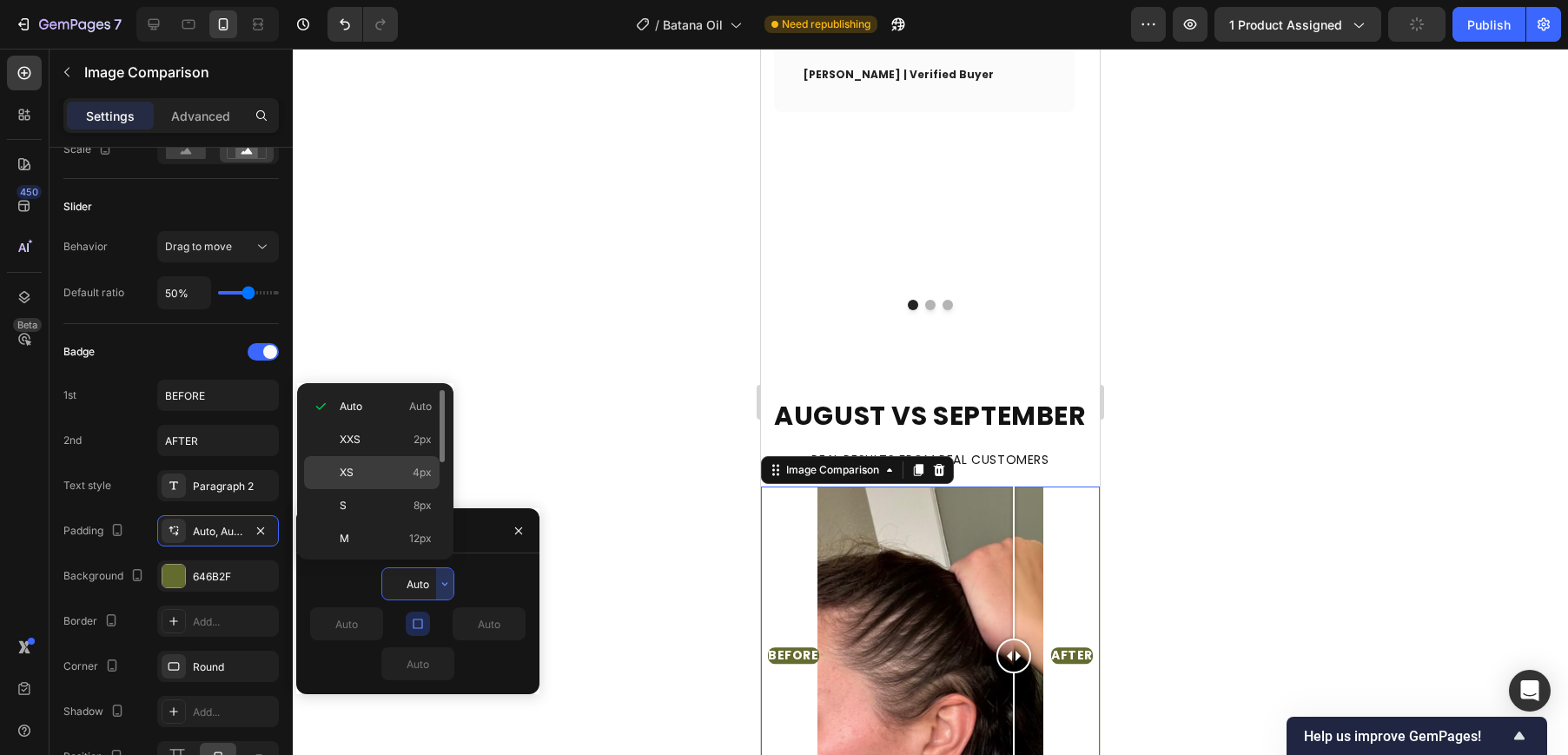
click at [394, 473] on p "XS 4px" at bounding box center [386, 473] width 92 height 15
type input "4"
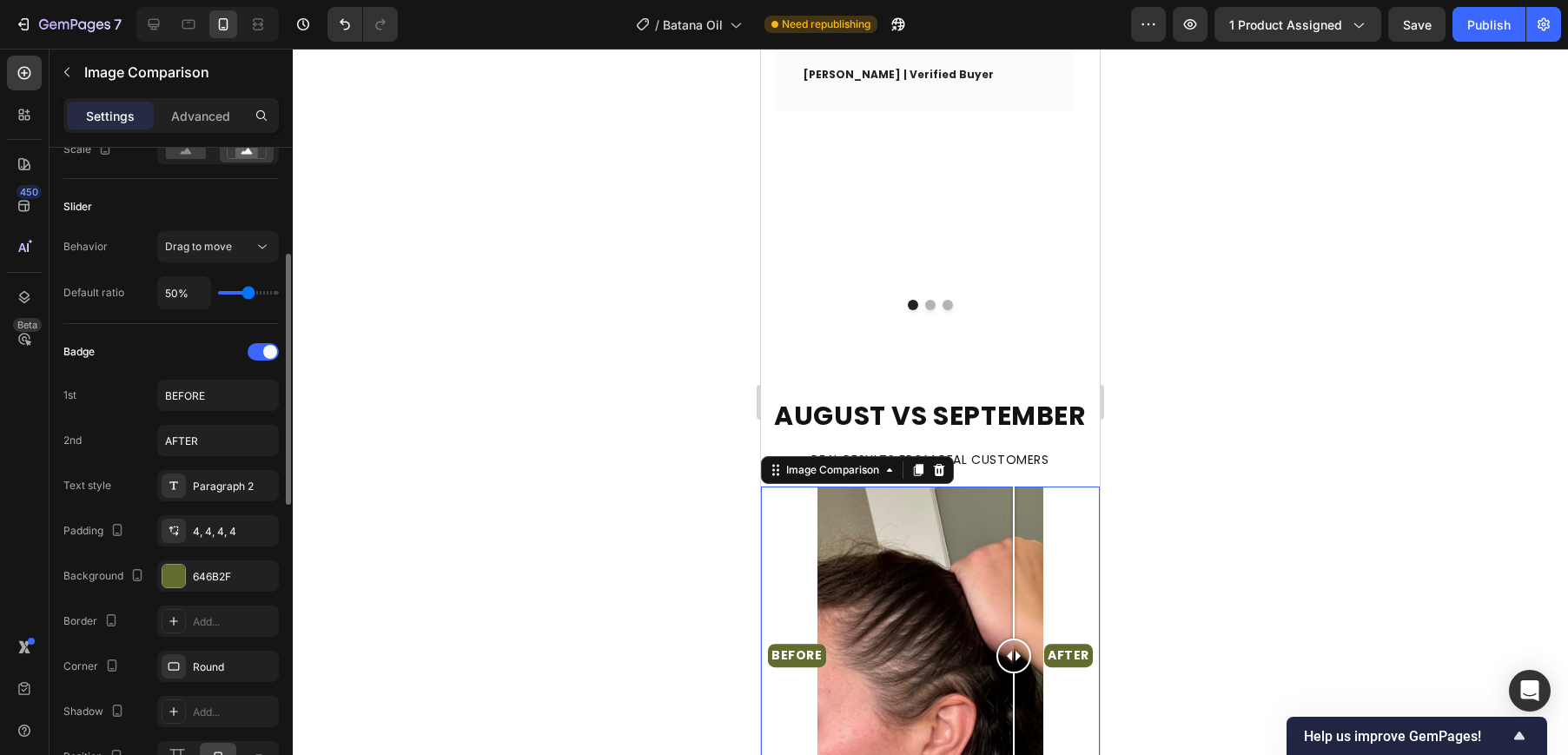
click at [127, 601] on div "Badge 1st BEFORE 2nd AFTER Text style Paragraph 2 Padding 4, 4, 4, 4 Background…" at bounding box center [170, 555] width 215 height 434
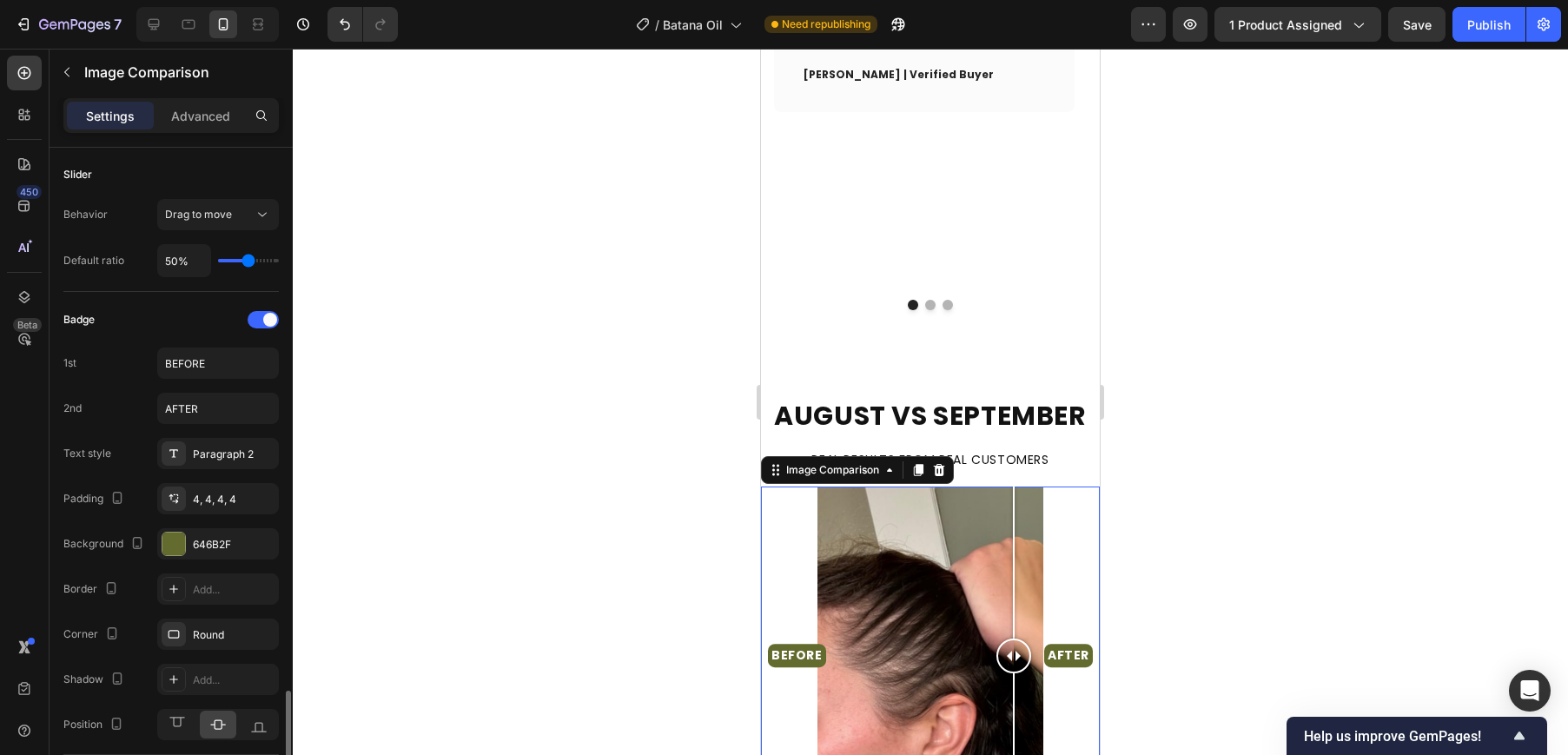
scroll to position [617, 0]
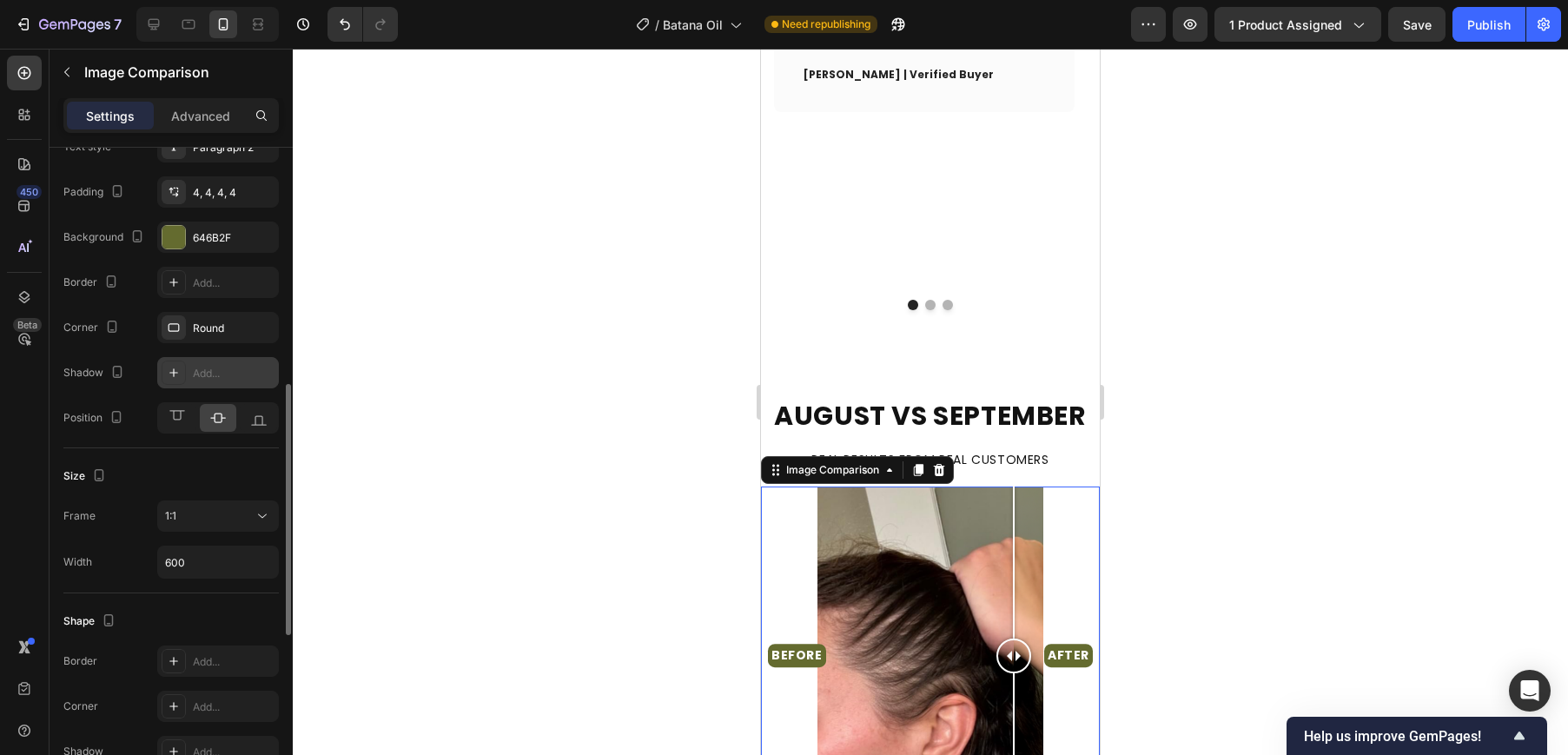
click at [189, 378] on div "Add..." at bounding box center [217, 372] width 121 height 32
click at [94, 491] on div "Size Frame 1:1 Width 600" at bounding box center [170, 521] width 215 height 145
click at [207, 516] on div "1:1" at bounding box center [209, 516] width 89 height 15
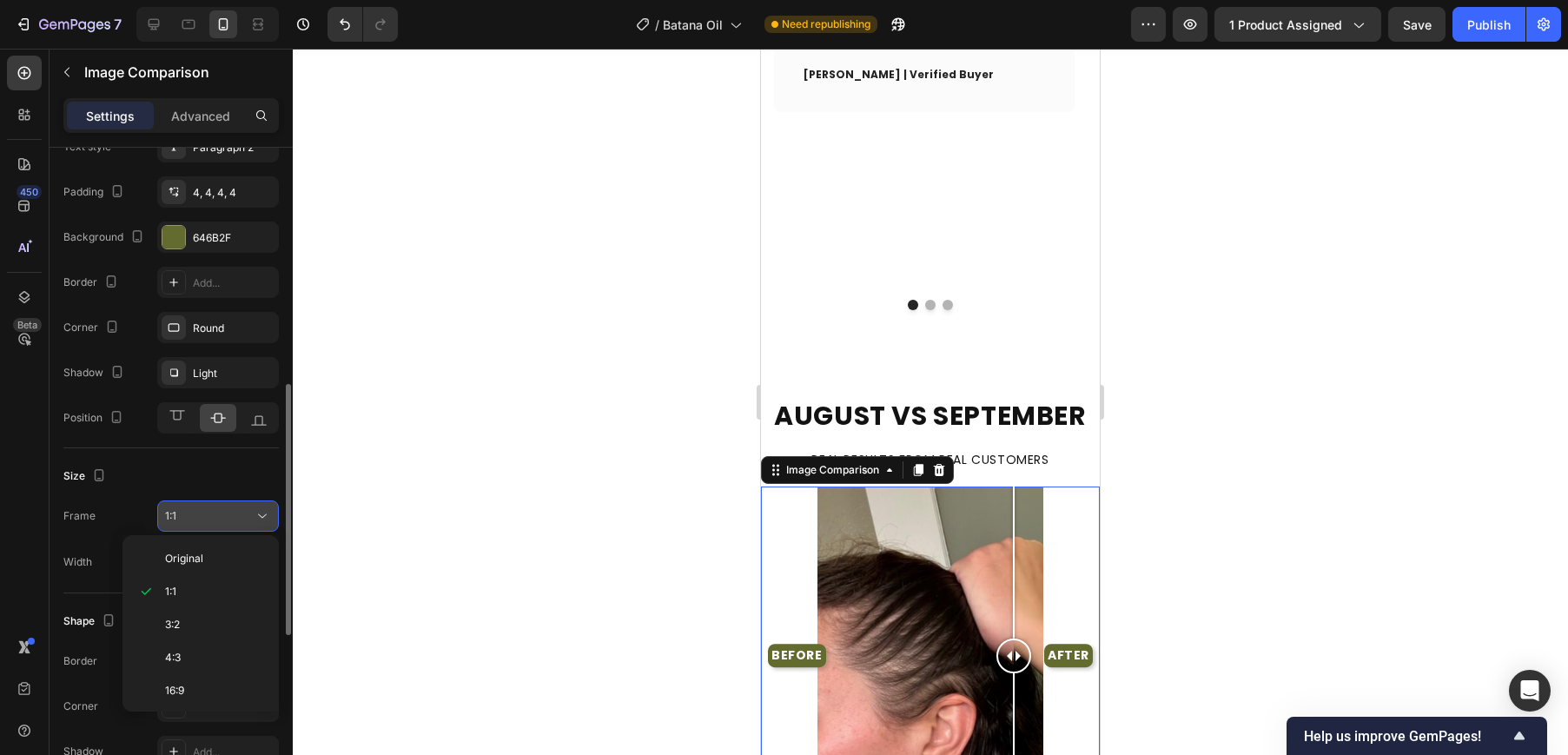
click at [204, 500] on button "1:1" at bounding box center [217, 516] width 121 height 32
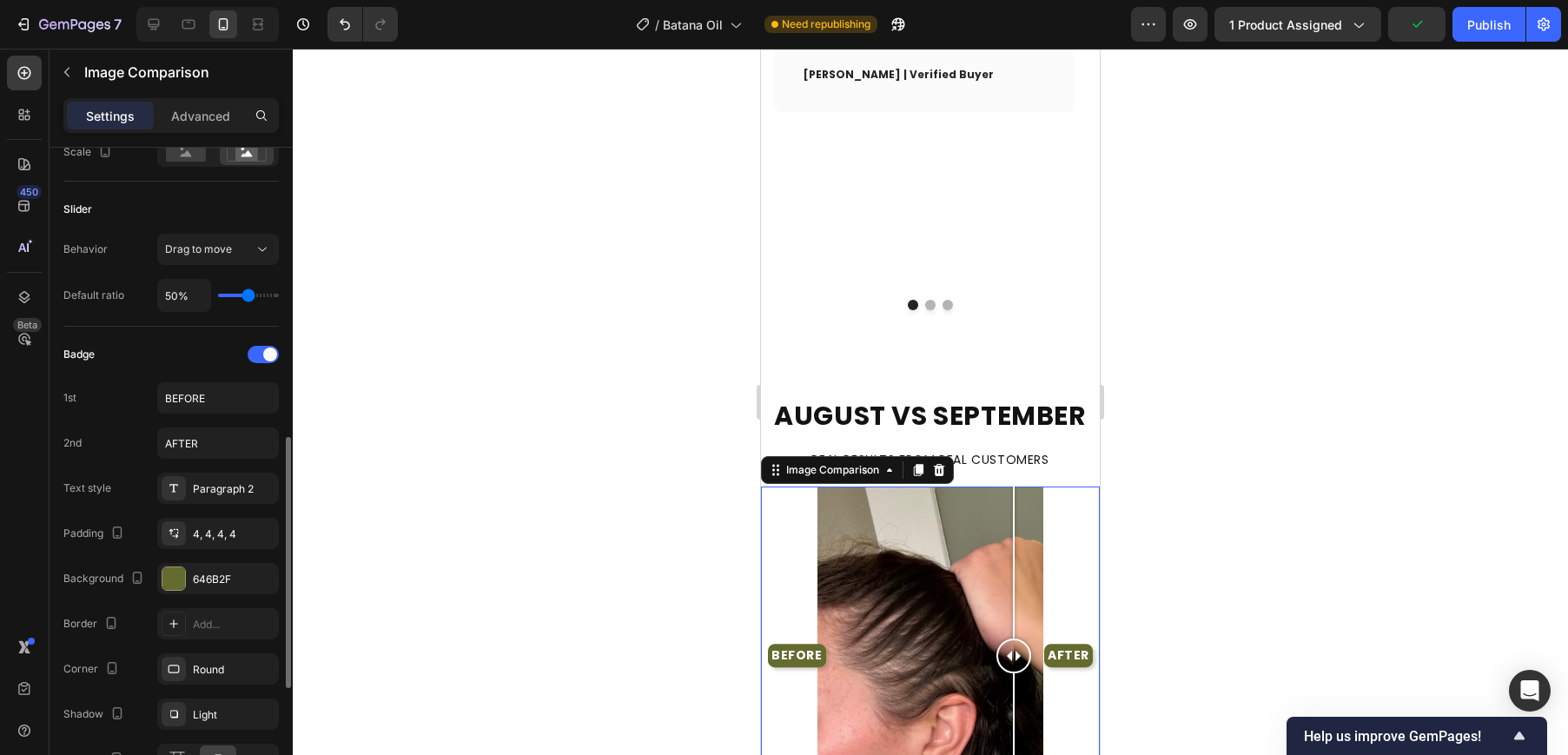
scroll to position [768, 0]
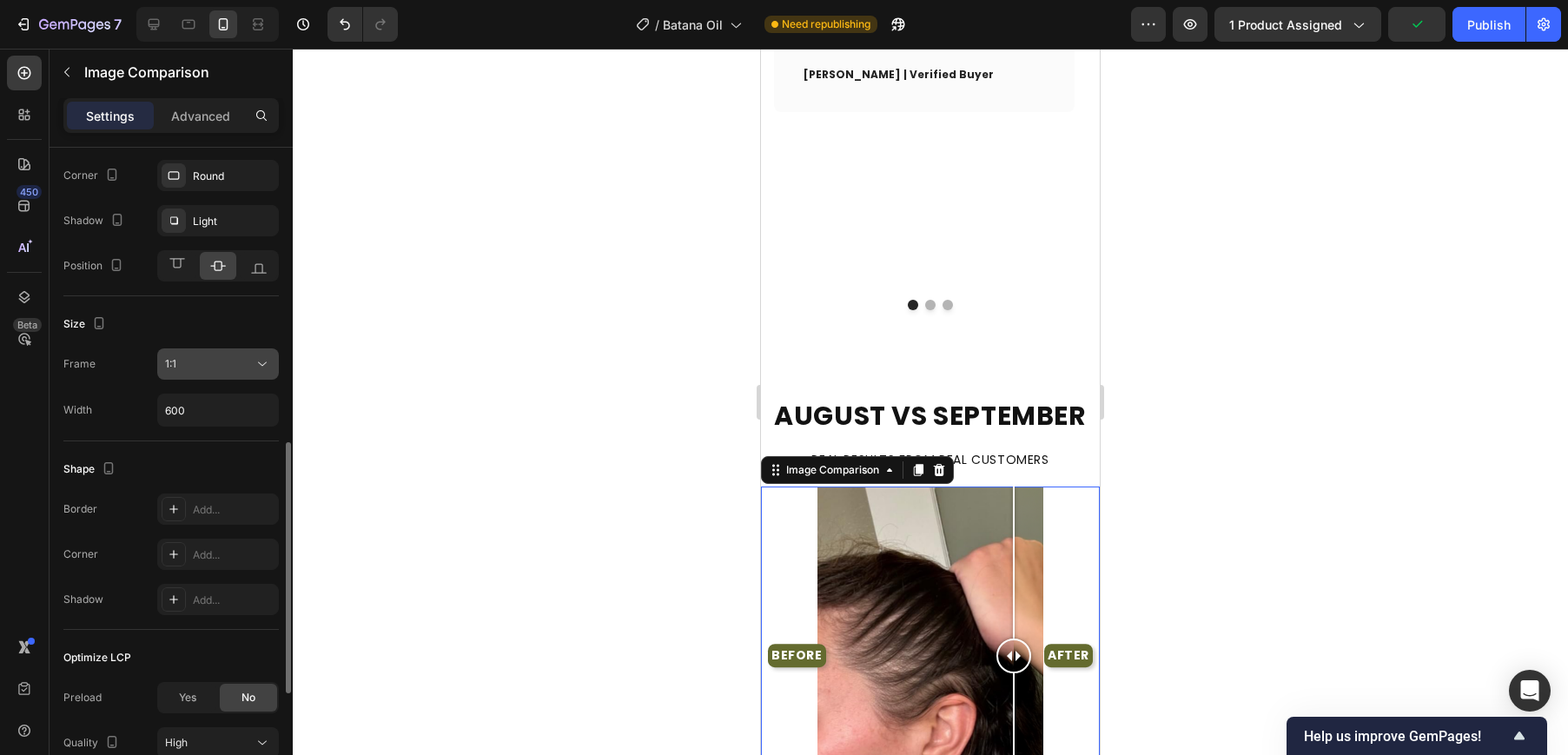
click at [258, 366] on icon at bounding box center [262, 364] width 17 height 17
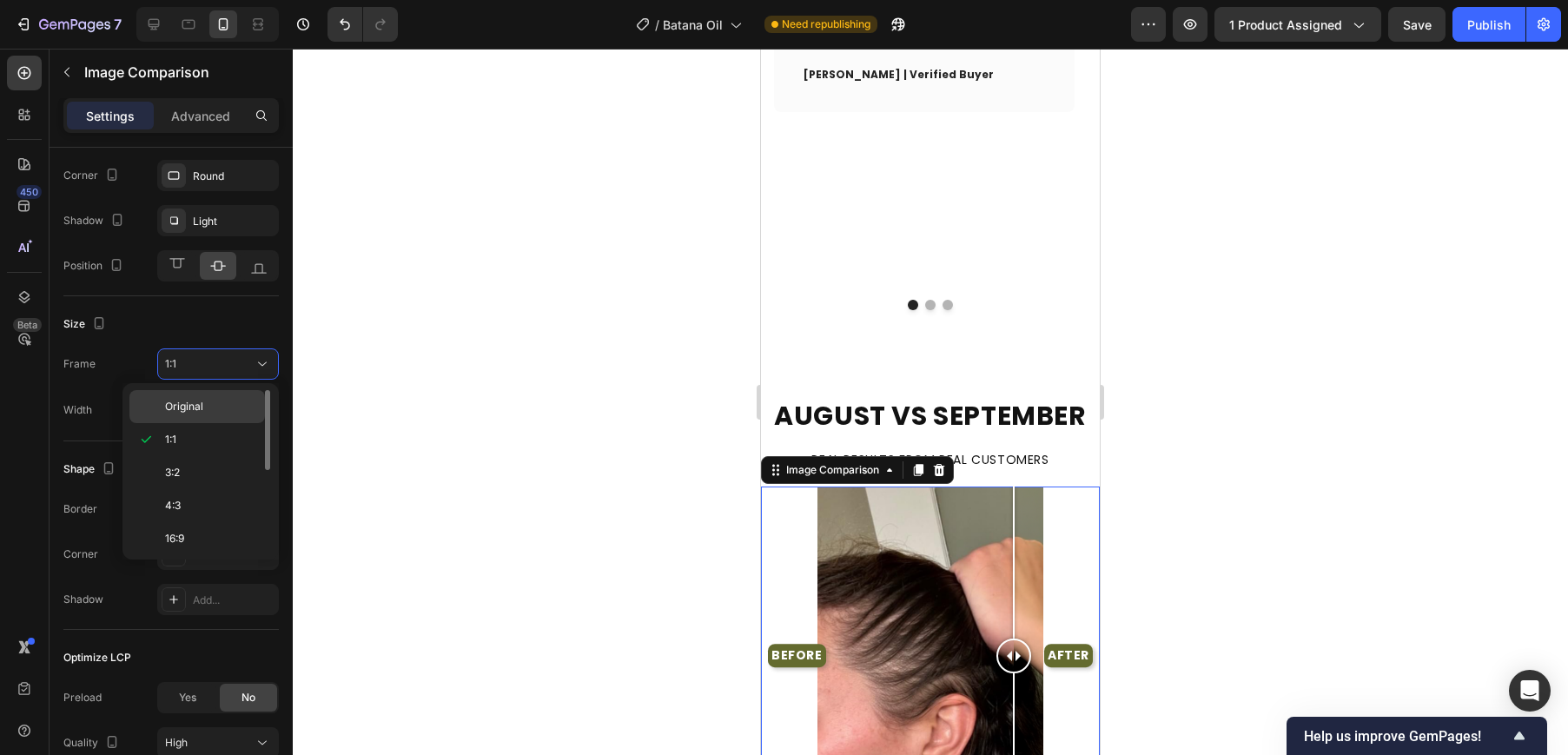
click at [234, 414] on p "Original" at bounding box center [210, 407] width 92 height 15
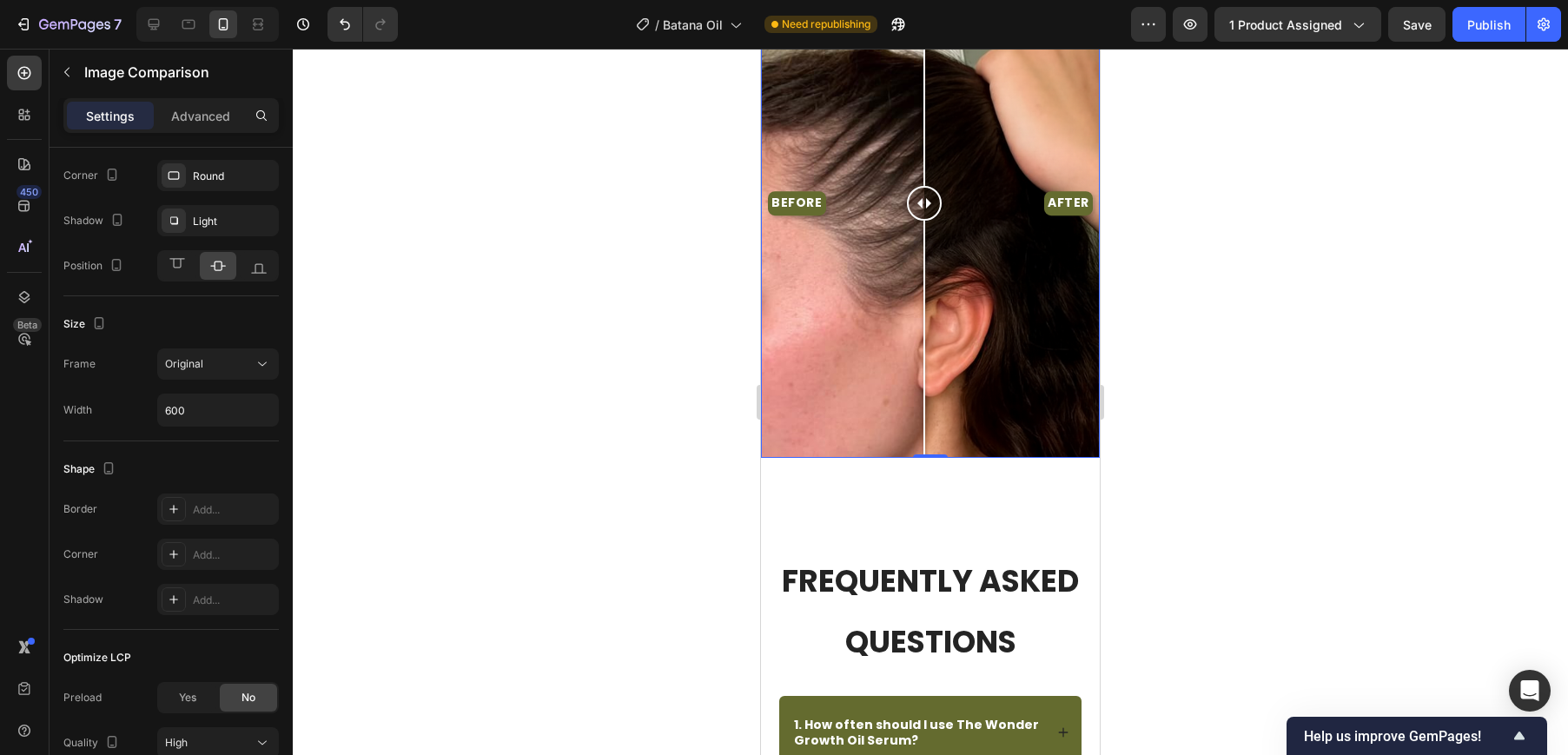
scroll to position [2248, 0]
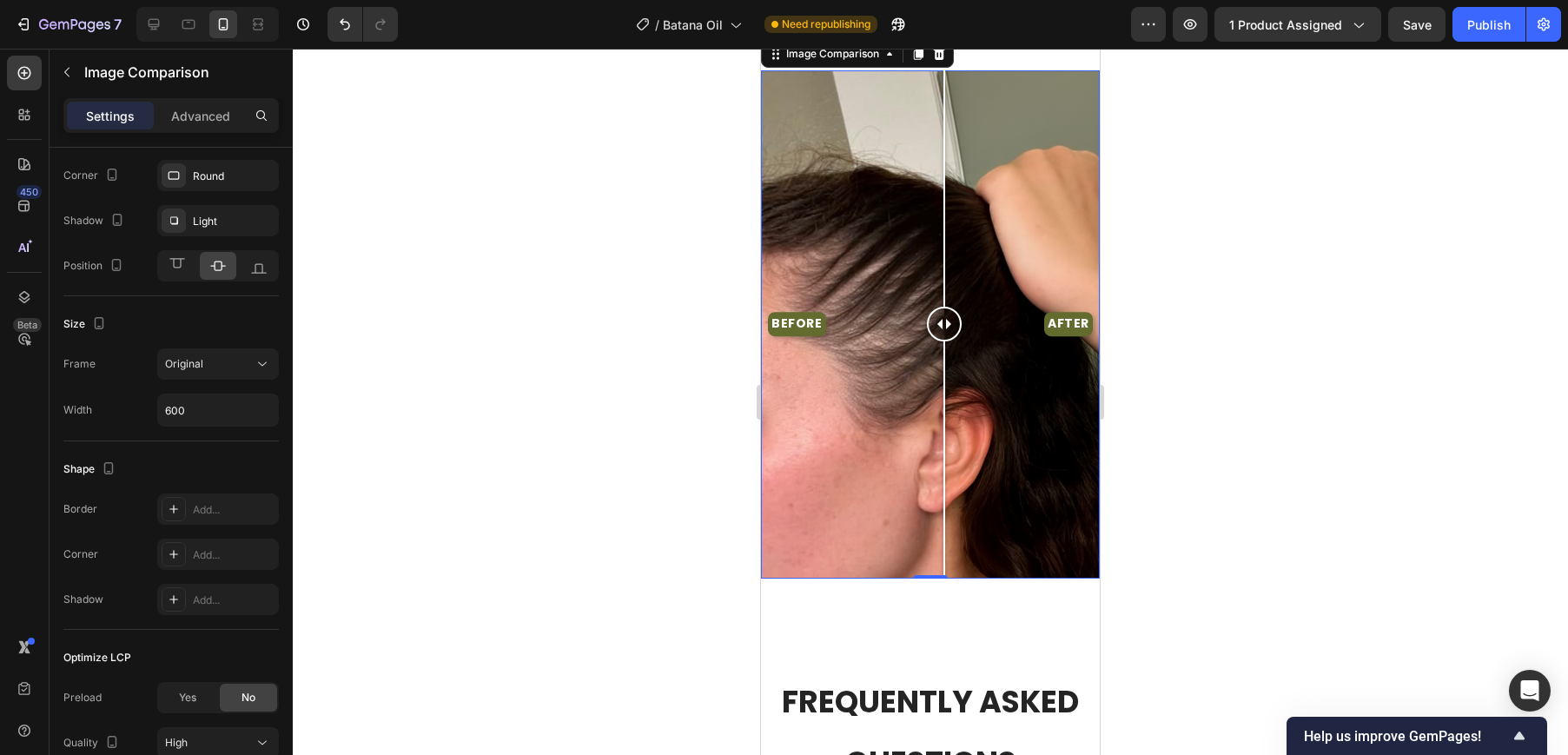
drag, startPoint x: 935, startPoint y: 308, endPoint x: 944, endPoint y: 319, distance: 14.2
click at [944, 319] on div at bounding box center [944, 323] width 34 height 34
click at [1144, 309] on div at bounding box center [930, 402] width 1275 height 706
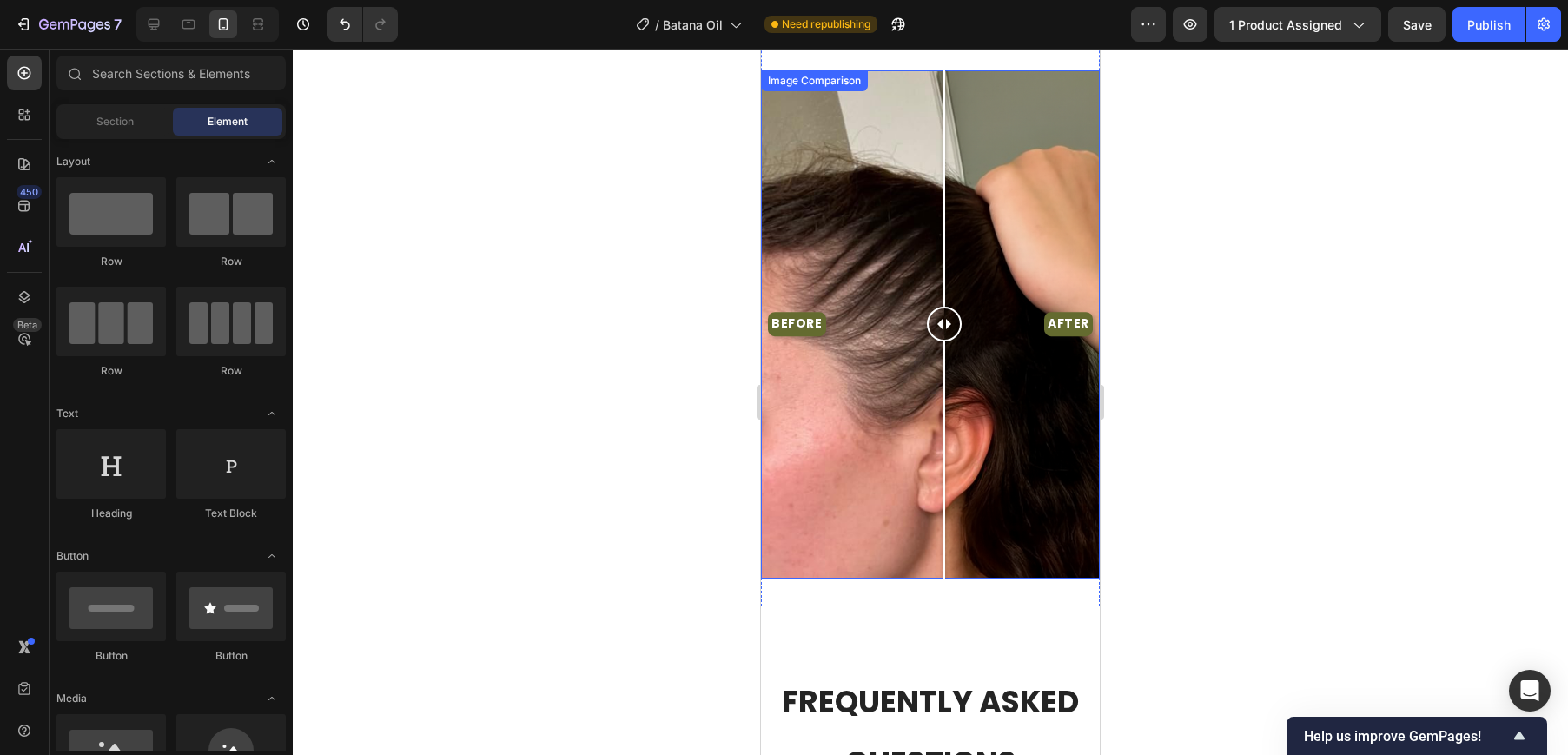
click at [815, 314] on div "BEFORE AFTER" at bounding box center [930, 324] width 339 height 508
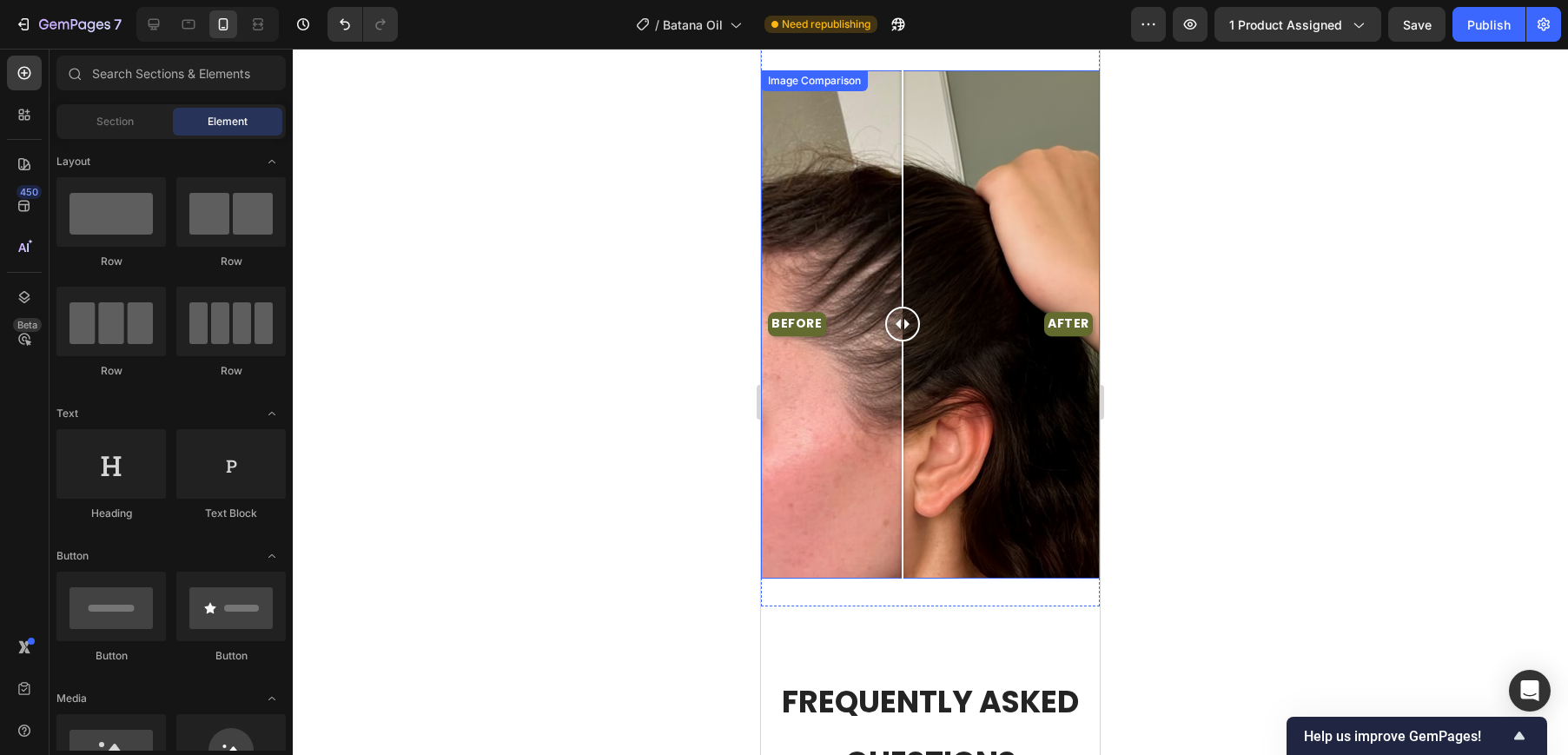
click at [902, 318] on div "BEFORE AFTER" at bounding box center [930, 324] width 339 height 508
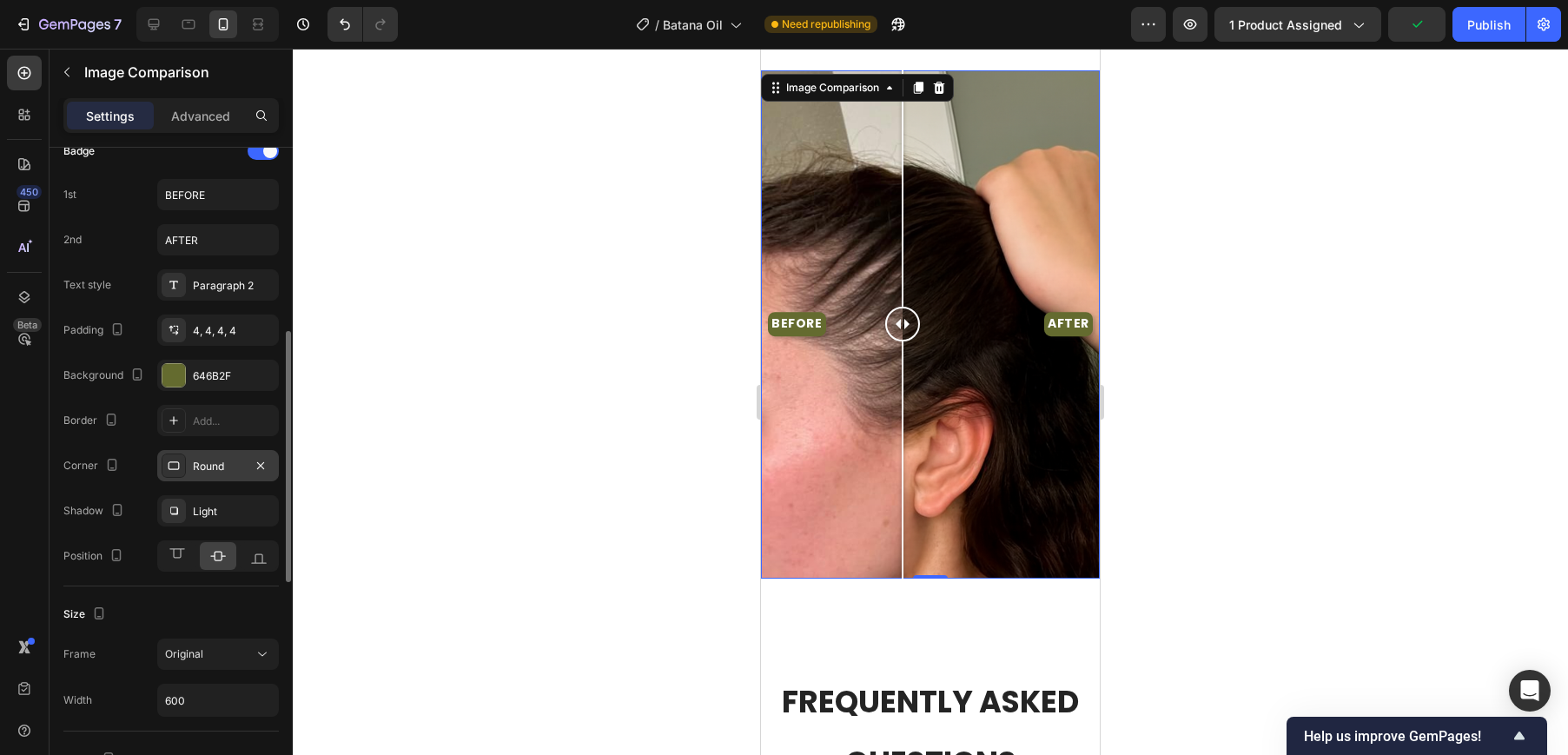
scroll to position [567, 0]
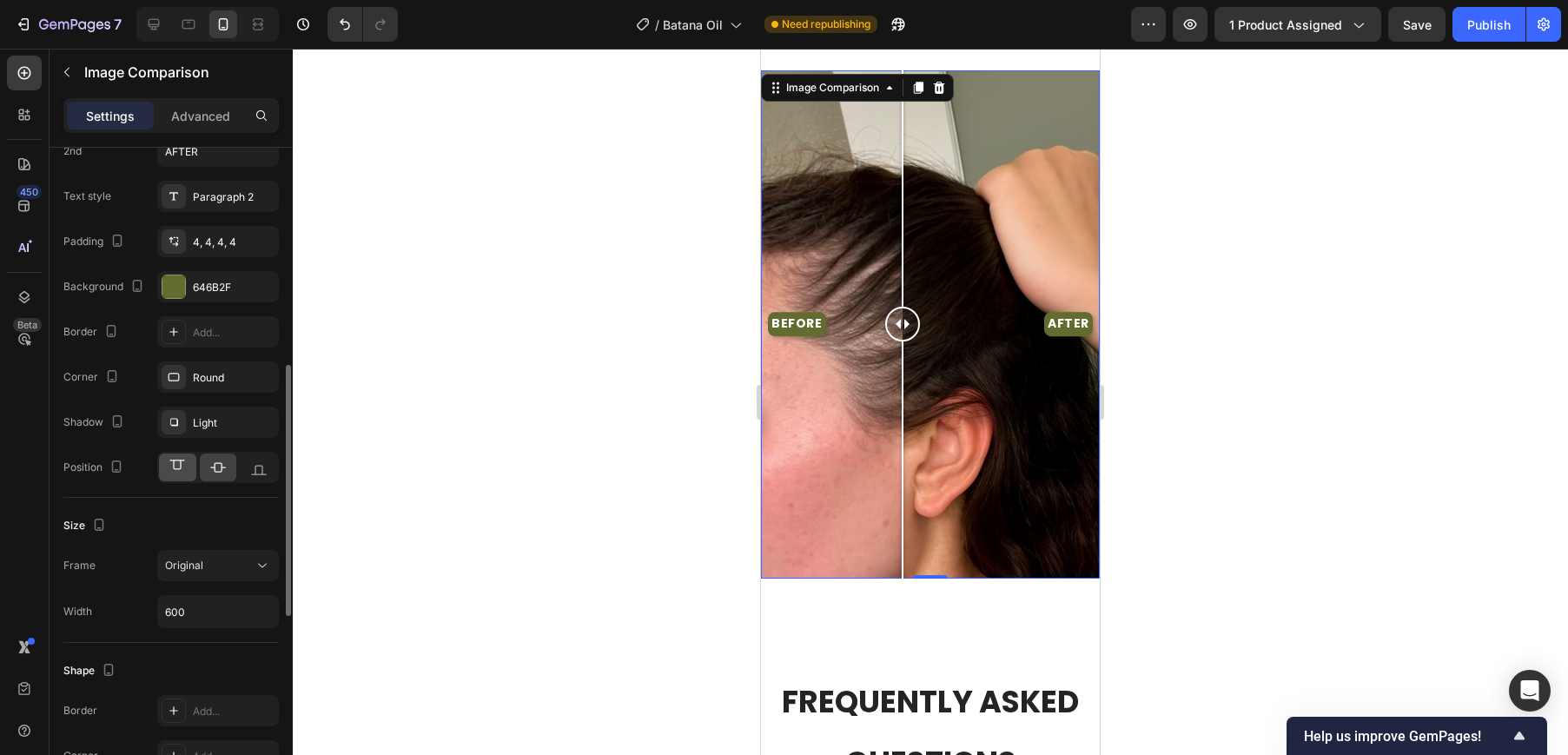
click at [176, 467] on icon at bounding box center [177, 467] width 17 height 17
click at [263, 460] on icon at bounding box center [258, 467] width 17 height 17
click at [185, 467] on icon at bounding box center [177, 467] width 17 height 17
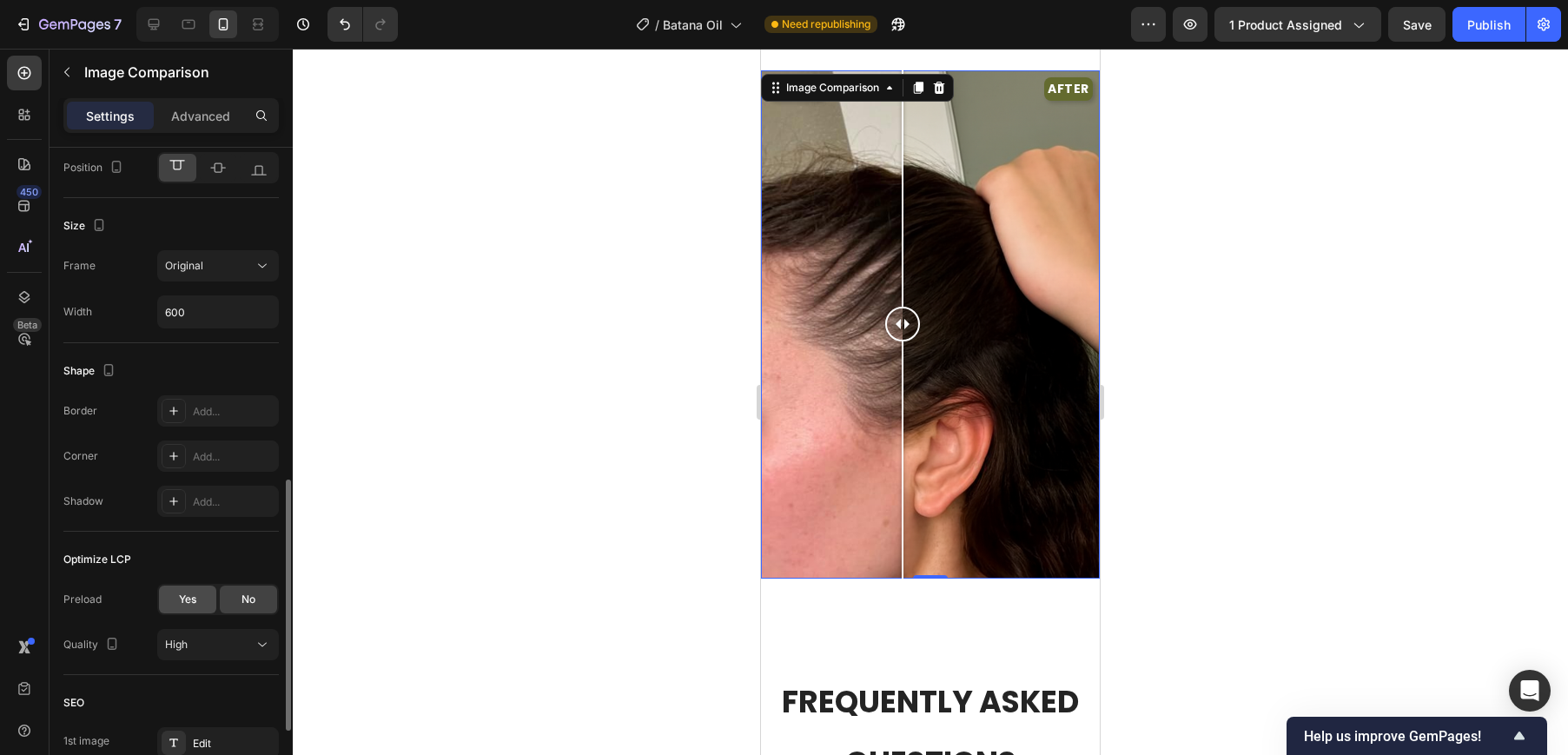
scroll to position [994, 0]
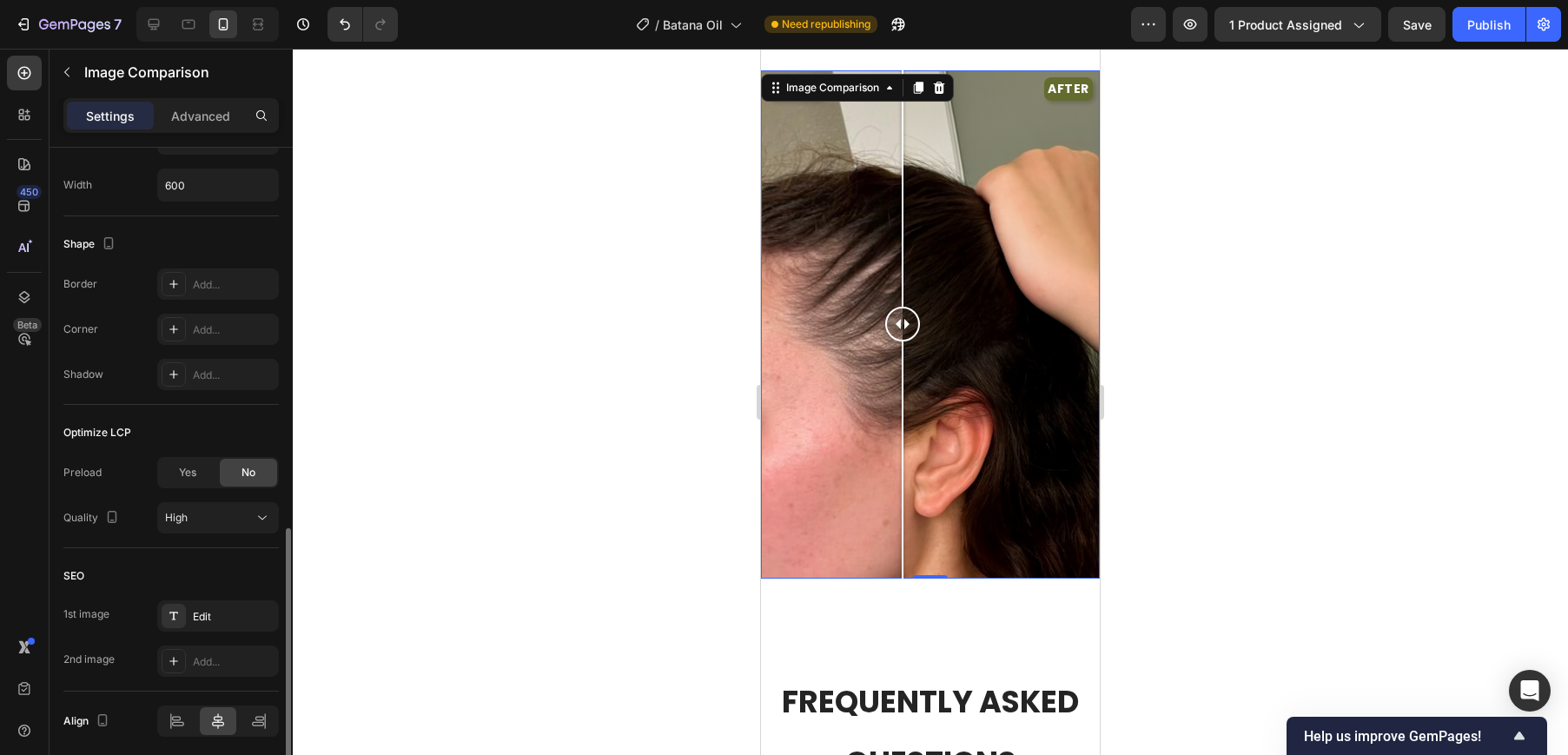
click at [433, 509] on div at bounding box center [930, 402] width 1275 height 706
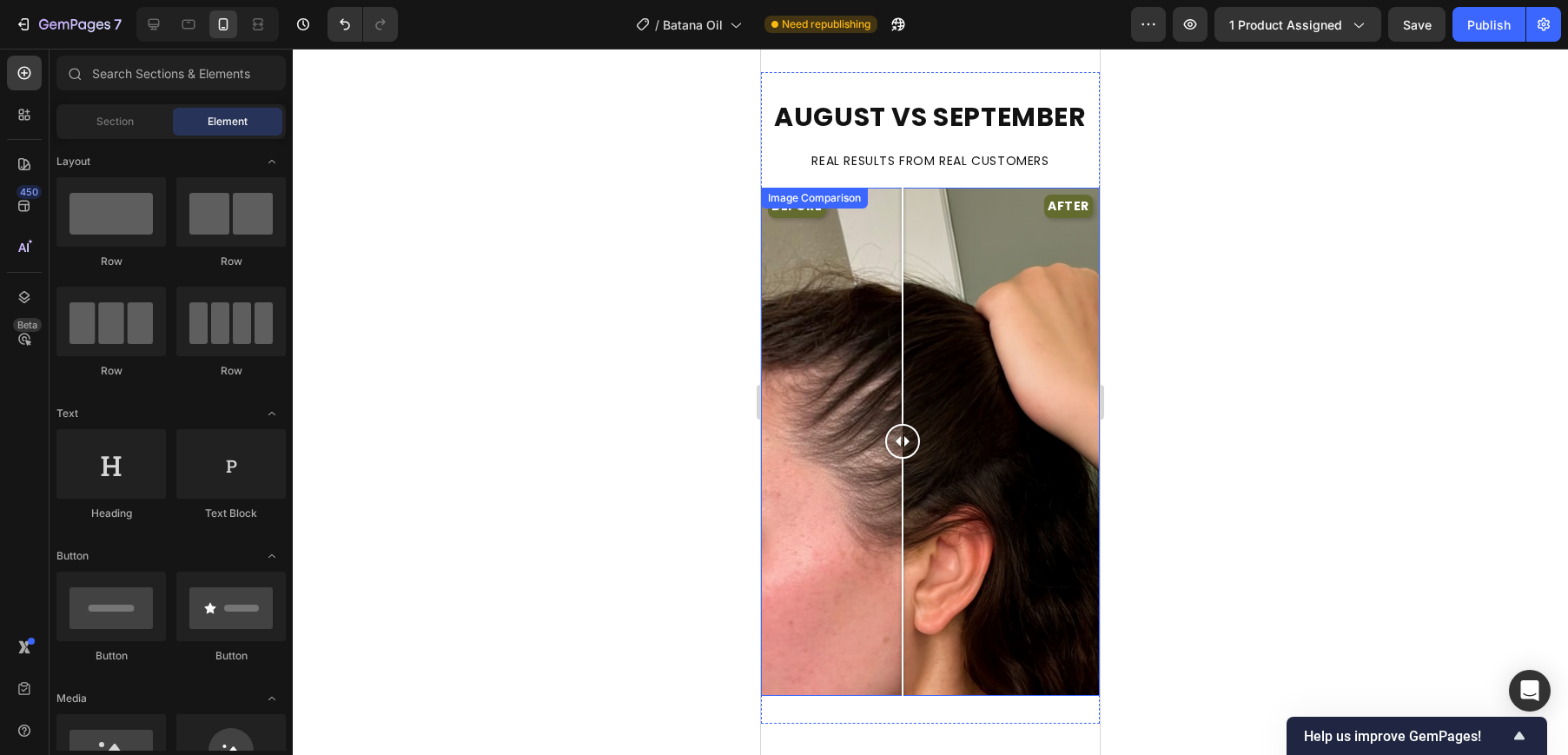
scroll to position [1780, 0]
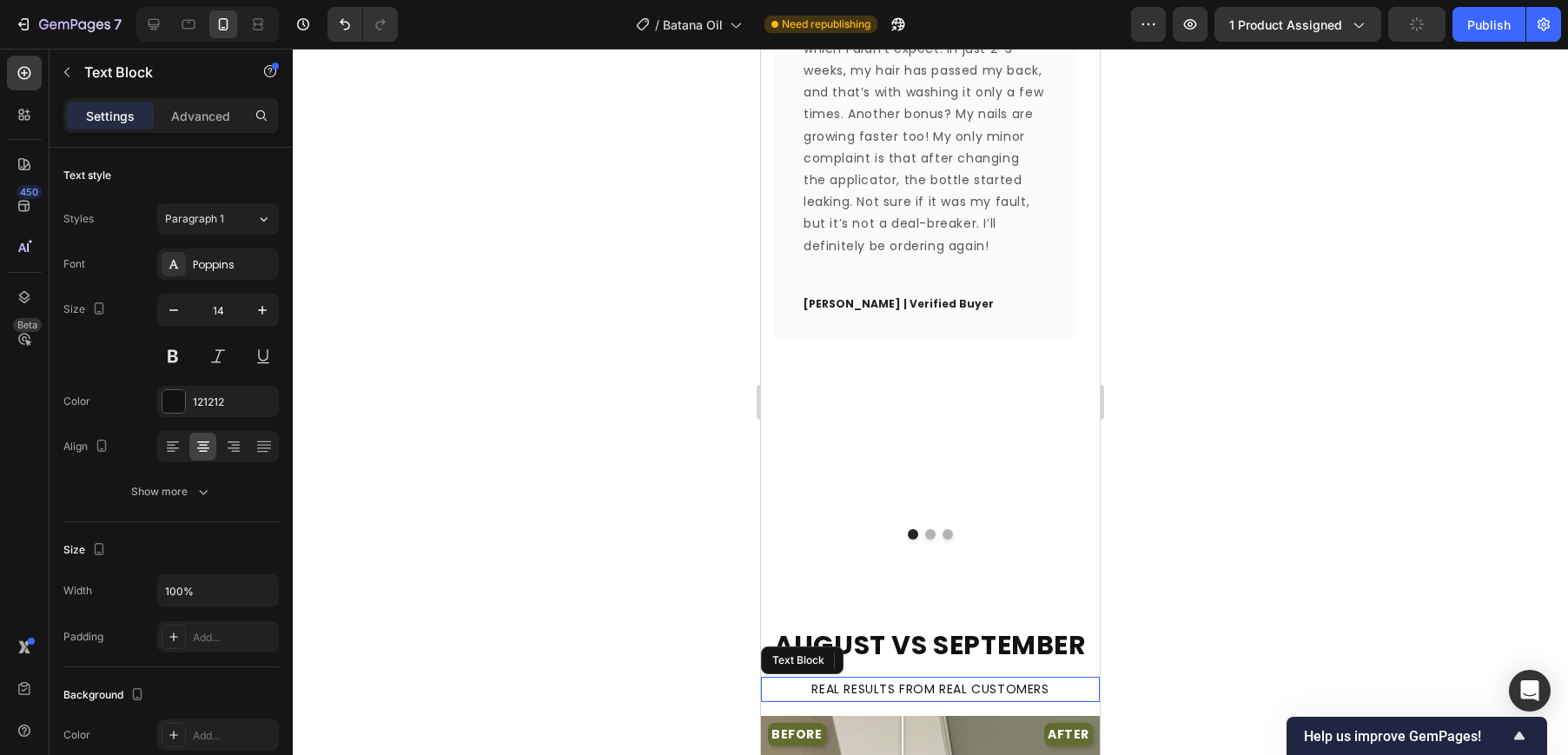
click at [1006, 678] on p "REAL RESULTS FROM REAL CUSTOMERS" at bounding box center [930, 689] width 335 height 22
click at [1166, 514] on div at bounding box center [930, 402] width 1275 height 706
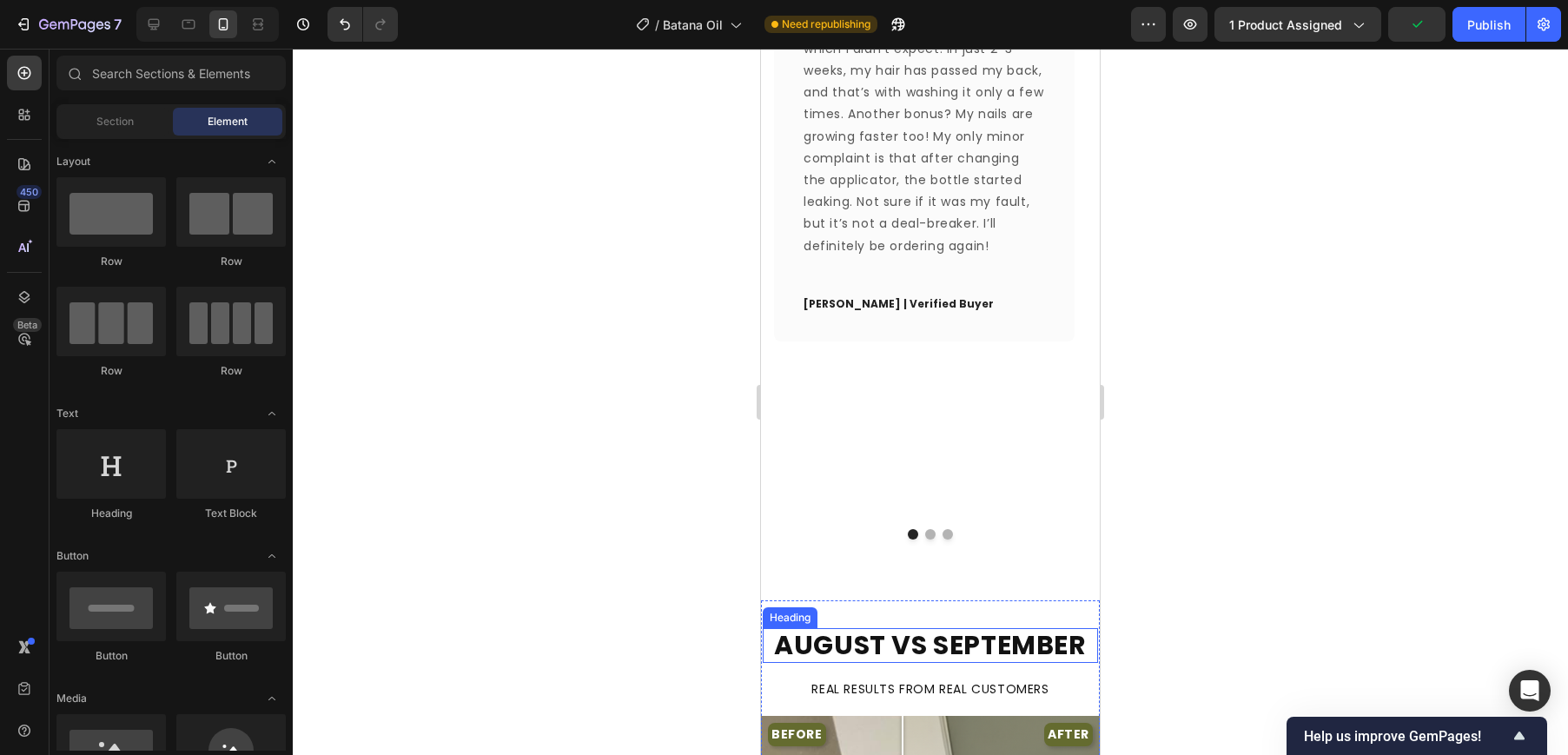
click at [815, 627] on strong "AUGUST VS SEPTEMBER" at bounding box center [930, 645] width 312 height 37
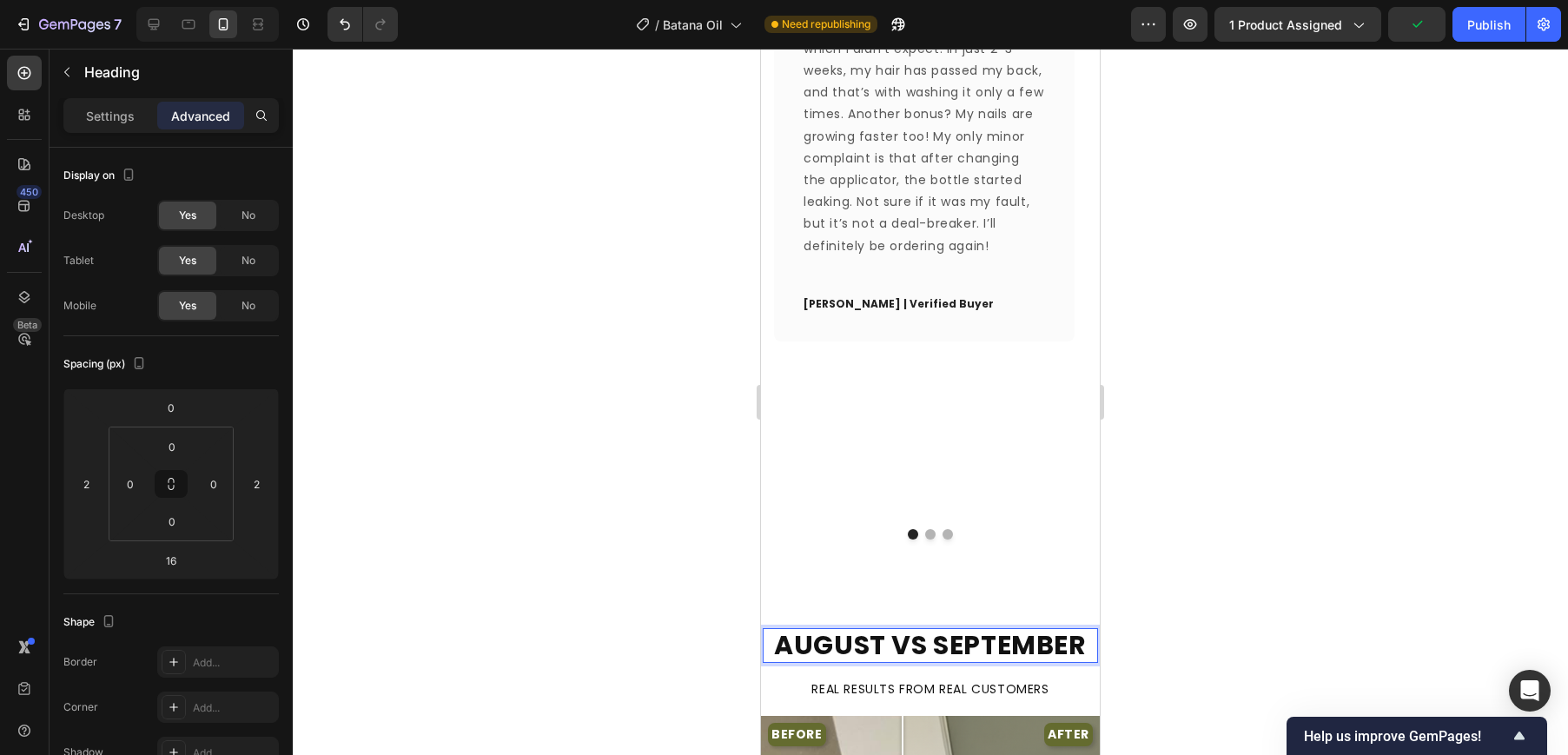
click at [850, 627] on strong "AUGUST VS SEPTEMBER" at bounding box center [930, 645] width 312 height 37
click at [947, 627] on strong "BEFORE VS SEPTEMBER" at bounding box center [930, 645] width 300 height 37
click at [1302, 344] on div at bounding box center [930, 402] width 1275 height 706
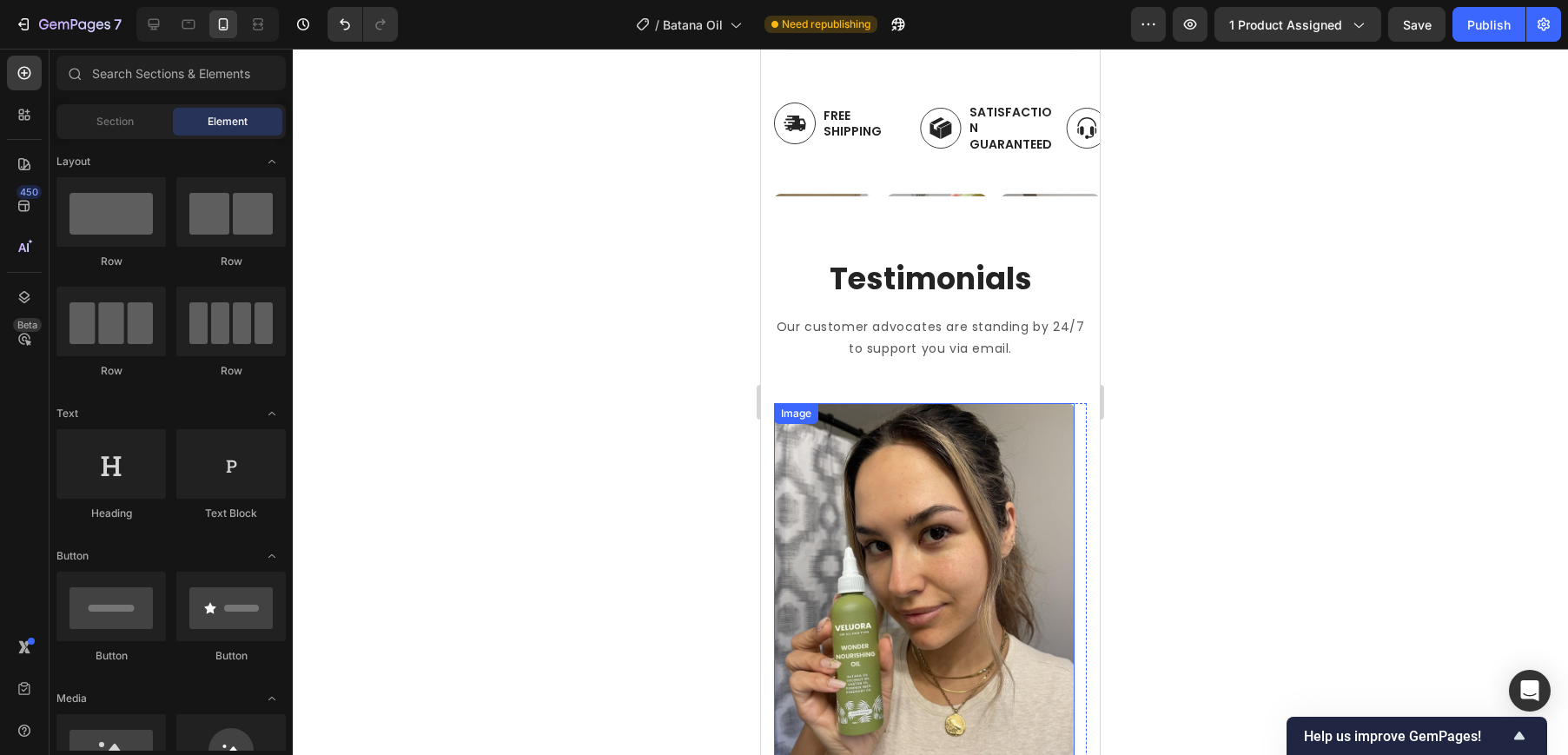
scroll to position [664, 0]
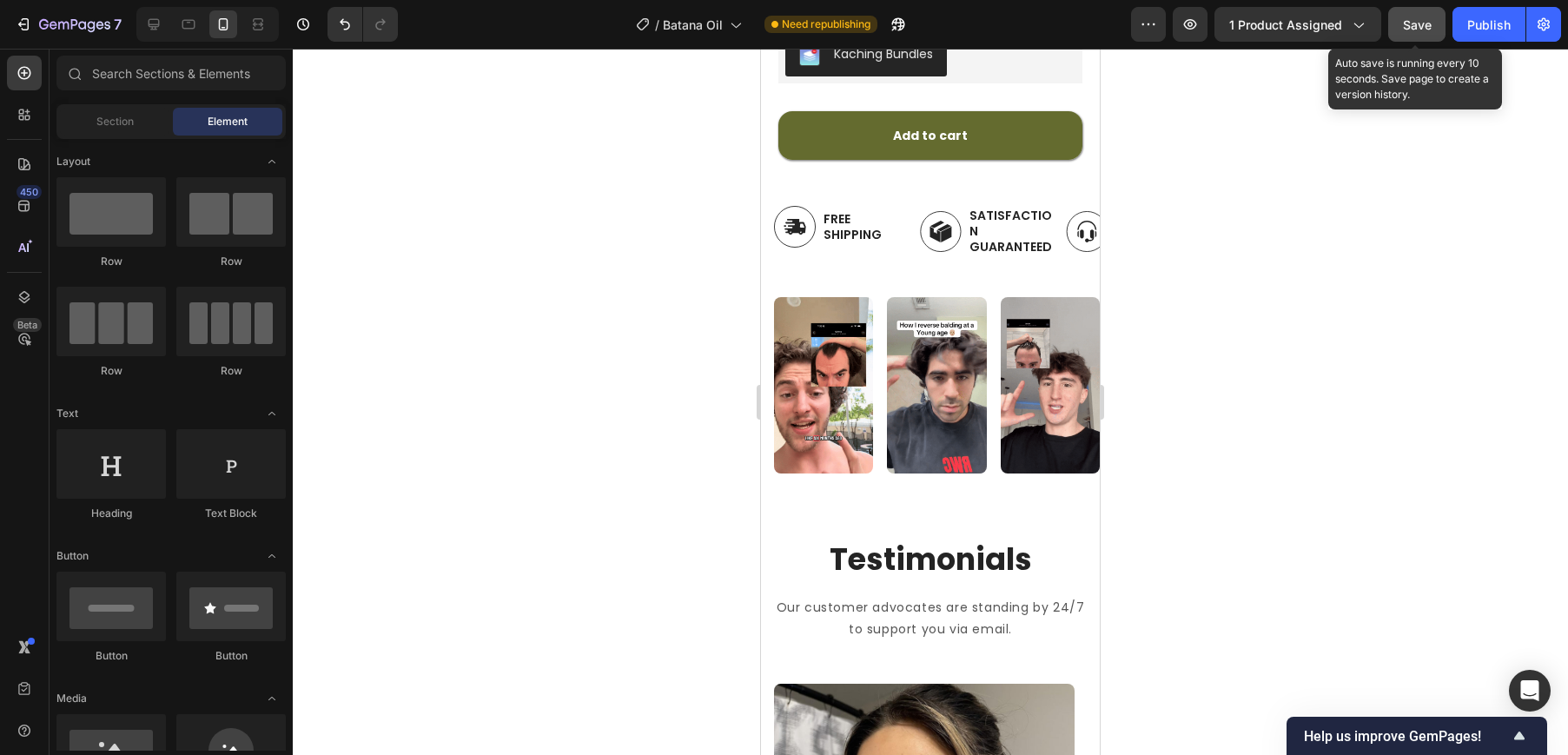
click at [1396, 24] on button "Save" at bounding box center [1417, 24] width 57 height 34
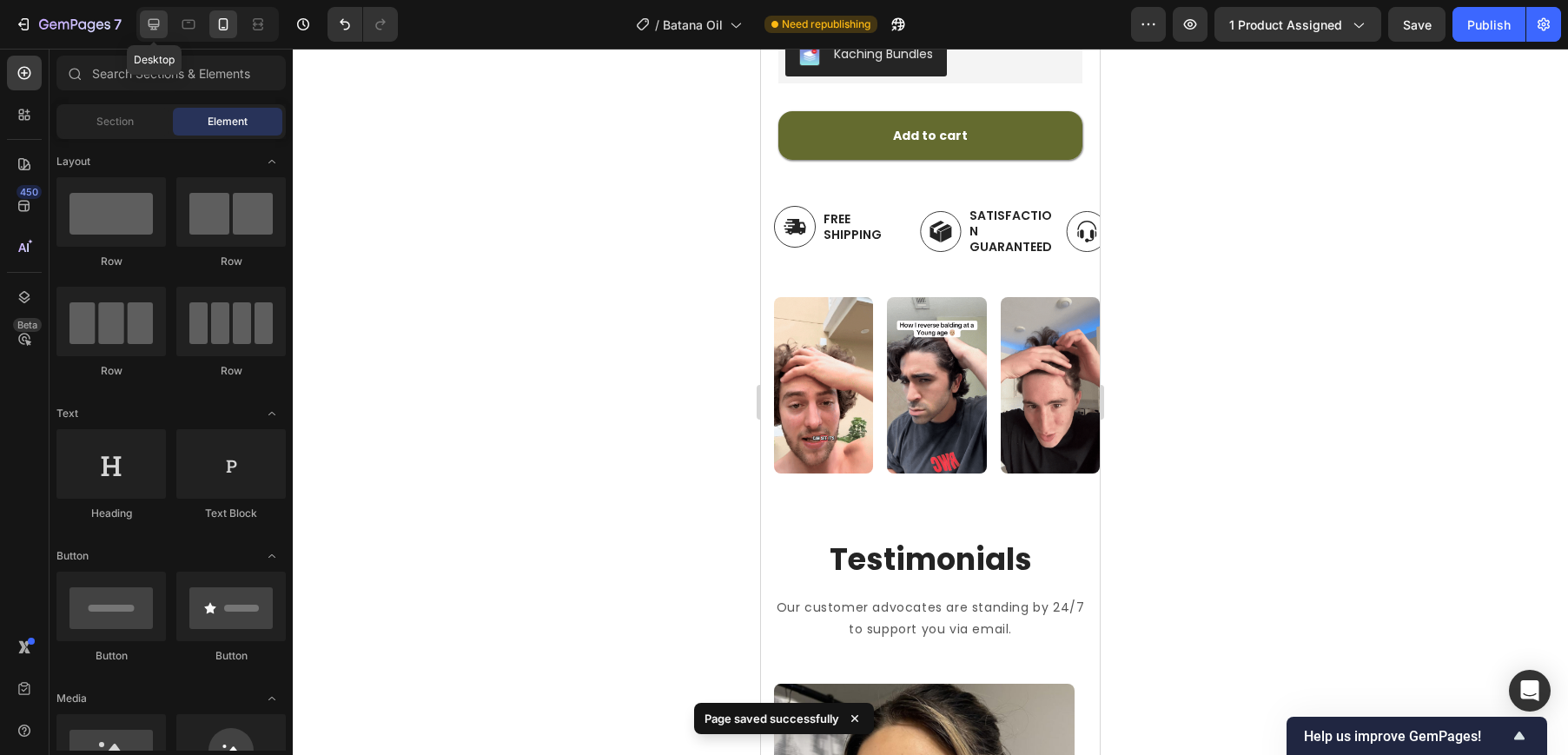
click at [156, 16] on icon at bounding box center [154, 24] width 17 height 17
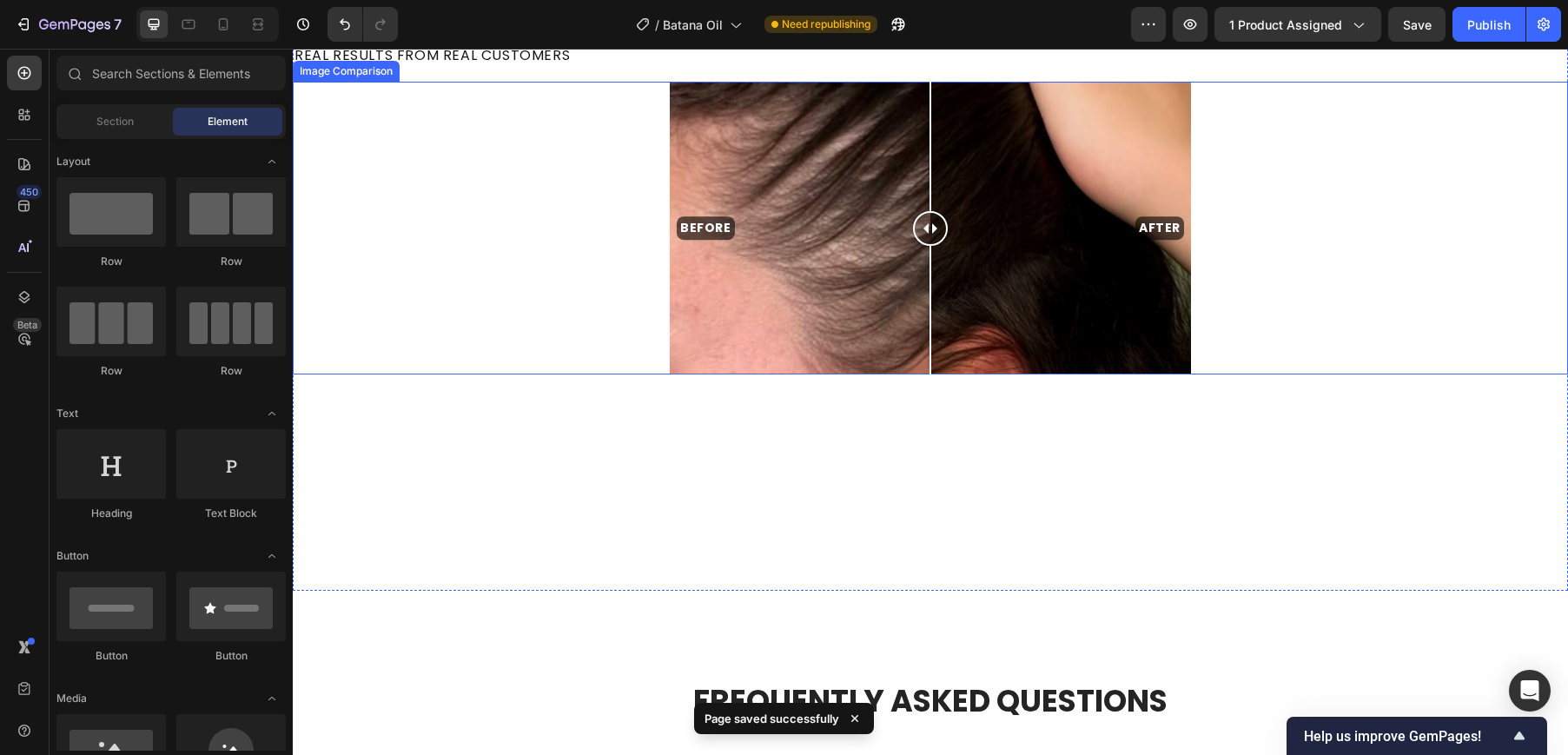
scroll to position [1950, 0]
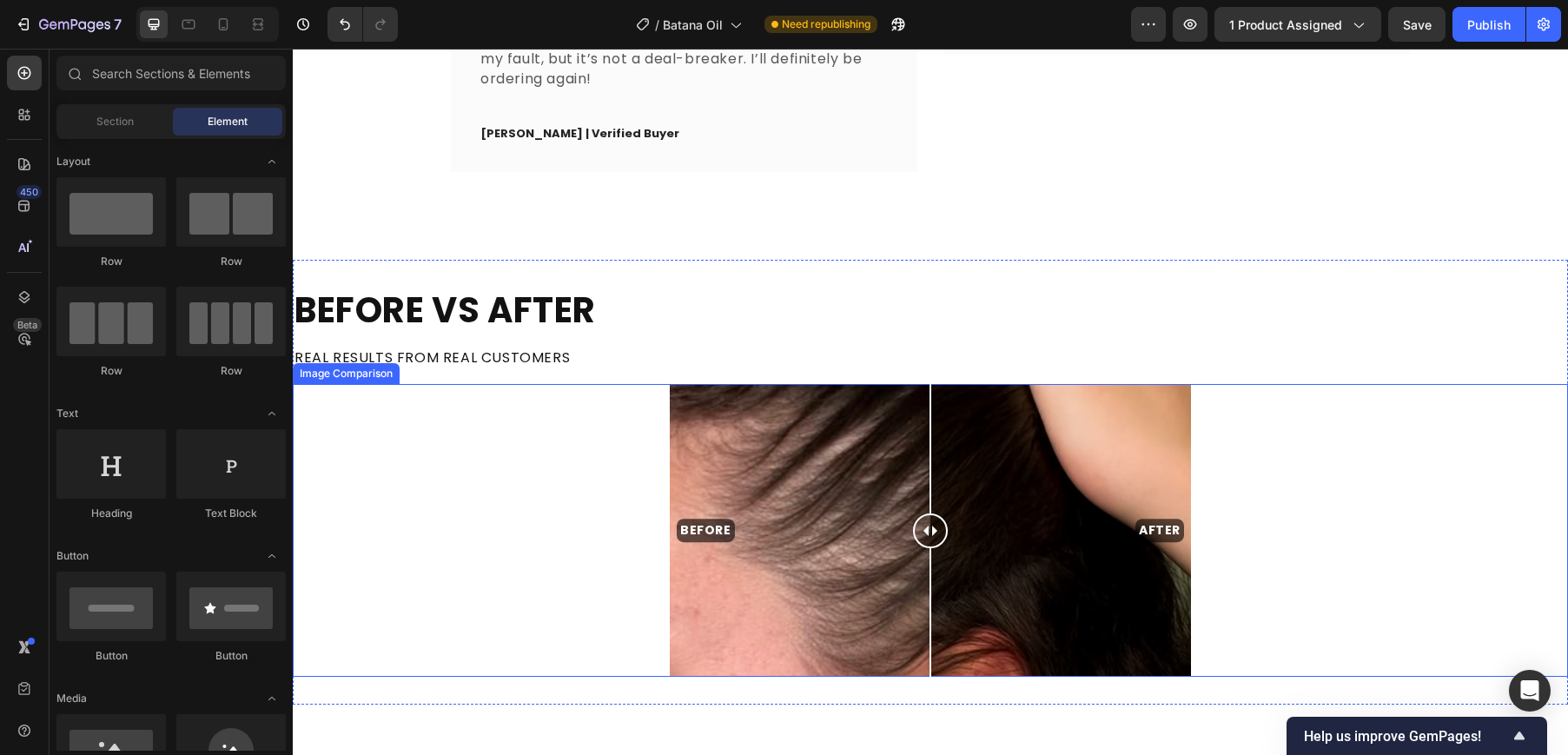
click at [792, 544] on div "BEFORE AFTER" at bounding box center [930, 530] width 521 height 294
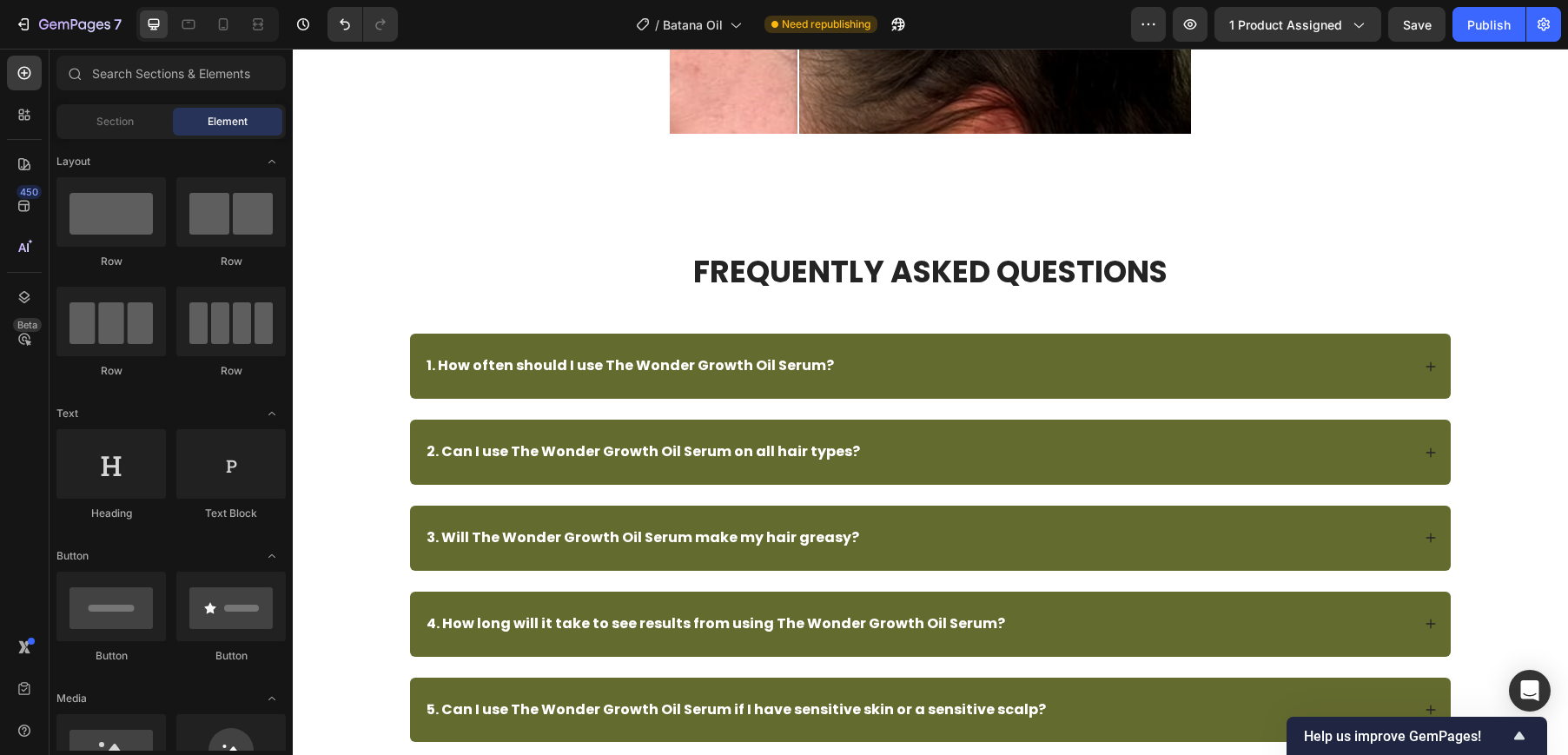
scroll to position [1588, 0]
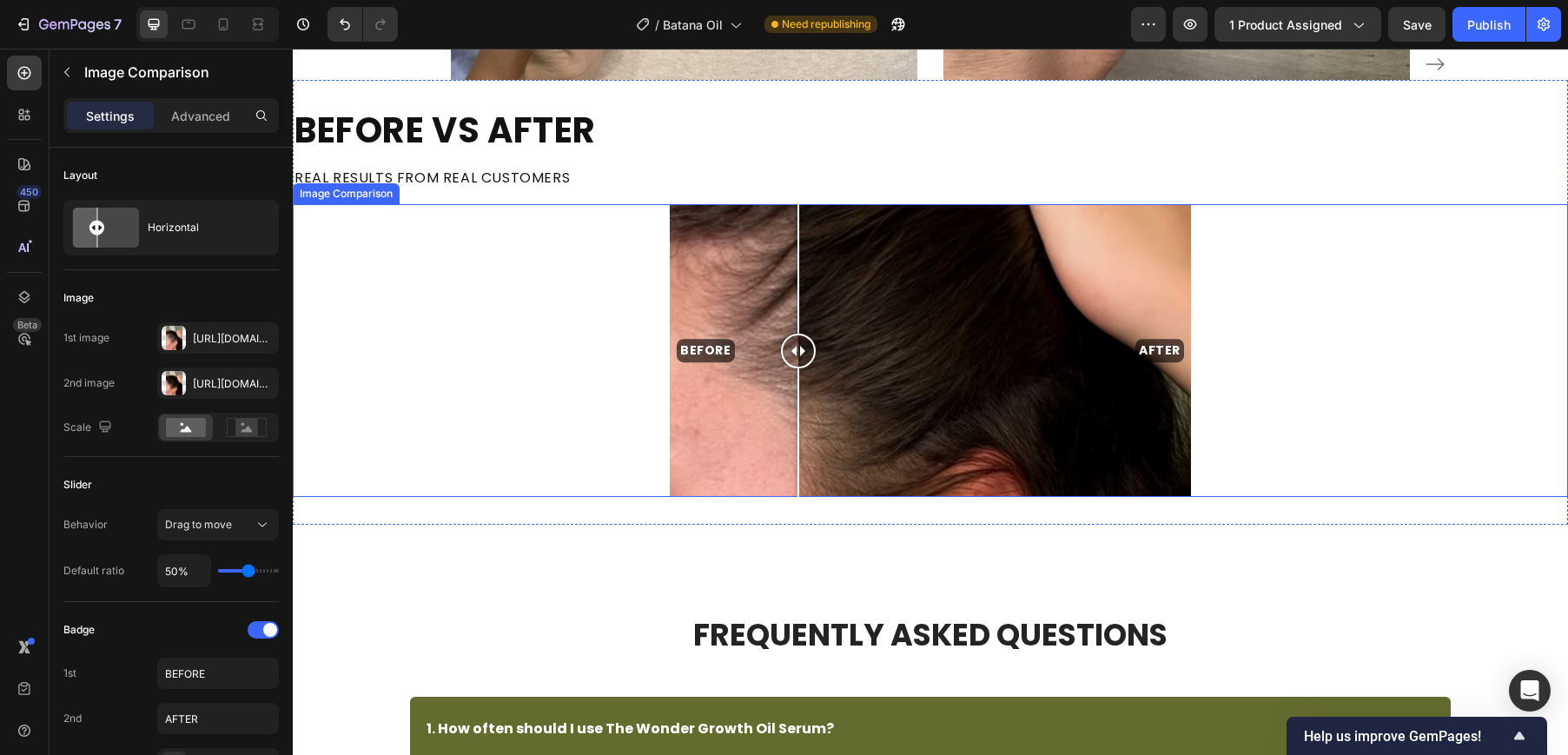
click at [598, 407] on div "BEFORE AFTER" at bounding box center [930, 350] width 1275 height 294
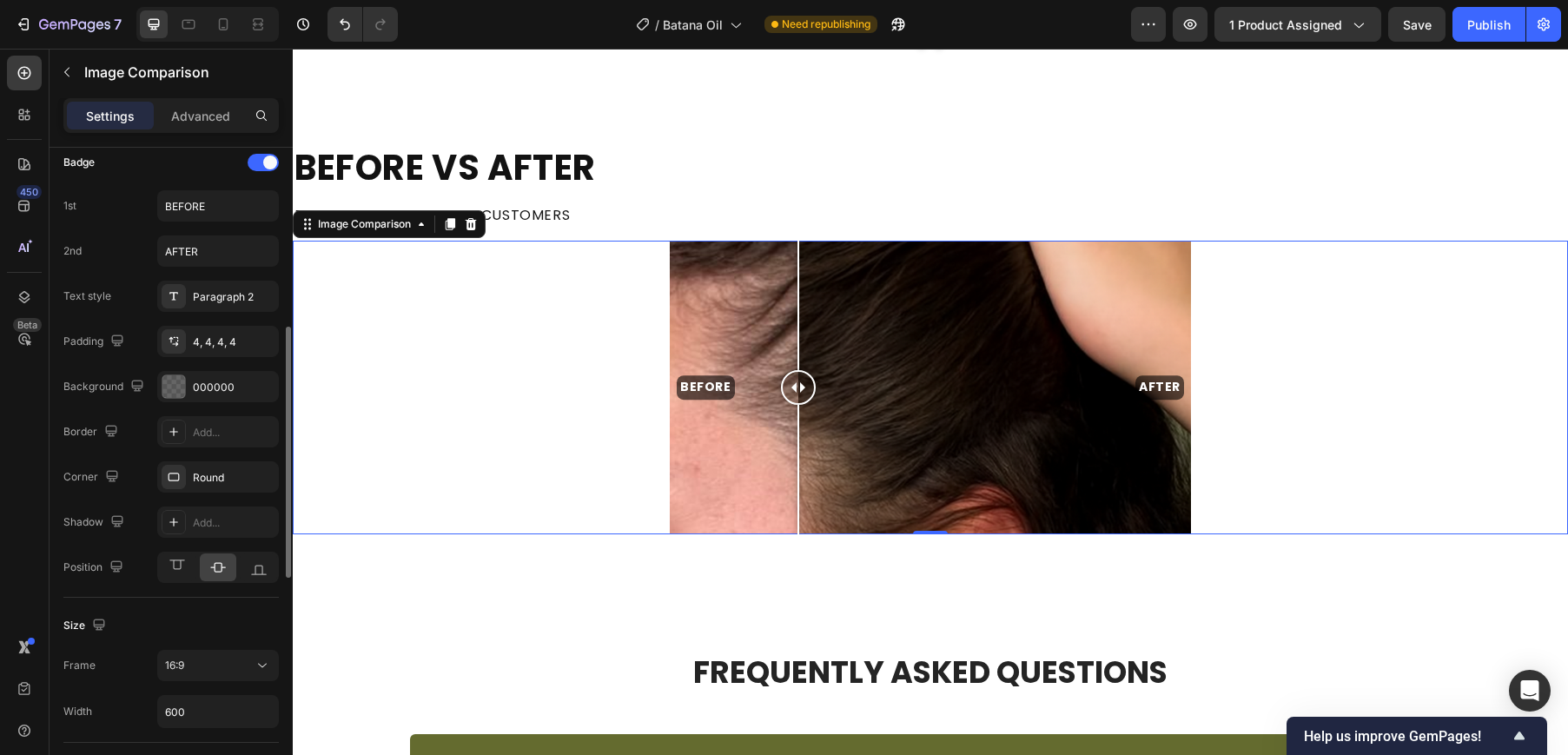
scroll to position [809, 0]
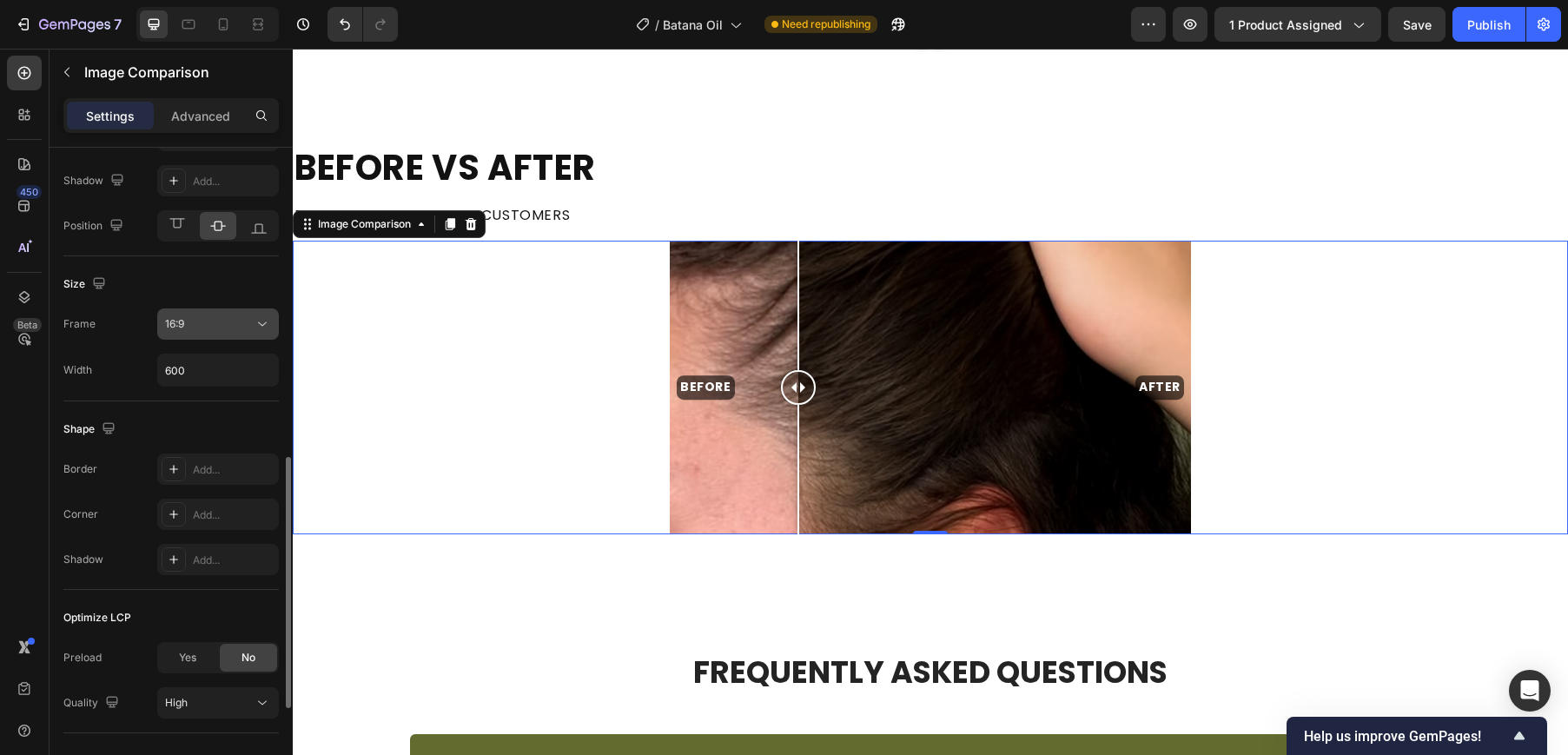
click at [221, 325] on div "16:9" at bounding box center [209, 323] width 89 height 15
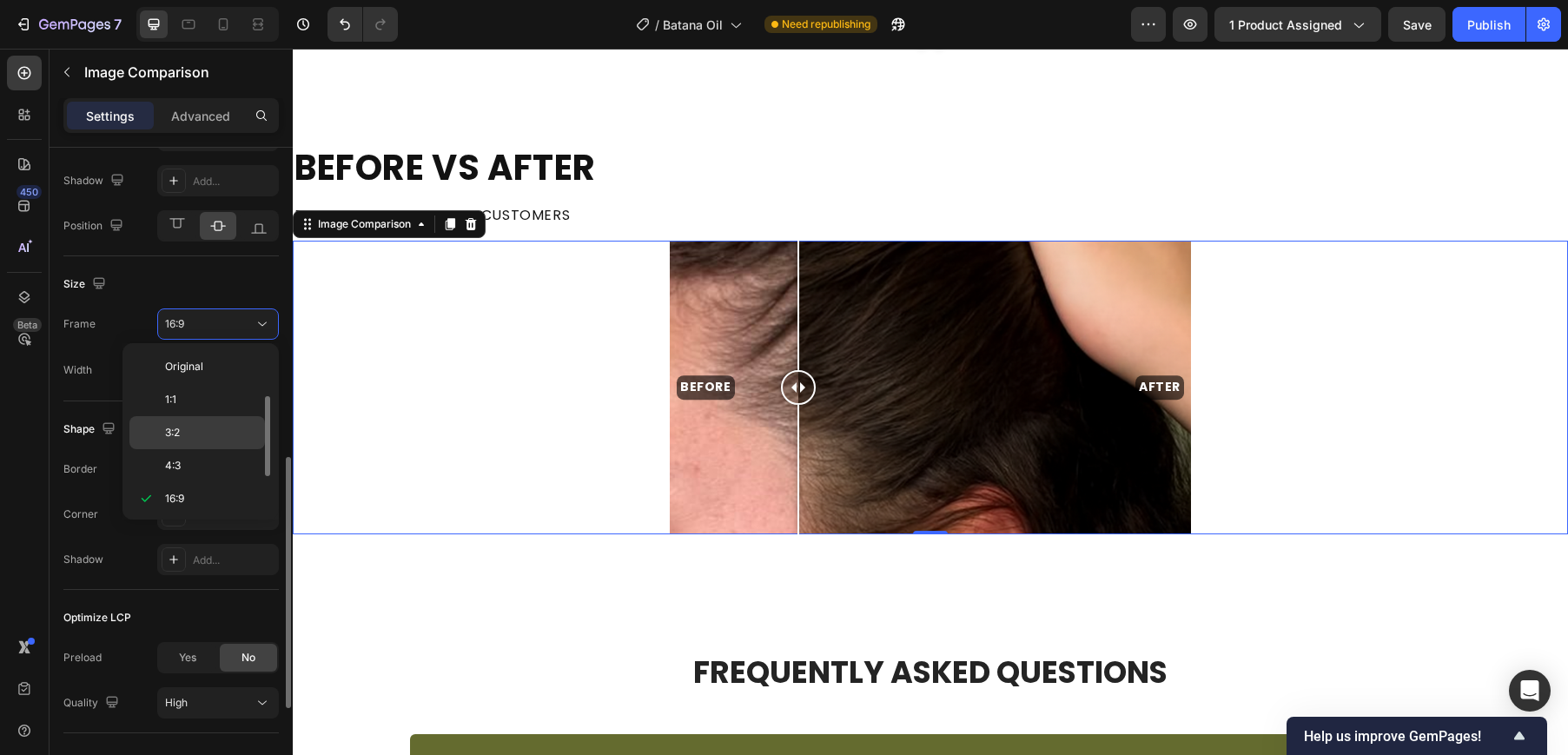
scroll to position [32, 0]
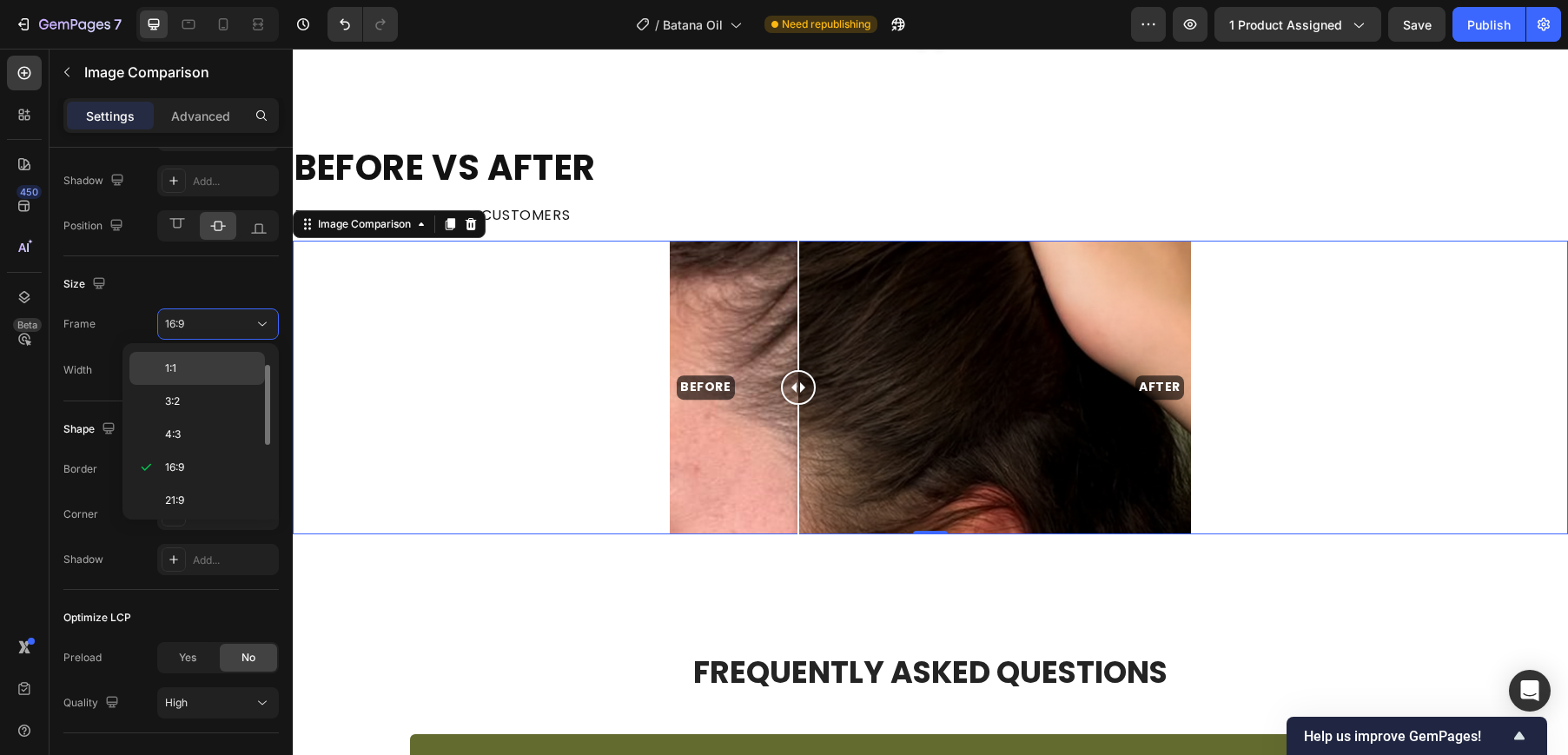
click at [190, 381] on div "1:1" at bounding box center [197, 368] width 136 height 33
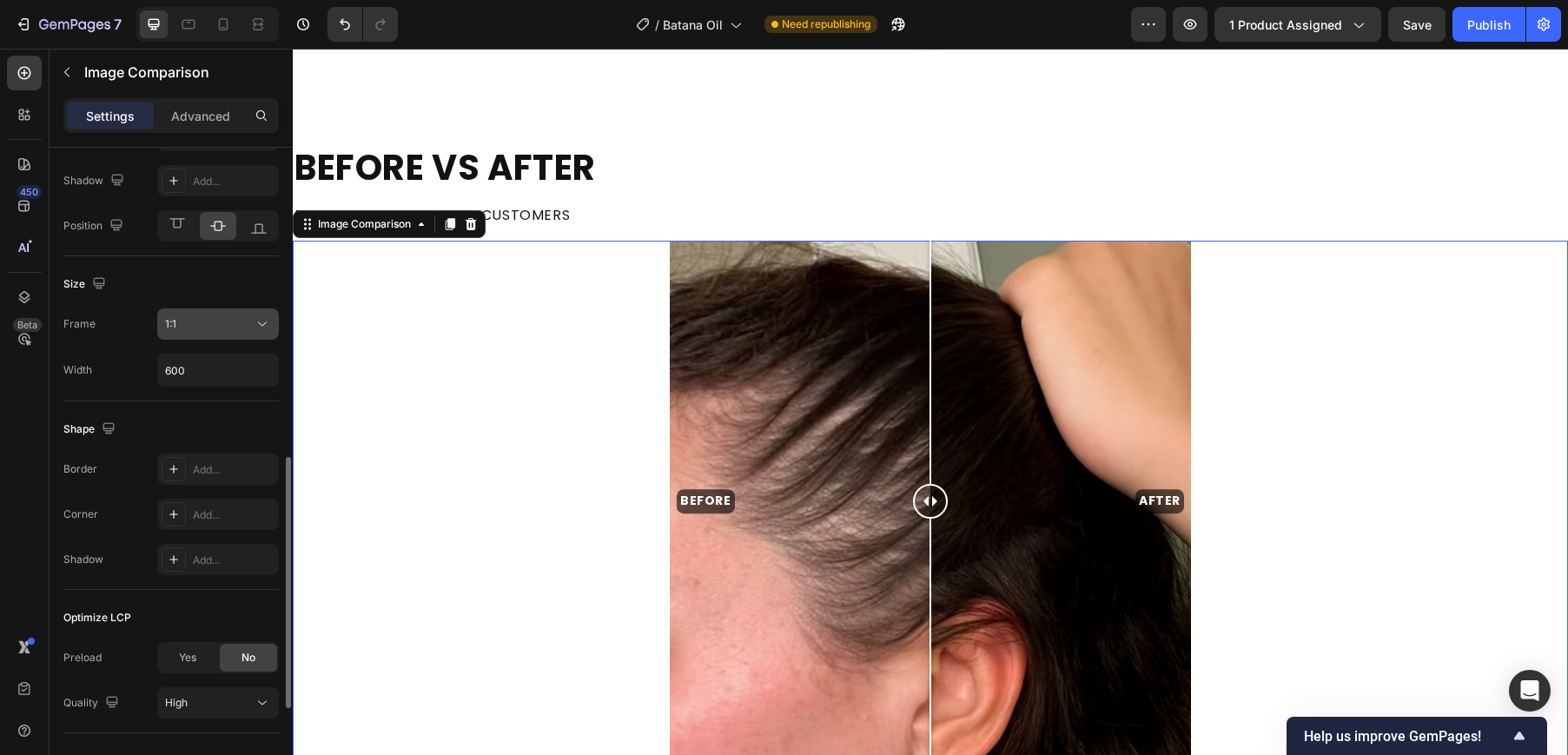
click at [250, 325] on div "1:1" at bounding box center [209, 323] width 89 height 15
click at [248, 328] on div "1:1" at bounding box center [209, 323] width 89 height 15
click at [230, 369] on input "600" at bounding box center [217, 369] width 120 height 32
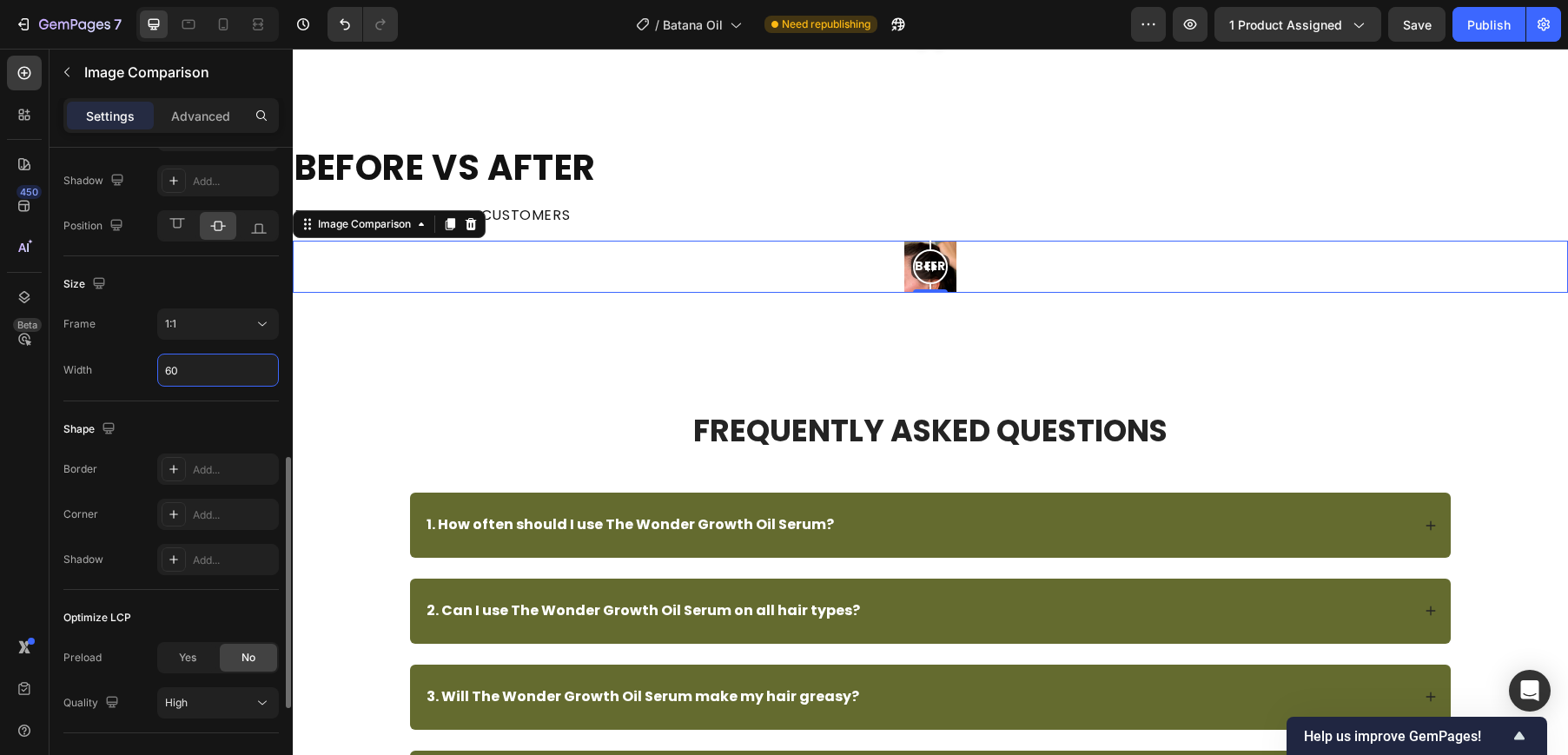
type input "600"
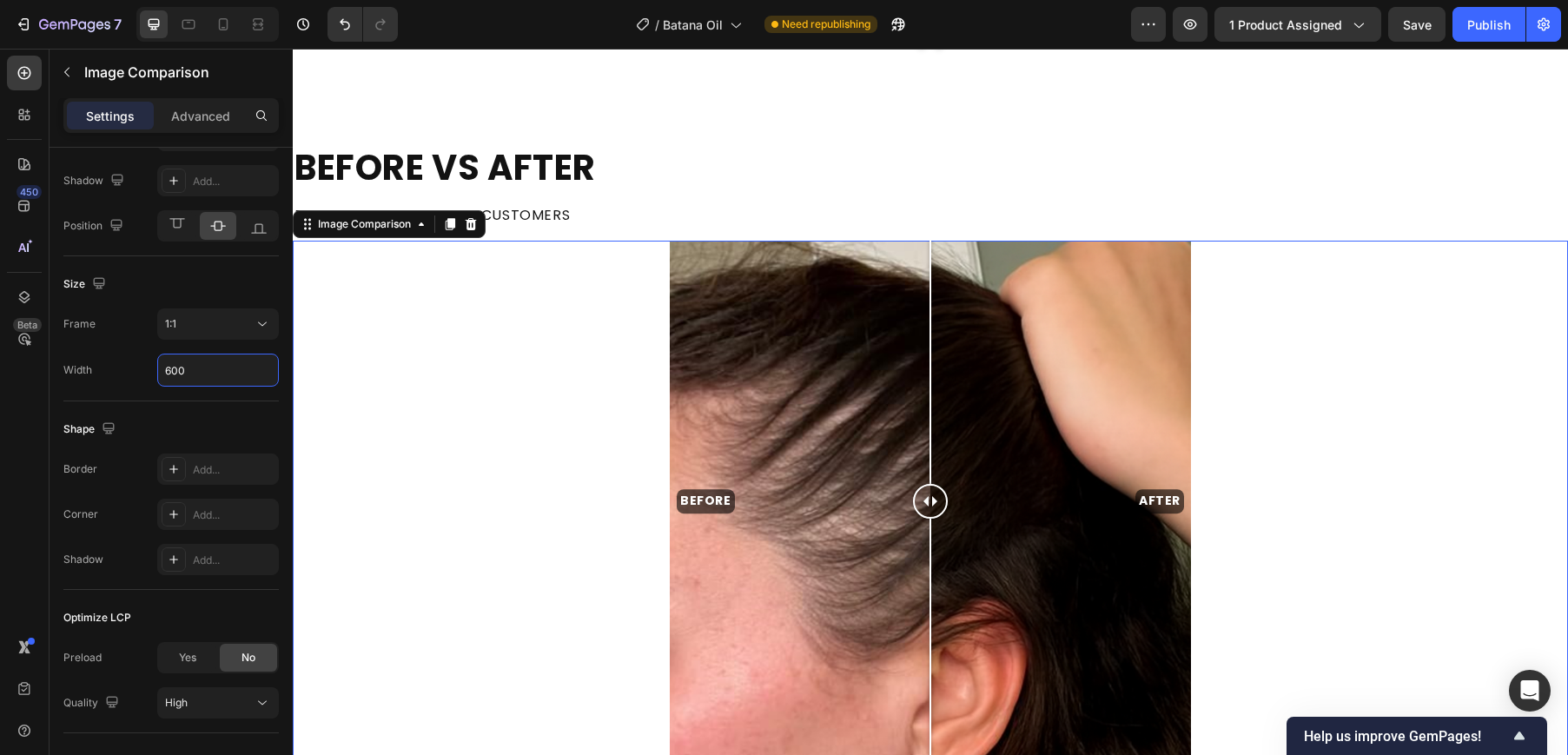
click at [394, 408] on div "BEFORE AFTER" at bounding box center [930, 500] width 1275 height 522
click at [196, 321] on div "1:1" at bounding box center [209, 323] width 89 height 15
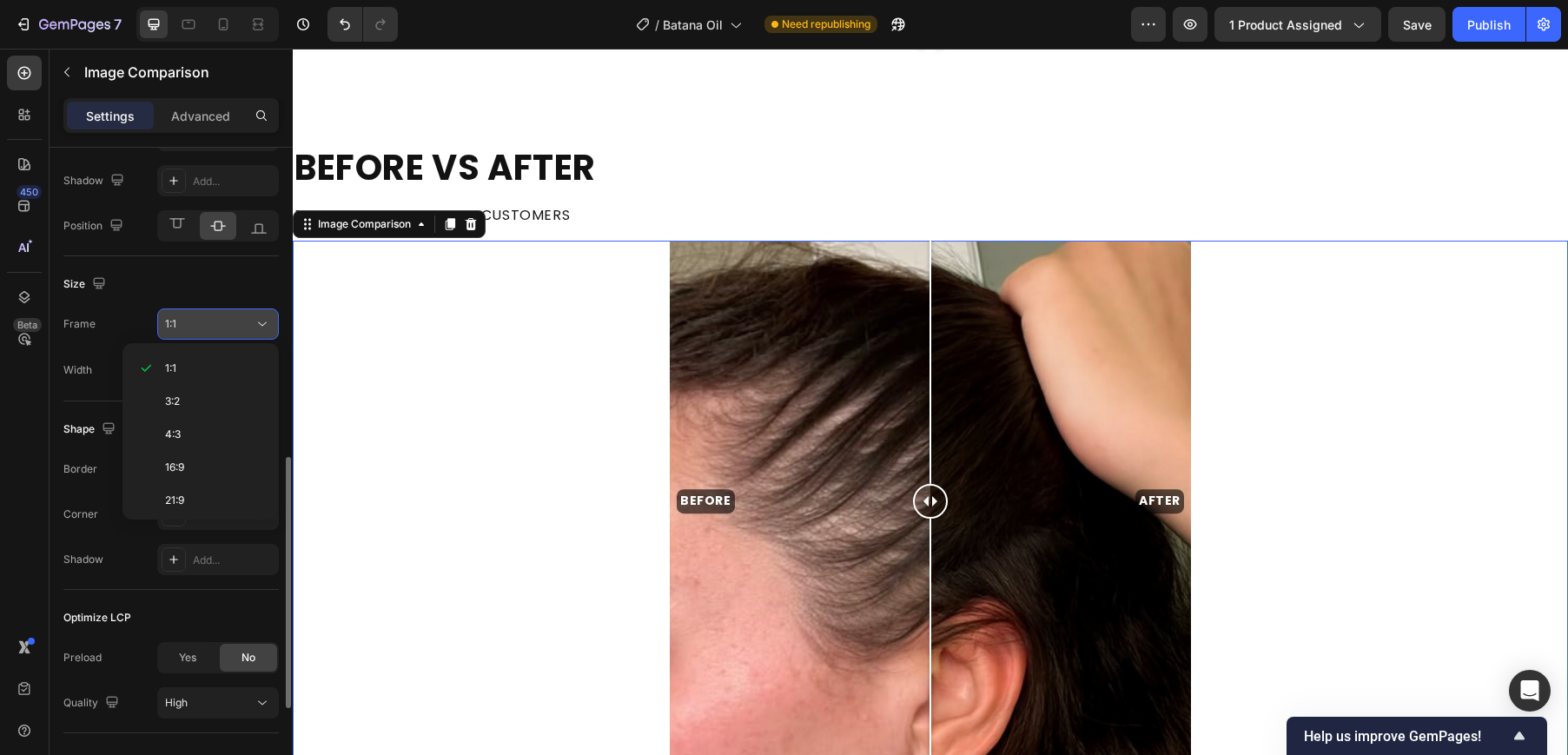
click at [232, 323] on div "1:1" at bounding box center [209, 323] width 89 height 15
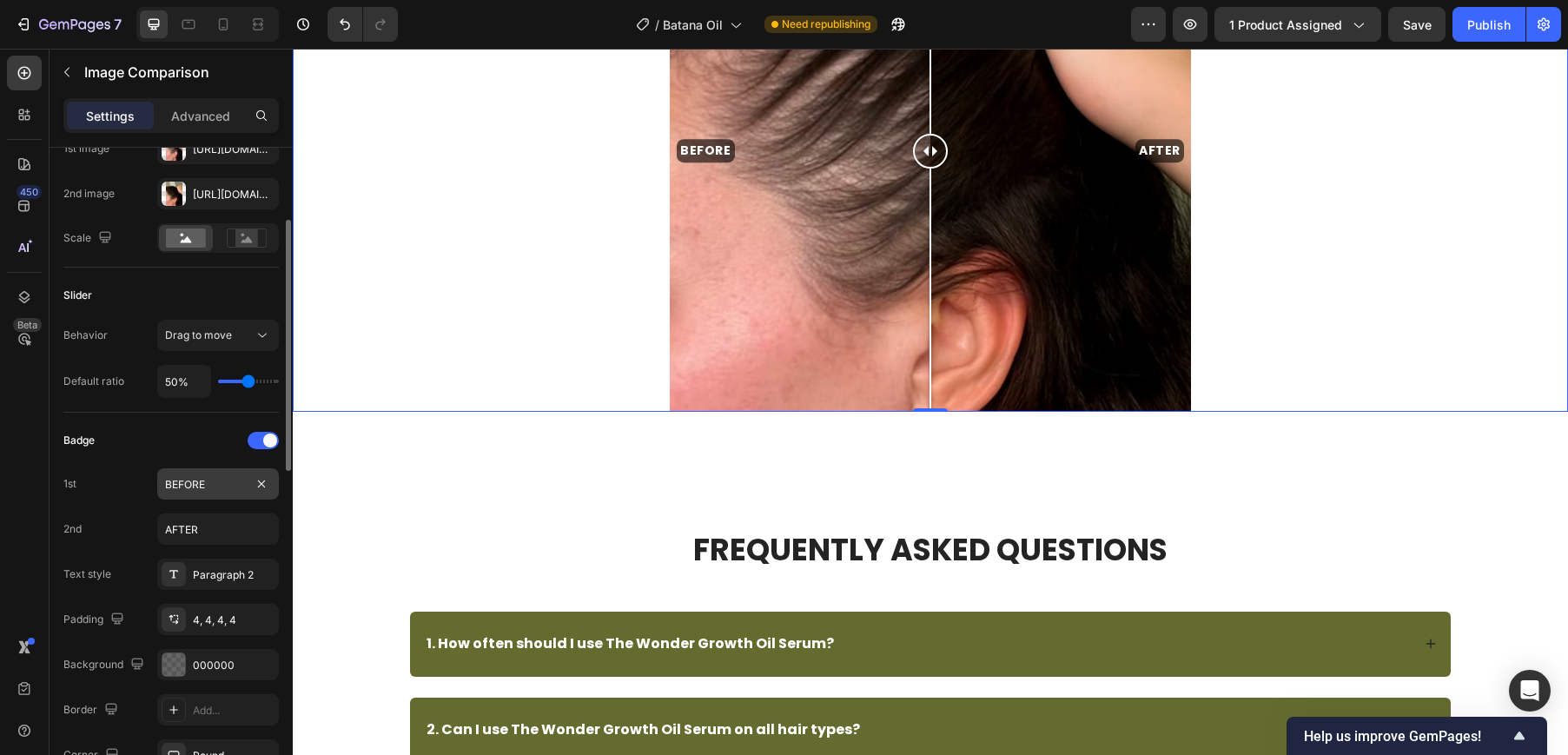
scroll to position [216, 0]
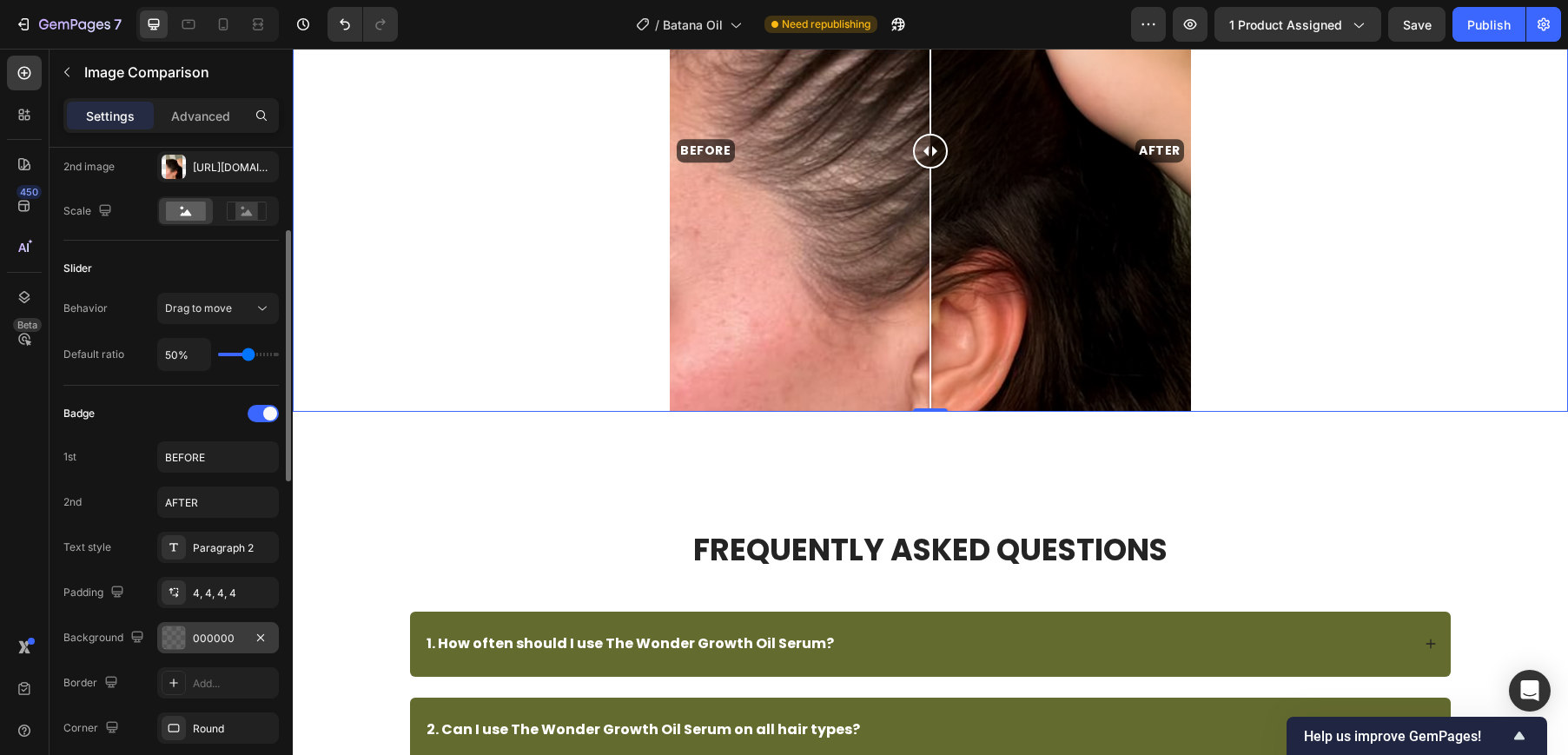
click at [174, 648] on div at bounding box center [174, 638] width 23 height 23
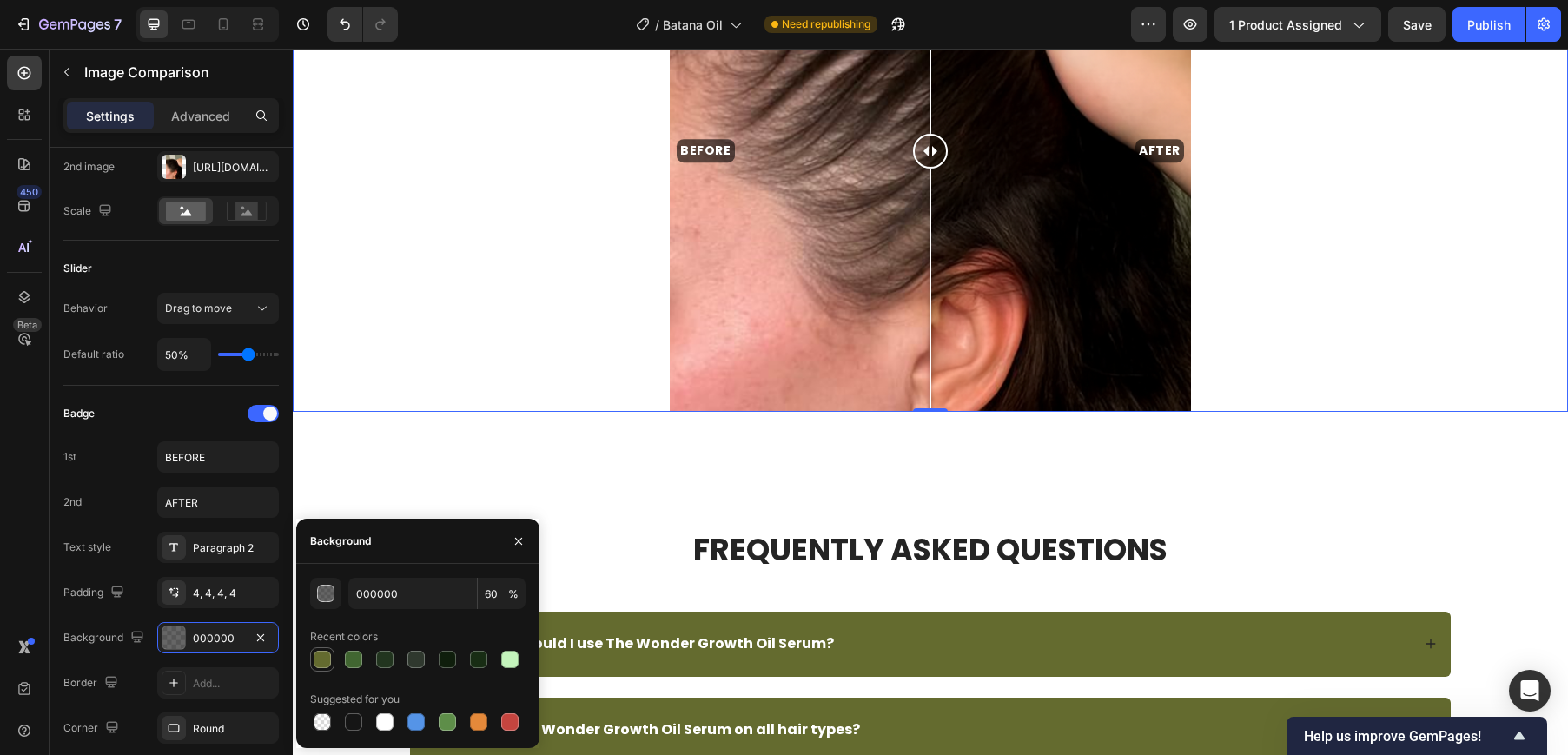
click at [327, 655] on div at bounding box center [322, 659] width 17 height 17
type input "646B2F"
type input "100"
click at [96, 511] on div "2nd AFTER" at bounding box center [170, 501] width 215 height 32
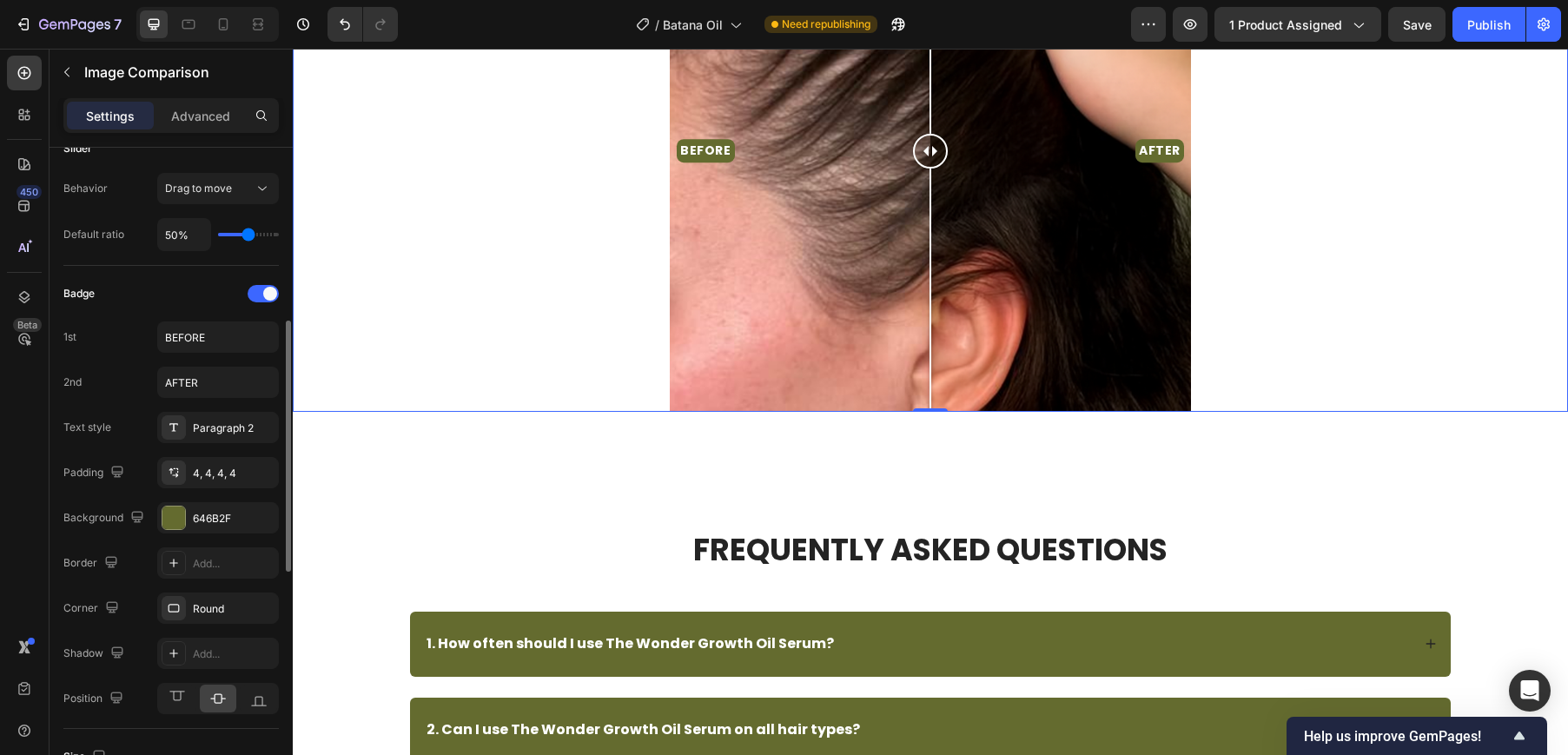
scroll to position [478, 0]
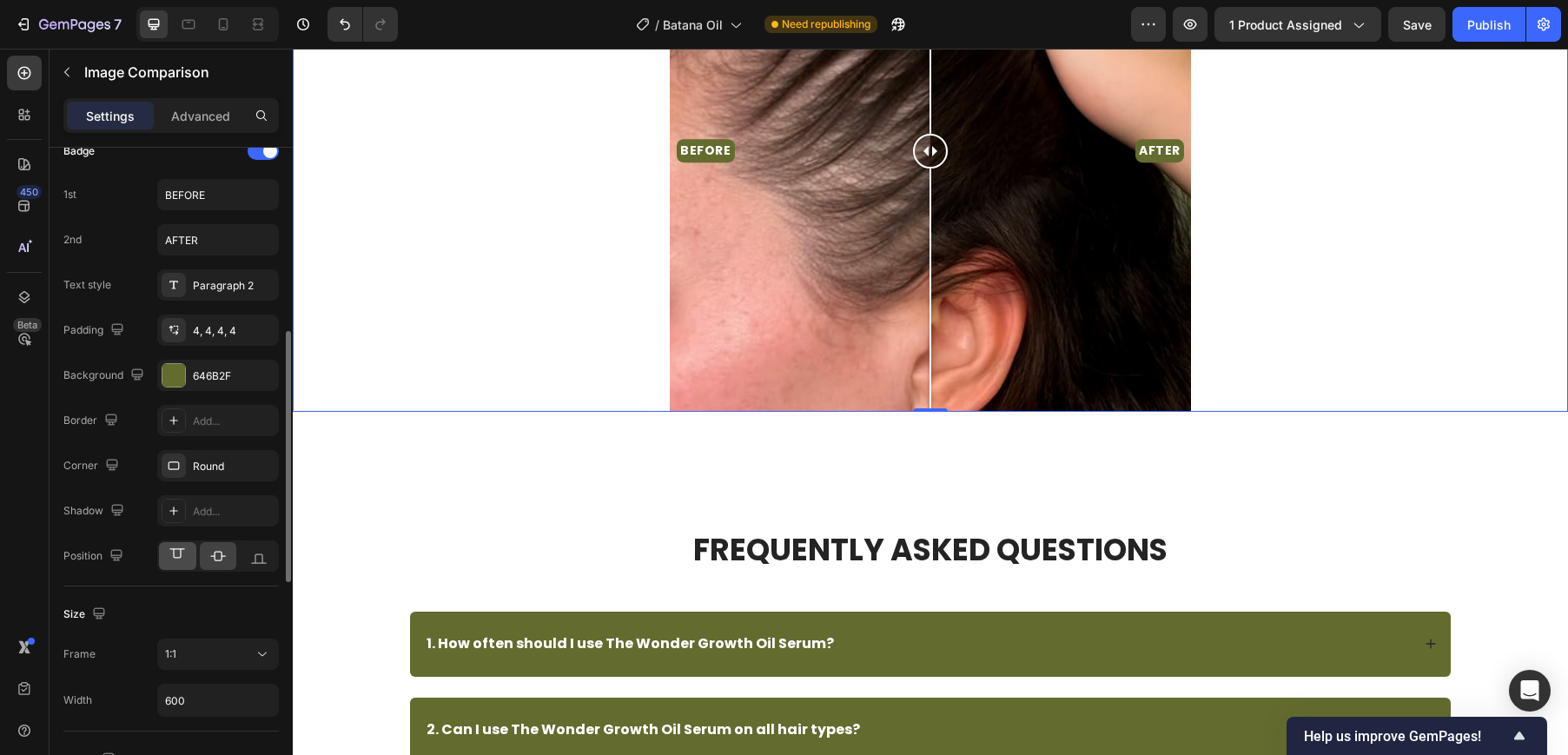
click at [173, 556] on icon at bounding box center [177, 556] width 17 height 17
click at [192, 661] on div "1:1" at bounding box center [209, 654] width 89 height 15
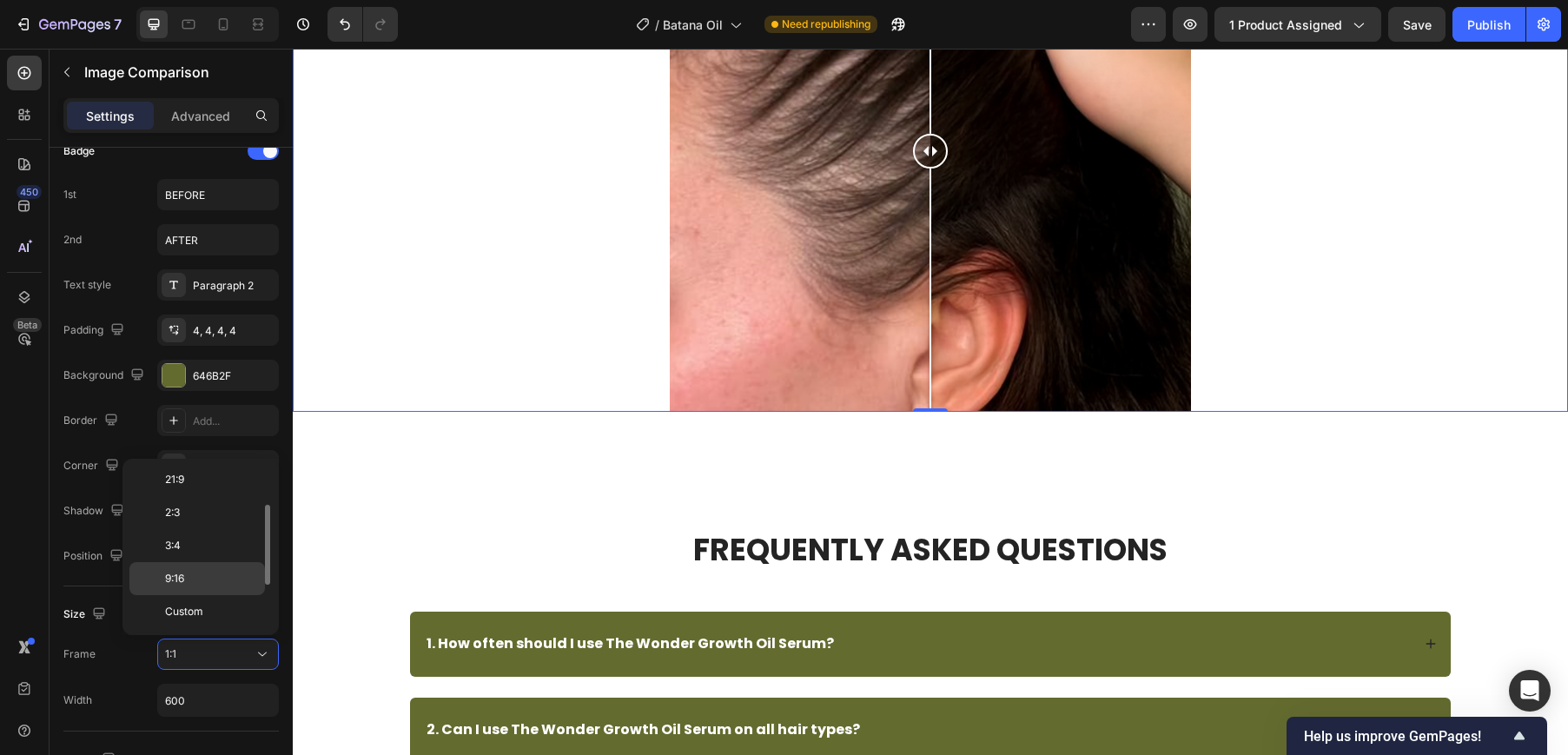
scroll to position [0, 0]
click at [198, 476] on span "Original" at bounding box center [184, 482] width 38 height 15
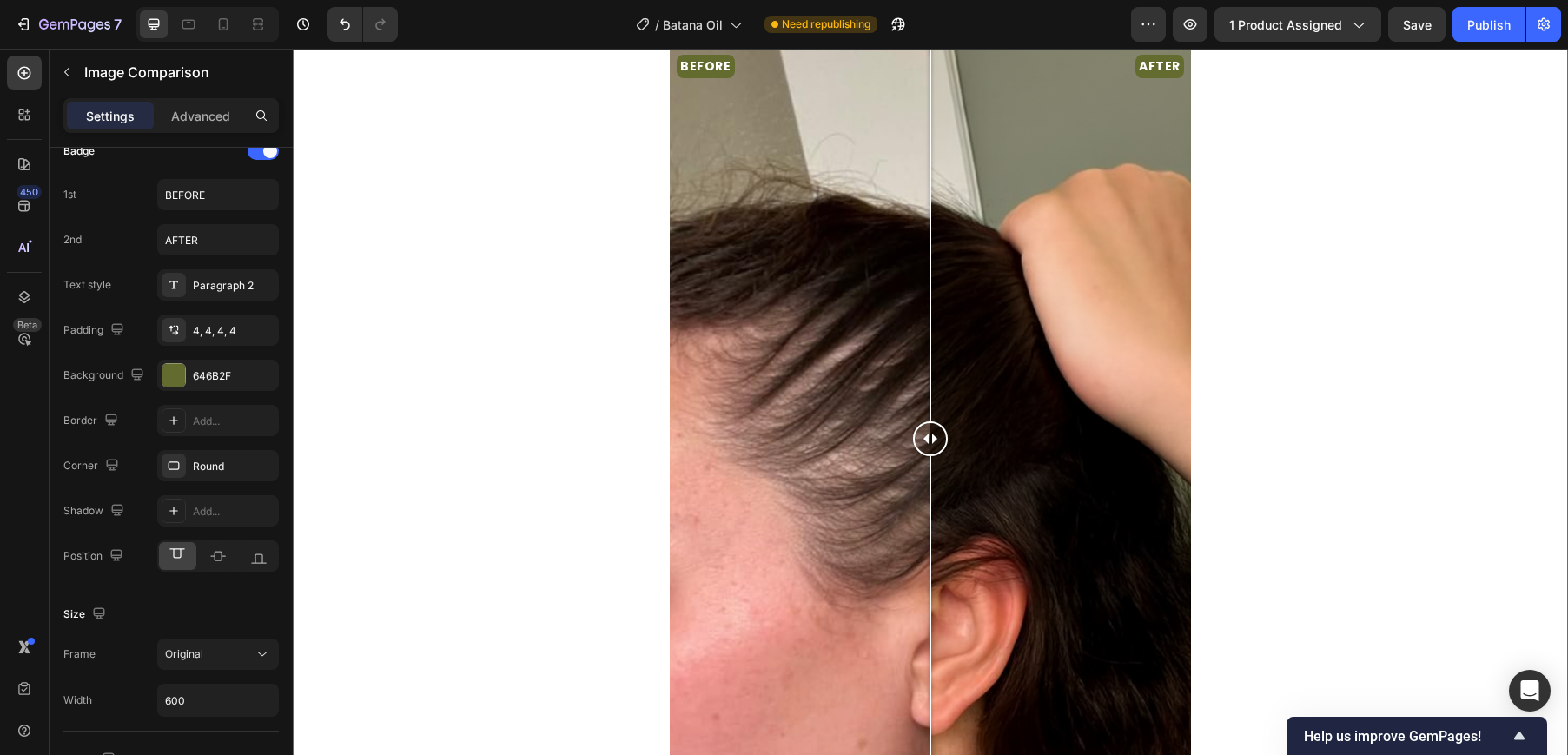
scroll to position [2195, 0]
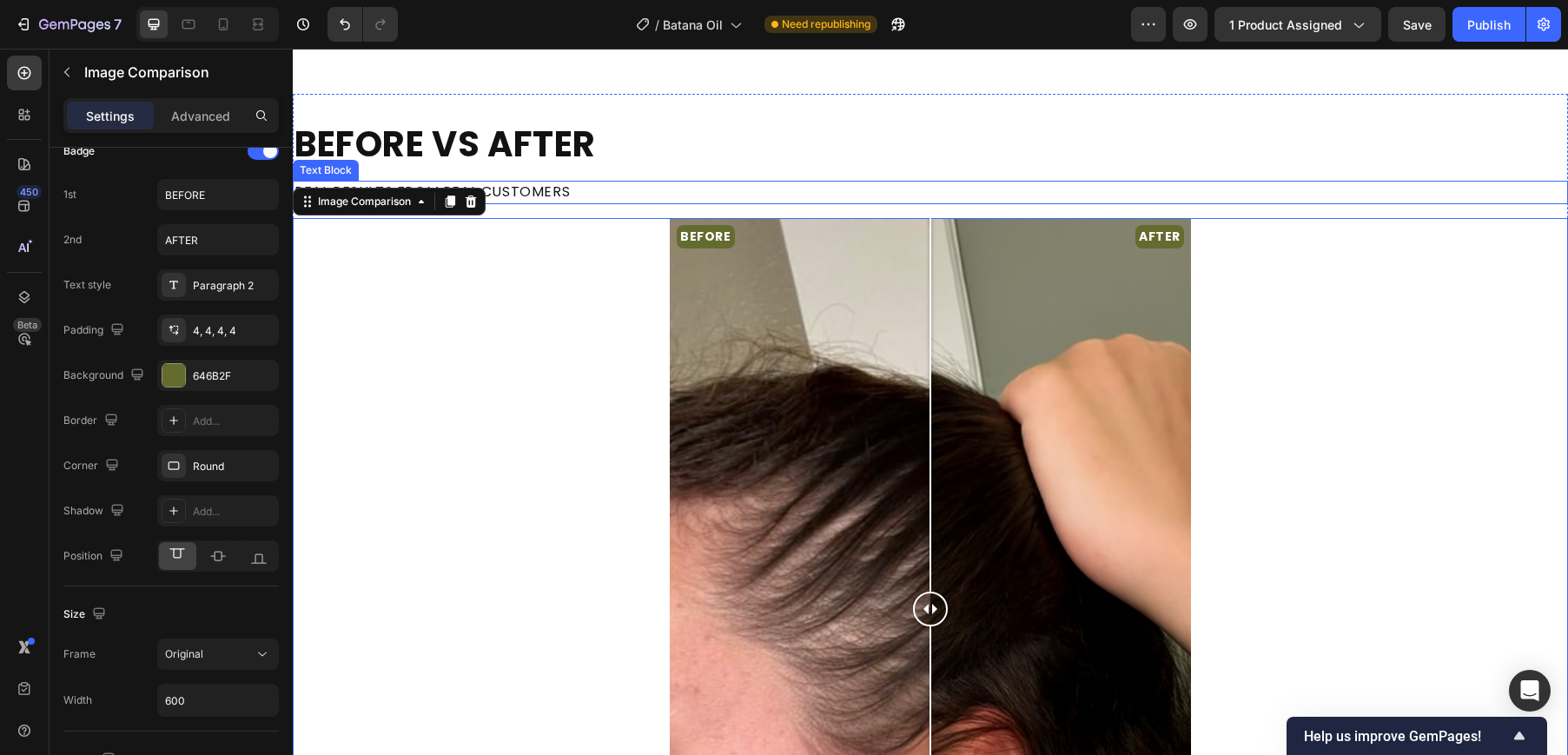
click at [917, 180] on div "BEFORE VS AFTER Heading REAL RESULTS FROM REAL CUSTOMERS Text Block BEFORE AFTE…" at bounding box center [930, 560] width 1275 height 877
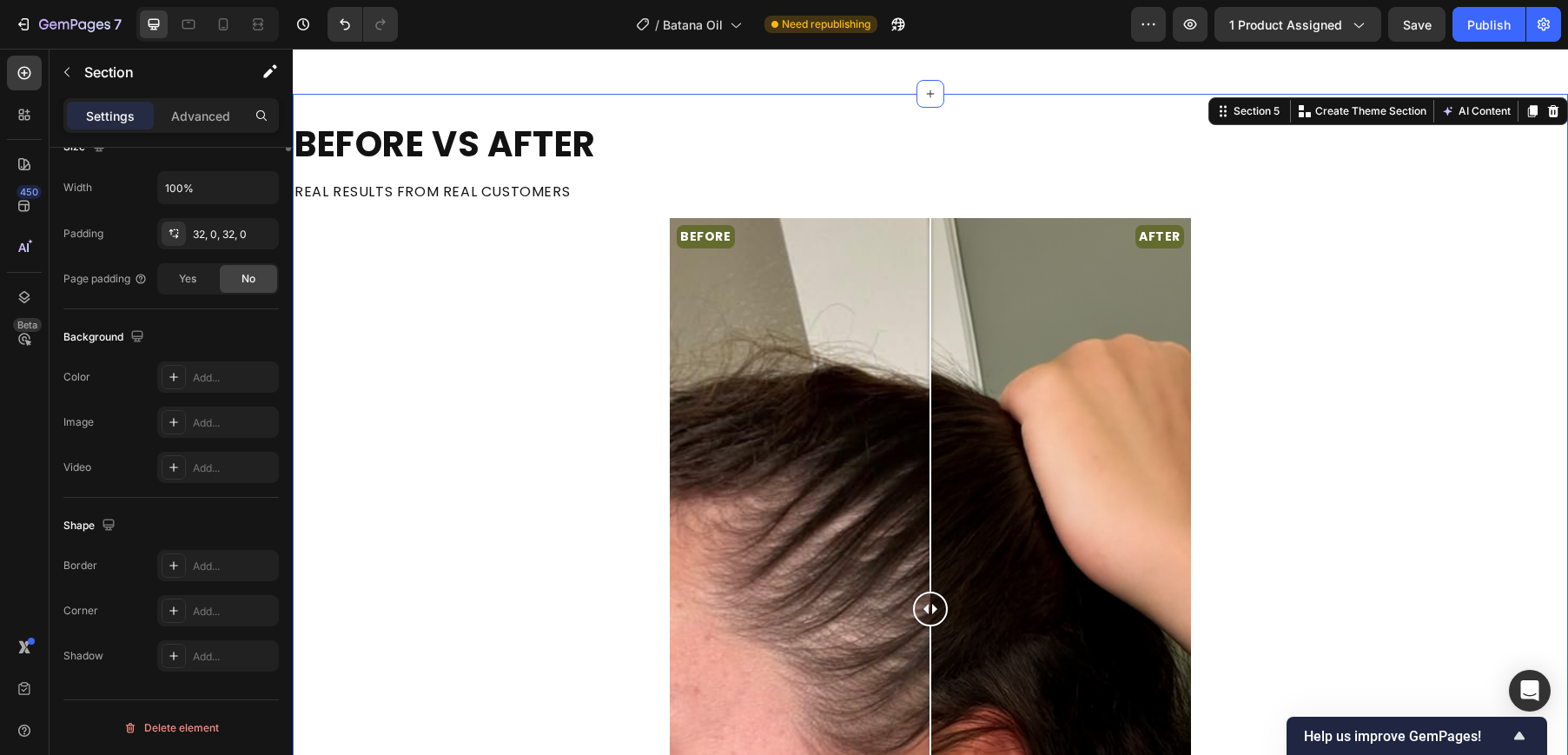
scroll to position [0, 0]
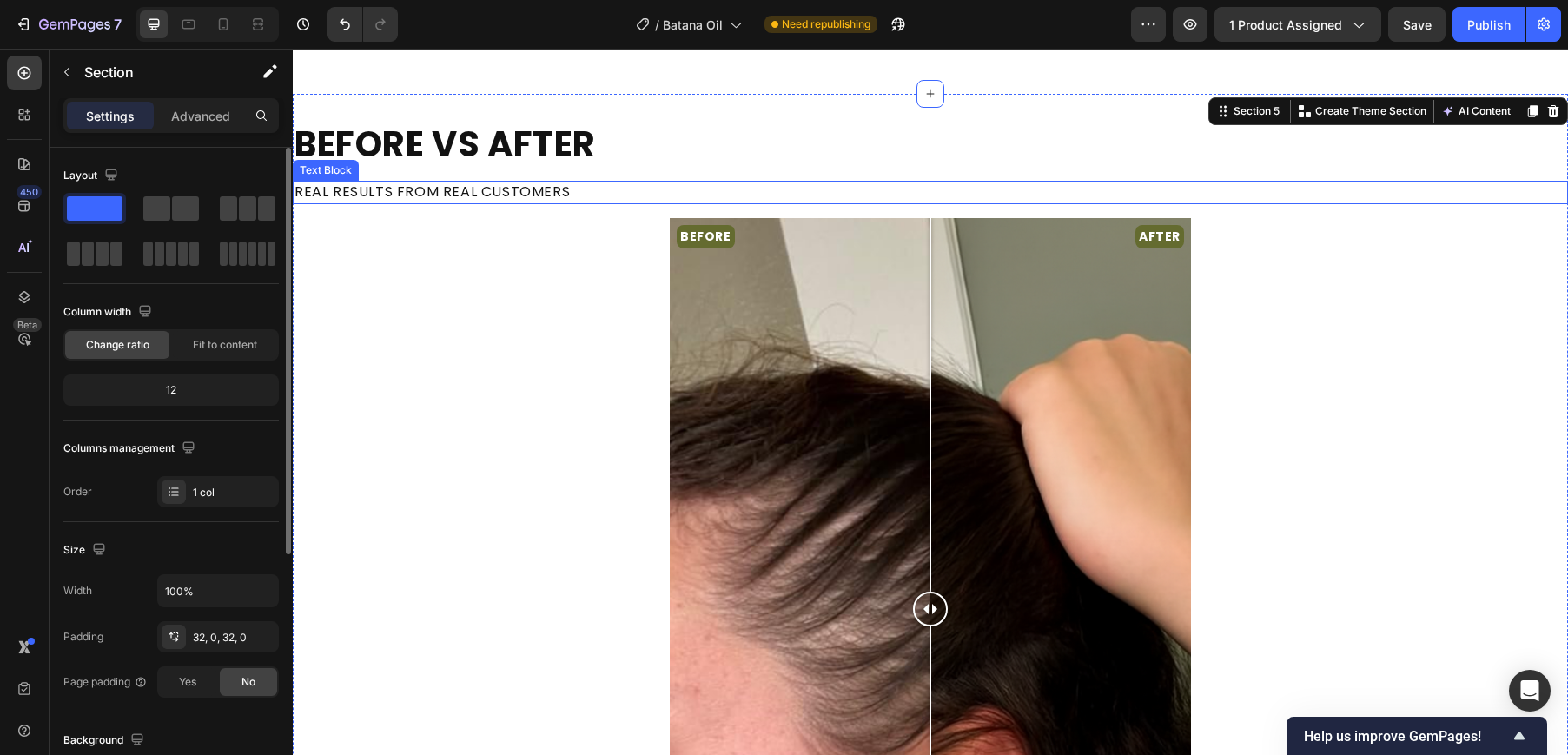
click at [553, 218] on div "BEFORE AFTER" at bounding box center [930, 609] width 1275 height 782
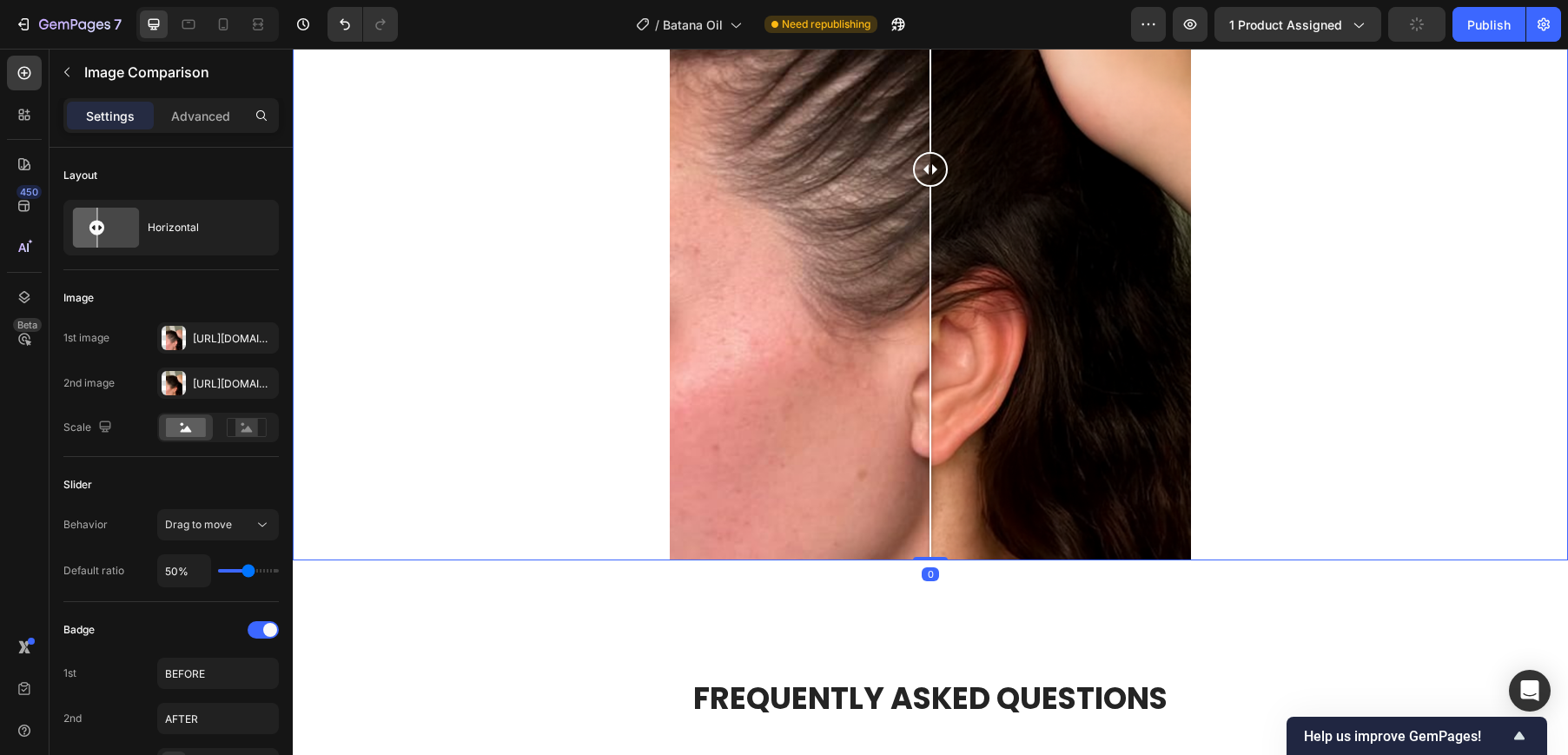
scroll to position [1431, 0]
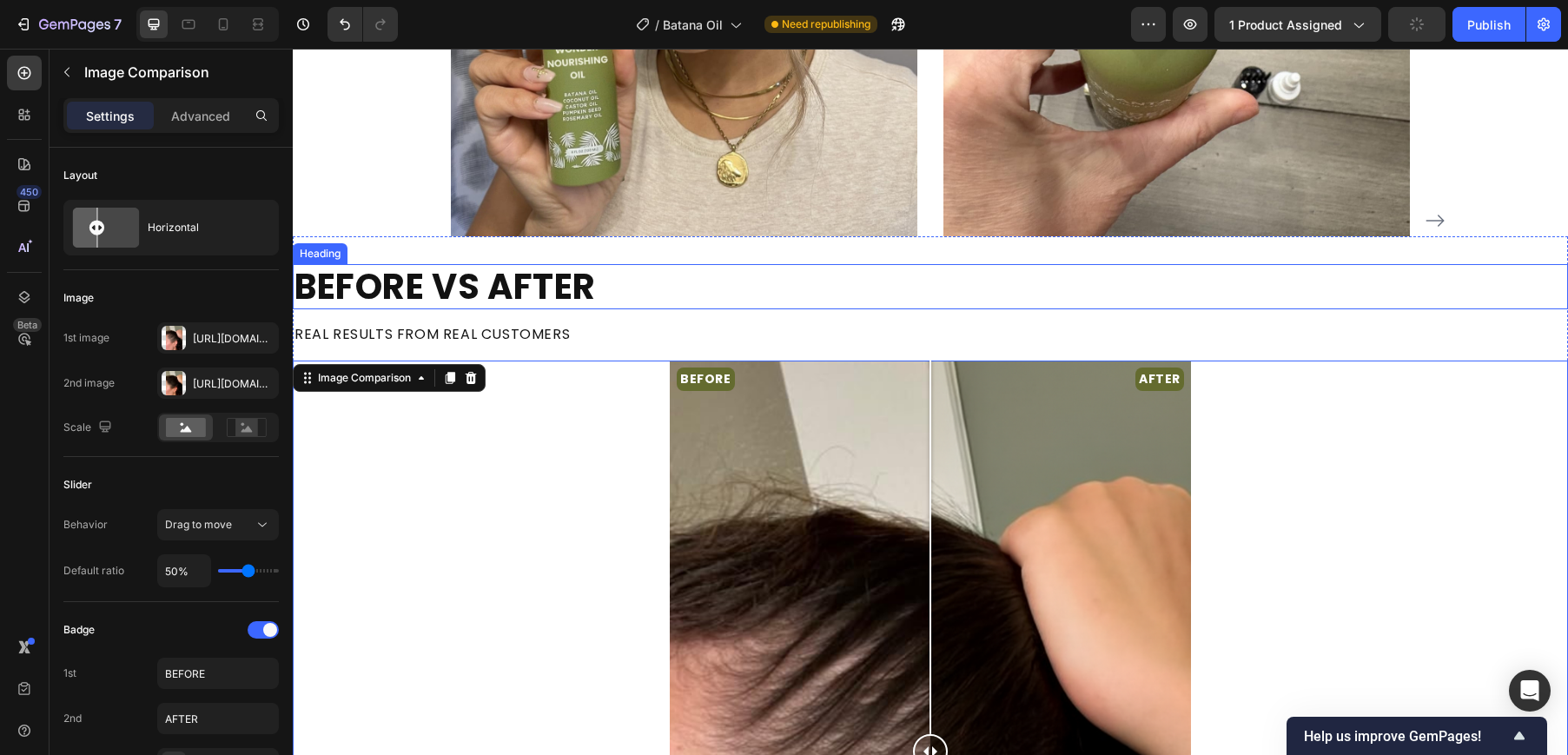
click at [485, 268] on strong "BEFORE VS AFTER" at bounding box center [445, 286] width 301 height 49
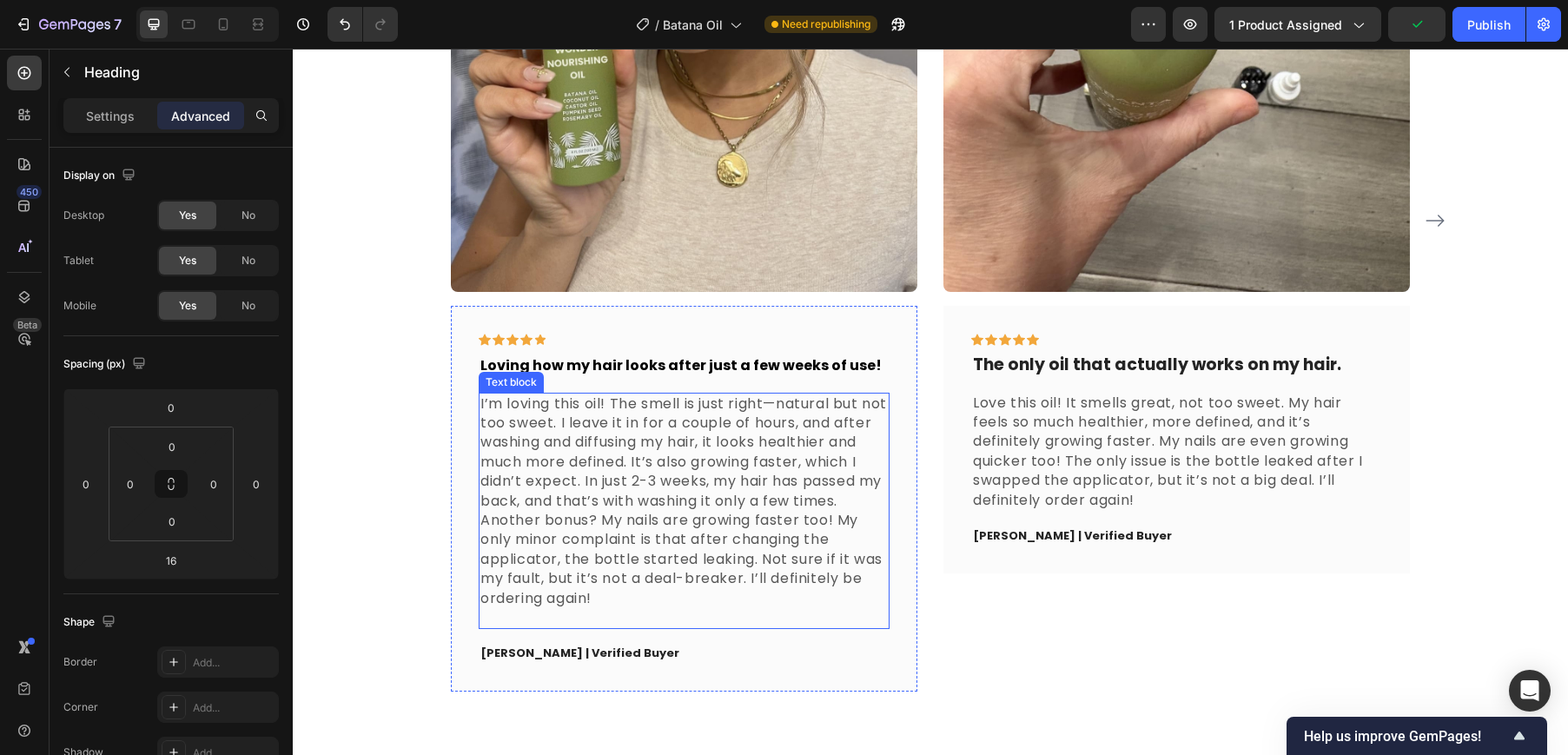
scroll to position [1787, 0]
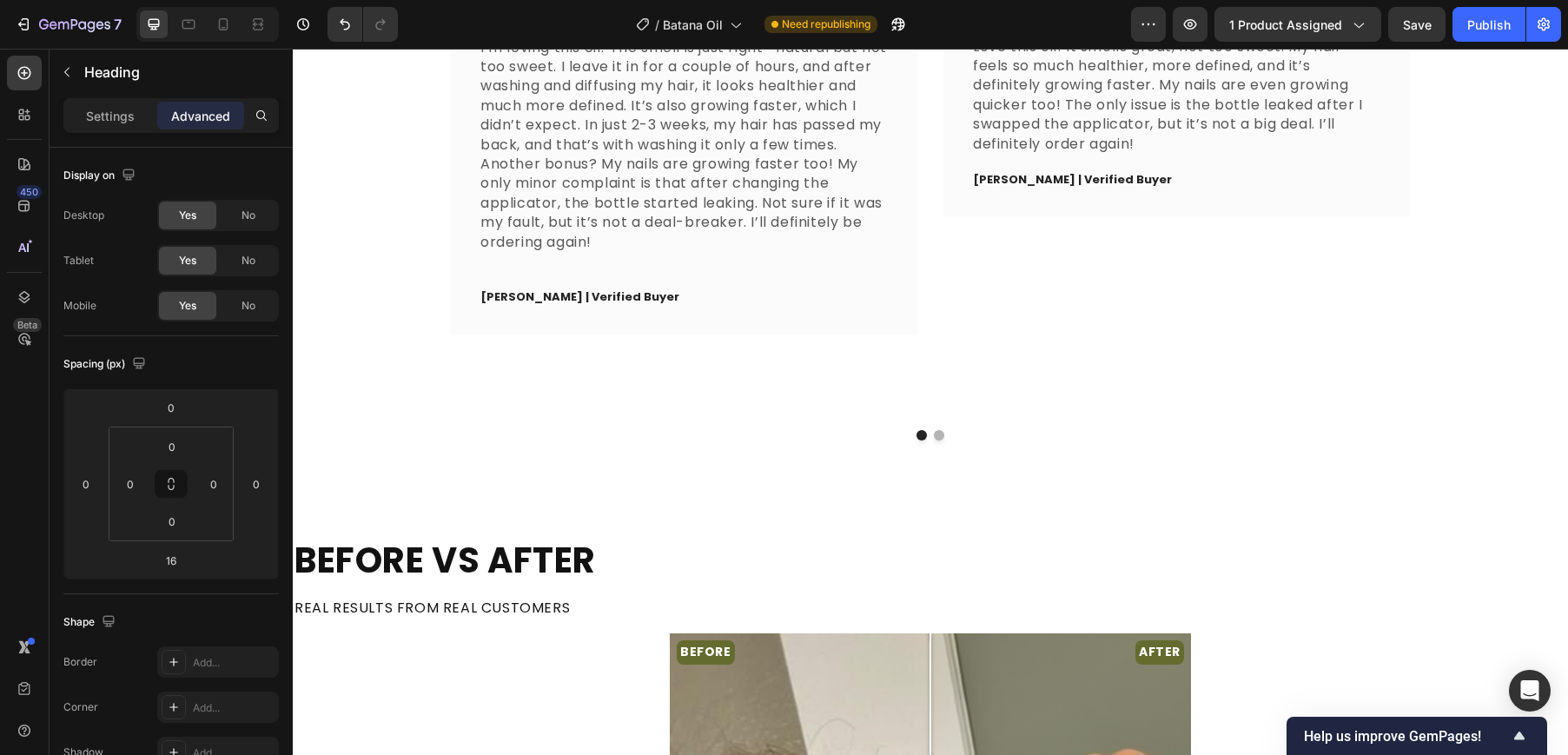
click at [596, 554] on strong "BEFORE VS AFTER" at bounding box center [445, 560] width 301 height 49
click at [529, 548] on strong "BEFORE VS AFTER" at bounding box center [445, 560] width 301 height 49
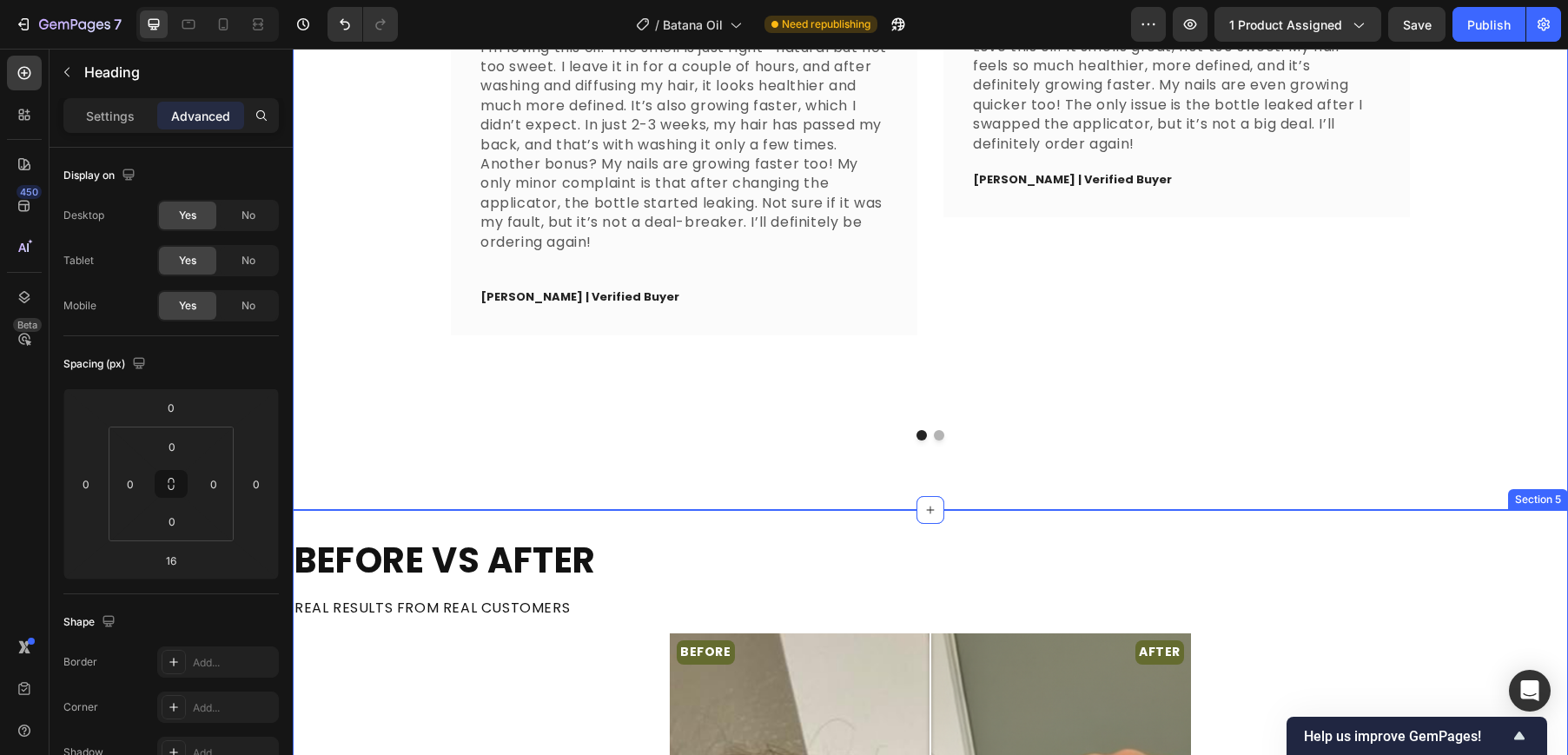
click at [502, 545] on strong "BEFORE VS AFTER" at bounding box center [445, 560] width 301 height 49
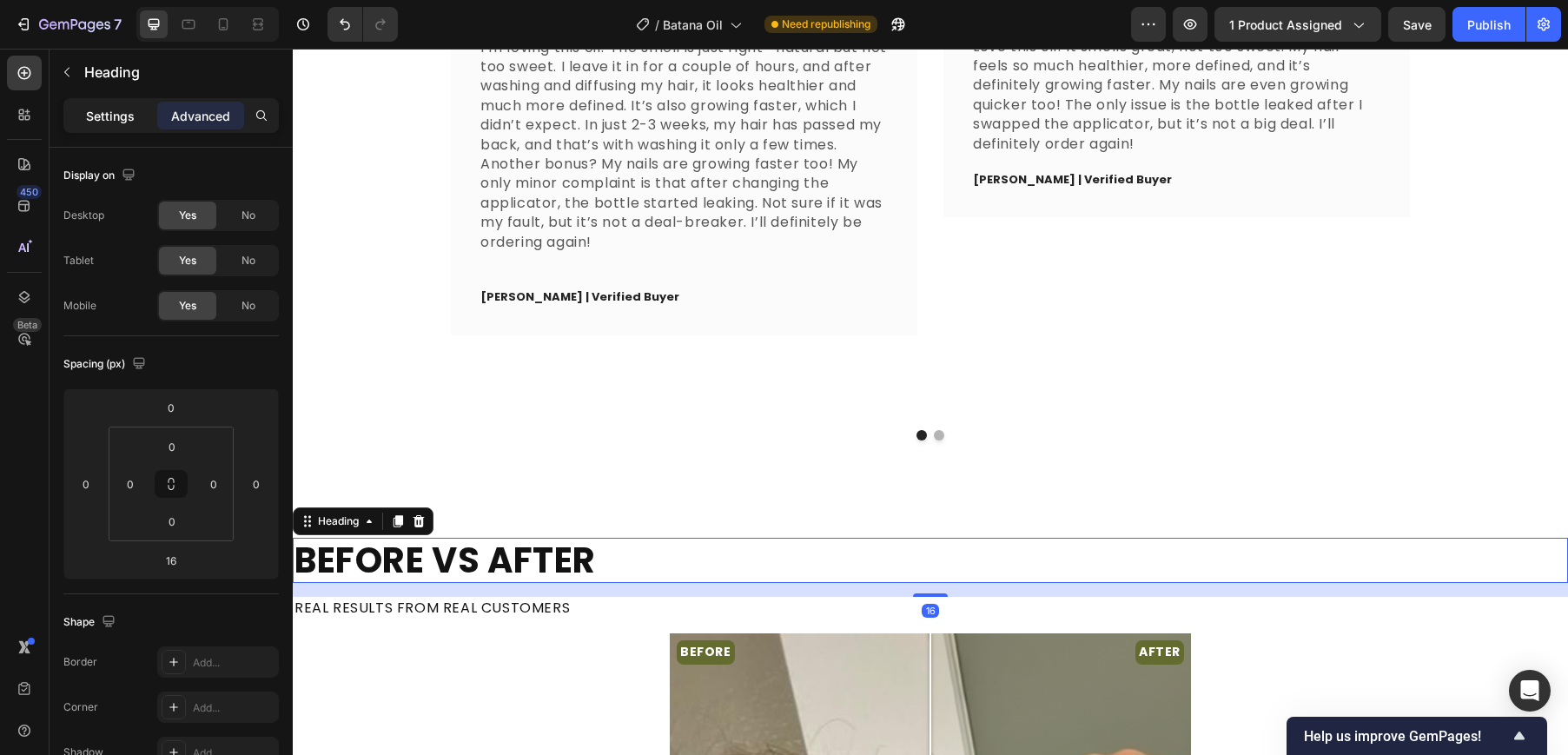
click at [131, 116] on p "Settings" at bounding box center [110, 116] width 49 height 18
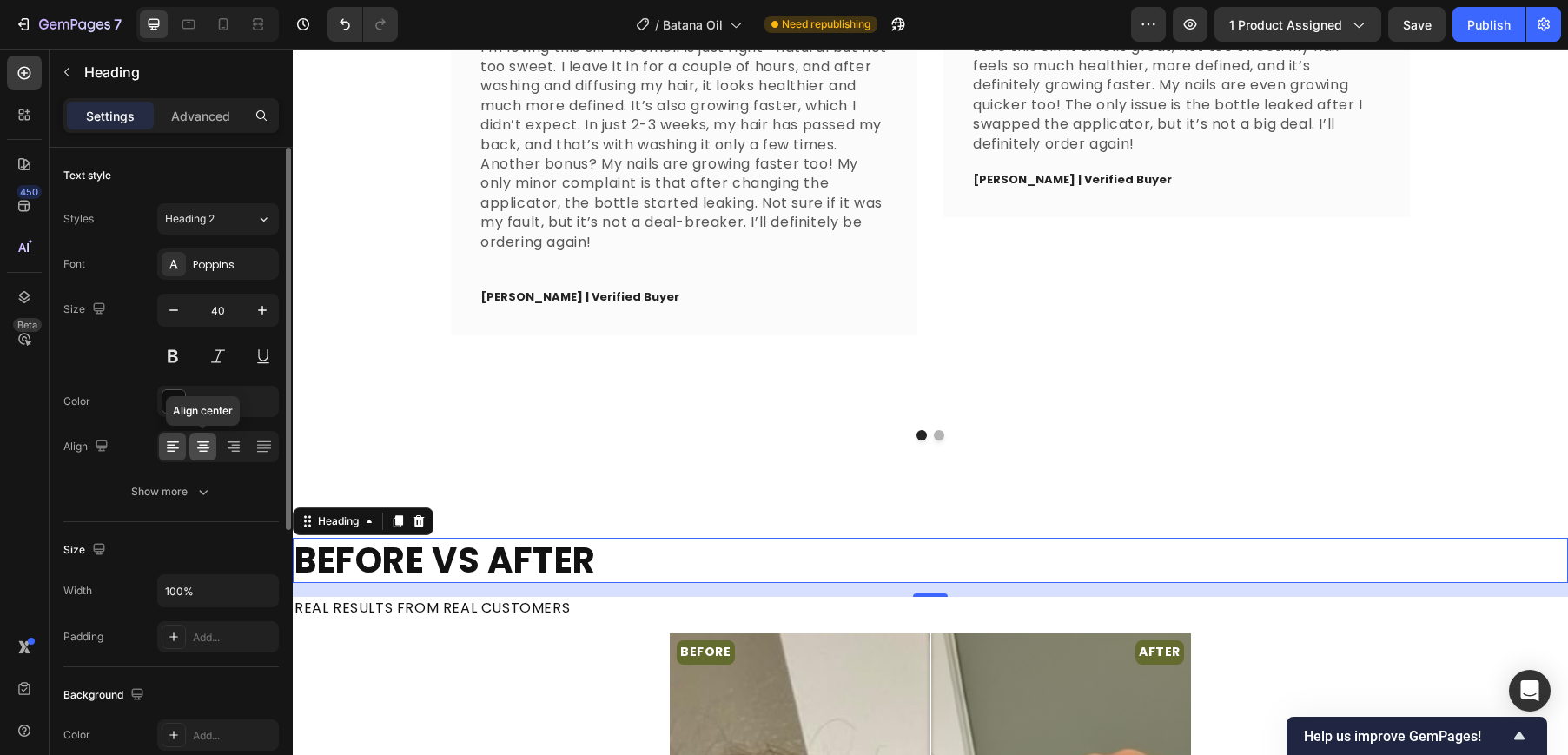
click at [206, 442] on icon at bounding box center [203, 442] width 12 height 2
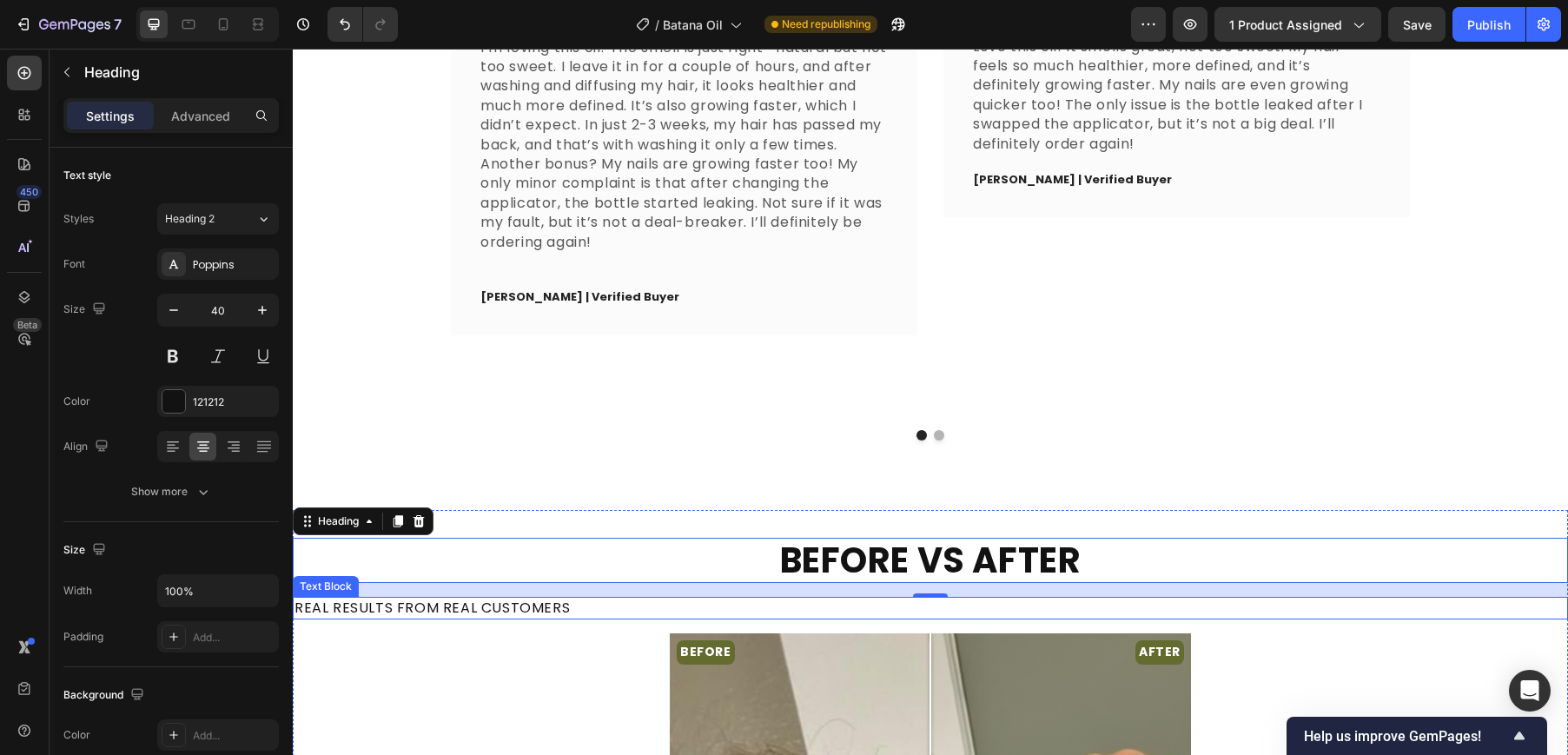
click at [443, 605] on p "REAL RESULTS FROM REAL CUSTOMERS" at bounding box center [930, 608] width 1271 height 19
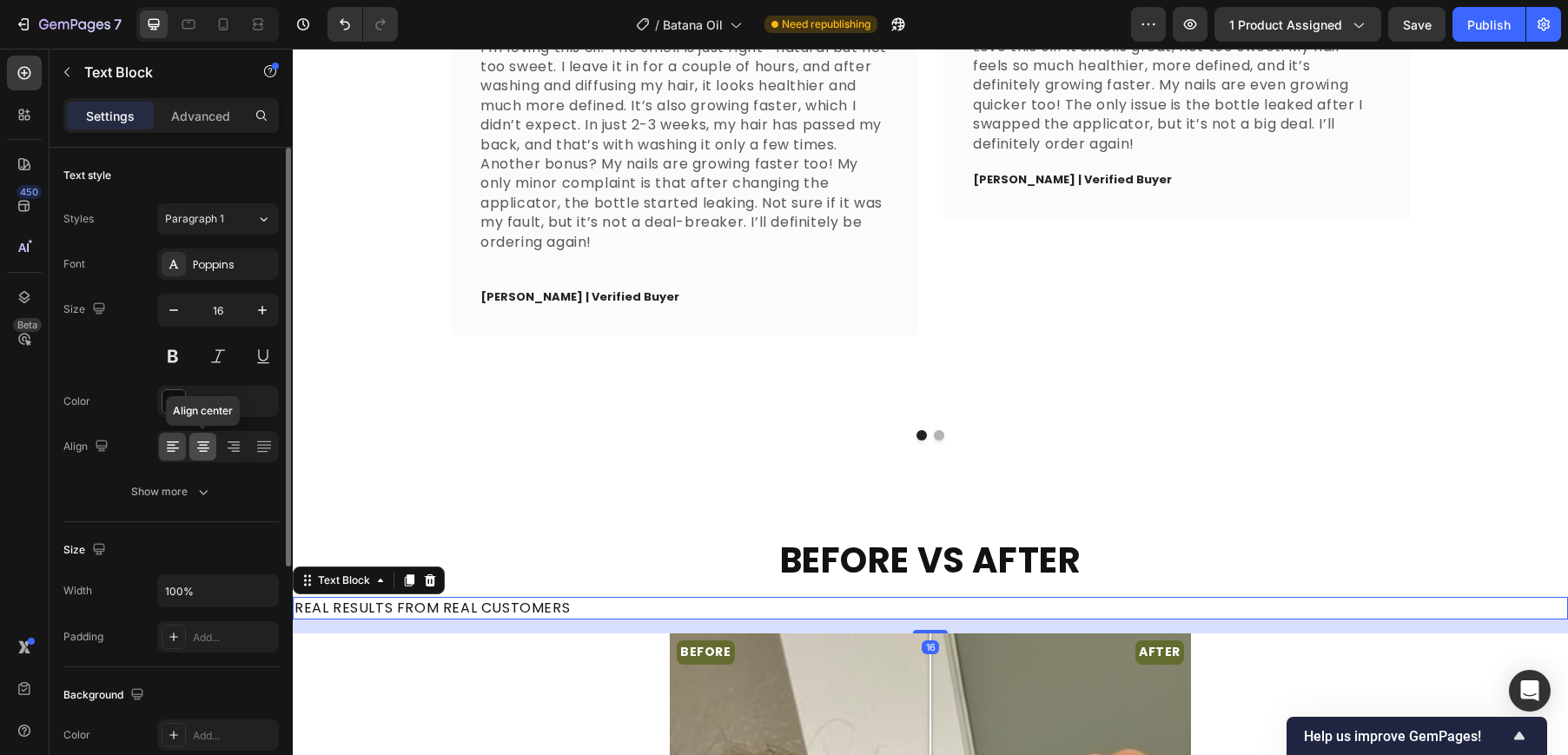
click at [203, 438] on icon at bounding box center [203, 447] width 17 height 17
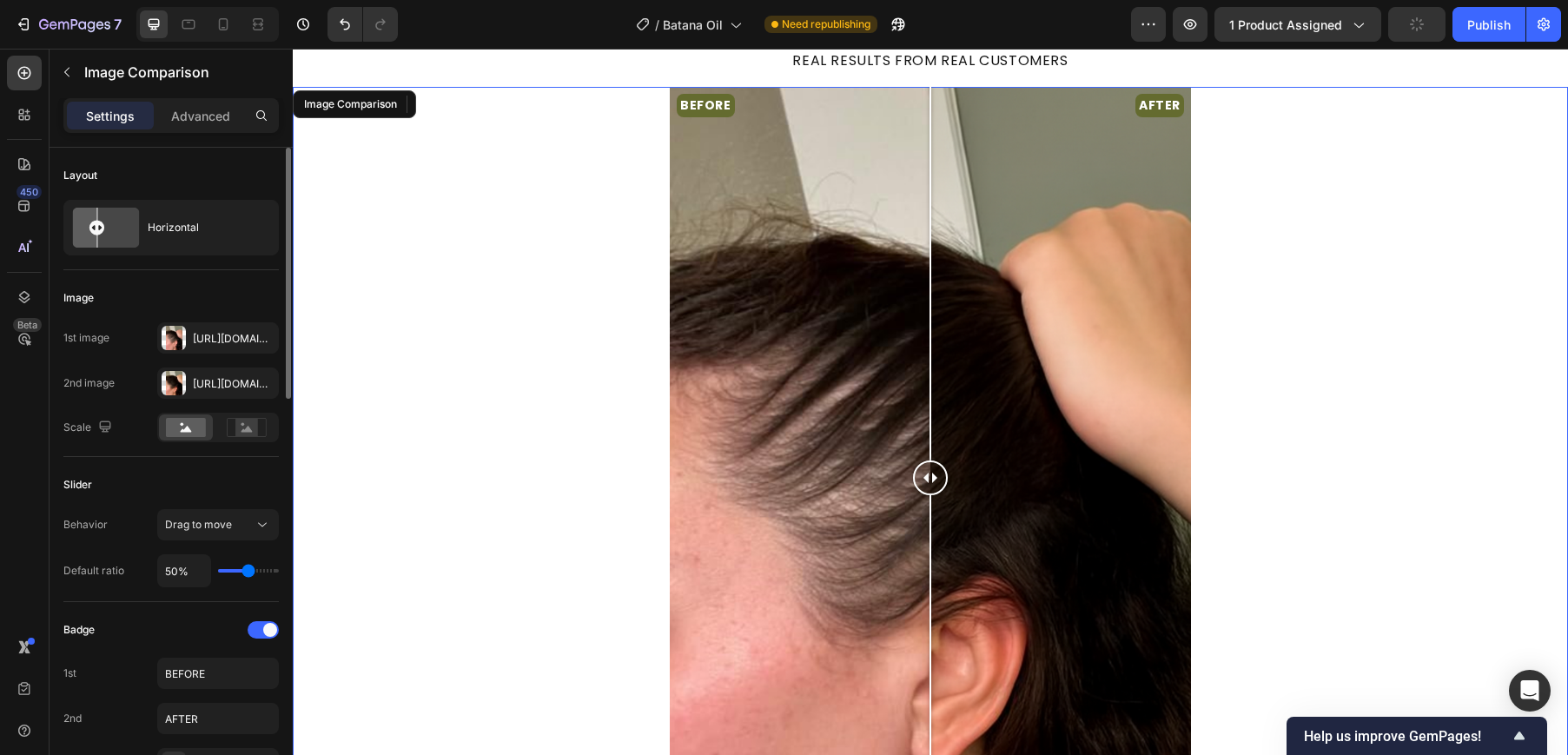
click at [484, 520] on div "BEFORE AFTER" at bounding box center [930, 477] width 1275 height 782
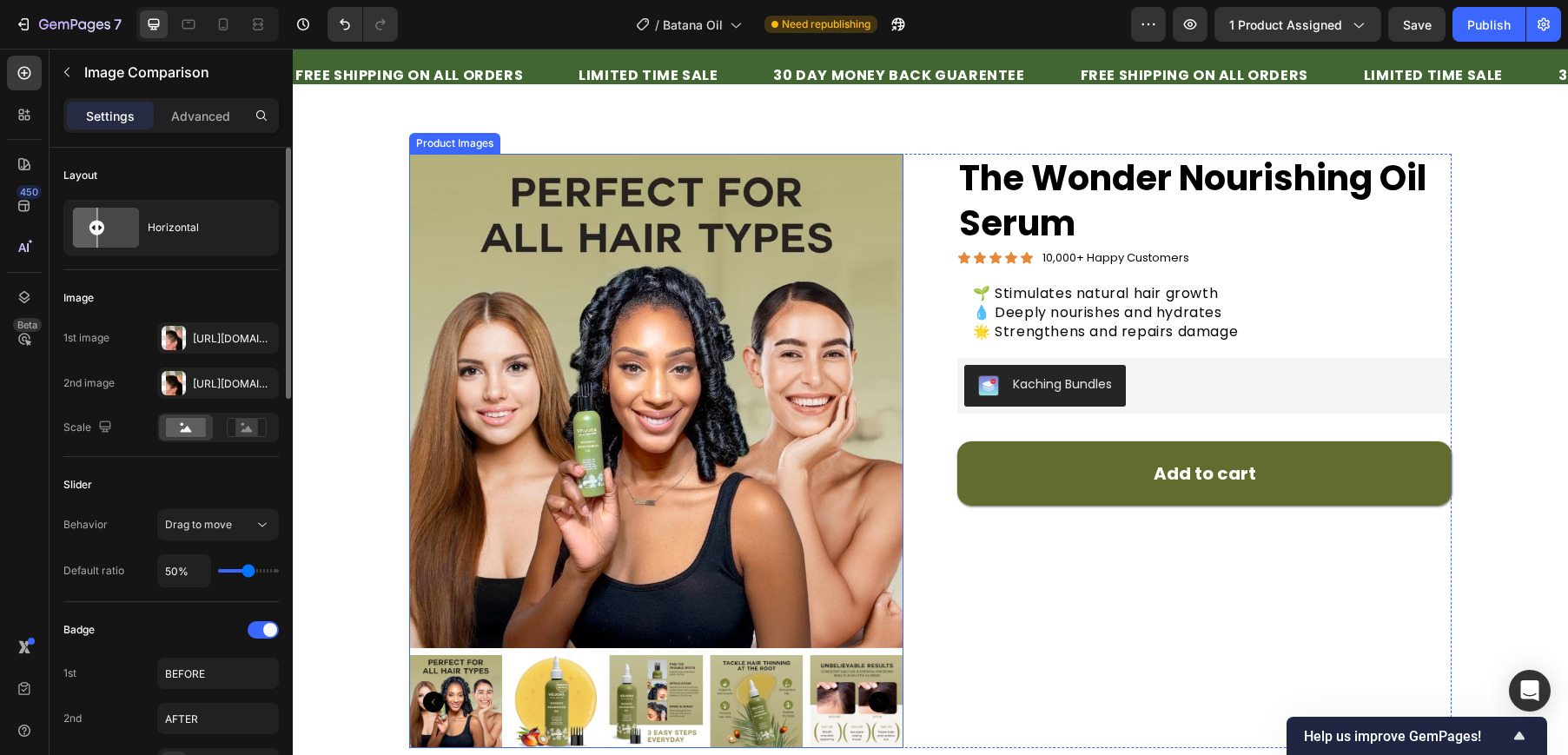
scroll to position [0, 0]
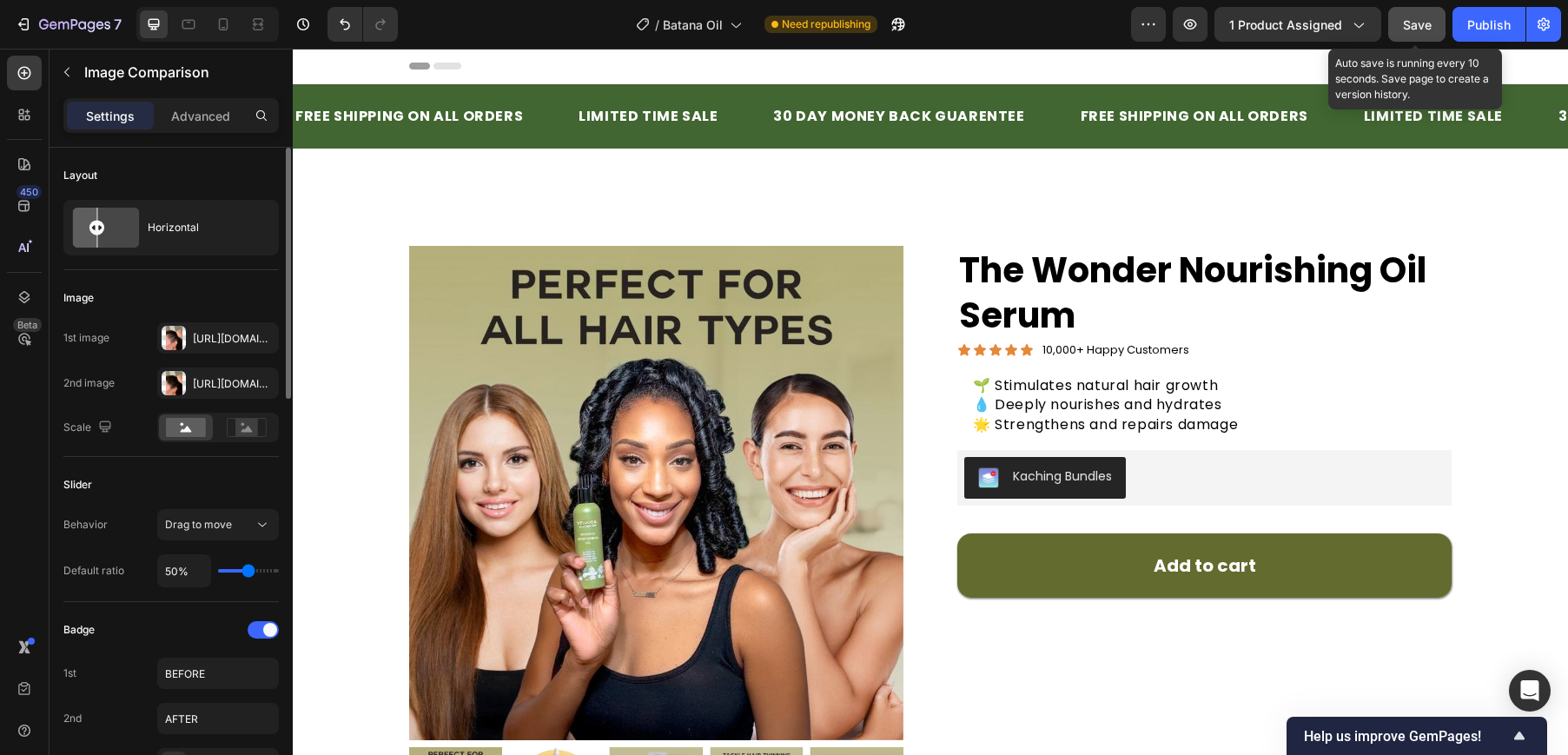
click at [1415, 15] on div "Save" at bounding box center [1417, 24] width 29 height 18
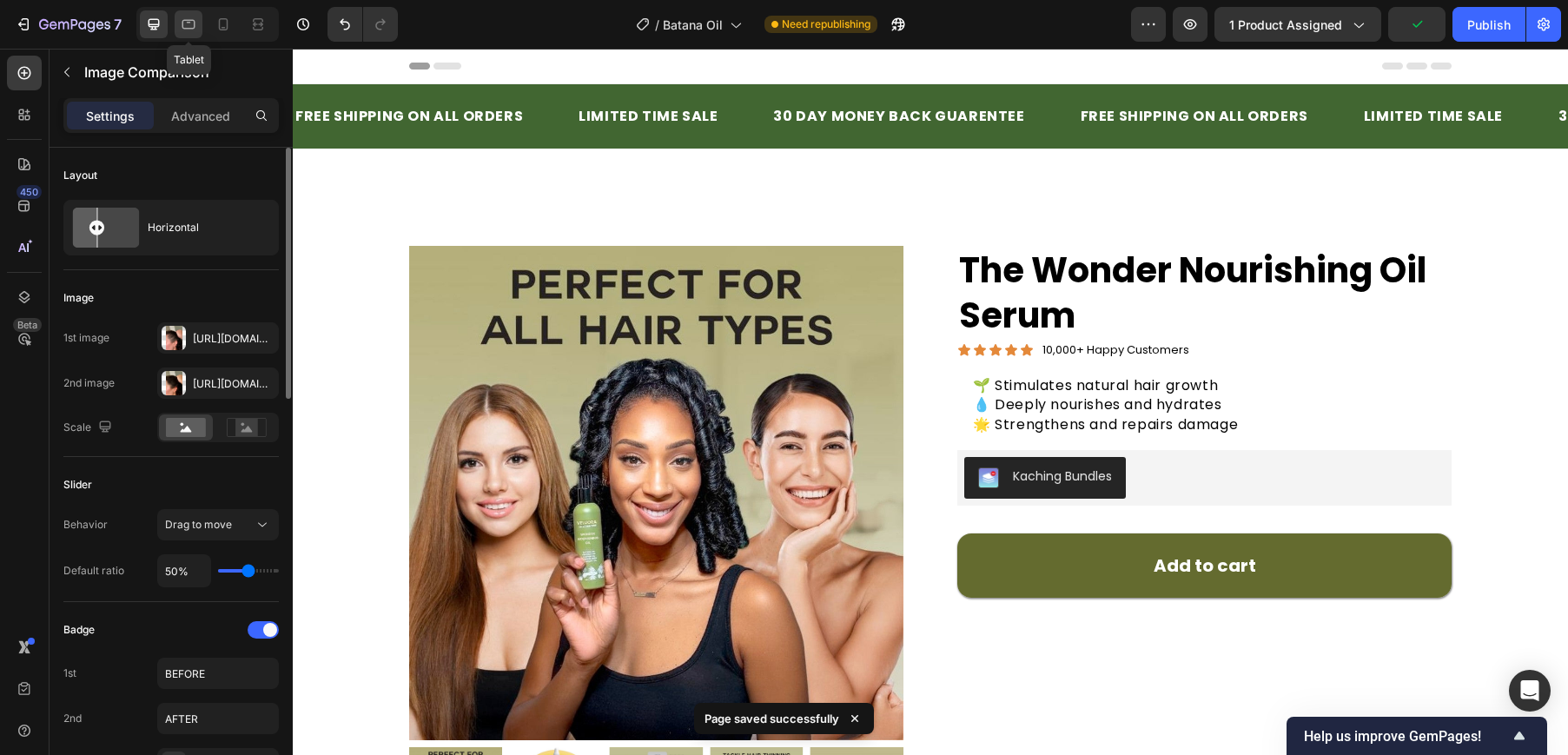
click at [183, 29] on icon at bounding box center [188, 24] width 17 height 17
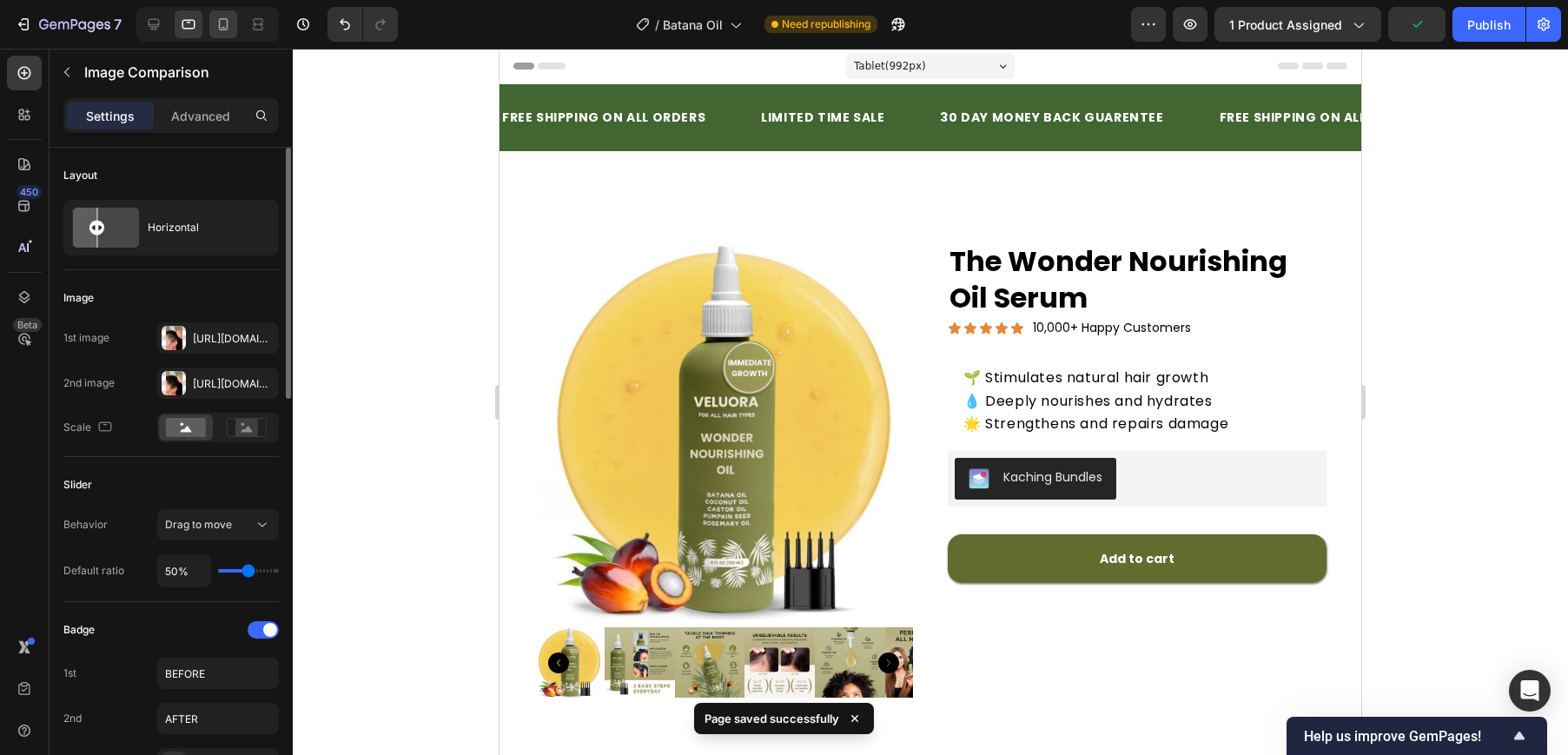
click at [222, 24] on icon at bounding box center [223, 24] width 17 height 17
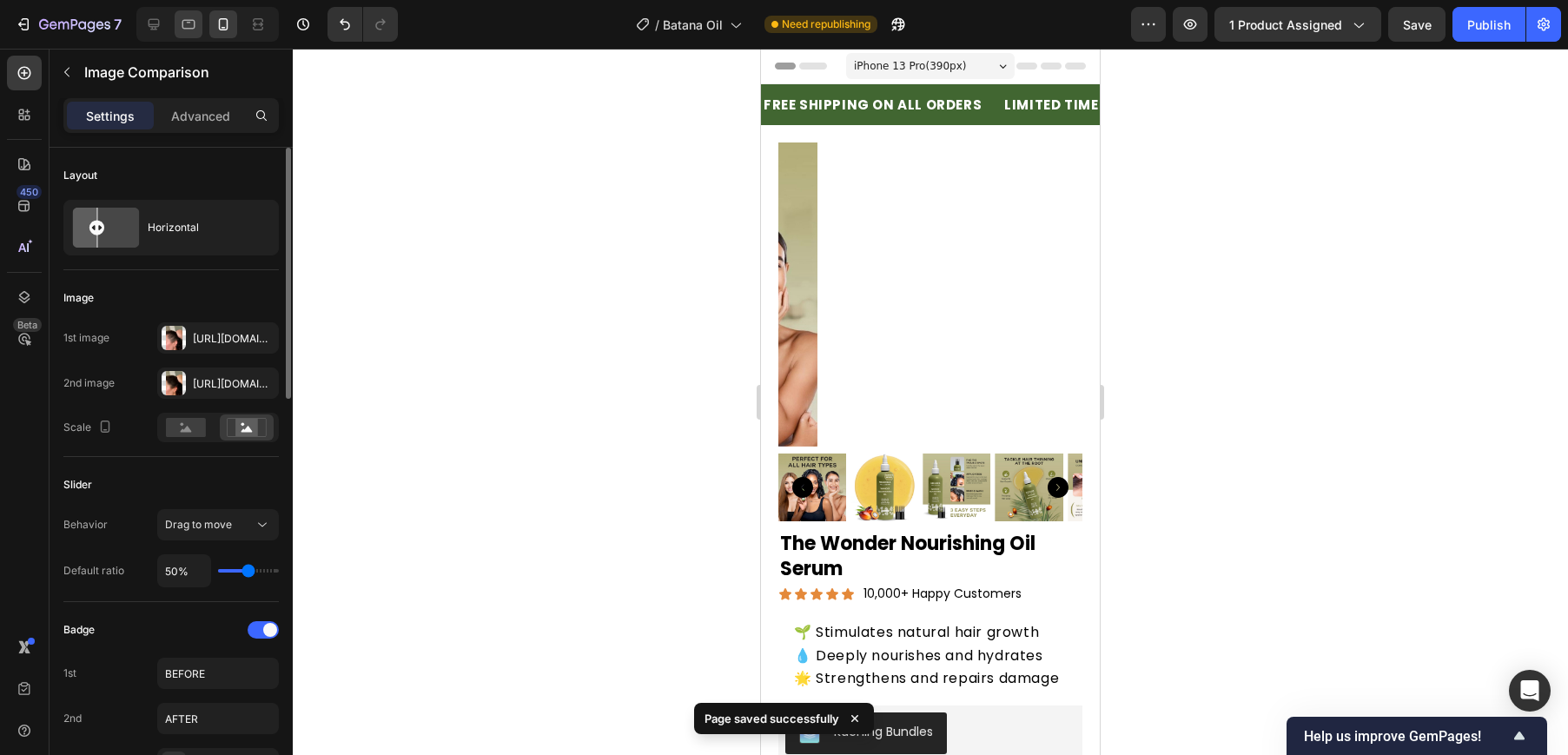
click at [193, 24] on icon at bounding box center [188, 24] width 17 height 17
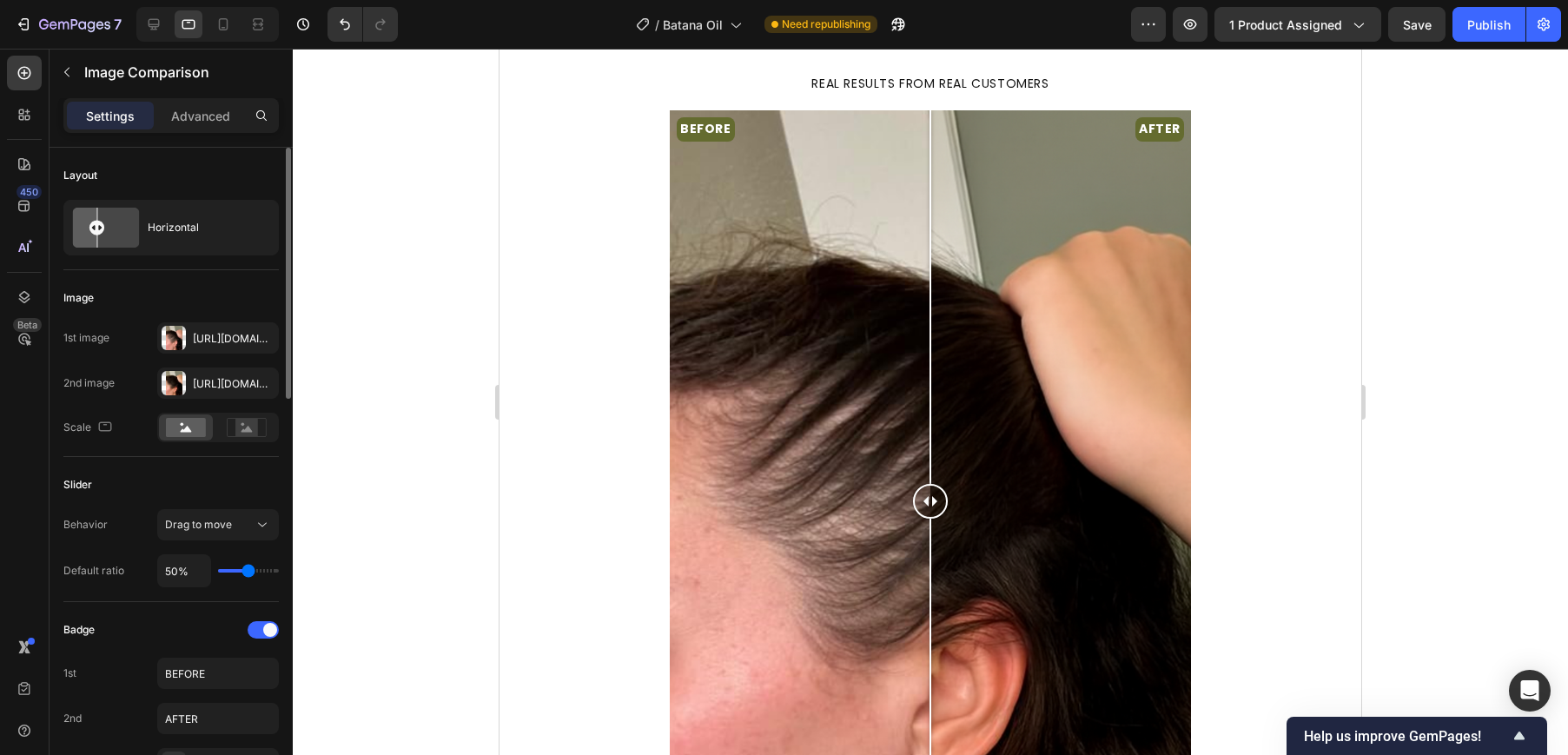
scroll to position [2415, 0]
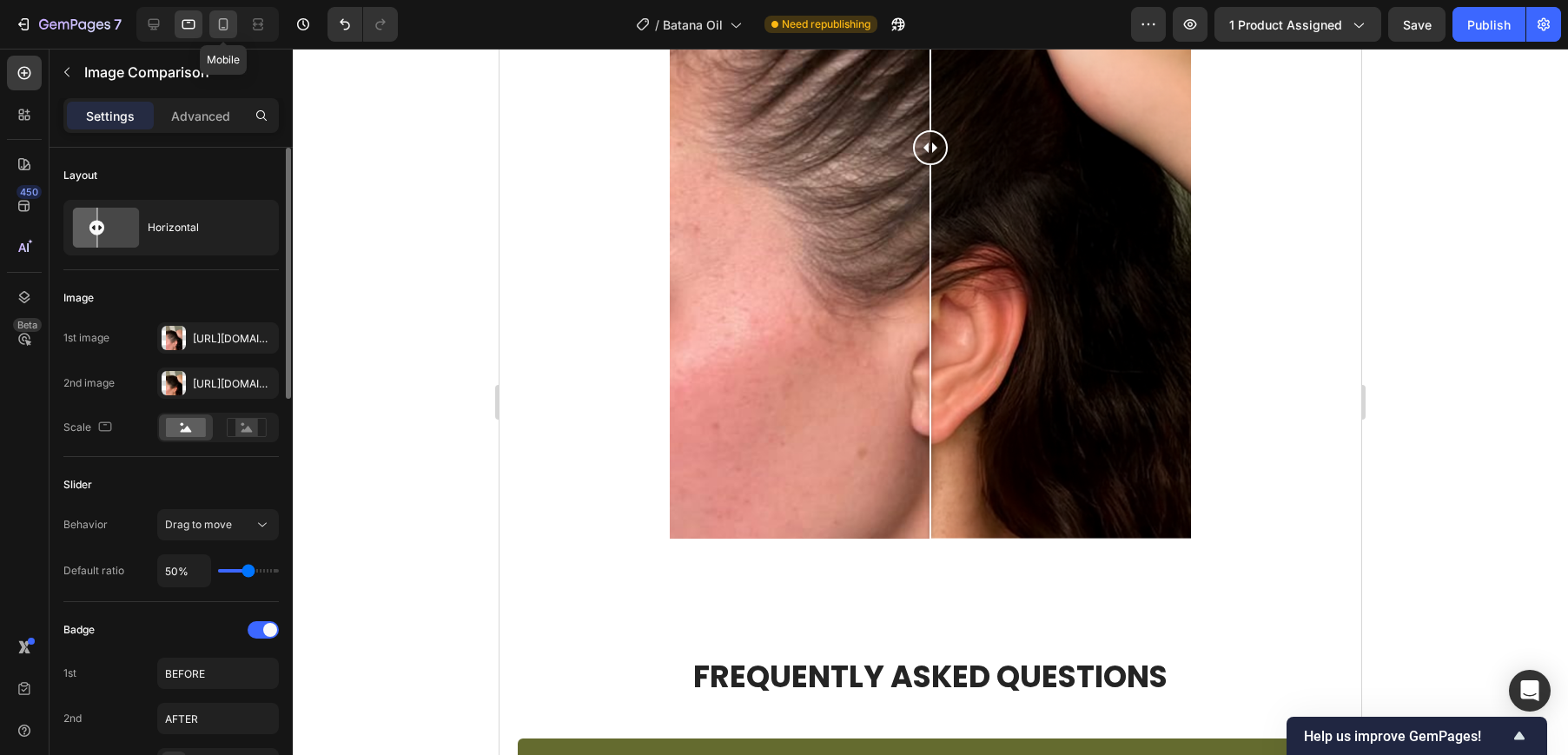
click at [222, 14] on div at bounding box center [223, 24] width 28 height 28
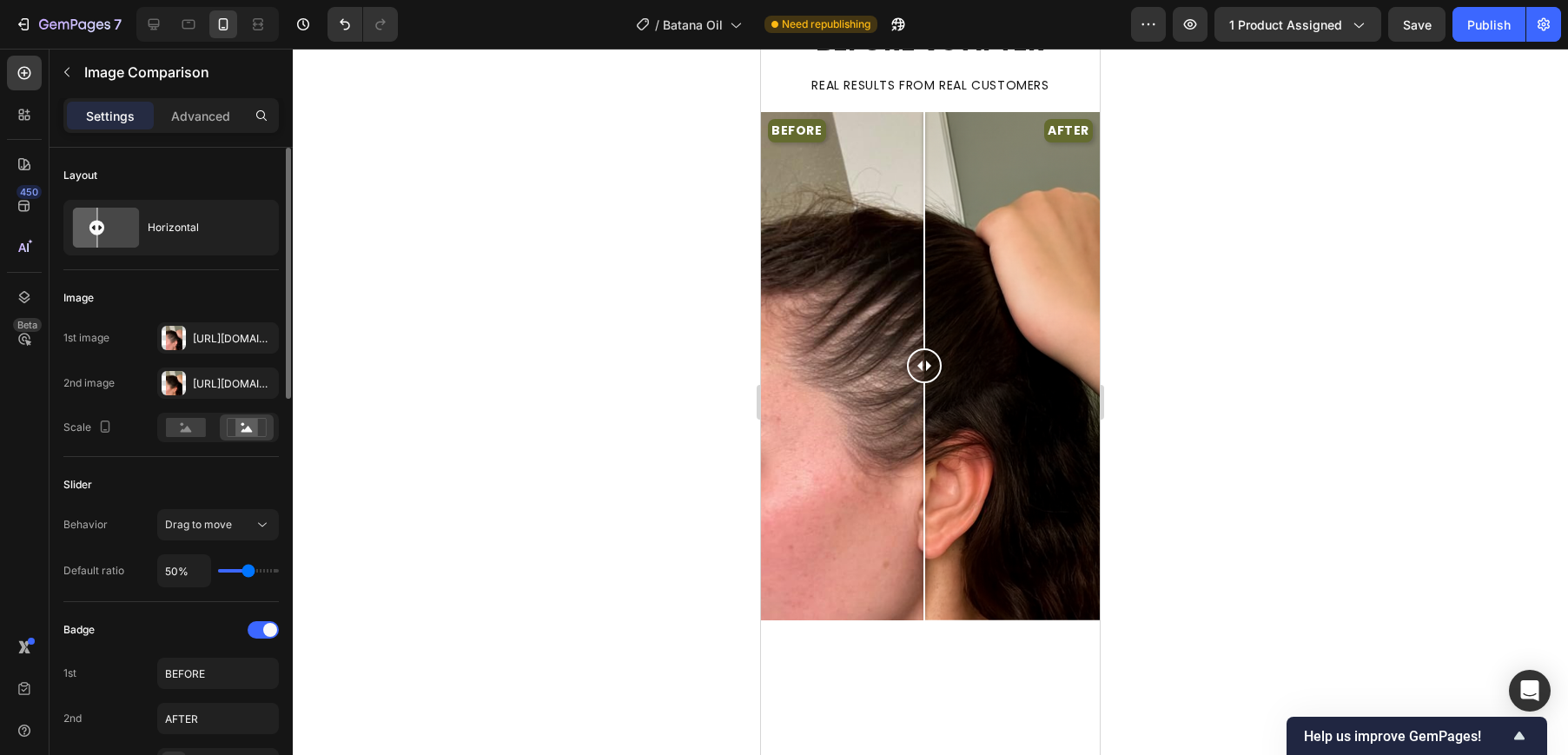
scroll to position [1704, 0]
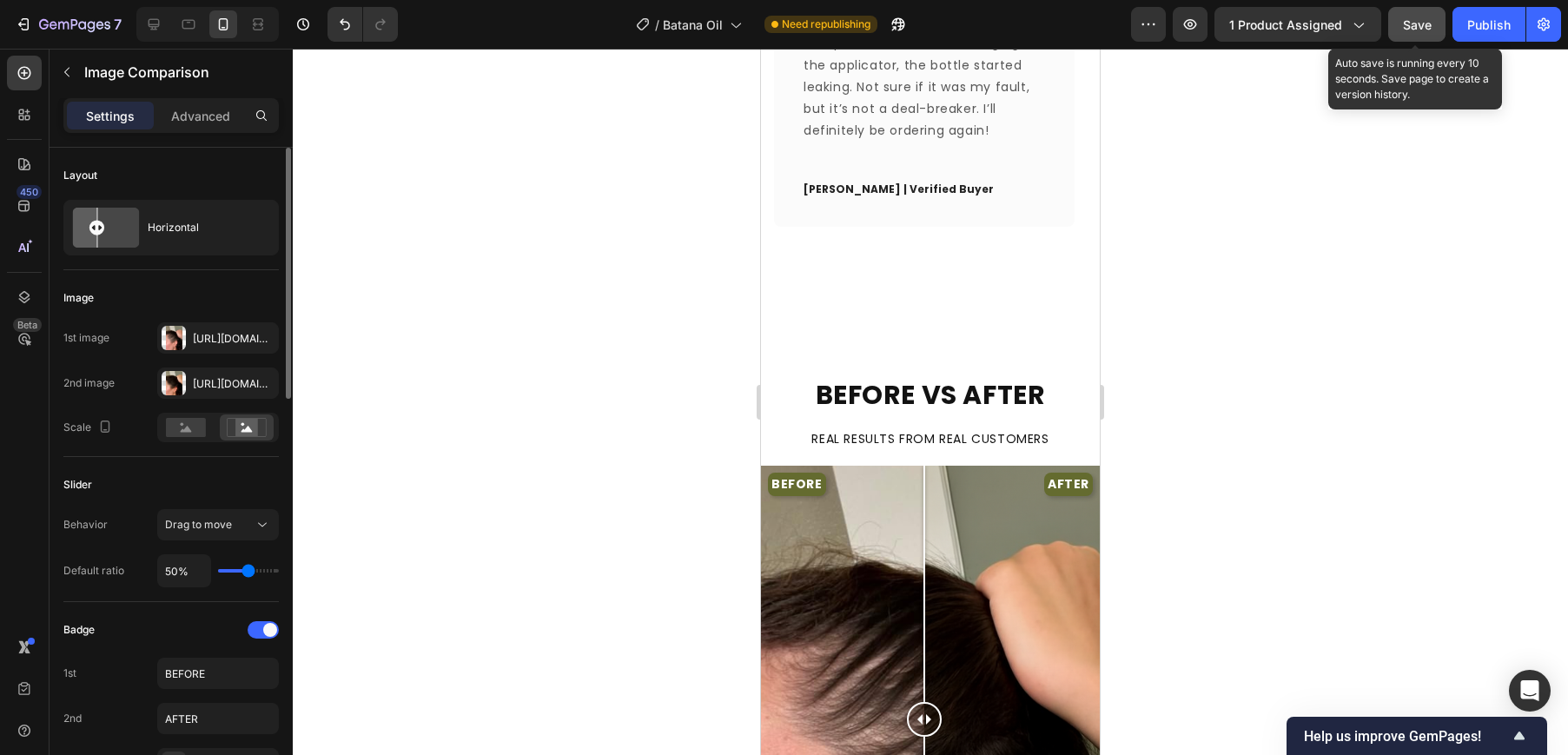
click at [1418, 29] on span "Save" at bounding box center [1417, 24] width 29 height 14
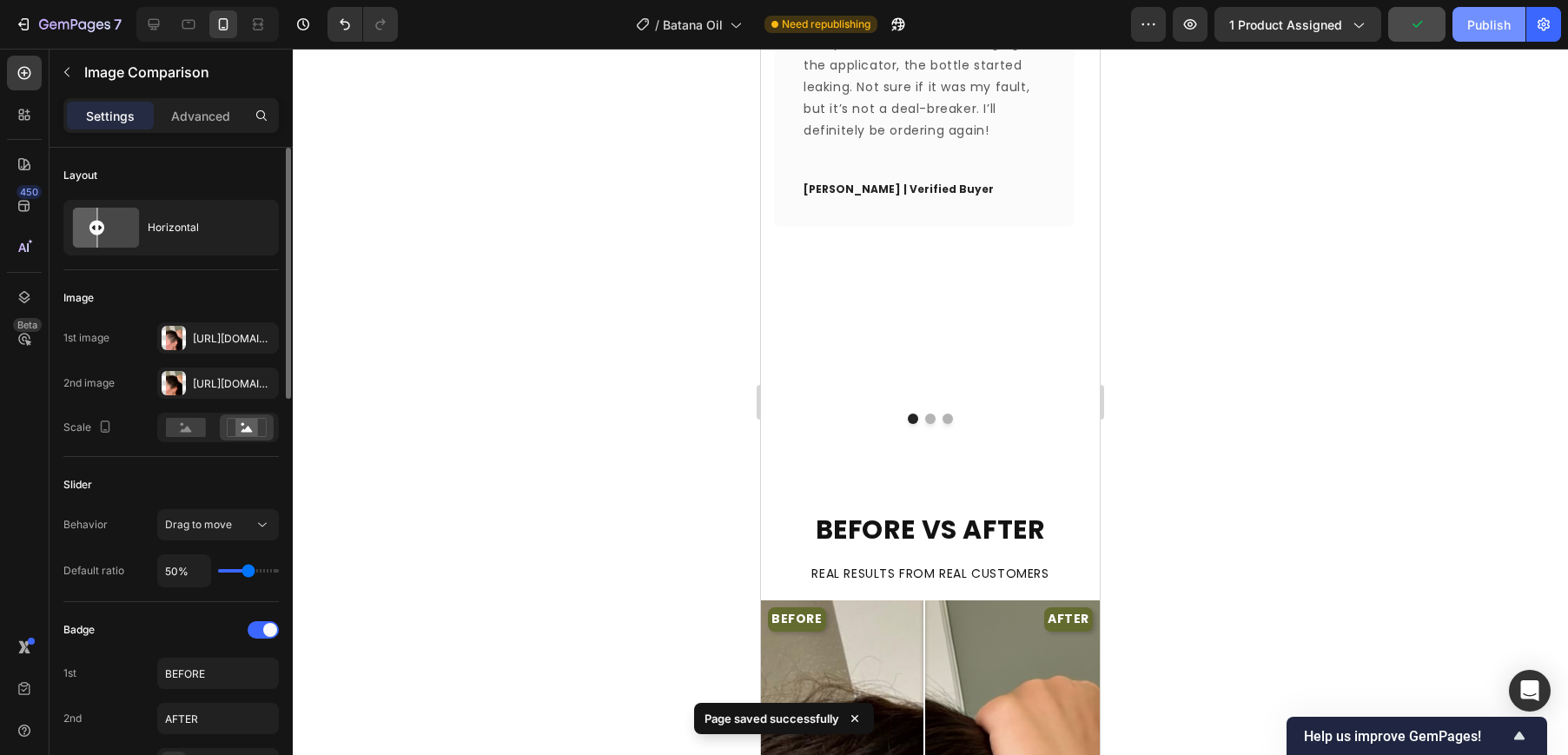
click at [1514, 25] on button "Publish" at bounding box center [1489, 24] width 73 height 34
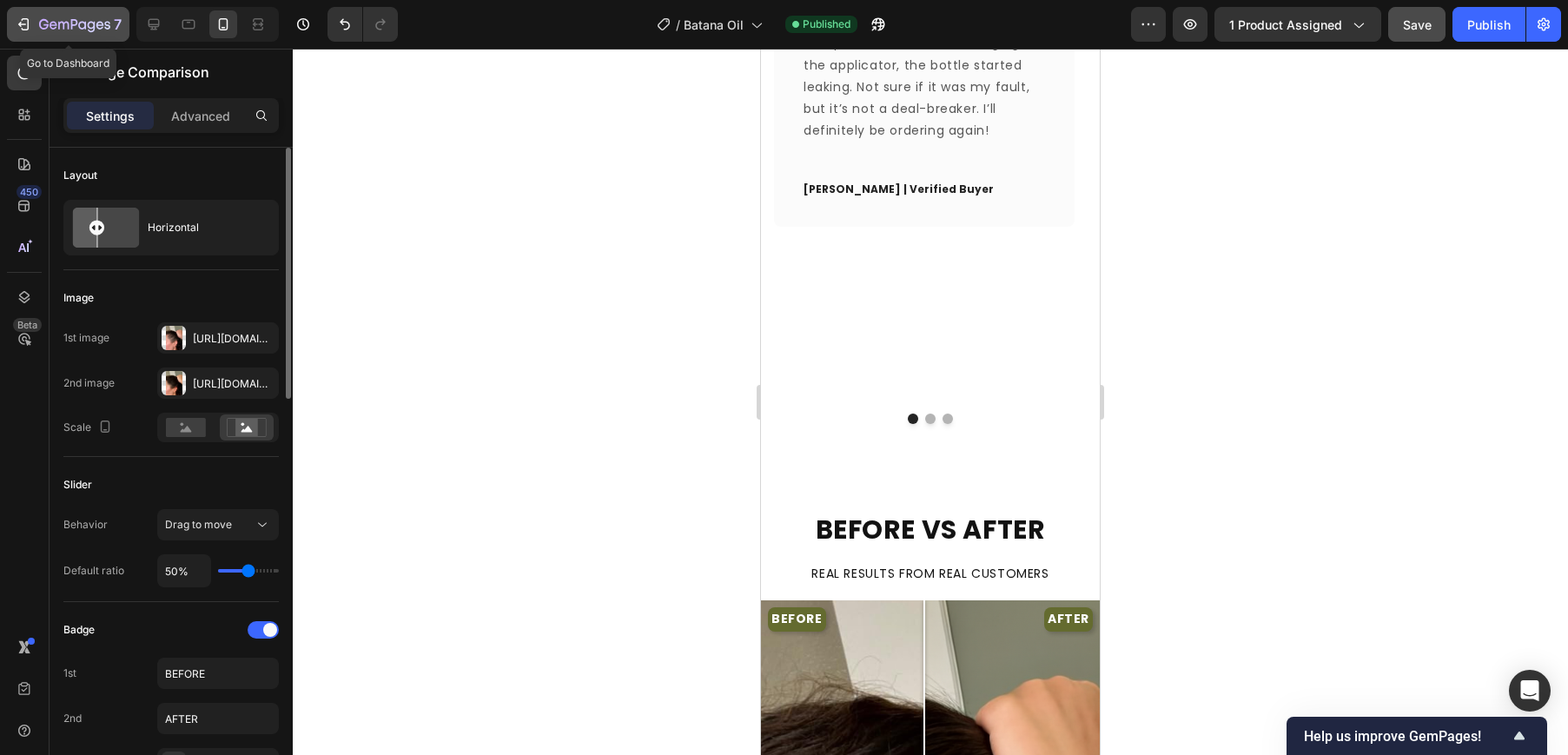
click at [20, 26] on icon "button" at bounding box center [22, 24] width 8 height 5
